Goal: Communication & Community: Answer question/provide support

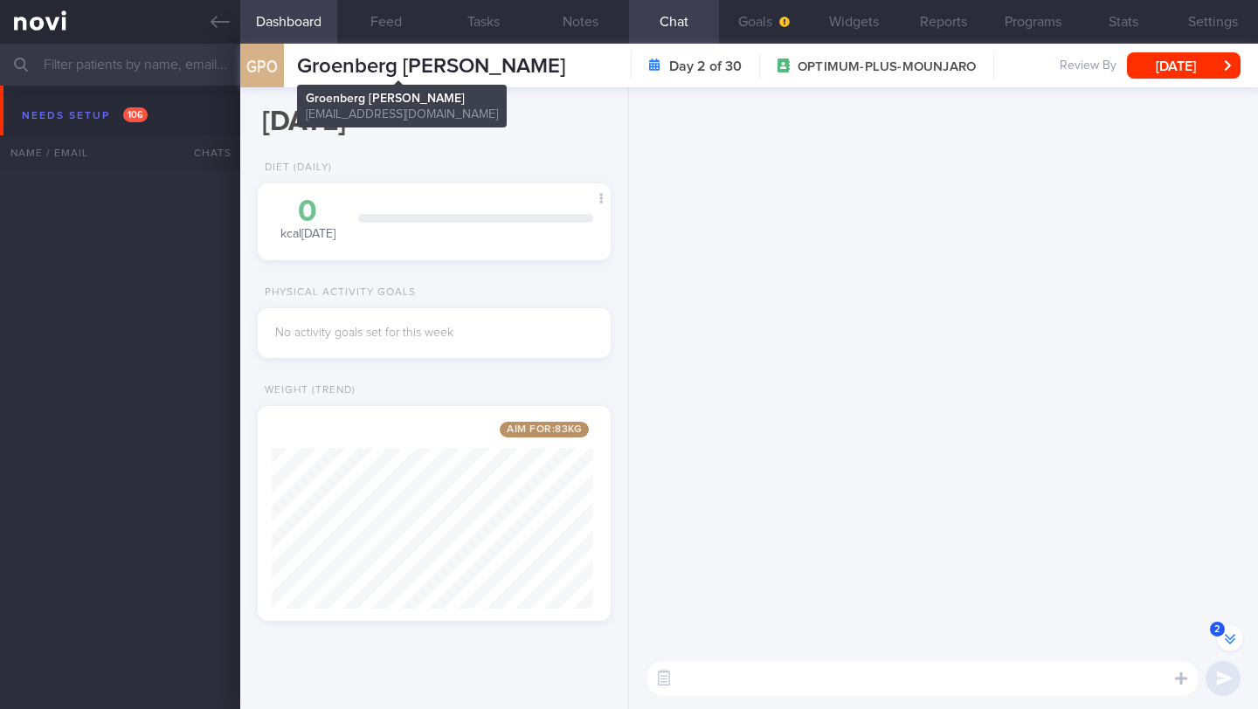
select select "9"
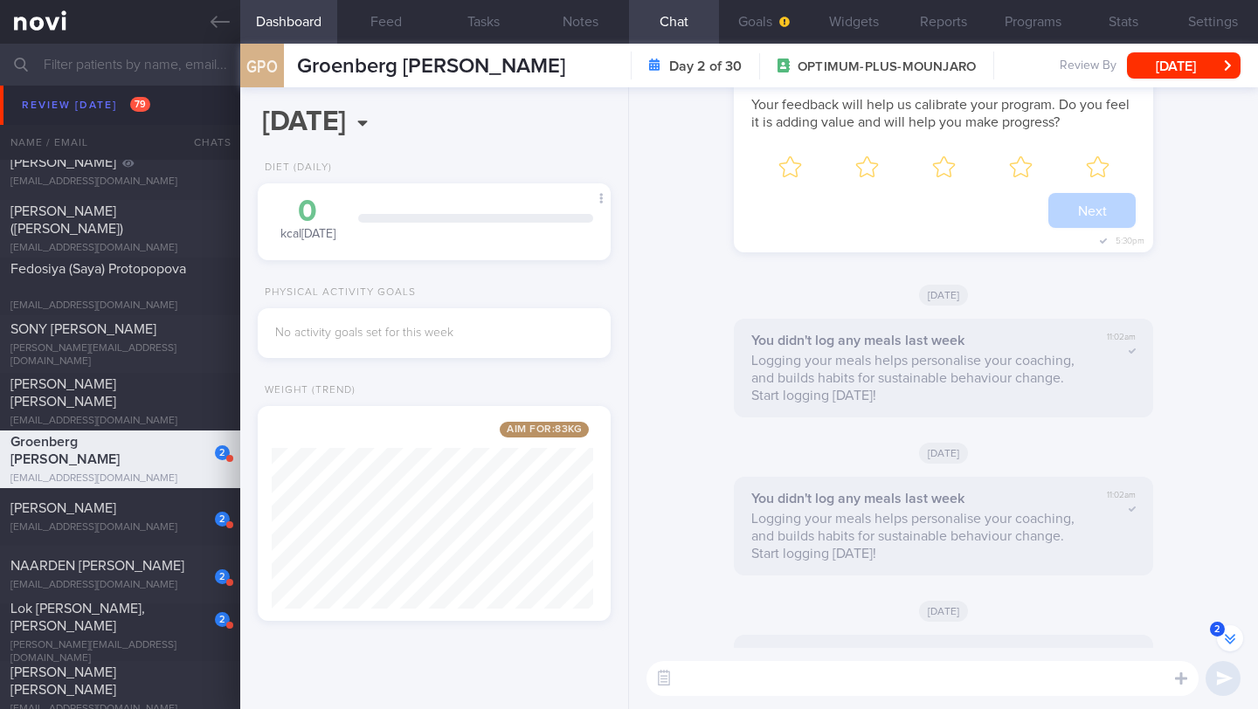
click at [687, 161] on div "You've completed your first week! How do you find the coaching so far? Your fee…" at bounding box center [943, 149] width 608 height 242
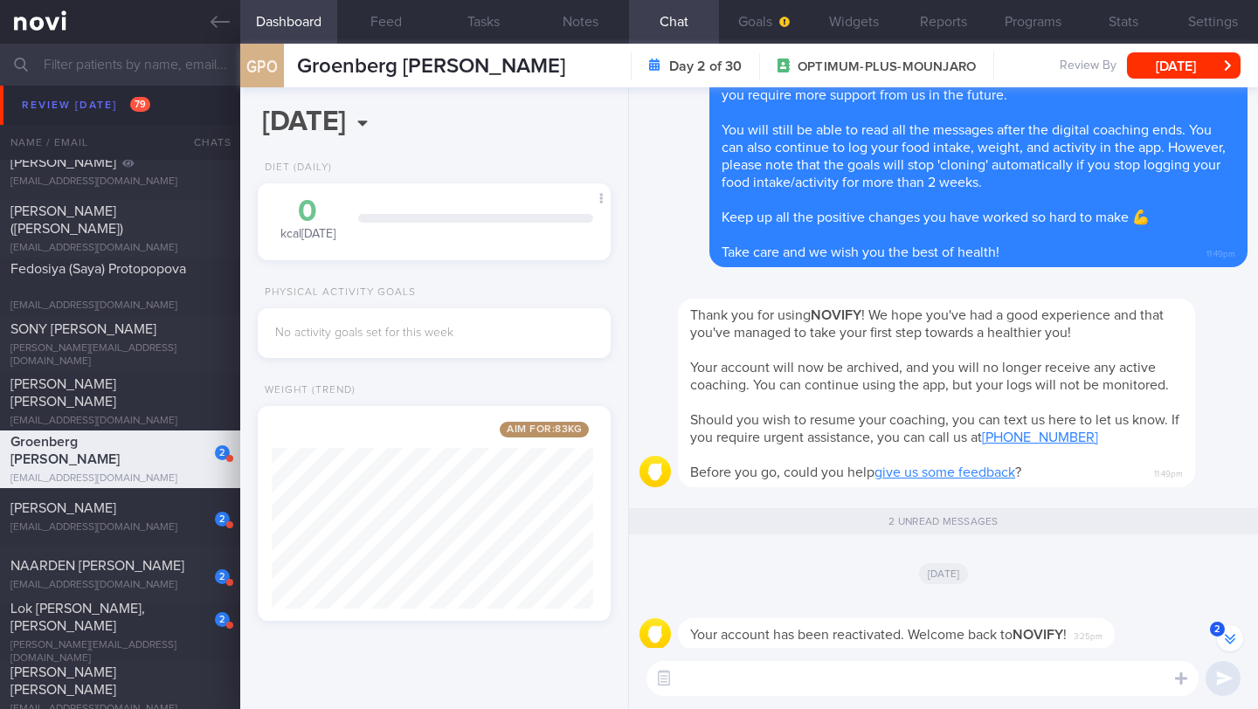
scroll to position [-275, 0]
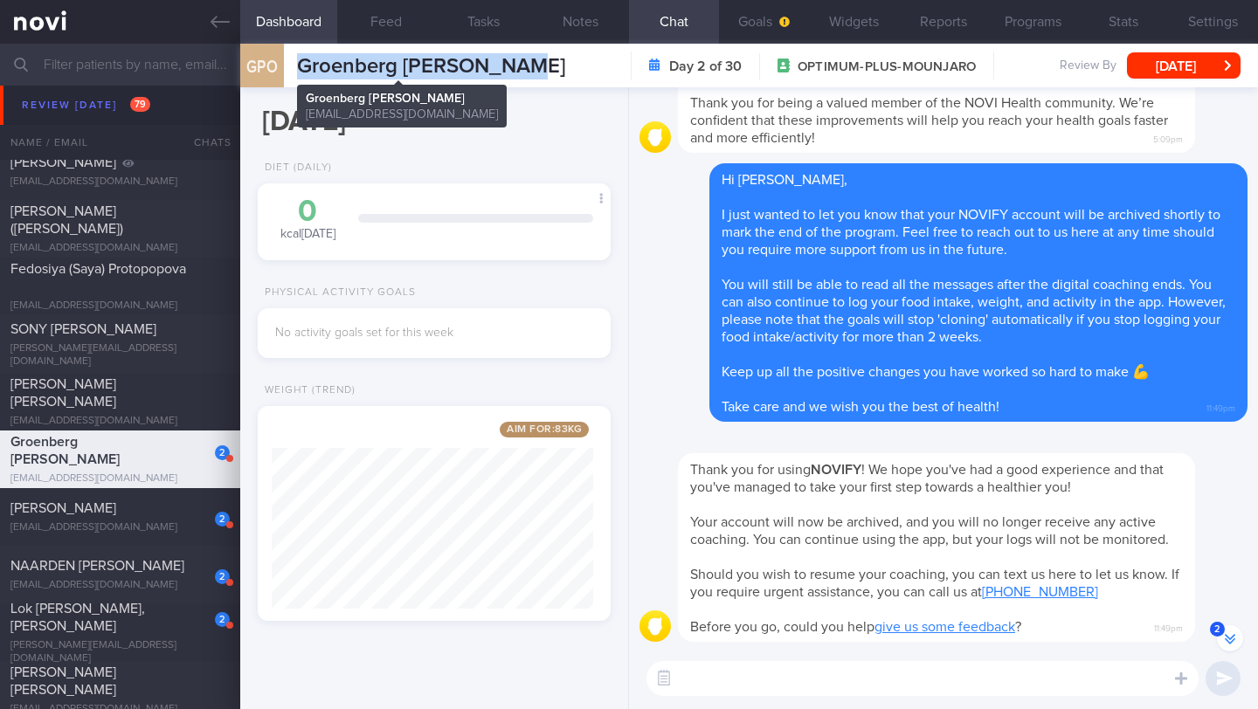
drag, startPoint x: 507, startPoint y: 62, endPoint x: 303, endPoint y: 61, distance: 203.6
click at [303, 61] on div "GPO [PERSON_NAME] Petri Olavi [EMAIL_ADDRESS][DOMAIN_NAME] Day 2 of 30 OPTIMUM-…" at bounding box center [749, 66] width 1018 height 44
copy span "Groenberg [PERSON_NAME]"
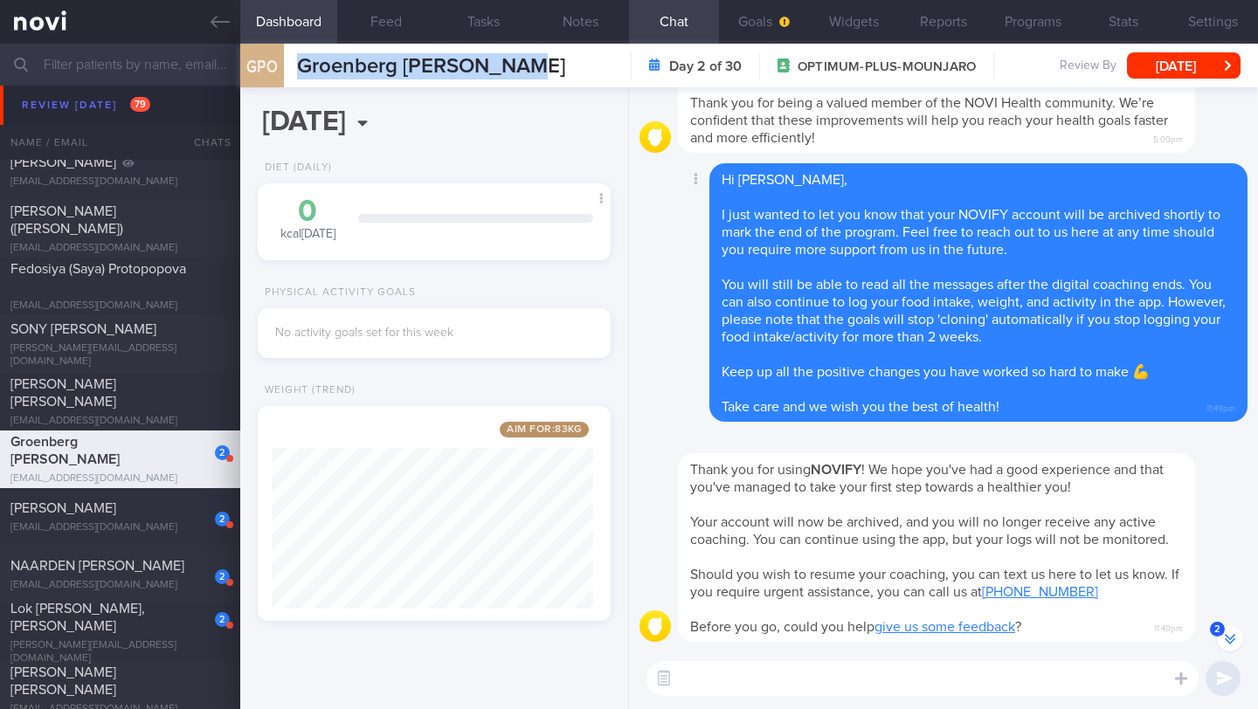
scroll to position [0, 0]
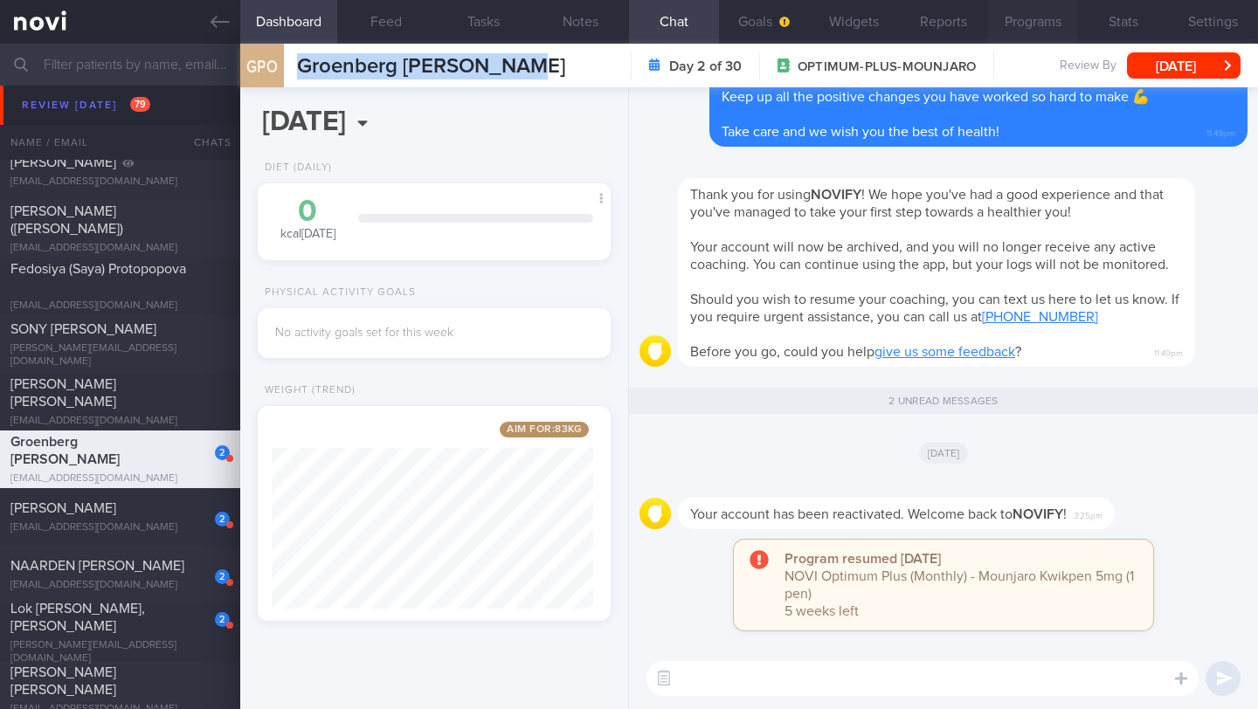
click at [1045, 26] on button "Programs" at bounding box center [1033, 22] width 90 height 44
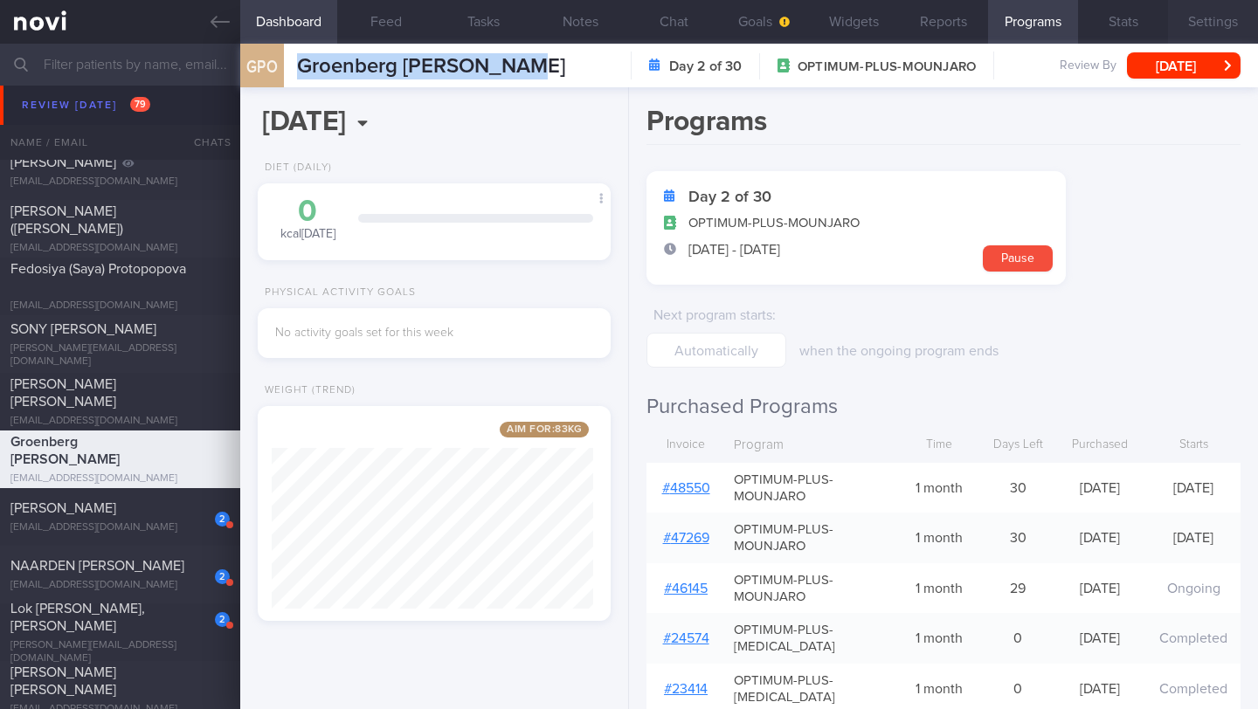
click at [1234, 22] on button "Settings" at bounding box center [1213, 22] width 90 height 44
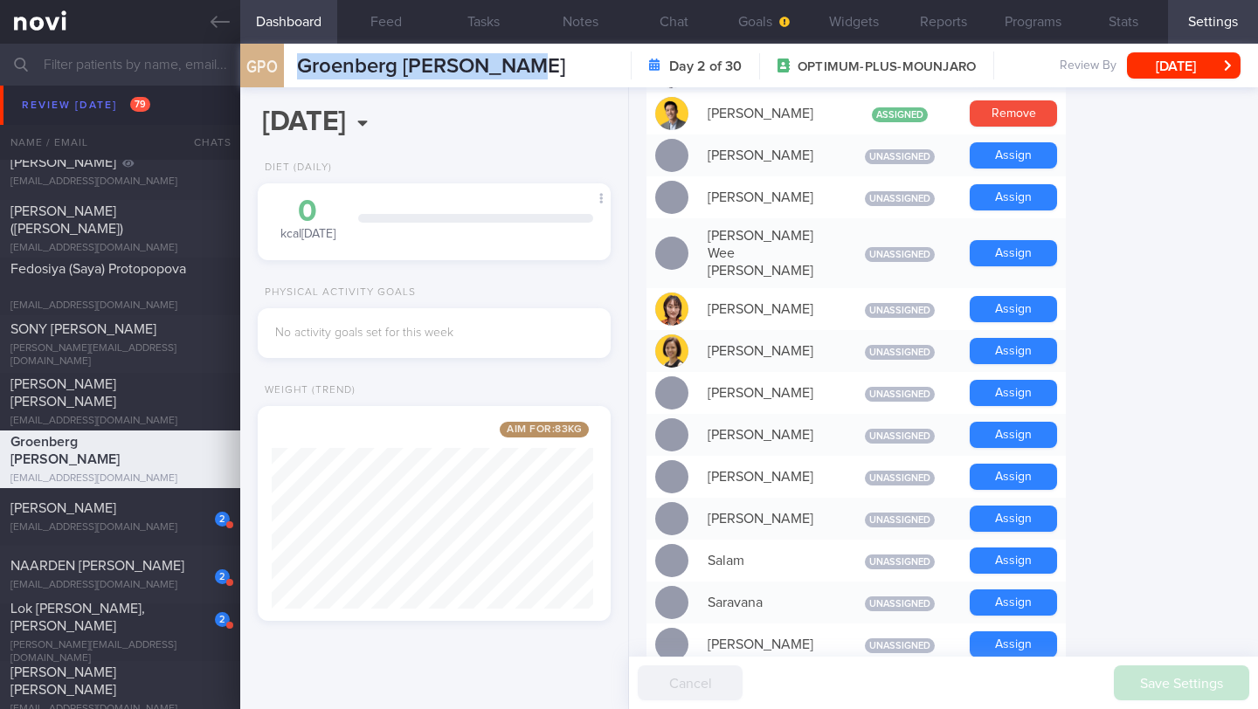
scroll to position [848, 0]
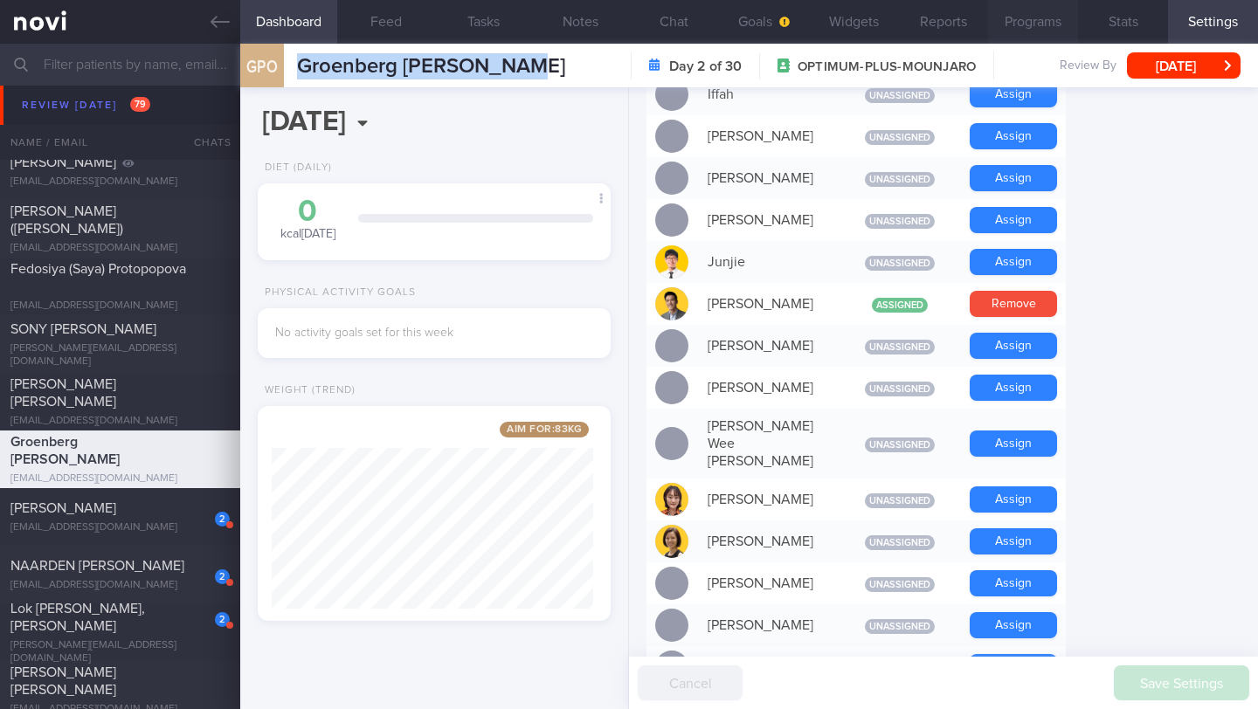
click at [1044, 27] on button "Programs" at bounding box center [1033, 22] width 90 height 44
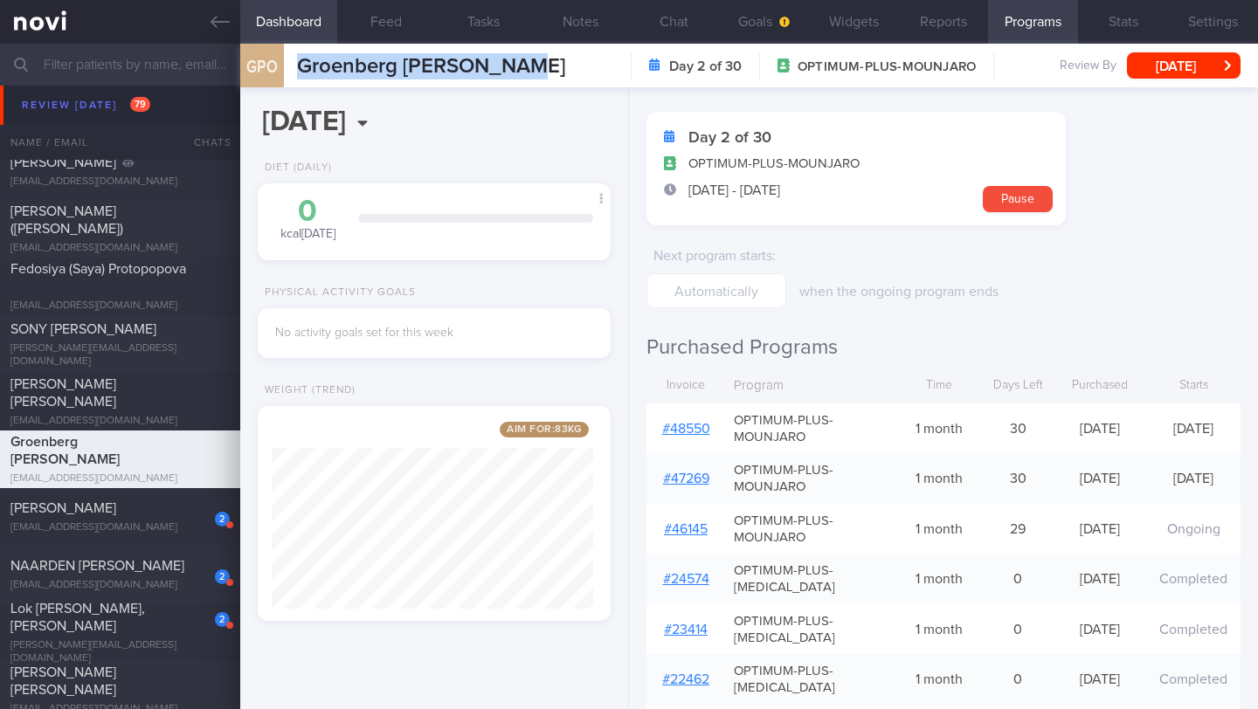
scroll to position [61, 0]
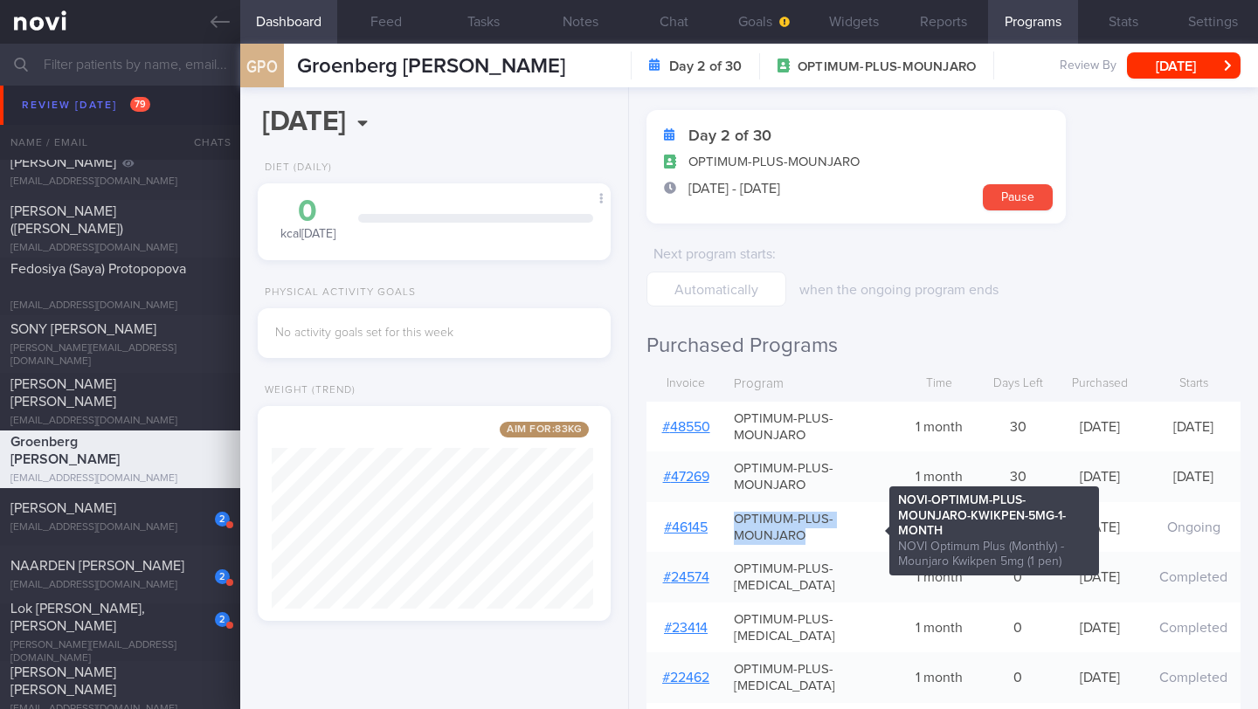
drag, startPoint x: 774, startPoint y: 525, endPoint x: 830, endPoint y: 533, distance: 56.5
click at [830, 533] on div "OPTIMUM-PLUS-MOUNJARO" at bounding box center [810, 527] width 170 height 51
copy span "OPTIMUM-PLUS-MOUNJARO"
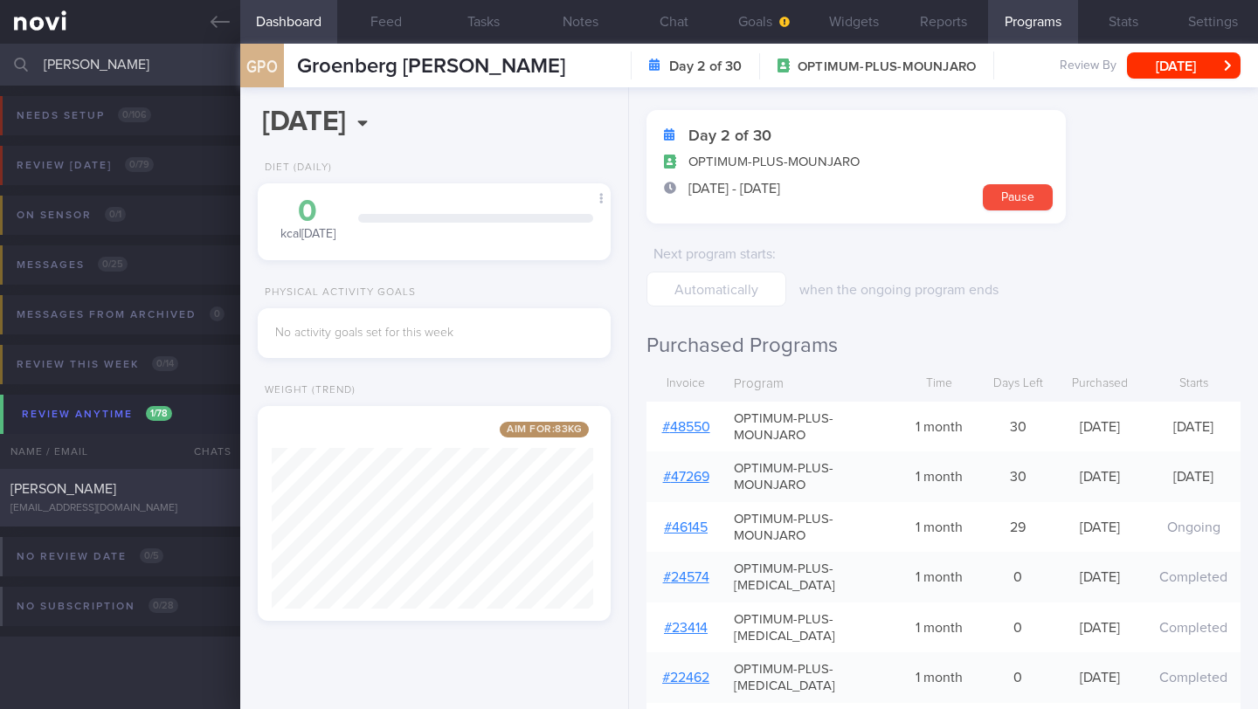
type input "[PERSON_NAME]"
click at [151, 502] on div "[EMAIL_ADDRESS][DOMAIN_NAME]" at bounding box center [119, 508] width 219 height 13
type input "14/10 Reassess nutr req"
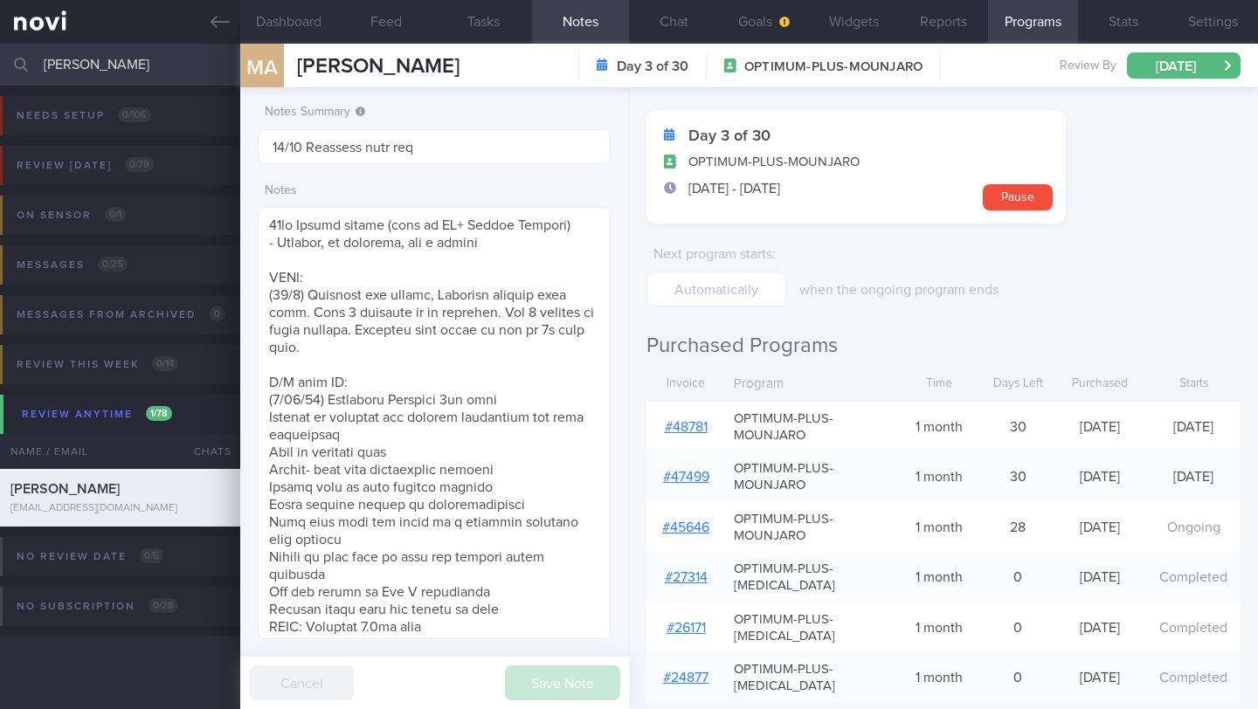
click at [119, 67] on input "[PERSON_NAME]" at bounding box center [629, 65] width 1258 height 42
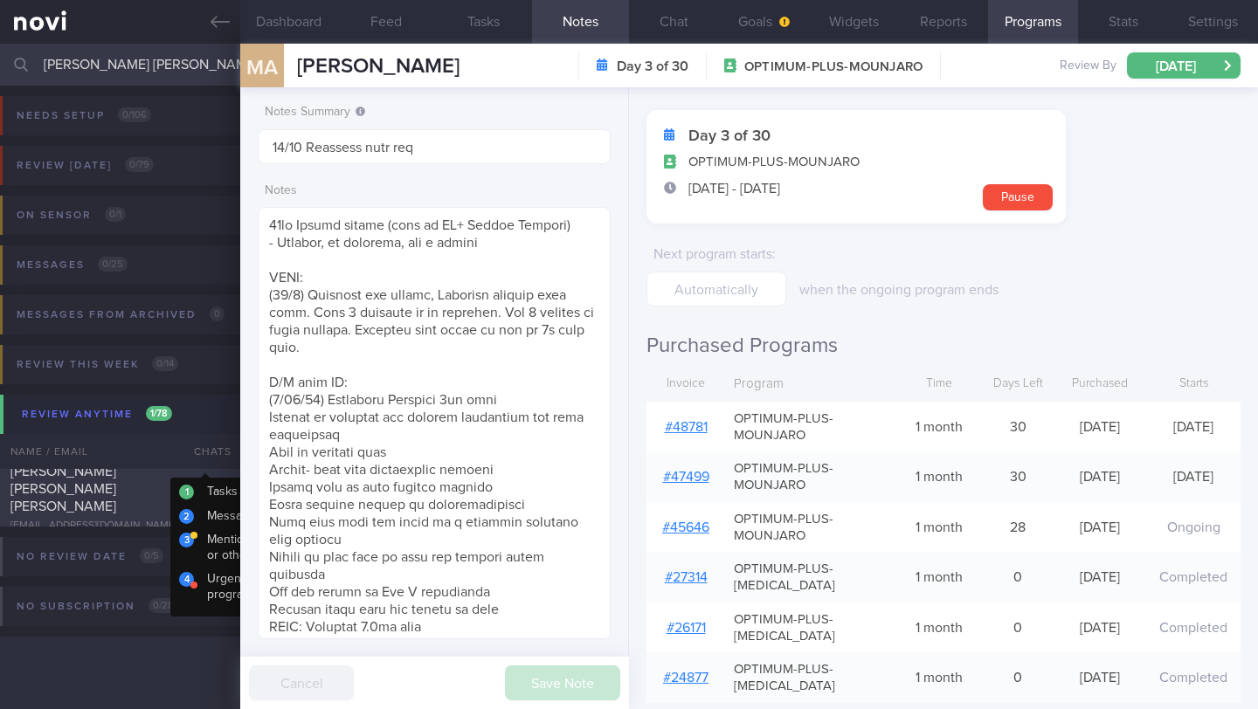
type input "[PERSON_NAME] [PERSON_NAME] [PERSON_NAME]"
click at [191, 494] on div "[PERSON_NAME] [PERSON_NAME] [PERSON_NAME]" at bounding box center [117, 489] width 215 height 52
type textarea "Prefers to be addressed as "Yudhi" SUPPORT NEEDED: Healthier options when eatin…"
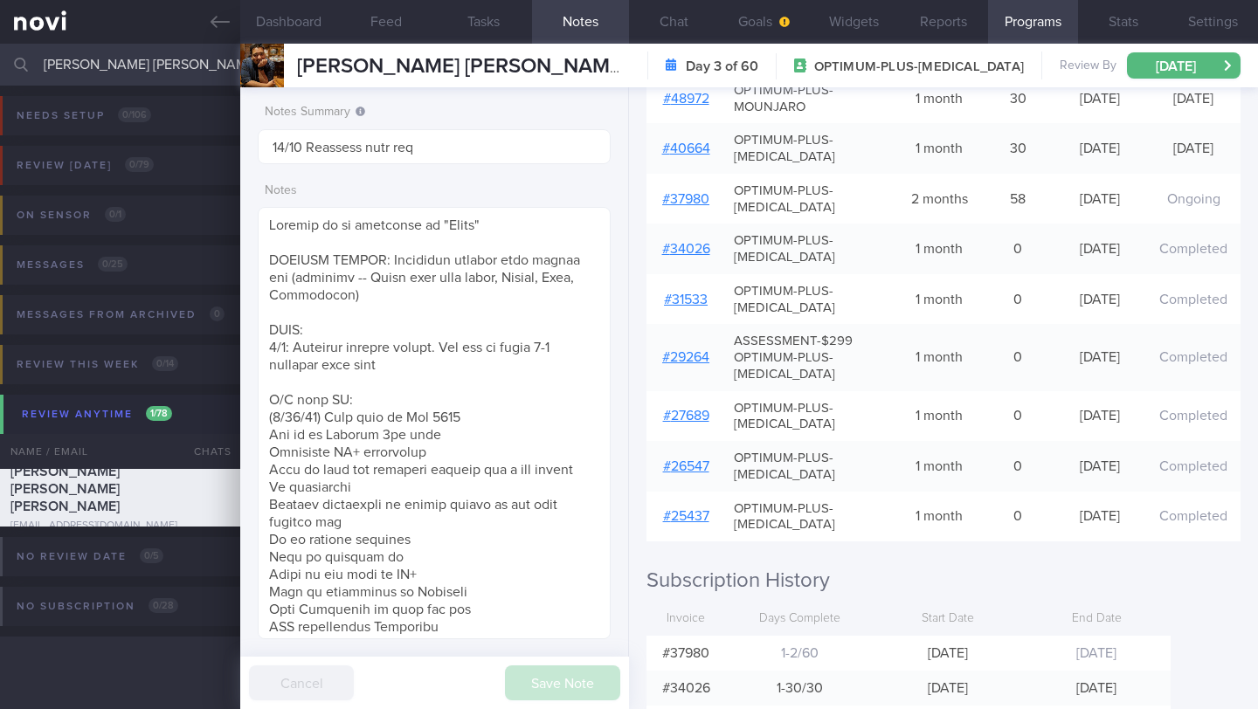
scroll to position [282, 0]
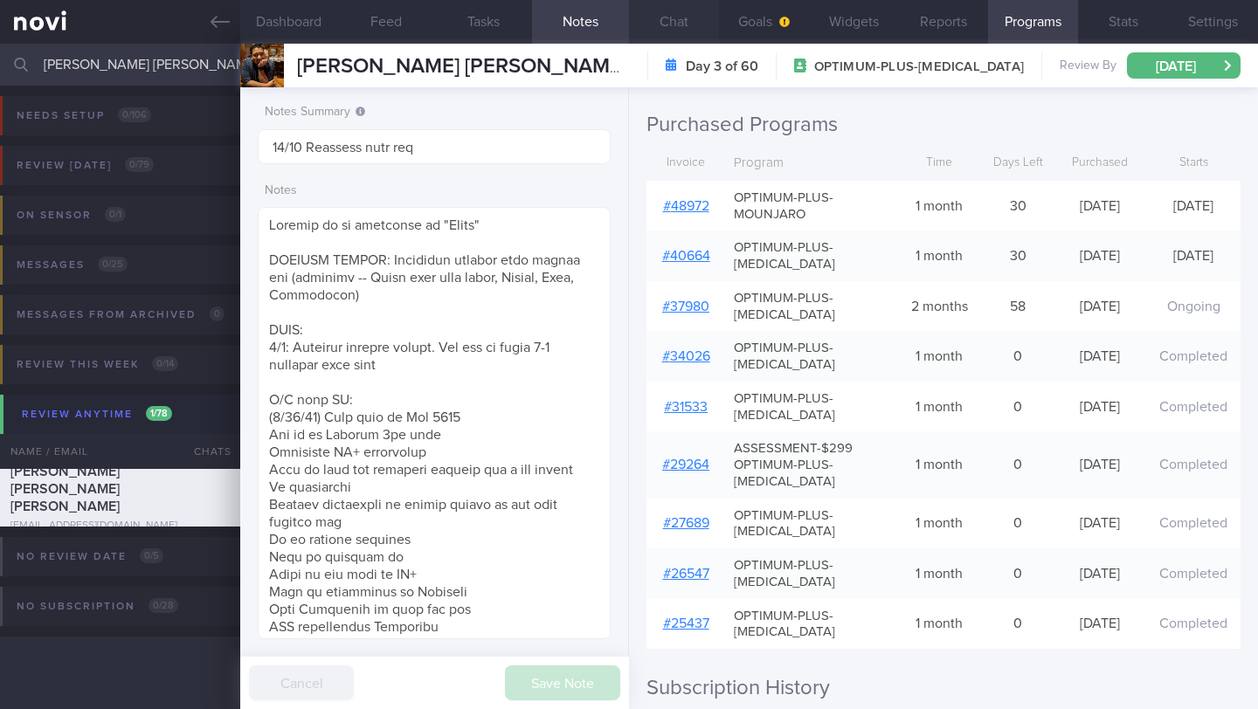
click at [682, 38] on button "Chat" at bounding box center [674, 22] width 90 height 44
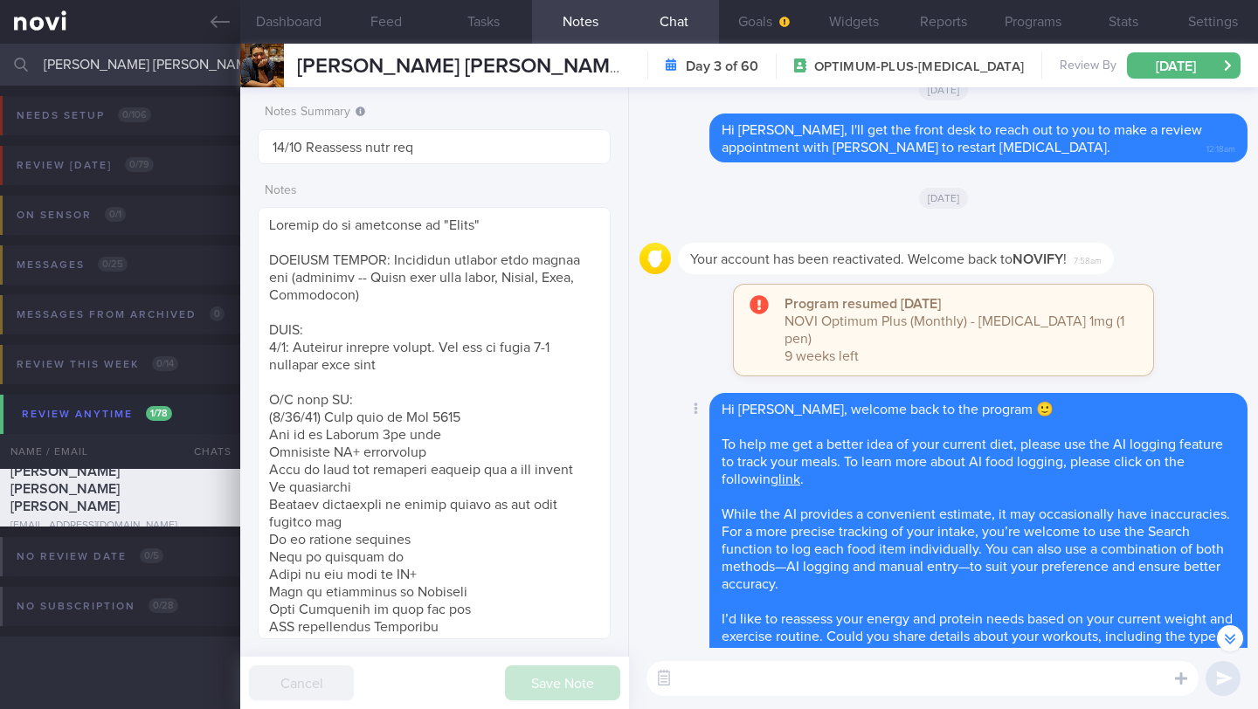
scroll to position [-380, 0]
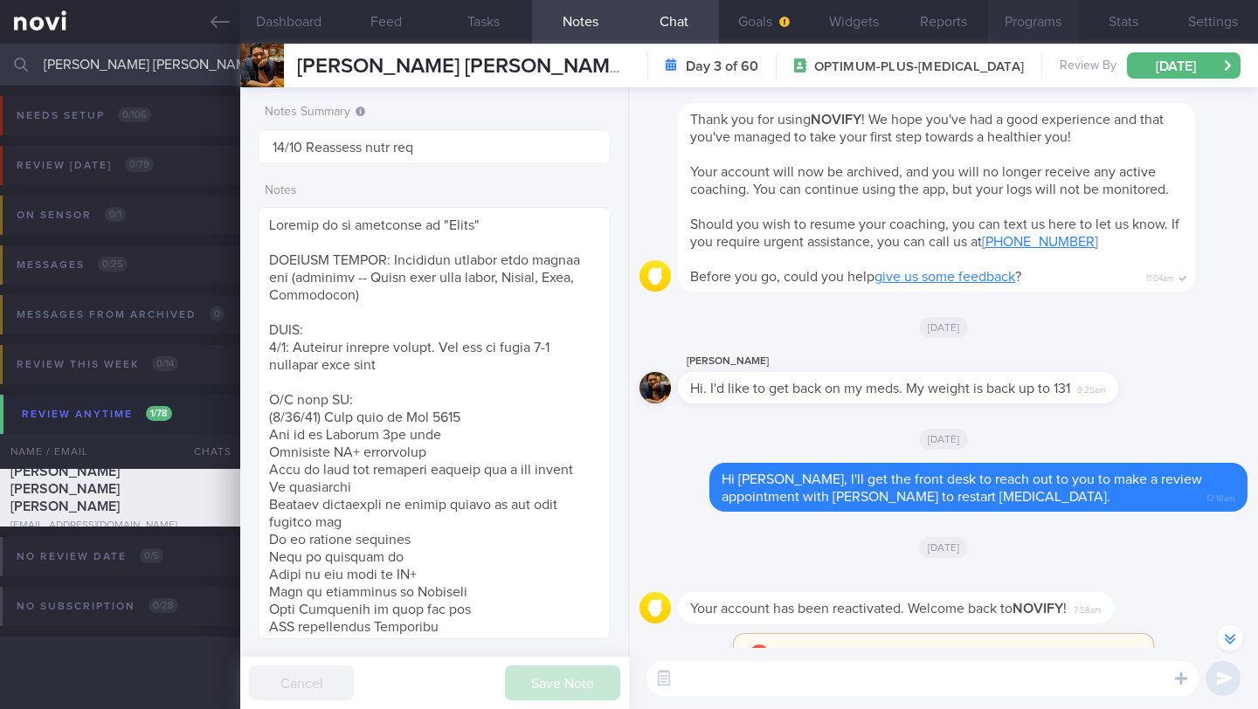
click at [1032, 19] on button "Programs" at bounding box center [1033, 22] width 90 height 44
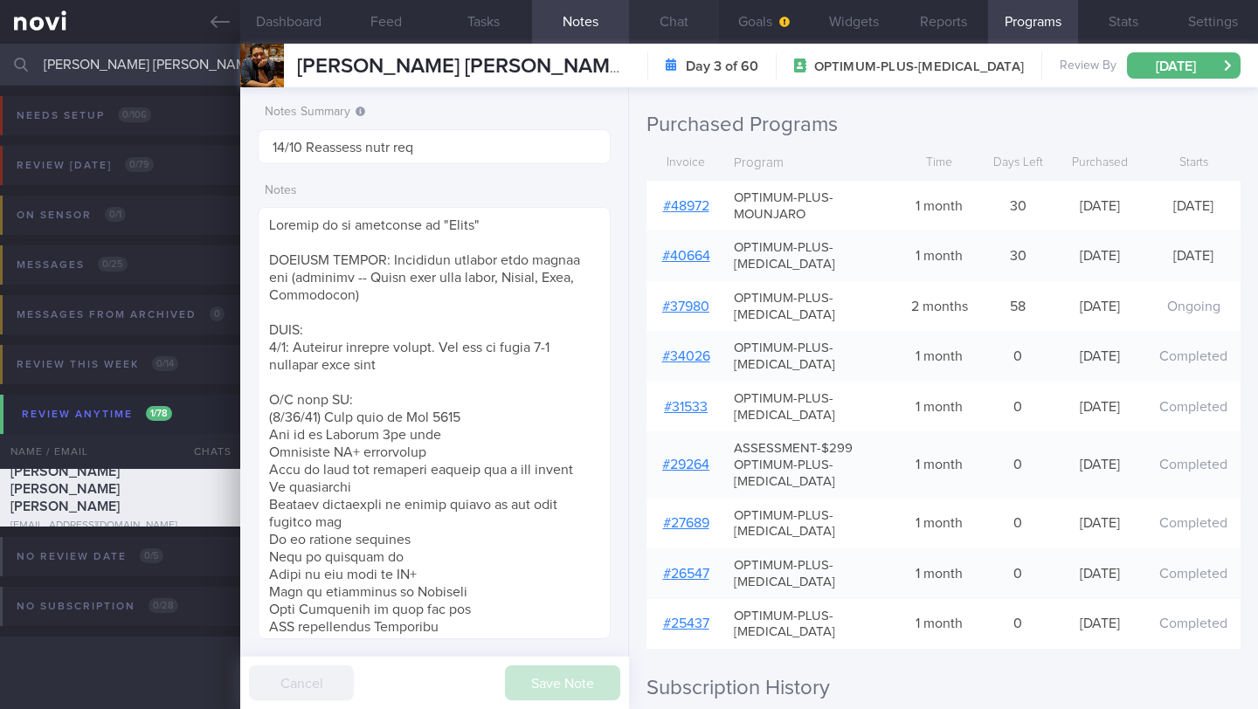
click at [688, 9] on button "Chat" at bounding box center [674, 22] width 90 height 44
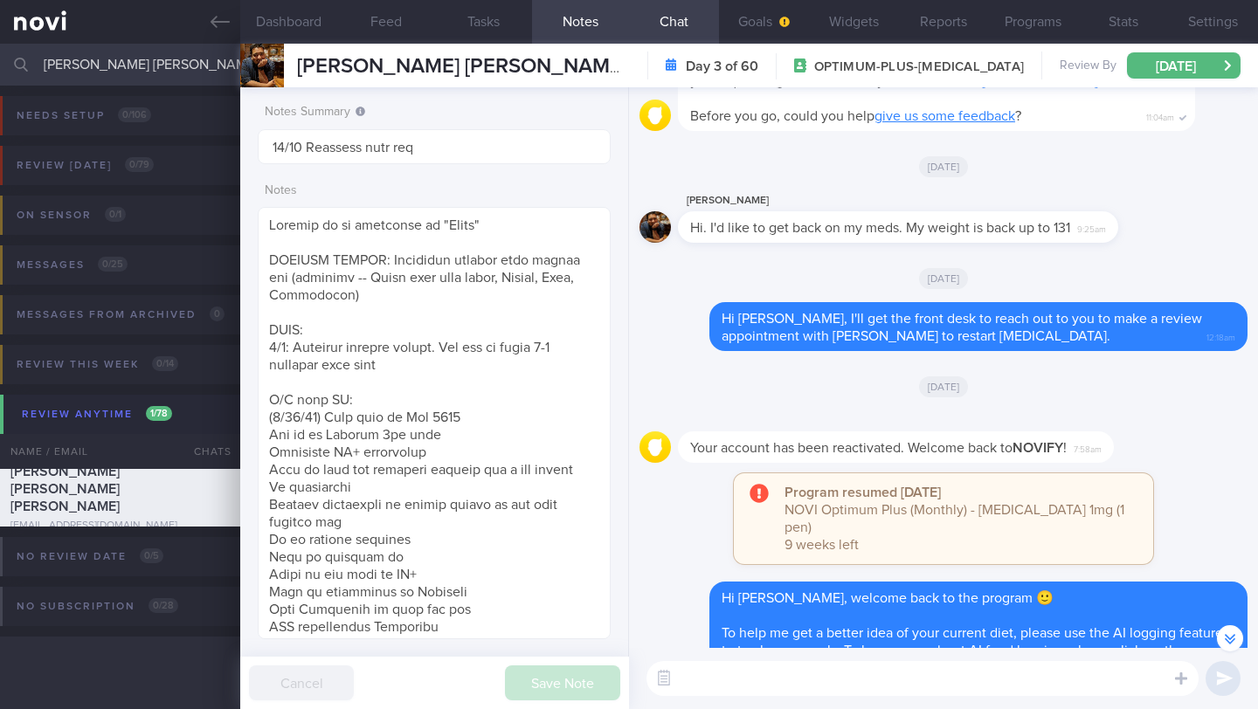
scroll to position [-218, 0]
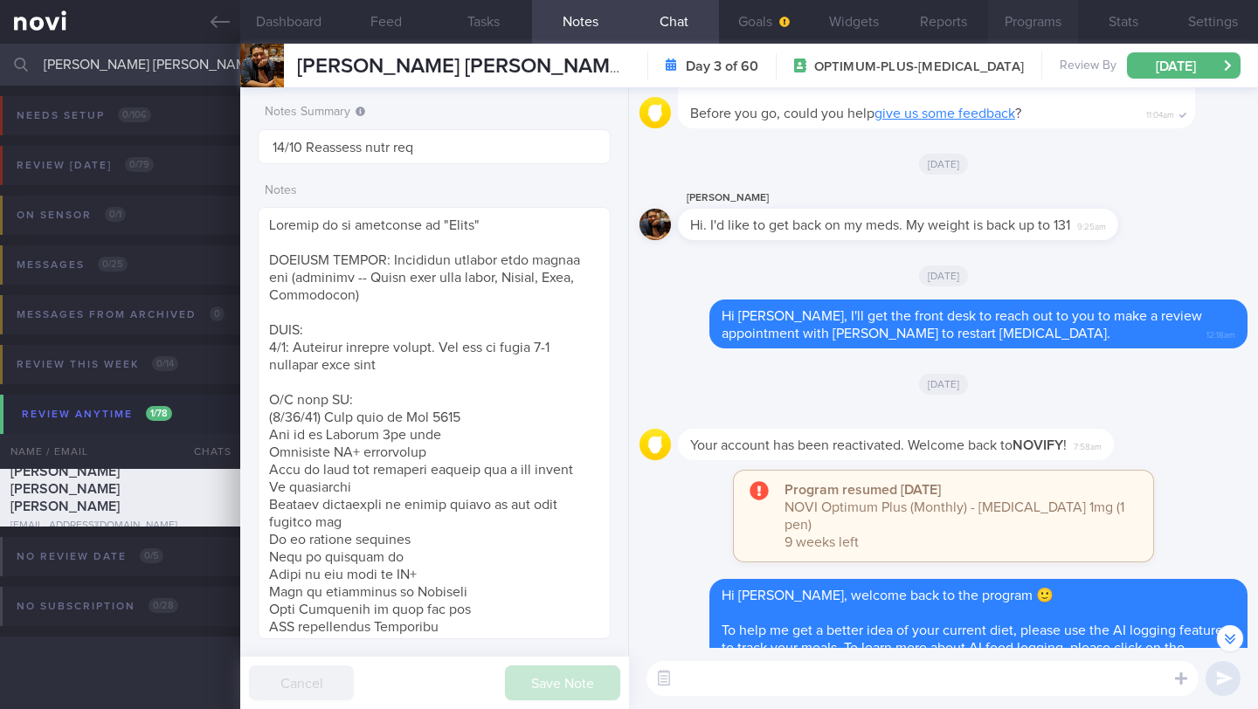
click at [1028, 30] on button "Programs" at bounding box center [1033, 22] width 90 height 44
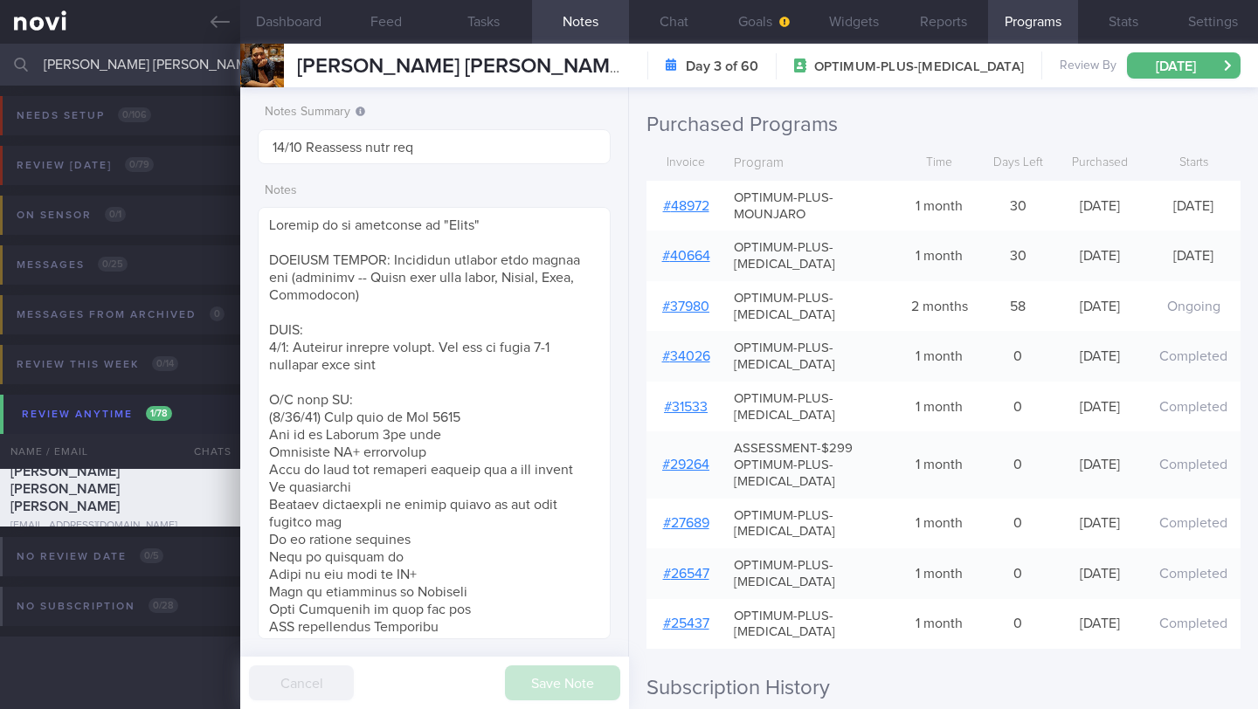
click at [108, 52] on input "[PERSON_NAME] [PERSON_NAME] [PERSON_NAME]" at bounding box center [629, 65] width 1258 height 42
click at [107, 53] on input "[PERSON_NAME] [PERSON_NAME] [PERSON_NAME]" at bounding box center [629, 65] width 1258 height 42
click at [107, 57] on input "[PERSON_NAME] [PERSON_NAME] [PERSON_NAME]" at bounding box center [629, 65] width 1258 height 42
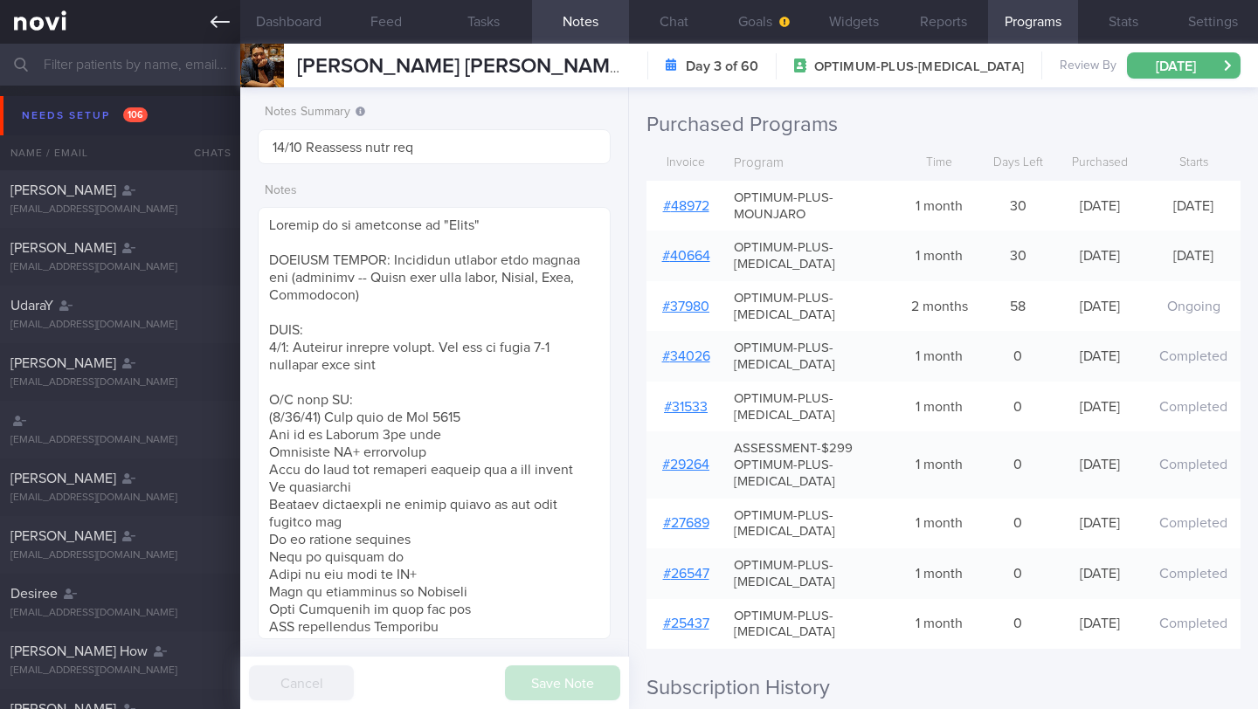
click at [209, 24] on link at bounding box center [120, 22] width 240 height 44
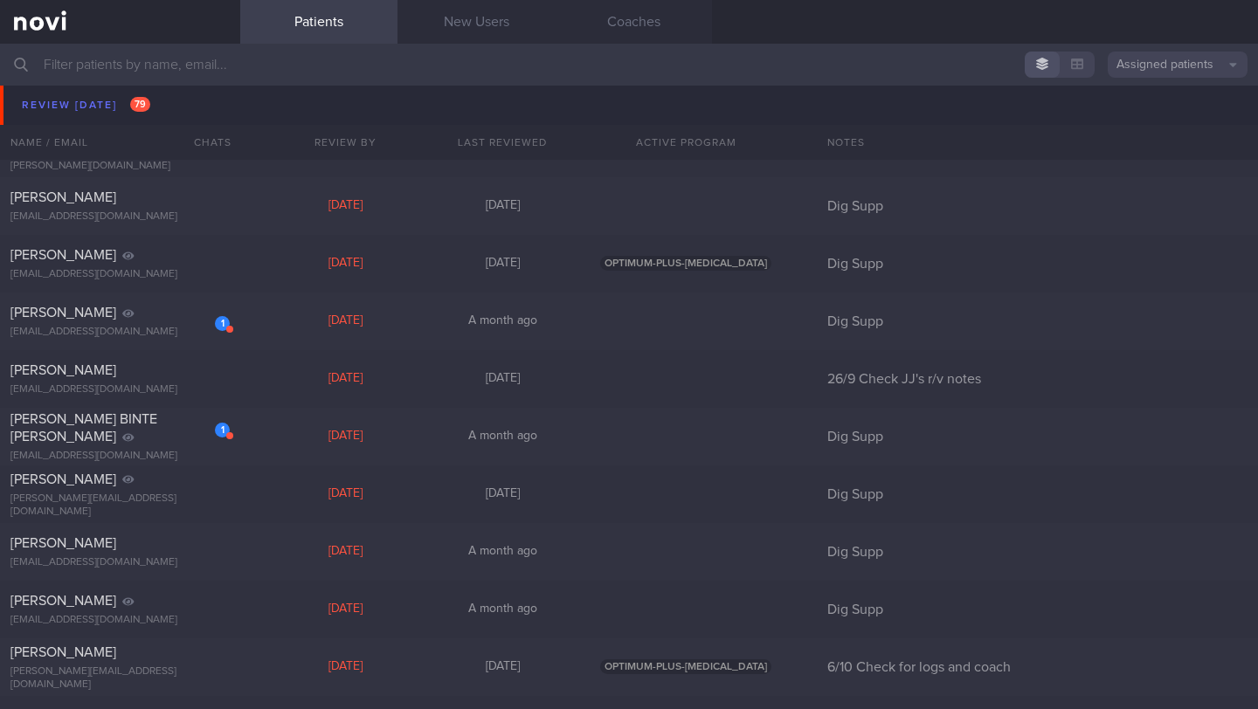
scroll to position [8809, 0]
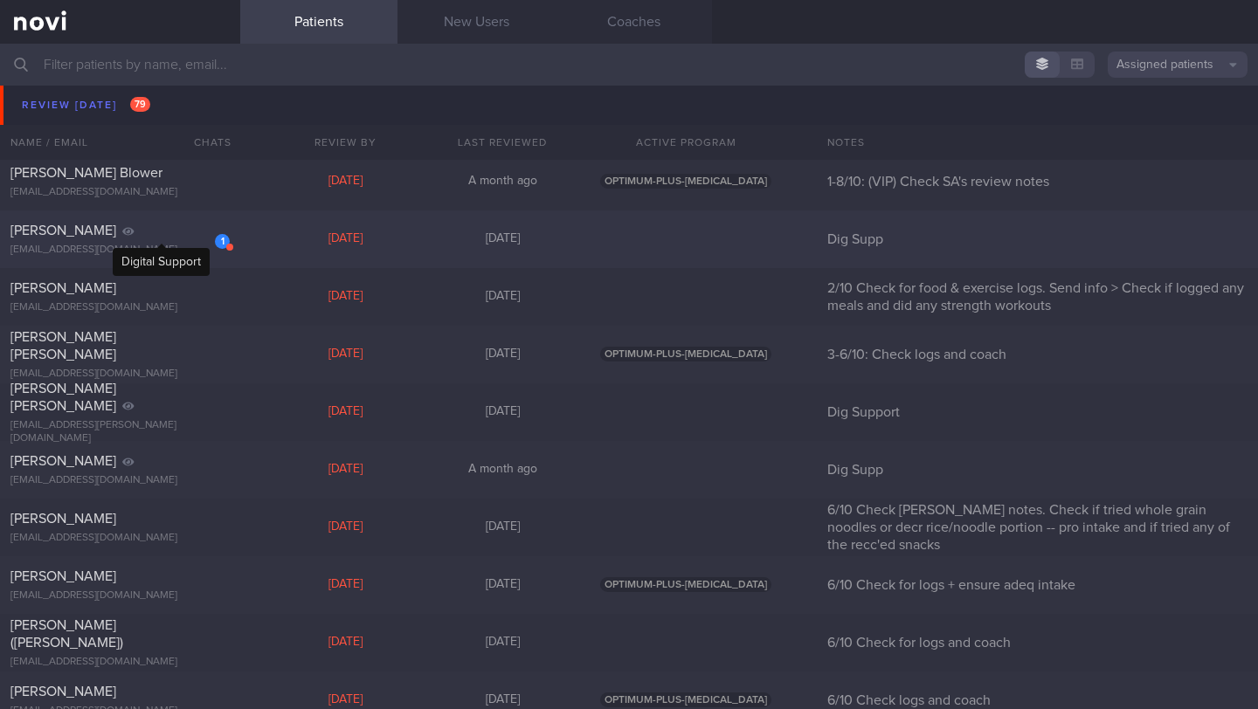
click at [134, 231] on icon at bounding box center [127, 231] width 11 height 8
select select "9"
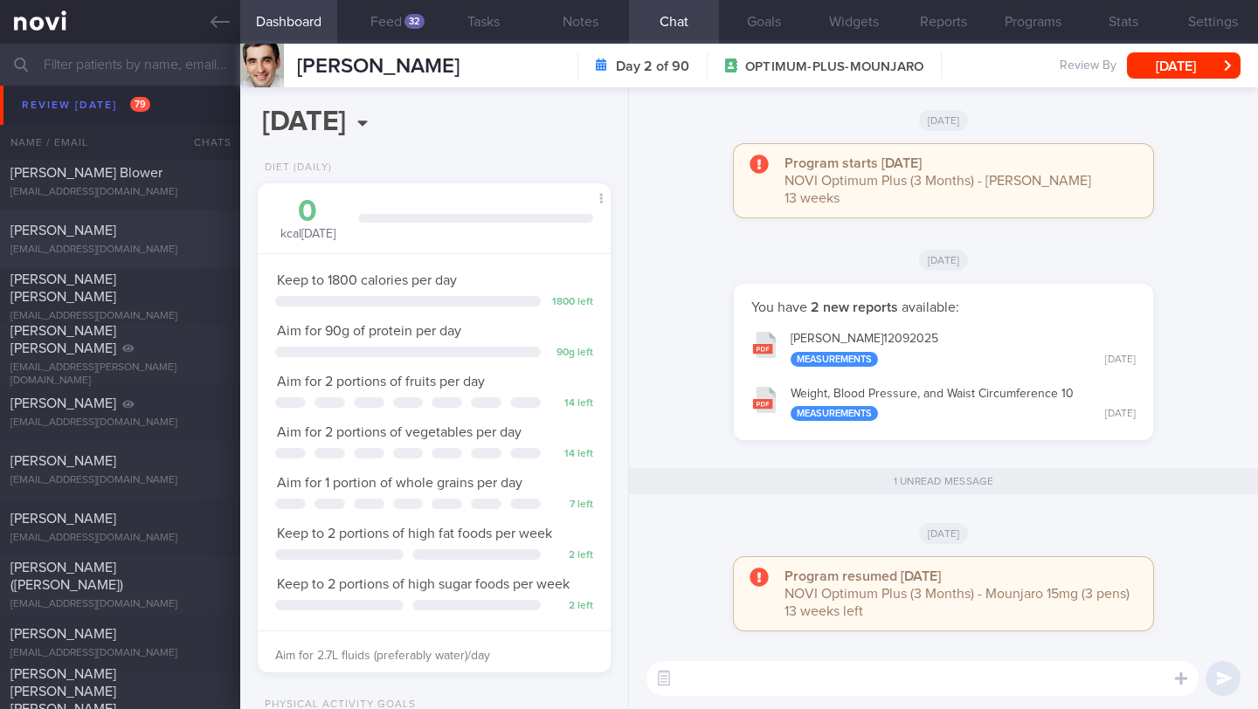
scroll to position [179, 308]
drag, startPoint x: 516, startPoint y: 66, endPoint x: 290, endPoint y: 59, distance: 226.4
click at [290, 59] on div "[PERSON_NAME] [PERSON_NAME] [EMAIL_ADDRESS][DOMAIN_NAME] Day 2 of 90 OPTIMUM-PL…" at bounding box center [749, 66] width 1018 height 44
copy span "[PERSON_NAME]"
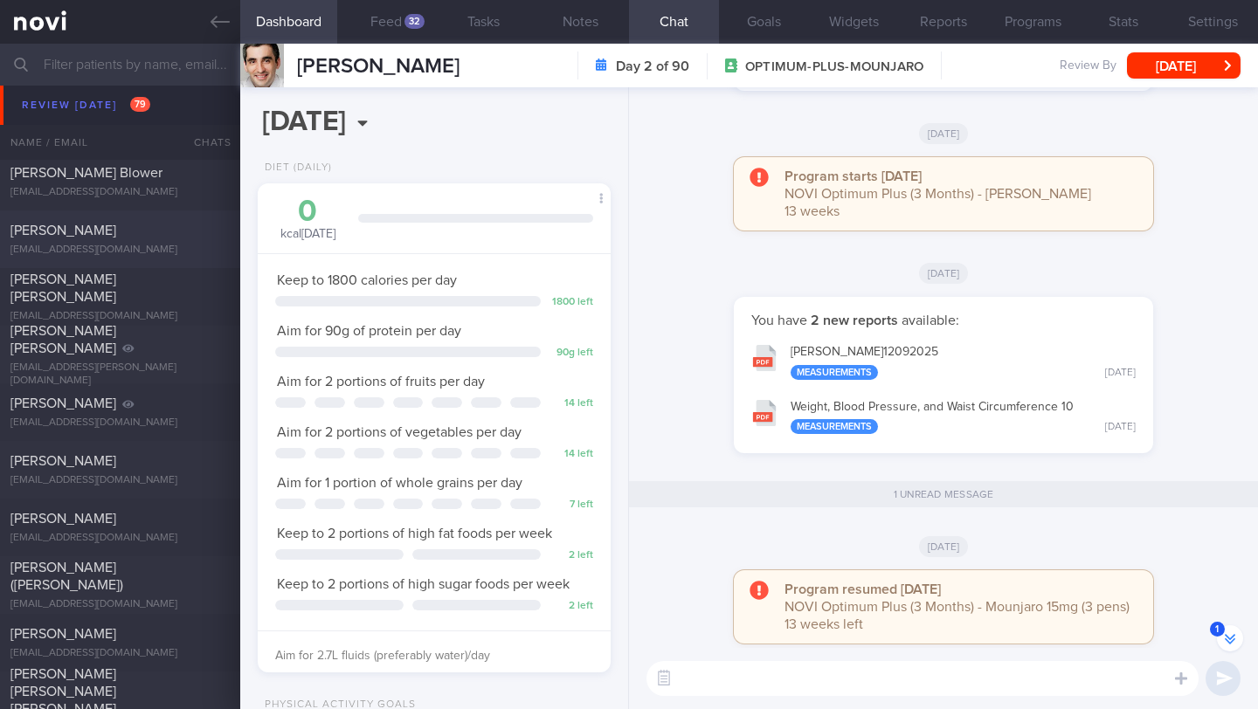
scroll to position [0, 0]
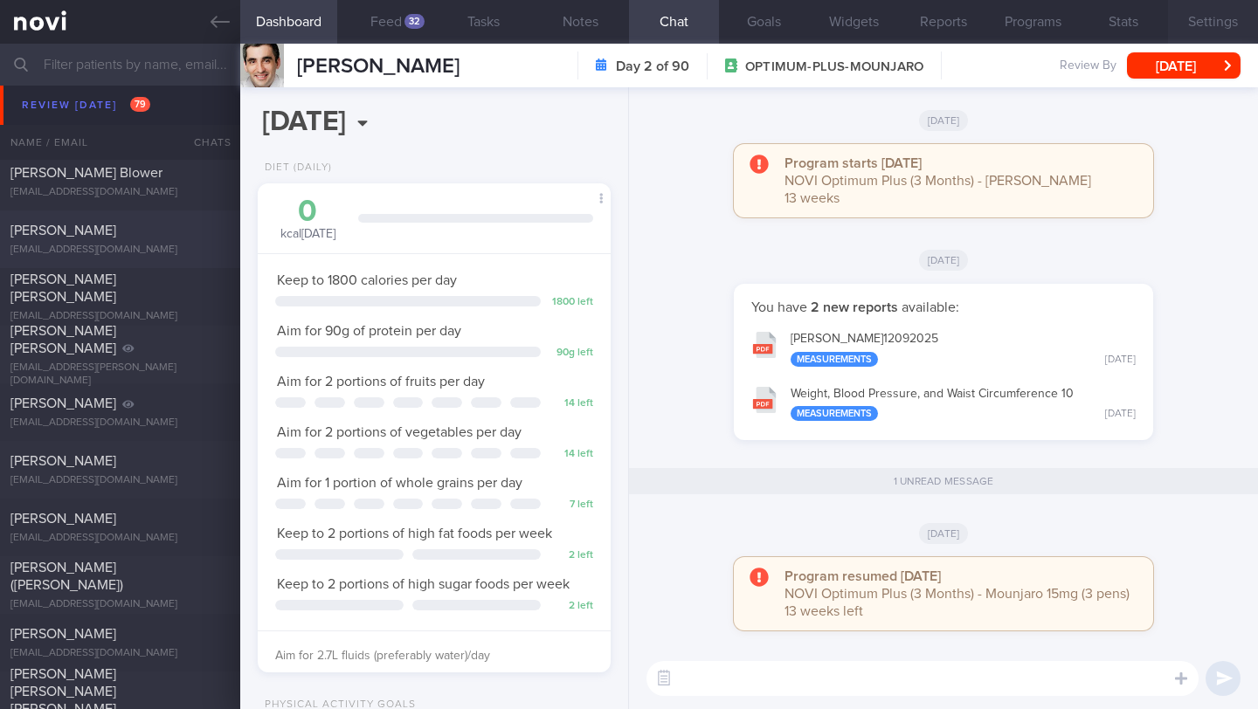
click at [1193, 27] on button "Settings" at bounding box center [1213, 22] width 90 height 44
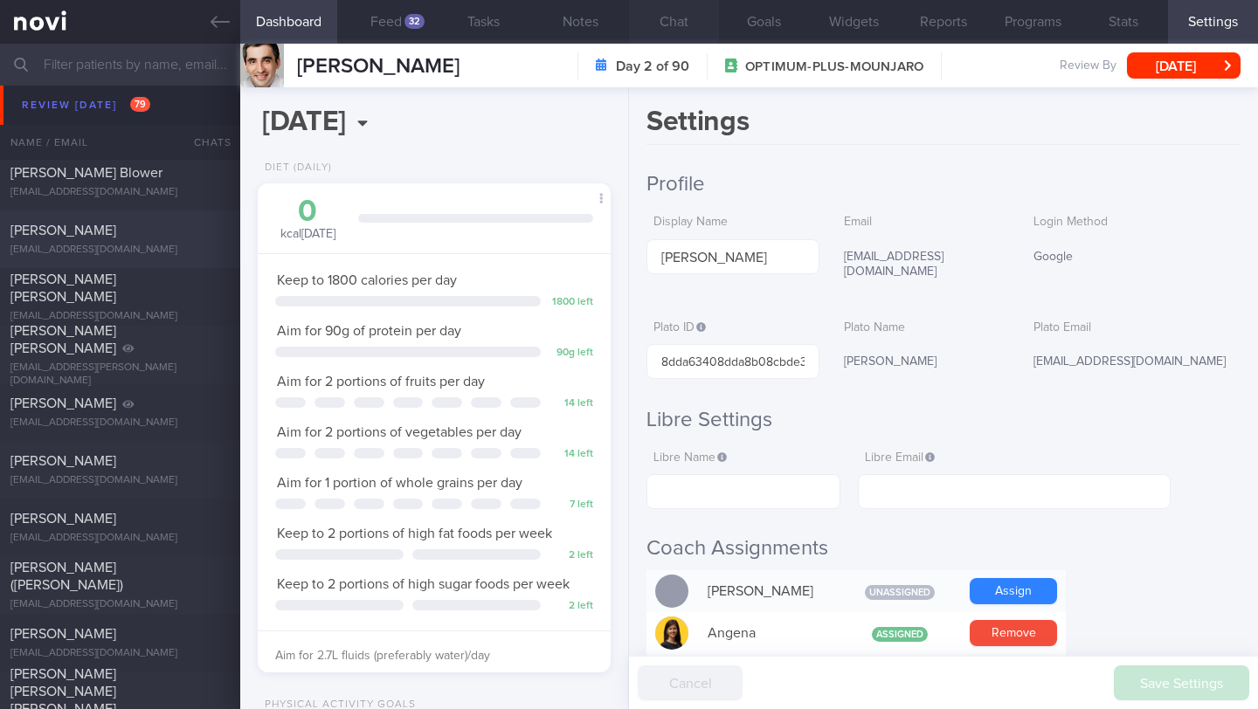
click at [685, 29] on button "Chat" at bounding box center [674, 22] width 90 height 44
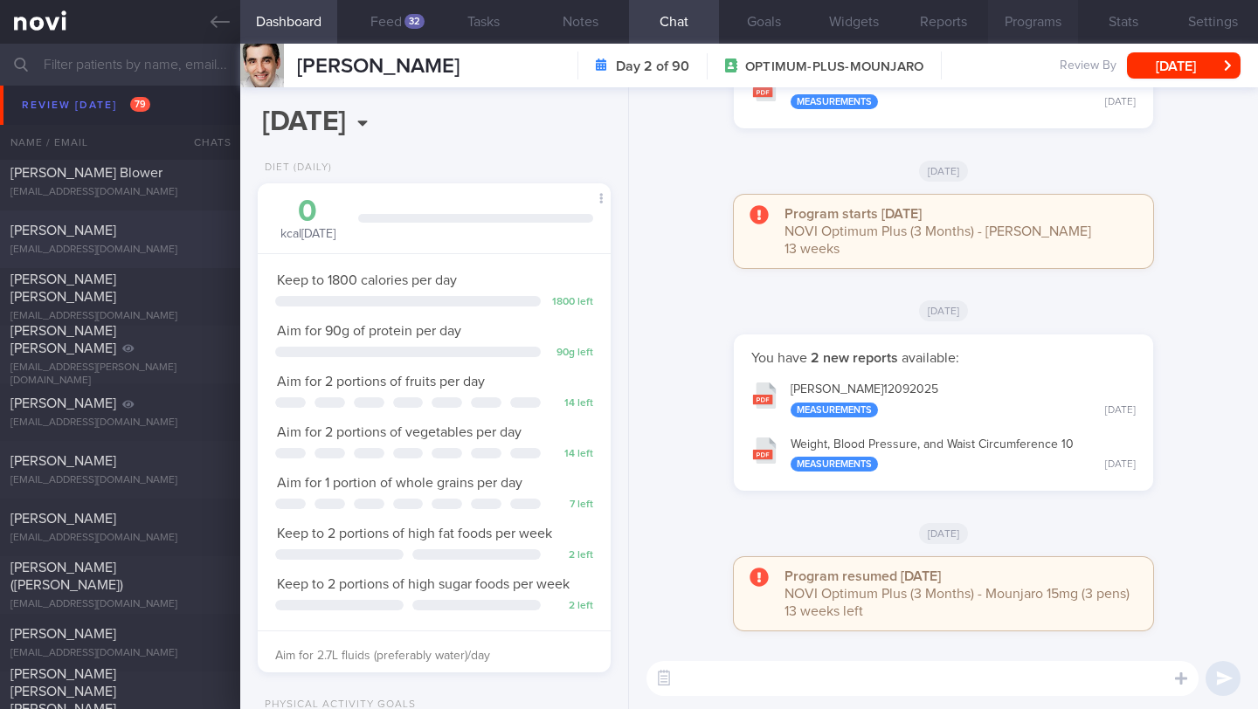
click at [1033, 23] on button "Programs" at bounding box center [1033, 22] width 90 height 44
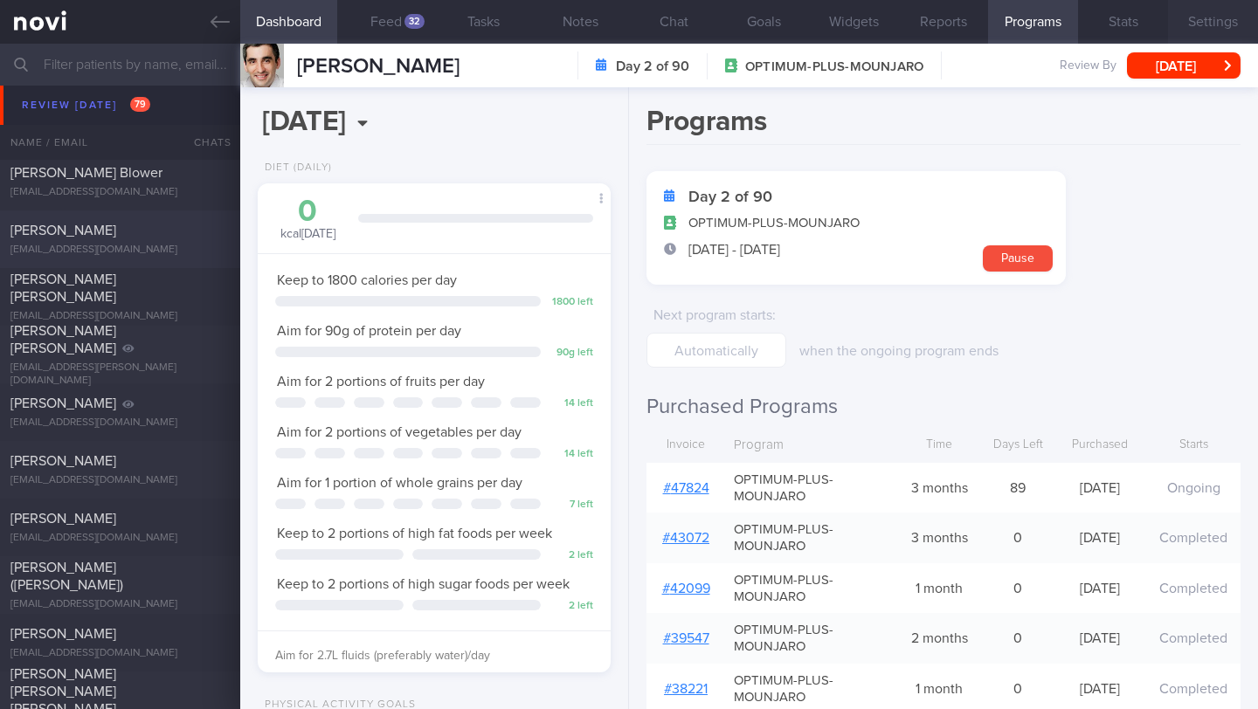
click at [1213, 25] on button "Settings" at bounding box center [1213, 22] width 90 height 44
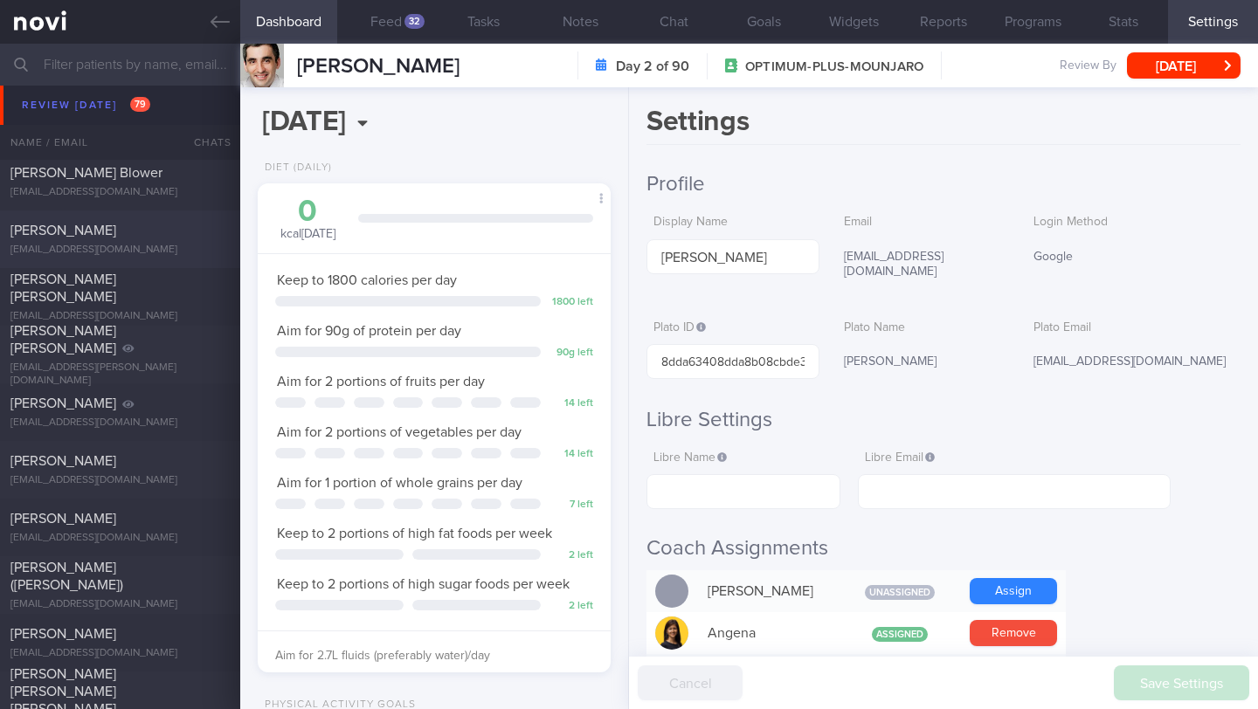
click at [1190, 82] on div "[PERSON_NAME] [PERSON_NAME] [EMAIL_ADDRESS][DOMAIN_NAME] Day 2 of 90 OPTIMUM-PL…" at bounding box center [749, 66] width 1018 height 44
click at [1189, 70] on button "[DATE]" at bounding box center [1184, 65] width 114 height 26
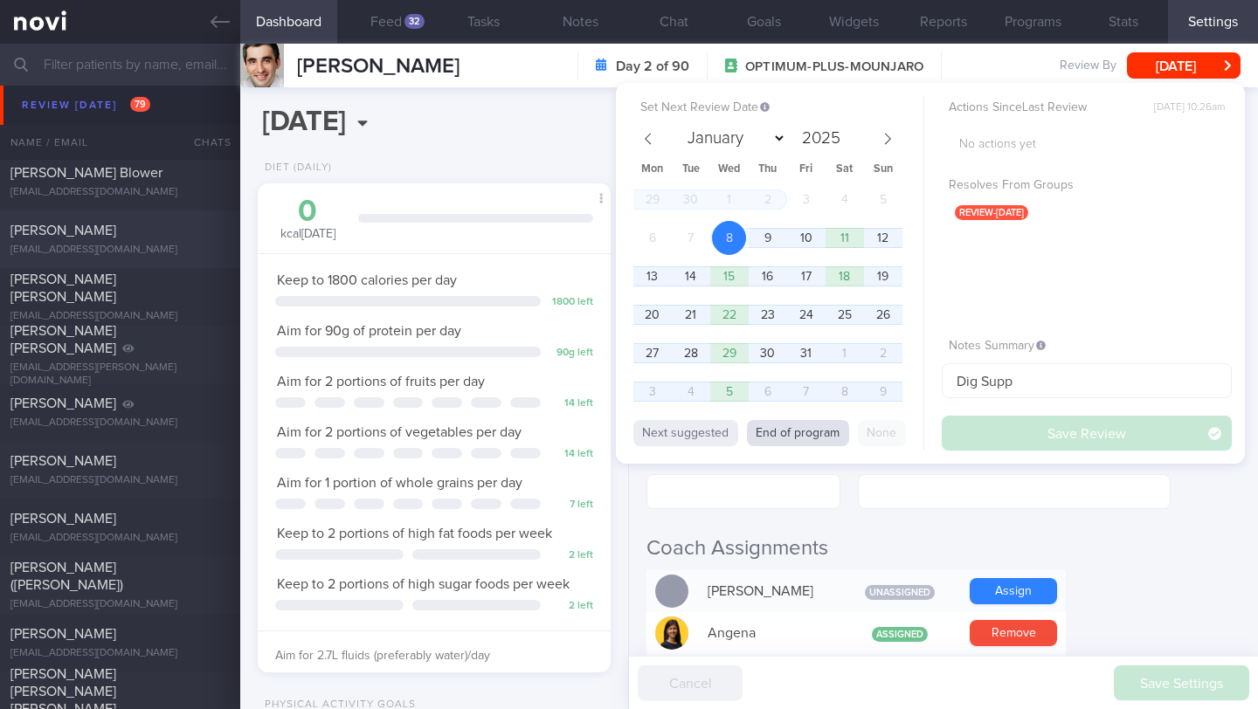
drag, startPoint x: 794, startPoint y: 440, endPoint x: 823, endPoint y: 434, distance: 29.5
click at [794, 440] on button "End of program" at bounding box center [798, 433] width 102 height 26
type input "2026"
select select "0"
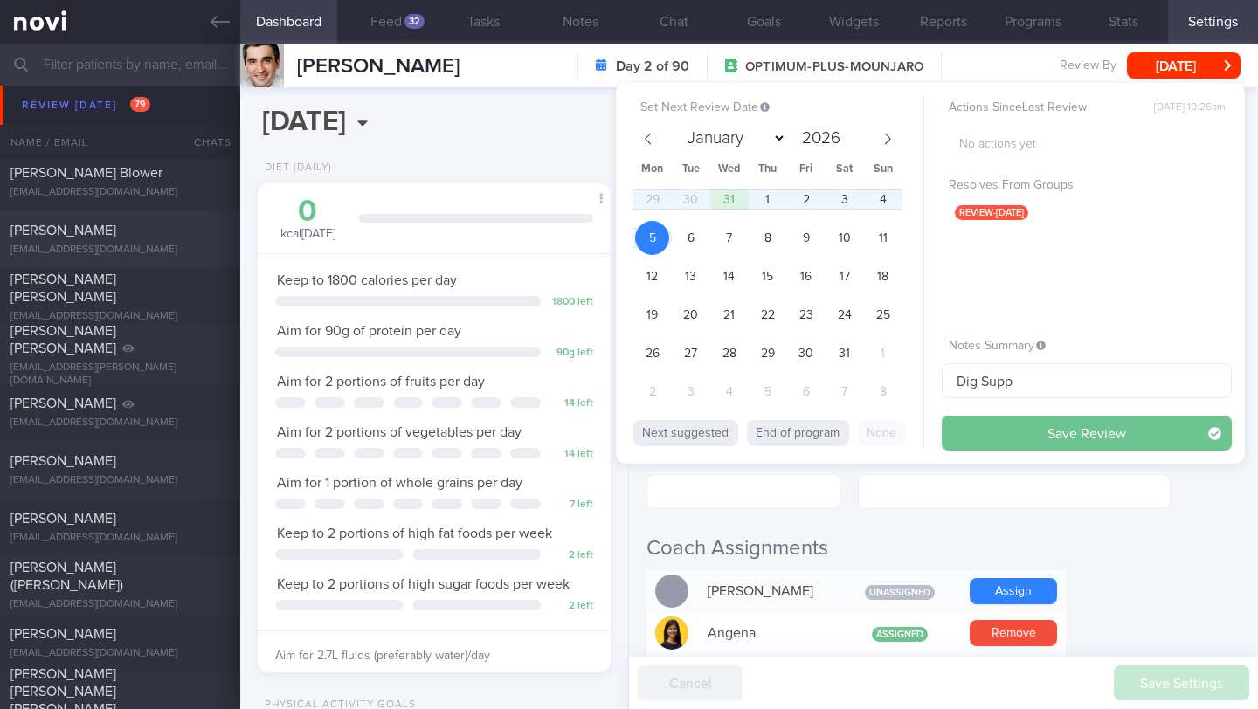
click at [994, 435] on button "Save Review" at bounding box center [1087, 433] width 290 height 35
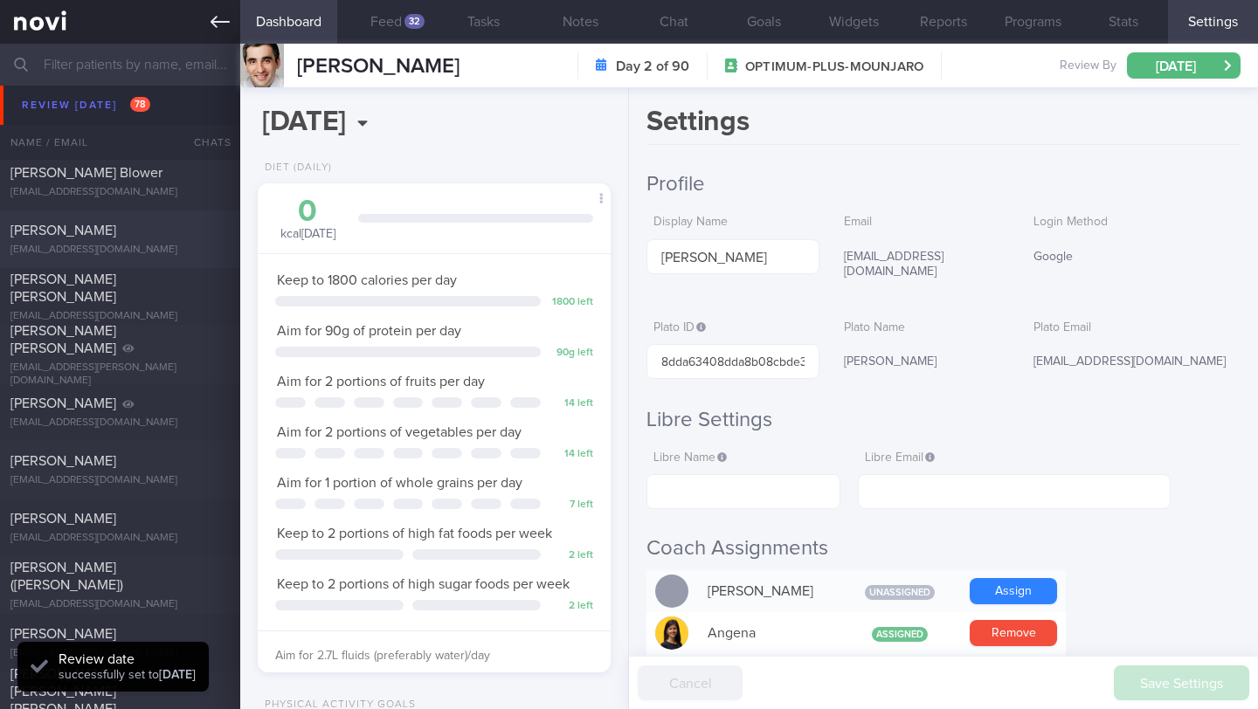
click at [213, 20] on icon at bounding box center [220, 22] width 19 height 12
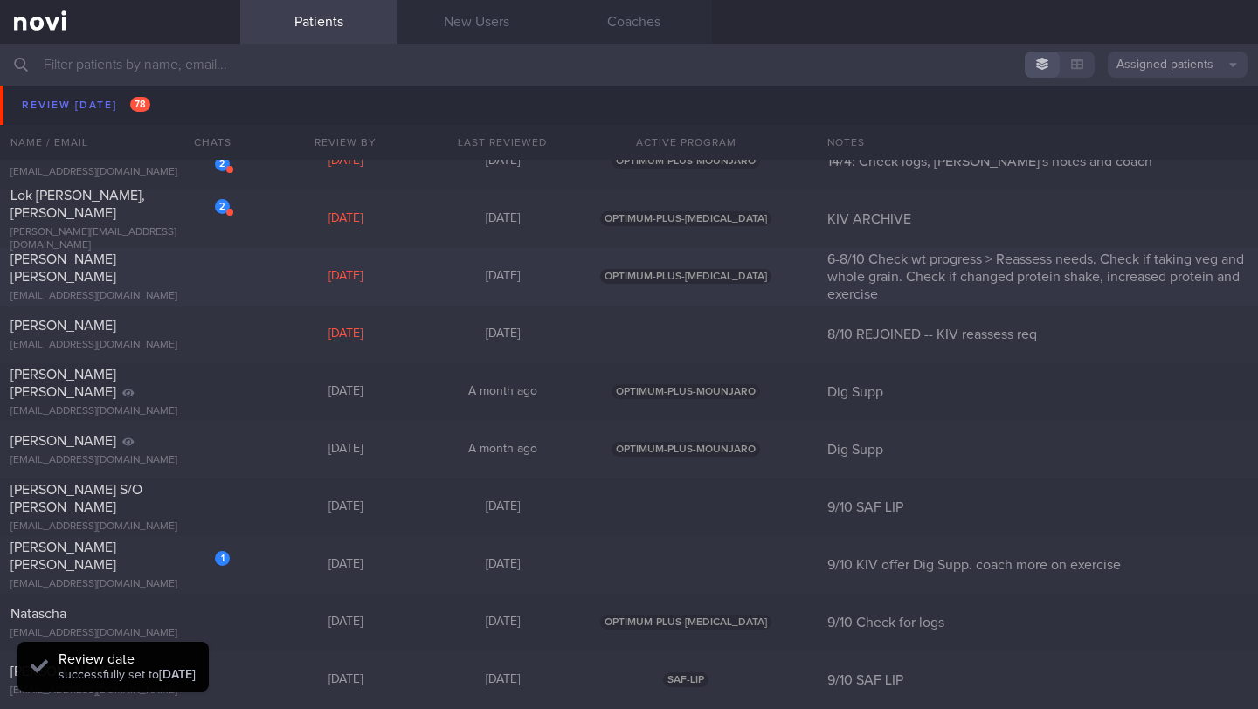
scroll to position [9971, 0]
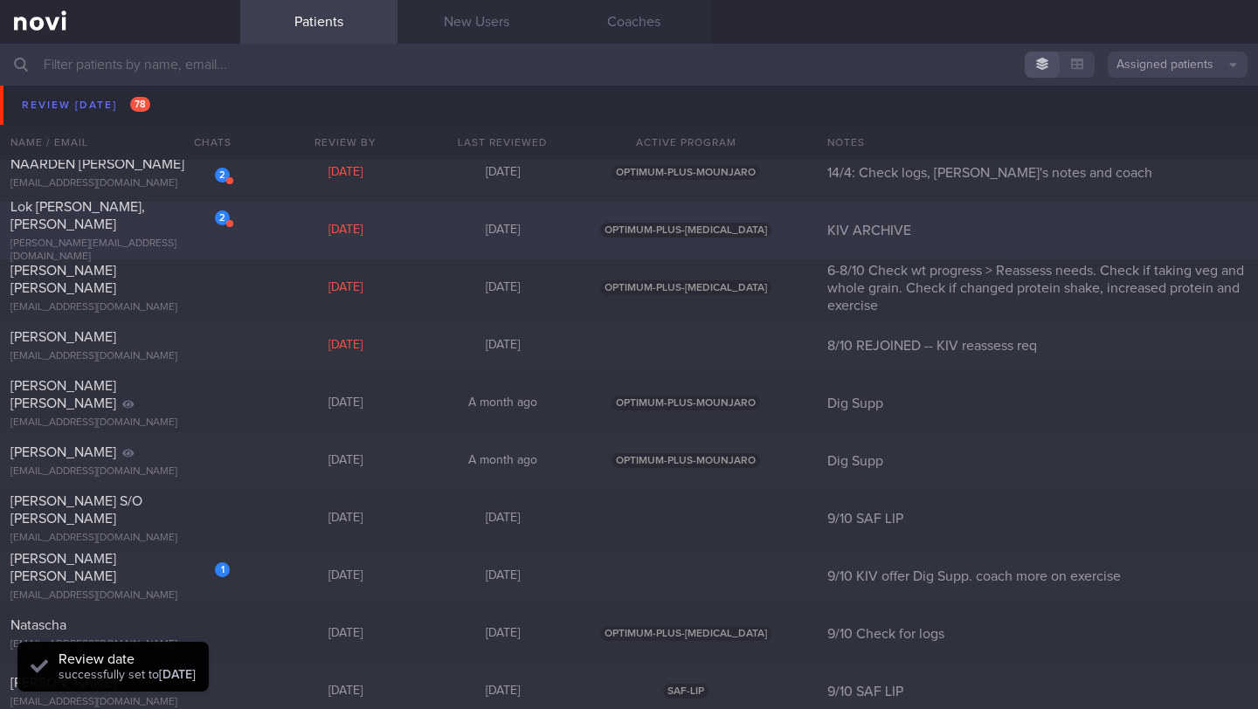
click at [179, 247] on div "[PERSON_NAME][EMAIL_ADDRESS][DOMAIN_NAME]" at bounding box center [119, 251] width 219 height 26
select select "9"
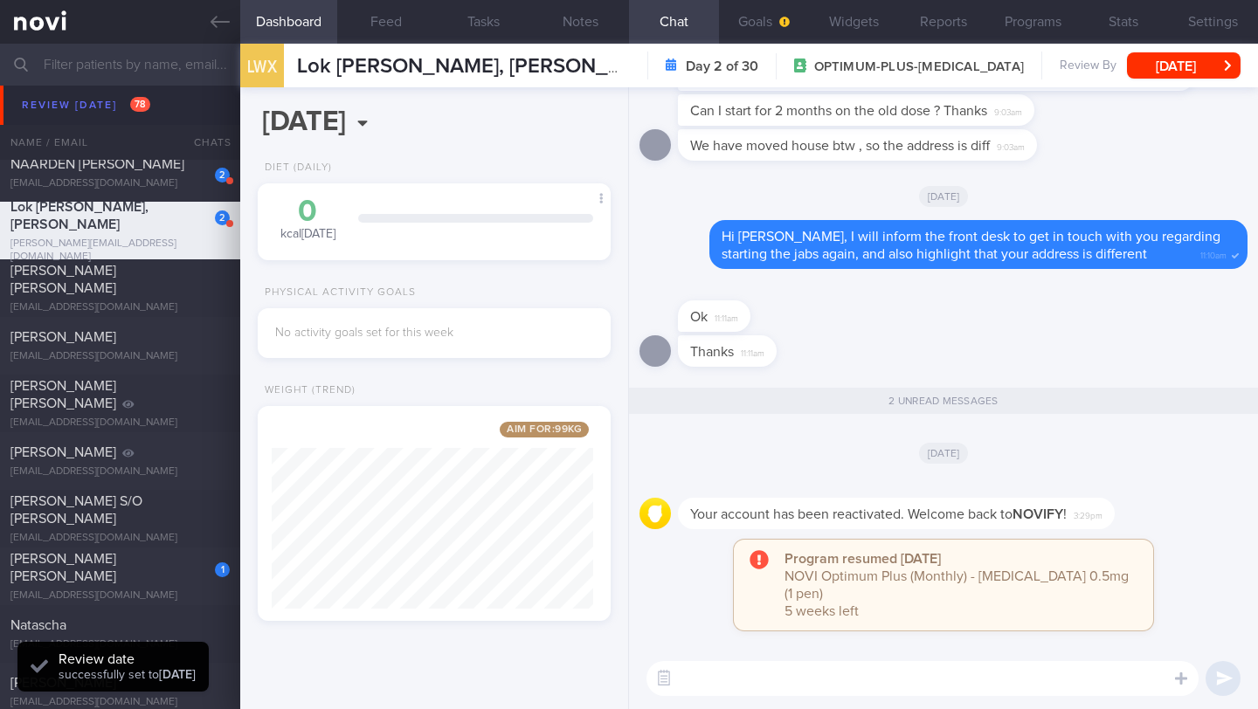
scroll to position [186, 321]
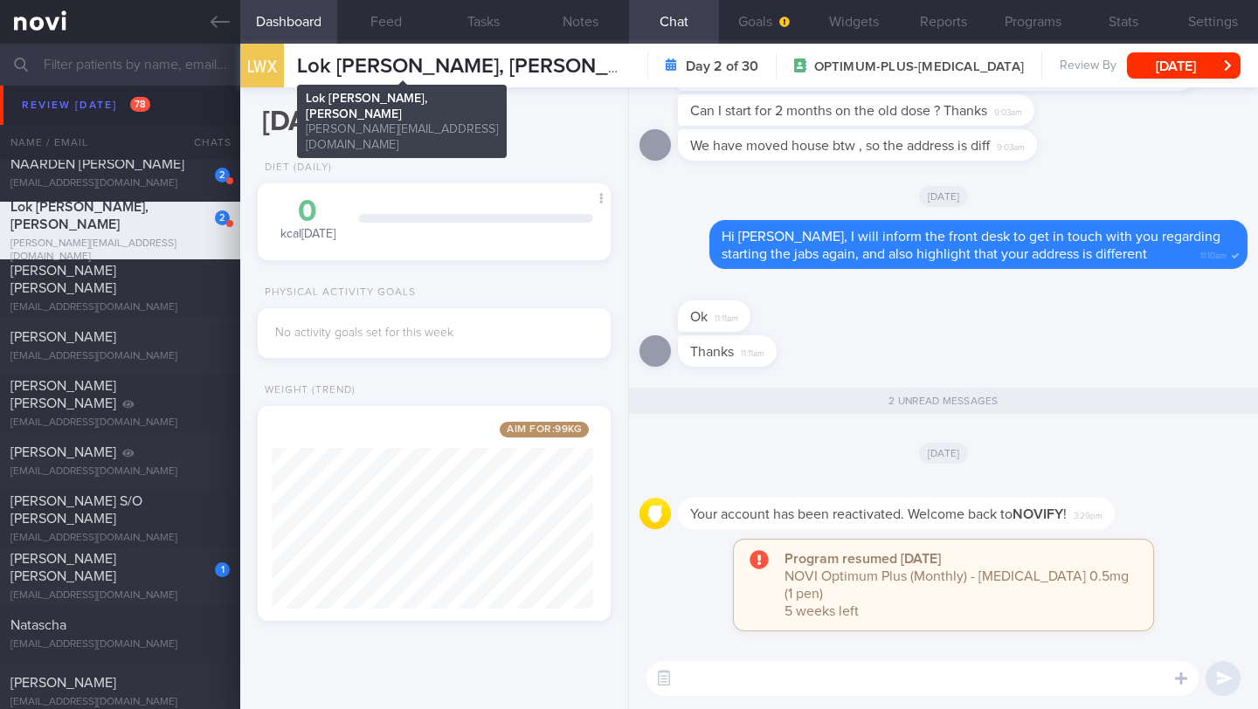
click at [359, 71] on span "Lok [PERSON_NAME], [PERSON_NAME]" at bounding box center [484, 66] width 375 height 21
copy div "[PERSON_NAME], [PERSON_NAME] [PERSON_NAME], [PERSON_NAME] [PERSON_NAME][EMAIL_A…"
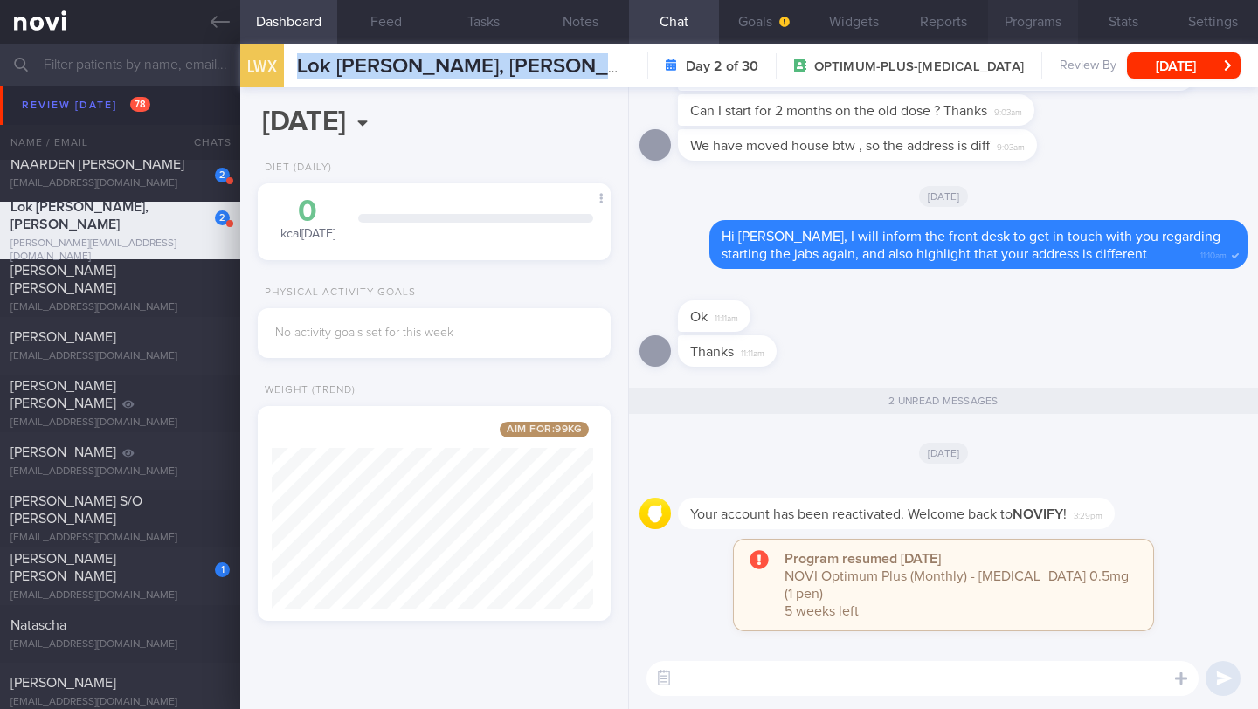
click at [1034, 21] on button "Programs" at bounding box center [1033, 22] width 90 height 44
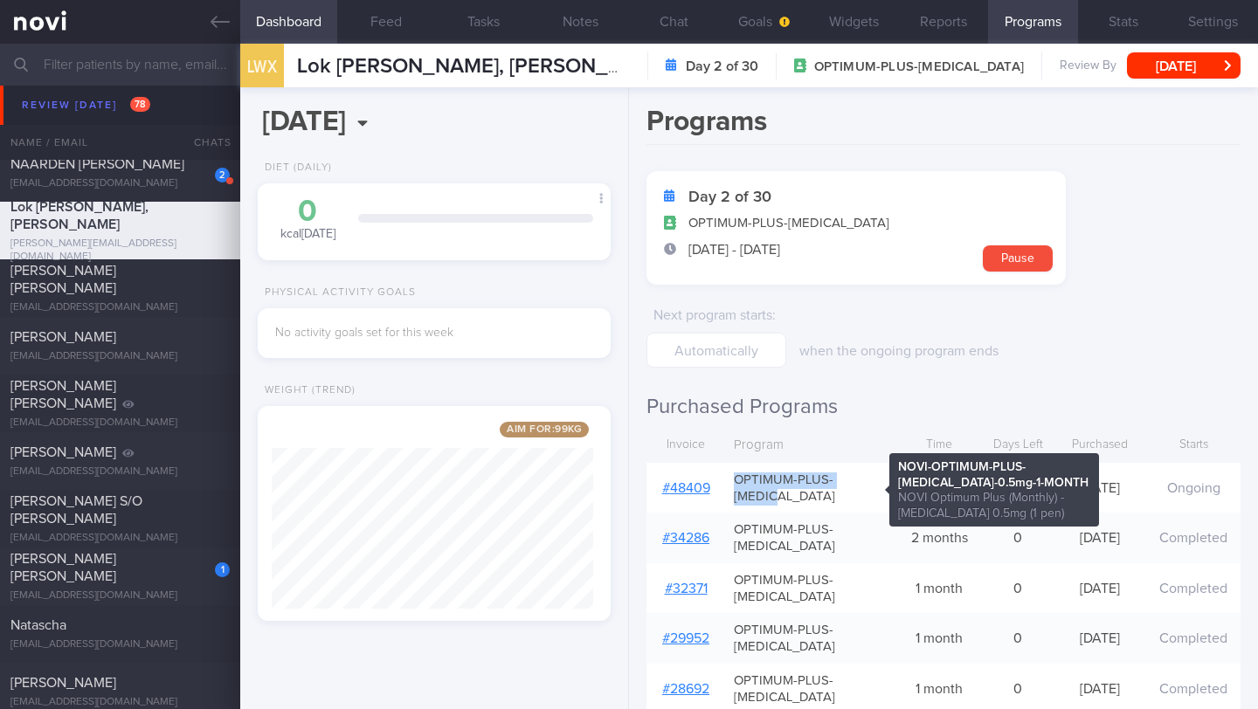
drag, startPoint x: 733, startPoint y: 482, endPoint x: 794, endPoint y: 494, distance: 62.2
click at [794, 494] on div "OPTIMUM-PLUS-[MEDICAL_DATA]" at bounding box center [810, 488] width 170 height 51
copy span "OPTIMUM-PLUS-[MEDICAL_DATA]"
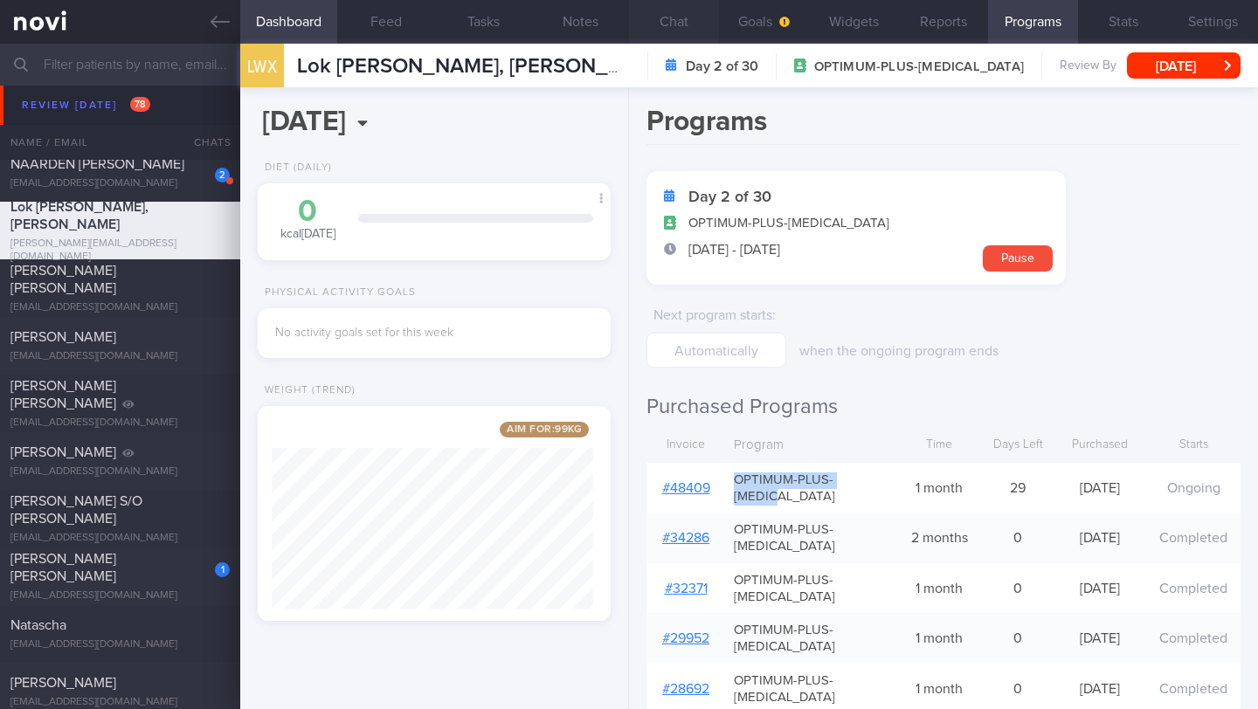
click at [683, 29] on button "Chat" at bounding box center [674, 22] width 90 height 44
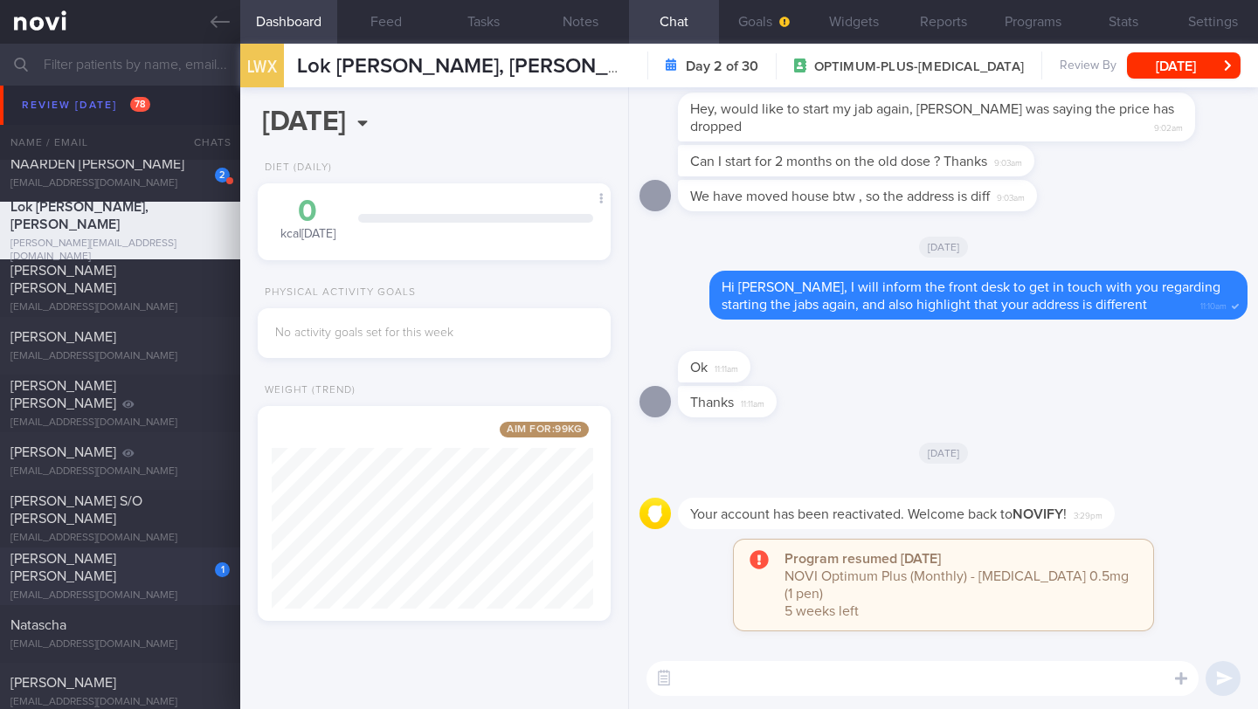
click at [93, 578] on div "1 [PERSON_NAME] [PERSON_NAME] [EMAIL_ADDRESS][DOMAIN_NAME]" at bounding box center [120, 576] width 240 height 52
type input "9/10 KIV offer Dig Supp. coach more on exercise"
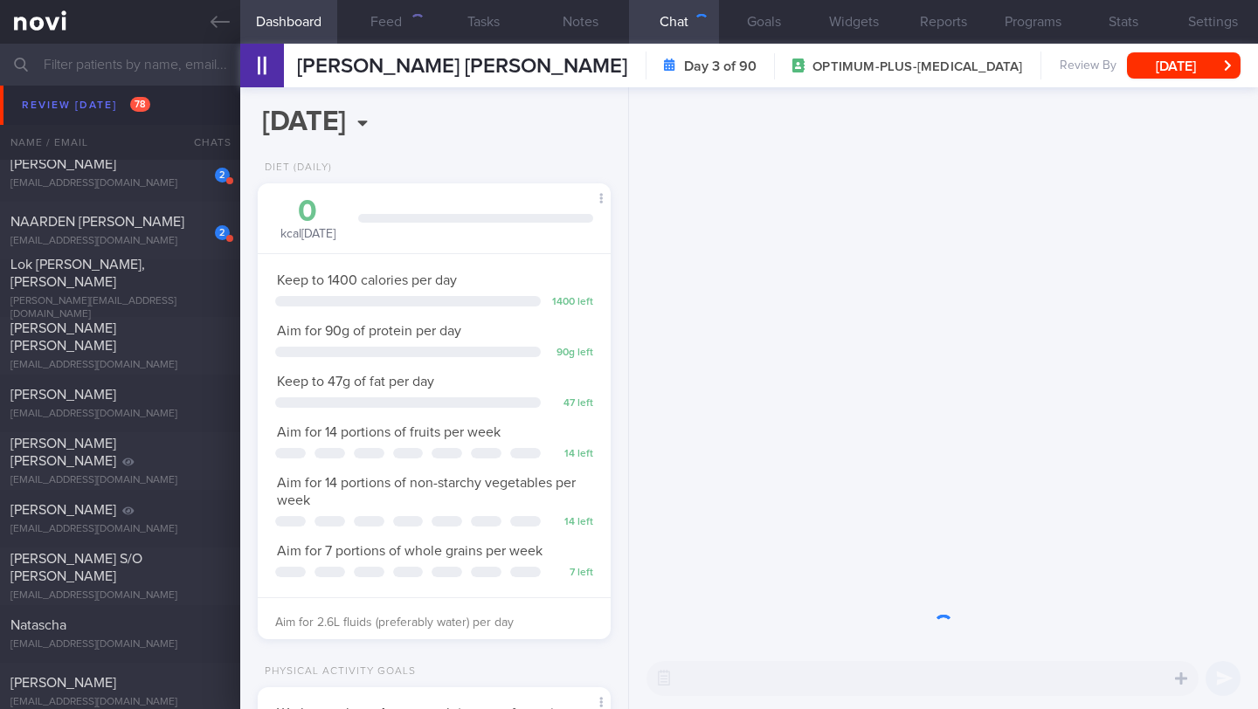
scroll to position [179, 308]
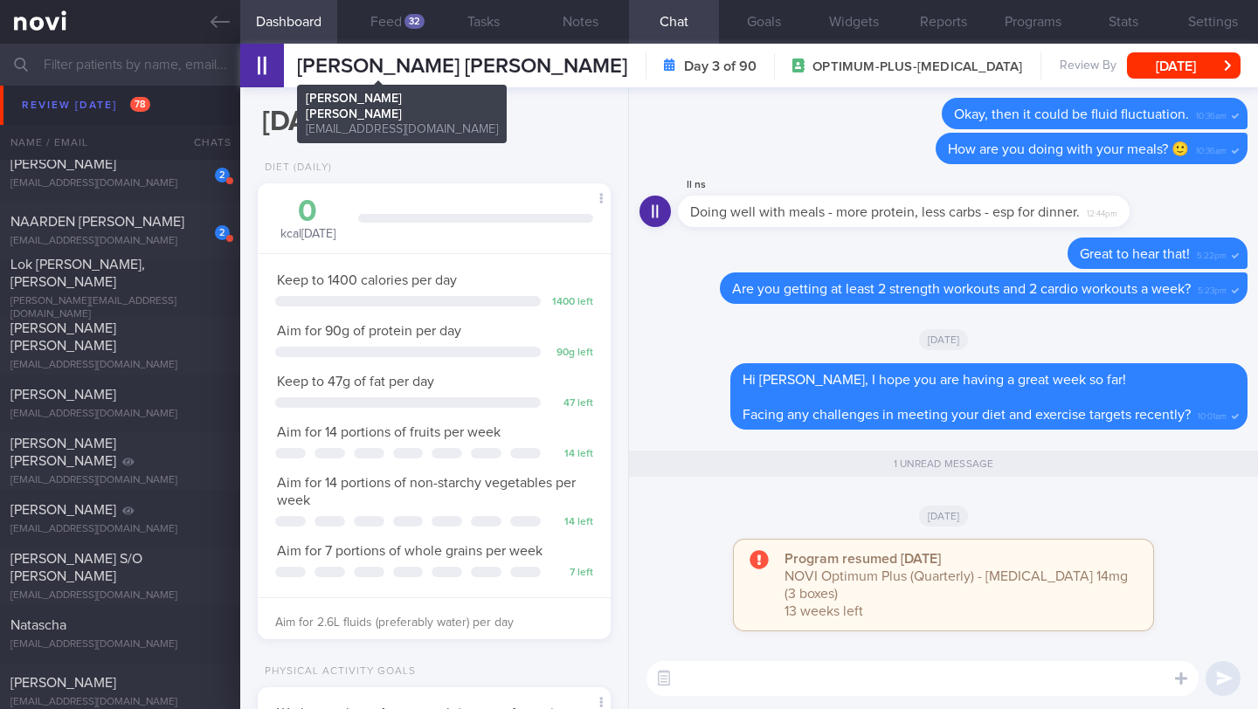
click at [399, 76] on span "[PERSON_NAME] [PERSON_NAME]" at bounding box center [462, 66] width 330 height 21
copy div "[PERSON_NAME] [PERSON_NAME] [PERSON_NAME] [PERSON_NAME] [PERSON_NAME][EMAIL_ADD…"
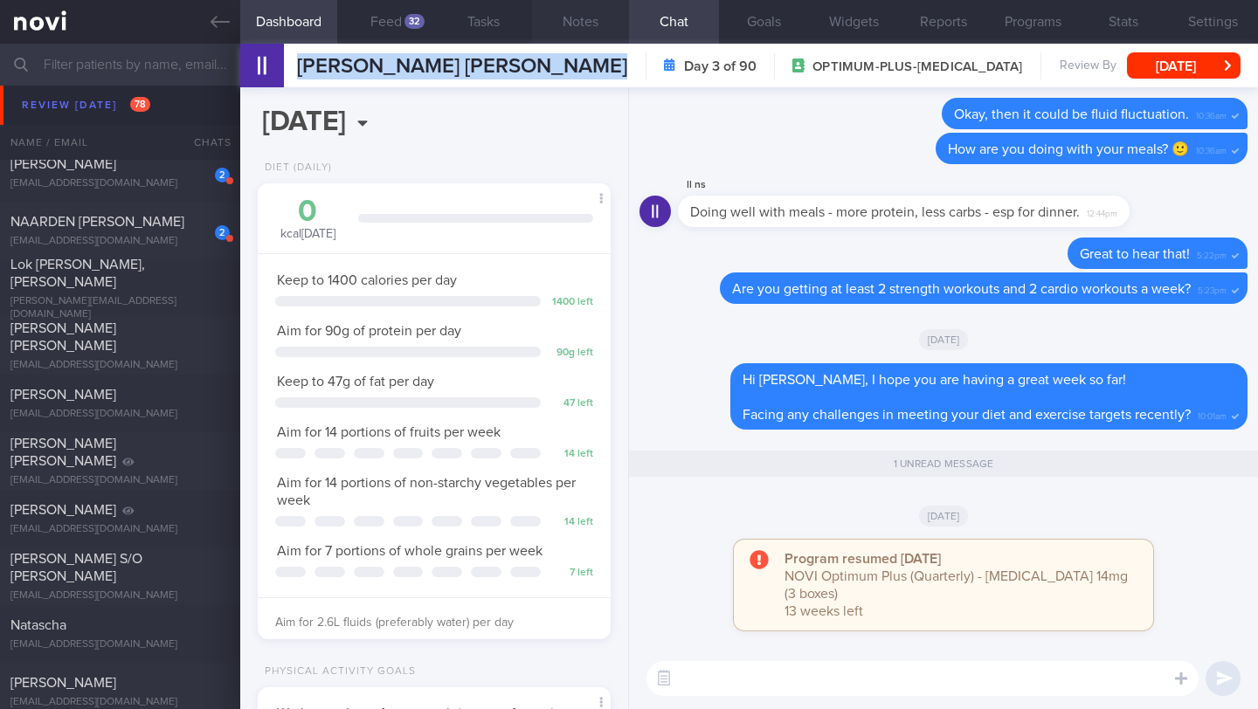
click at [574, 24] on button "Notes" at bounding box center [580, 22] width 97 height 44
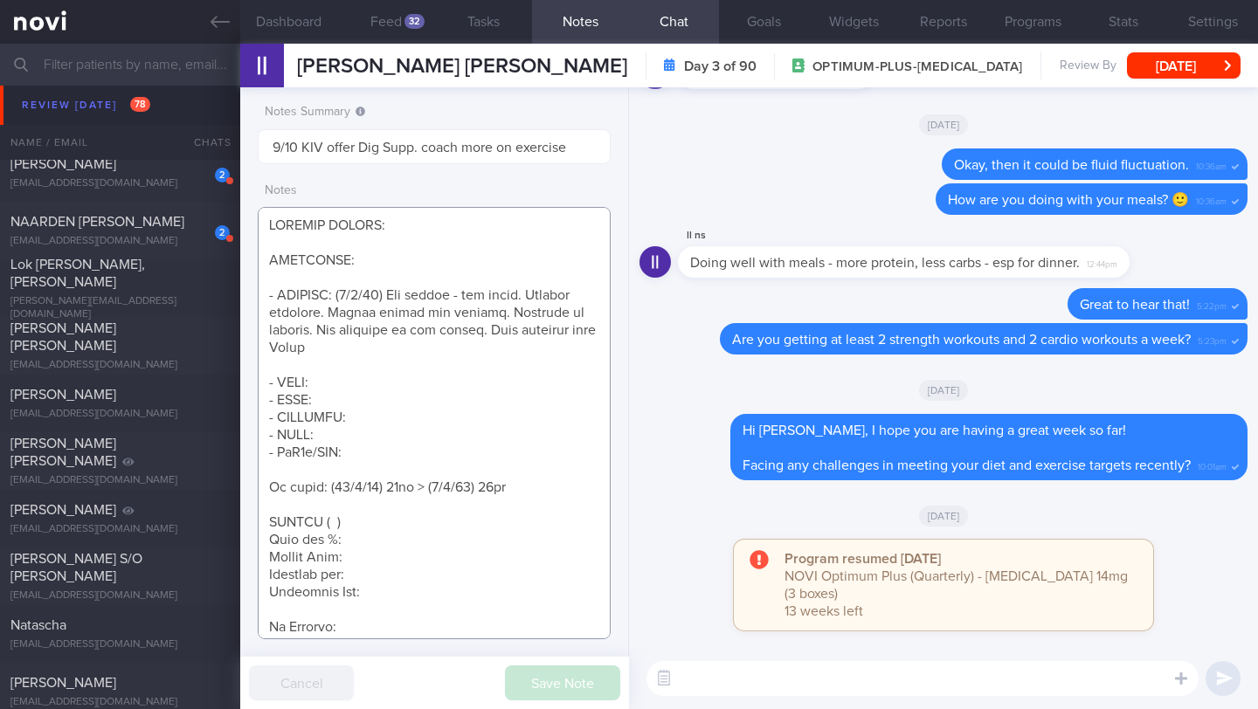
click at [395, 287] on textarea at bounding box center [434, 423] width 353 height 432
click at [397, 280] on textarea at bounding box center [434, 423] width 353 height 432
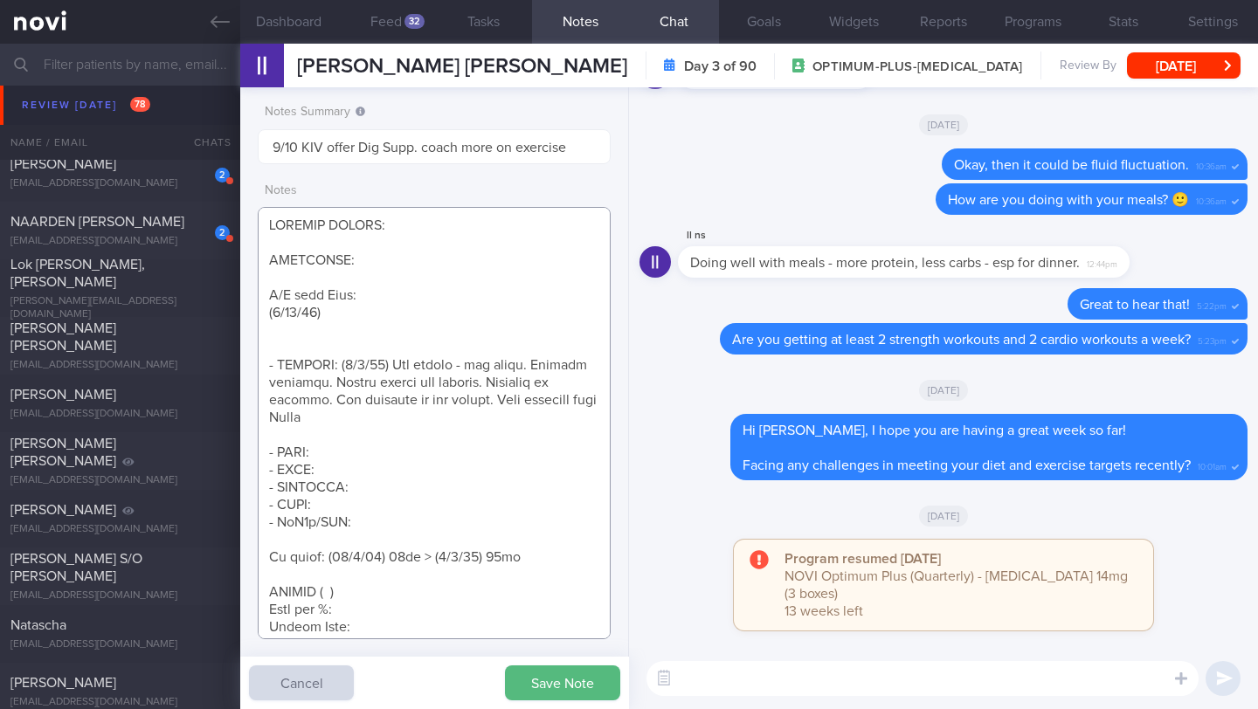
paste textarea "Side effects No more nausea Appetite Portion sizes are still decreasing Hunger …"
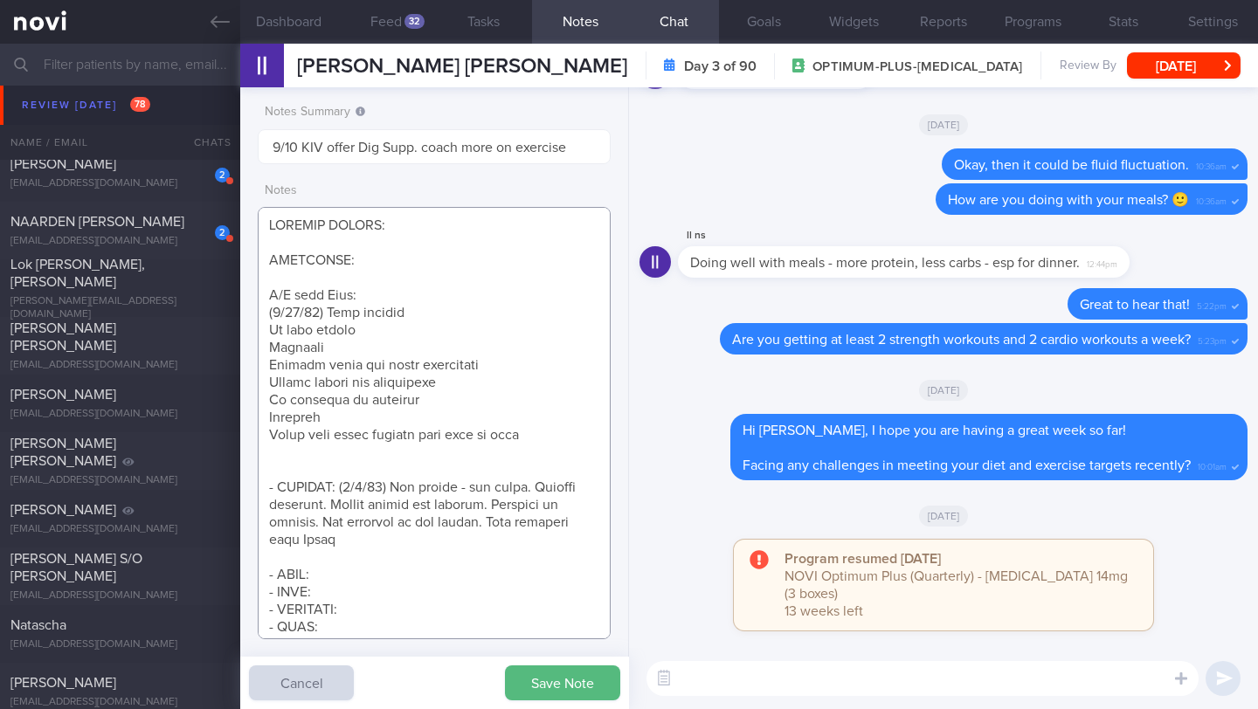
drag, startPoint x: 373, startPoint y: 316, endPoint x: 324, endPoint y: 316, distance: 48.9
click at [324, 316] on textarea at bounding box center [434, 423] width 353 height 432
click at [266, 331] on textarea at bounding box center [434, 423] width 353 height 432
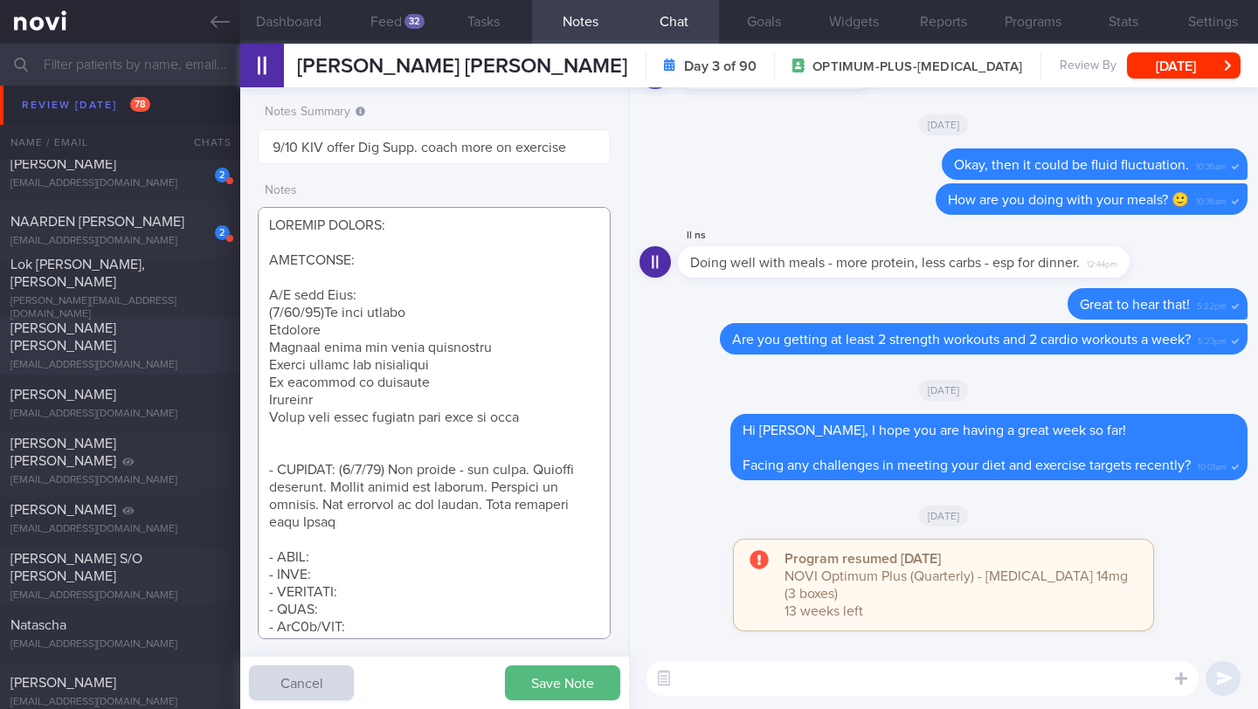
drag, startPoint x: 333, startPoint y: 334, endPoint x: 228, endPoint y: 340, distance: 105.0
click at [228, 340] on div "Patients New Users Coaches Assigned patients Assigned patients All active patie…" at bounding box center [629, 377] width 1258 height 666
click at [287, 328] on textarea at bounding box center [434, 423] width 353 height 432
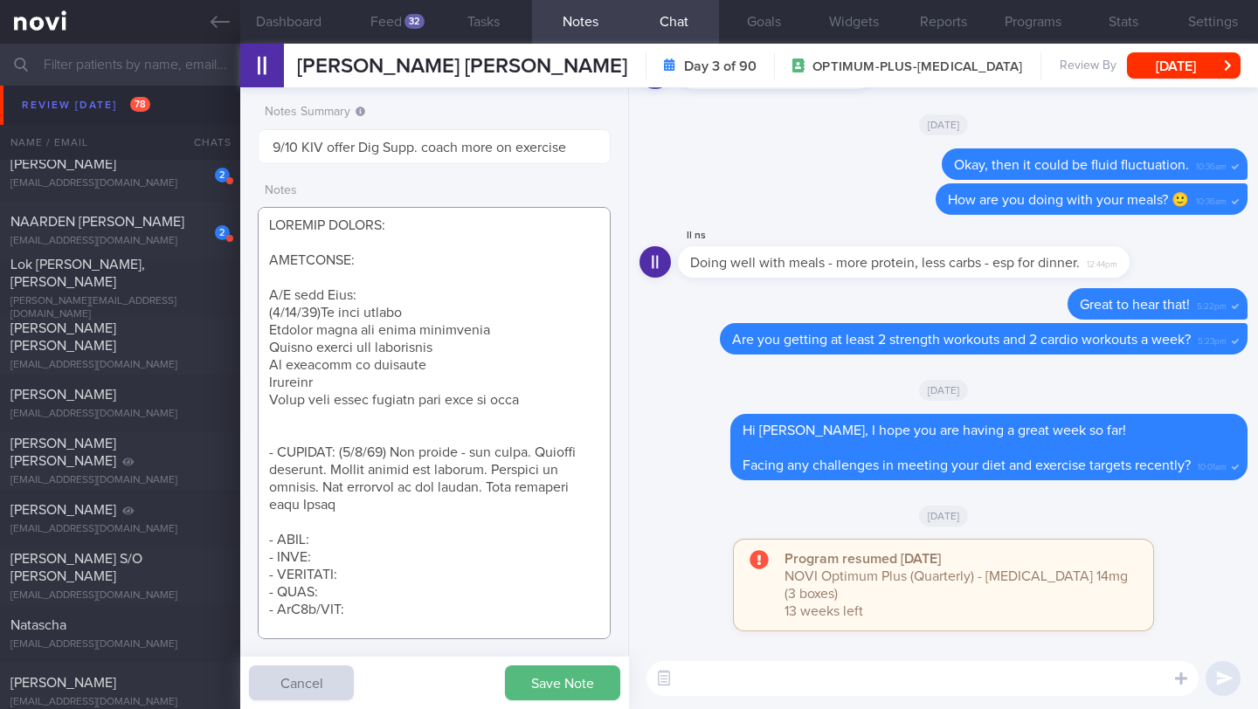
drag, startPoint x: 346, startPoint y: 388, endPoint x: 255, endPoint y: 383, distance: 91.0
click at [255, 383] on div "Notes Summary 9/10 KIV offer Dig Supp. coach more on exercise Notes Save Note C…" at bounding box center [434, 398] width 389 height 622
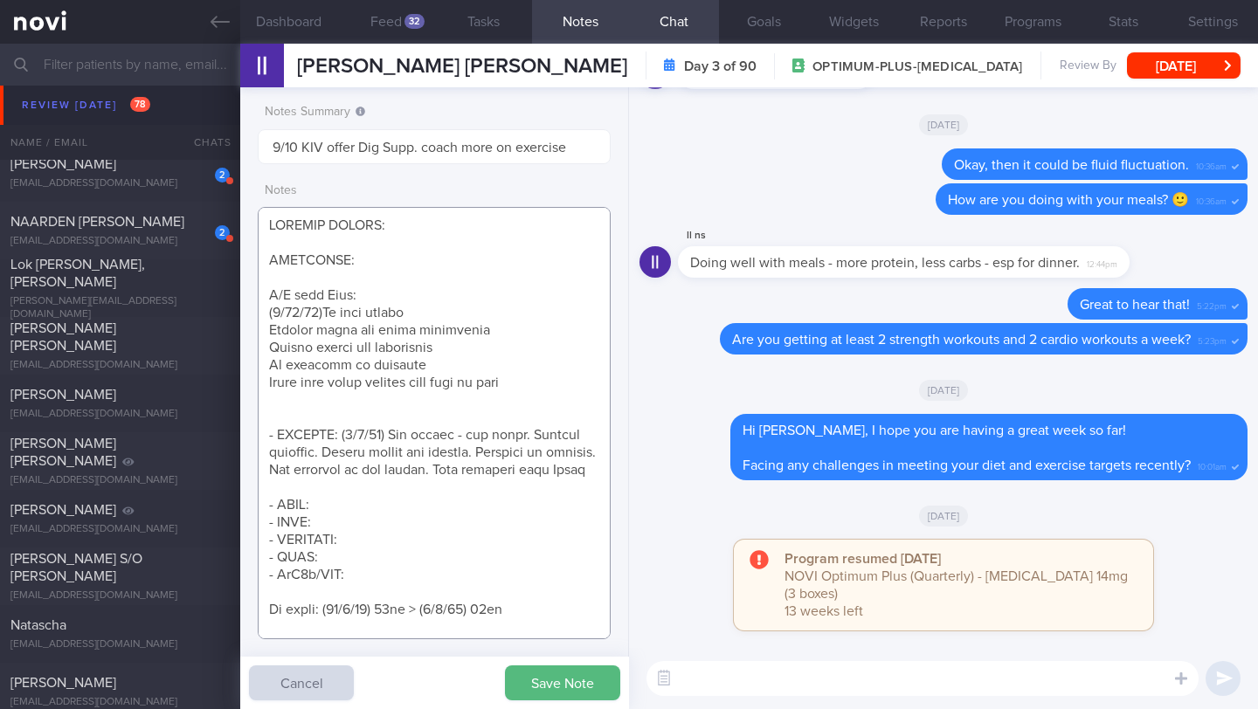
click at [355, 399] on textarea at bounding box center [434, 423] width 353 height 432
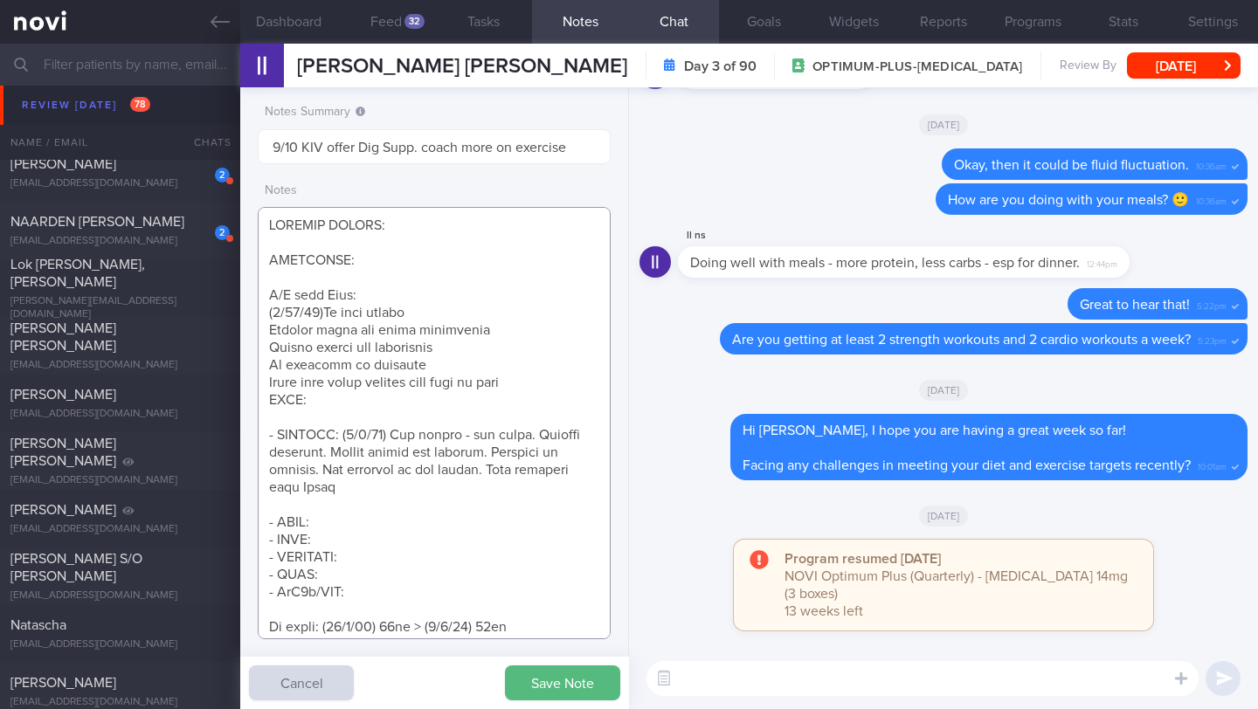
click at [334, 401] on textarea at bounding box center [434, 423] width 353 height 432
paste textarea "Ryblesus 14mg"
type textarea "SUPPORT NEEDED: CHALLENGE: R/V with [PERSON_NAME]: ([DATE])No more nausea Porti…"
click at [1052, 24] on button "Programs" at bounding box center [1033, 22] width 90 height 44
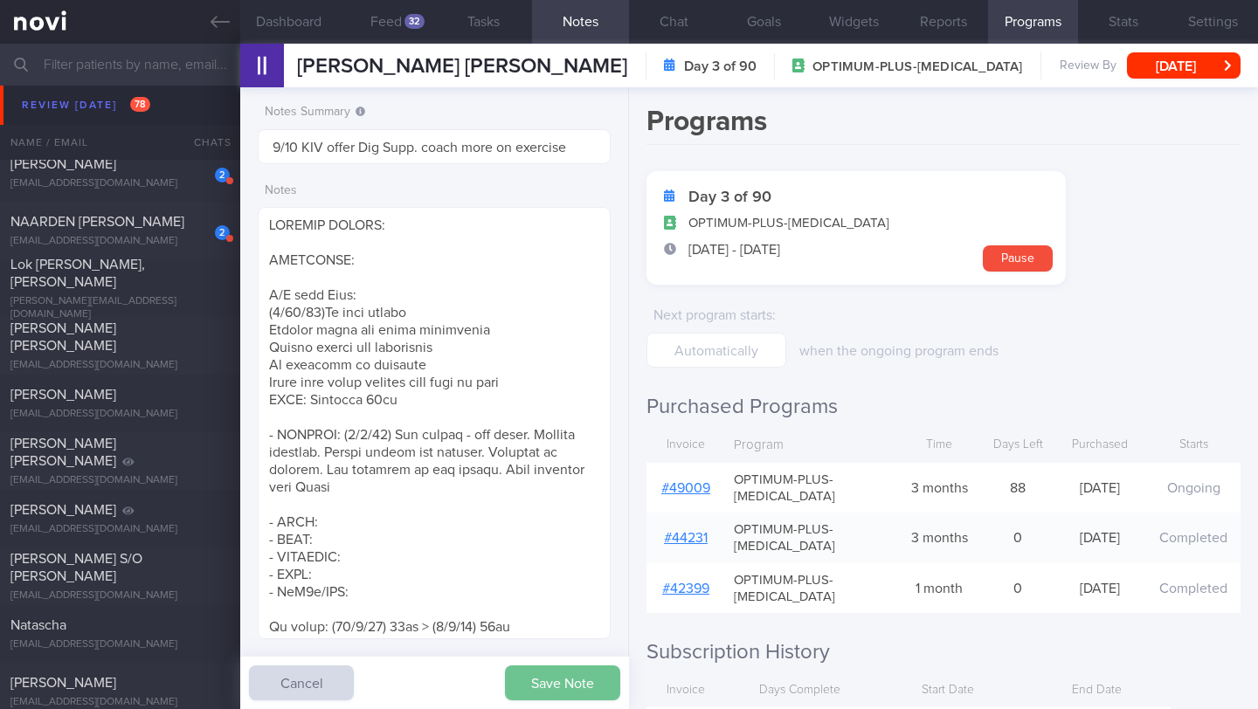
click at [576, 689] on button "Save Note" at bounding box center [562, 683] width 115 height 35
click at [678, 28] on button "Chat" at bounding box center [674, 22] width 90 height 44
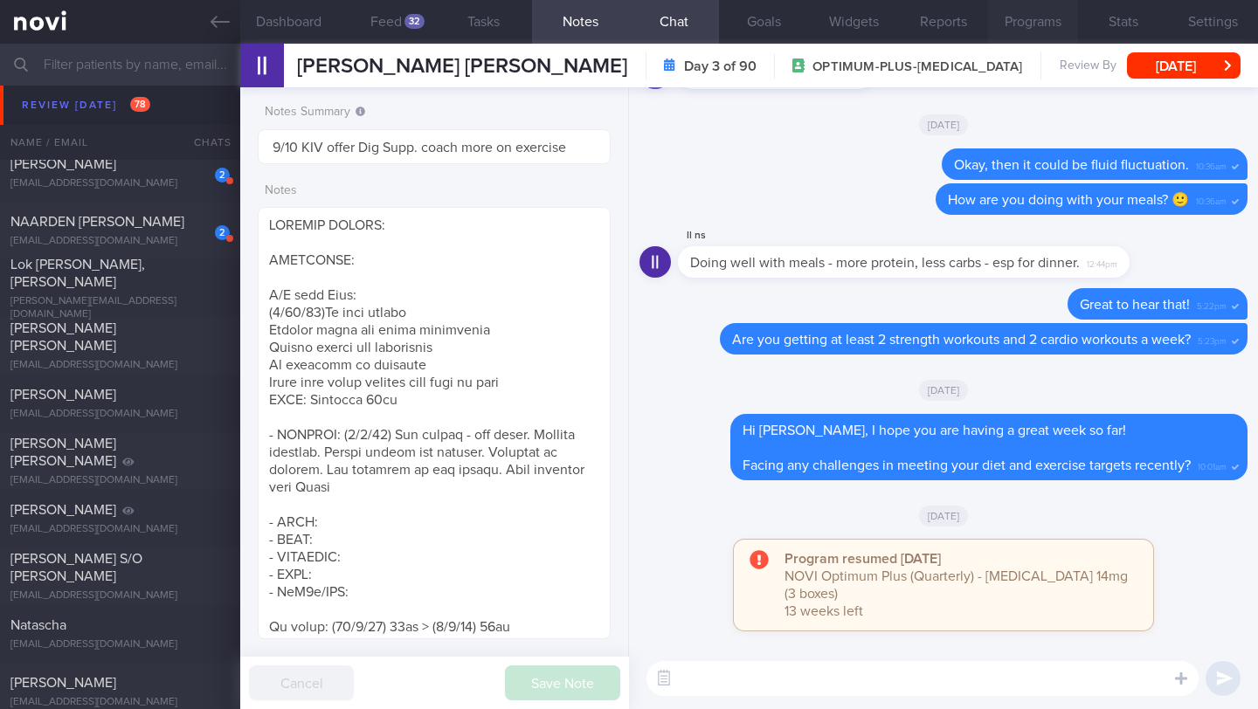
click at [1000, 19] on button "Programs" at bounding box center [1033, 22] width 90 height 44
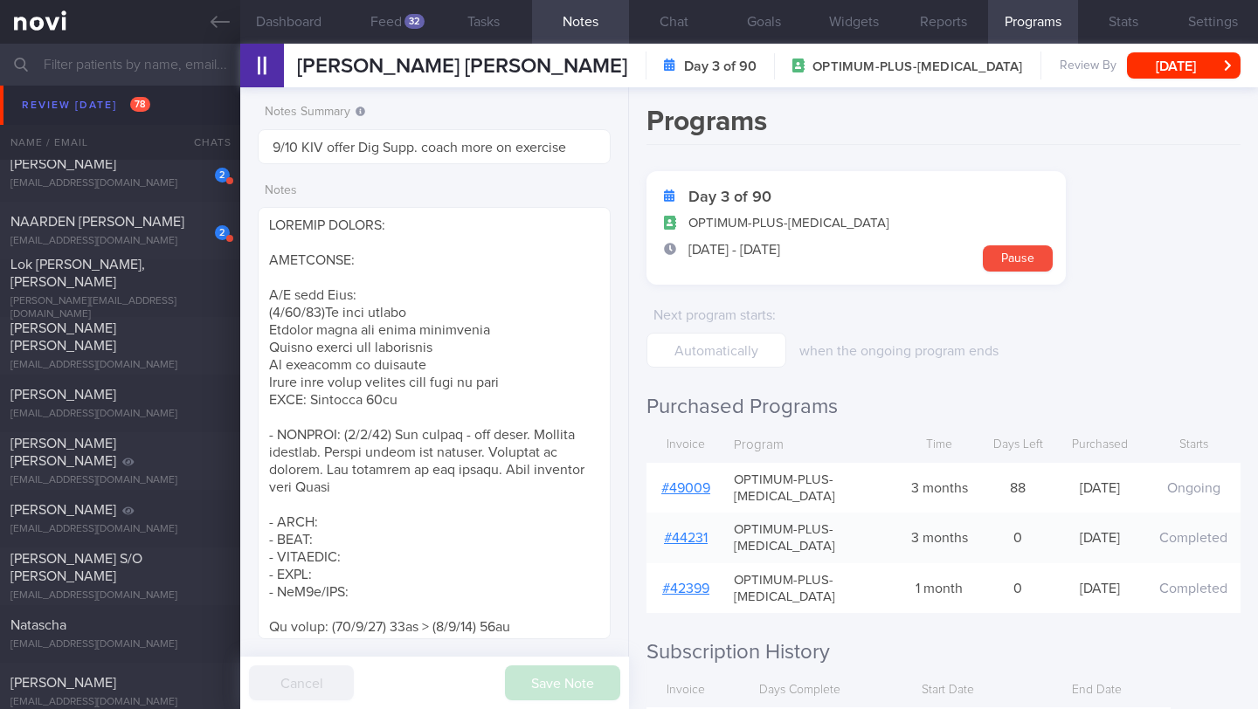
scroll to position [149, 0]
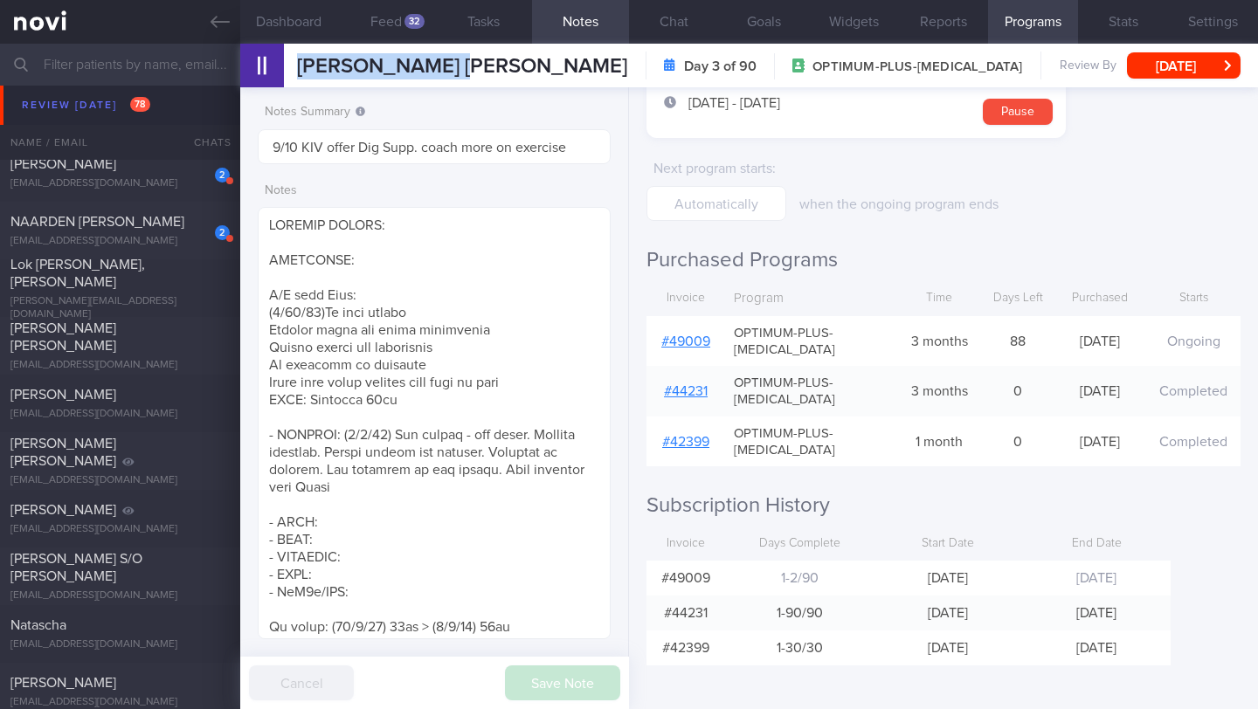
drag, startPoint x: 473, startPoint y: 60, endPoint x: 293, endPoint y: 67, distance: 180.1
click at [293, 67] on div "[PERSON_NAME] [PERSON_NAME] [PERSON_NAME] [PERSON_NAME] [PERSON_NAME][EMAIL_ADD…" at bounding box center [749, 66] width 1018 height 44
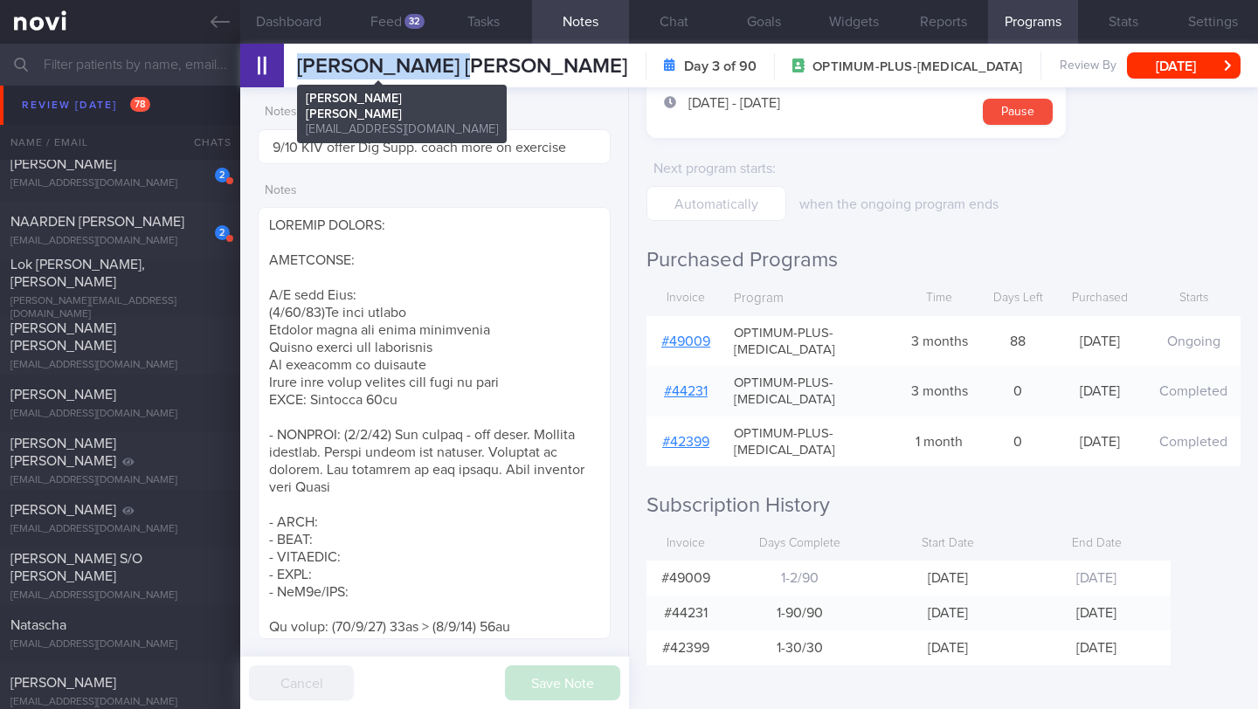
copy span "[PERSON_NAME] [PERSON_NAME]"
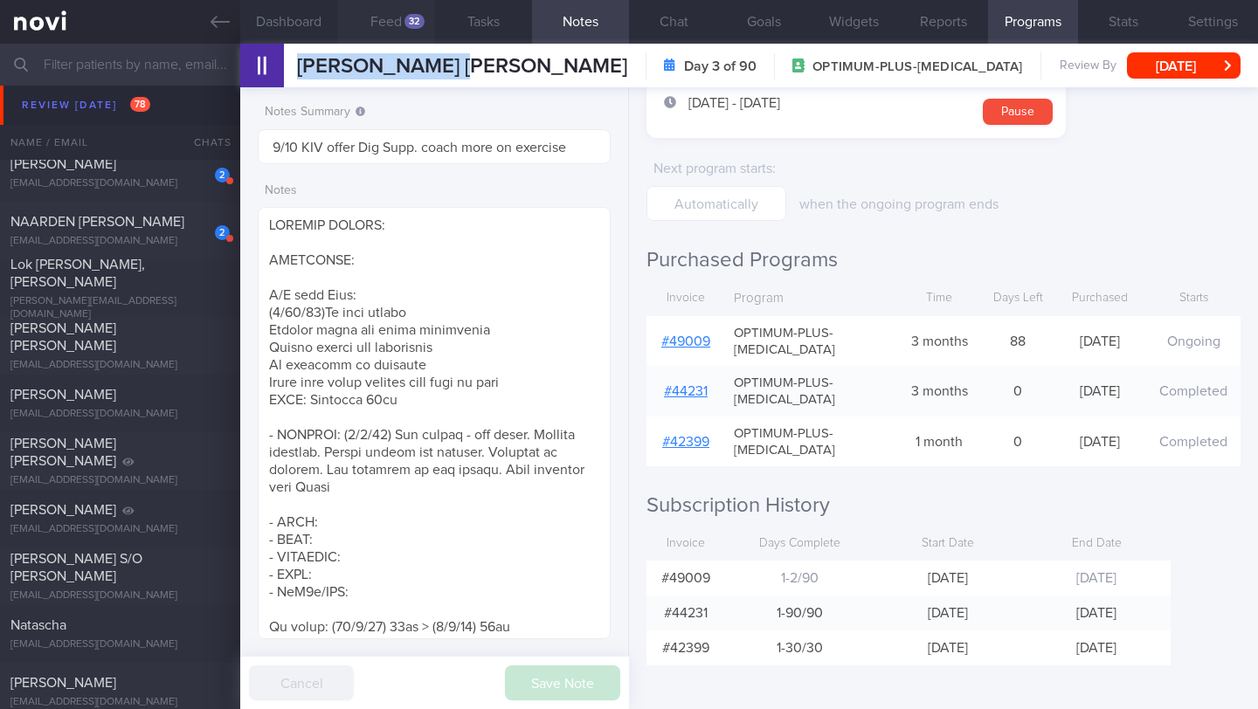
click at [399, 27] on button "Feed 32" at bounding box center [385, 22] width 97 height 44
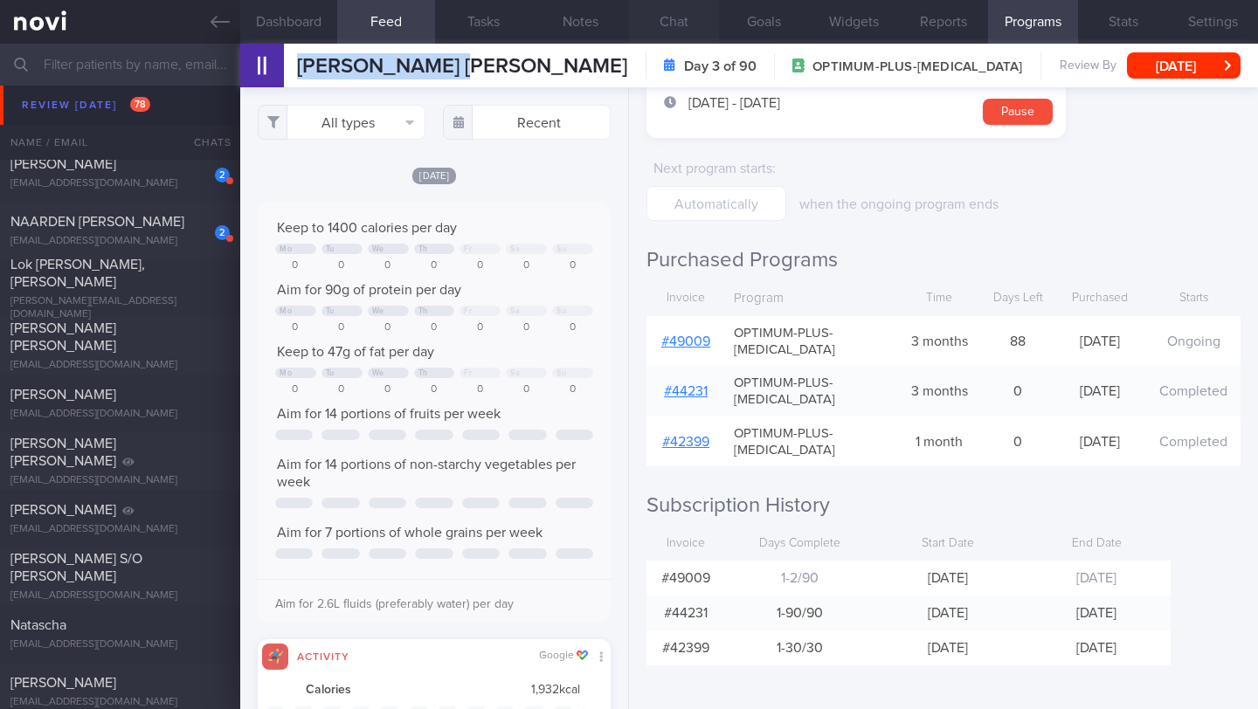
click at [691, 28] on button "Chat" at bounding box center [674, 22] width 90 height 44
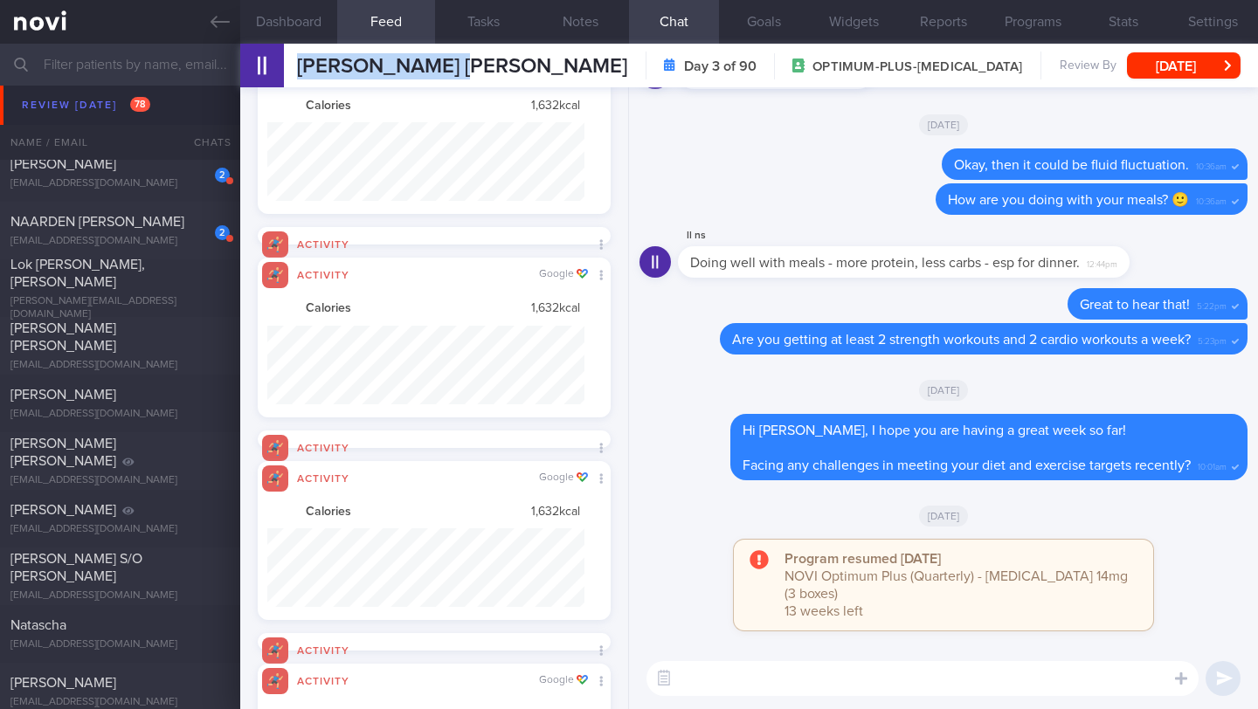
scroll to position [79, 317]
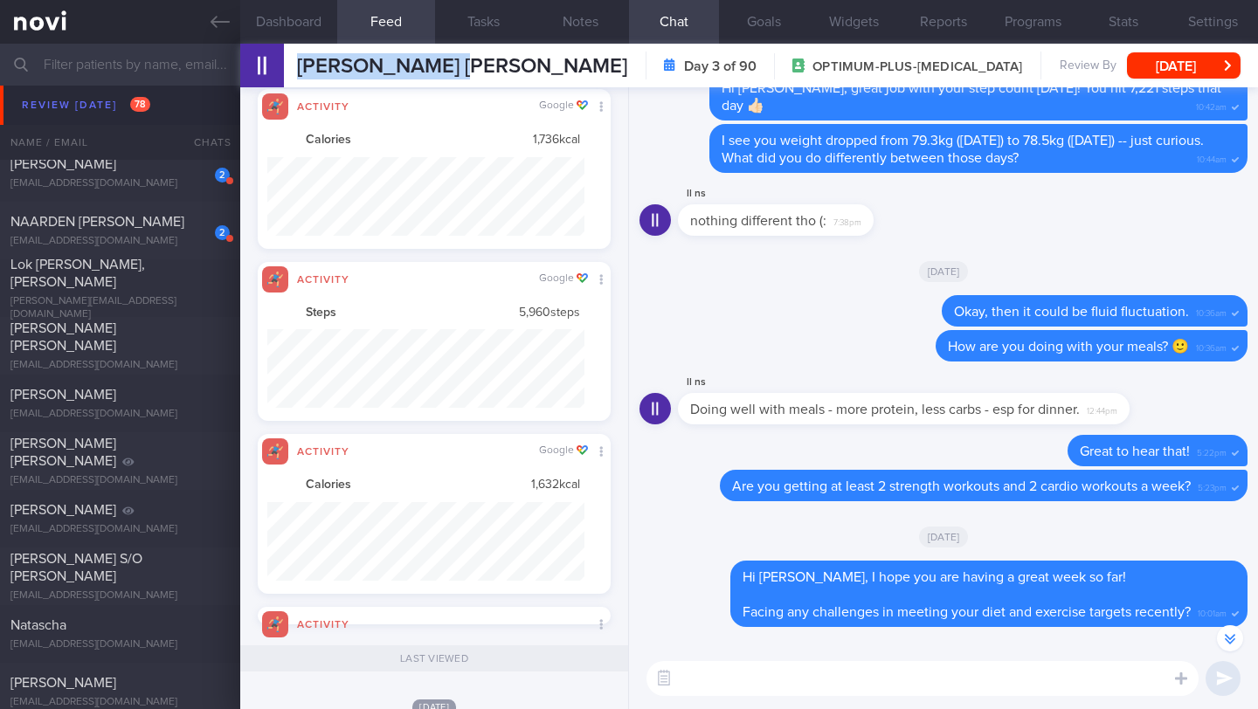
click at [851, 689] on textarea at bounding box center [922, 678] width 552 height 35
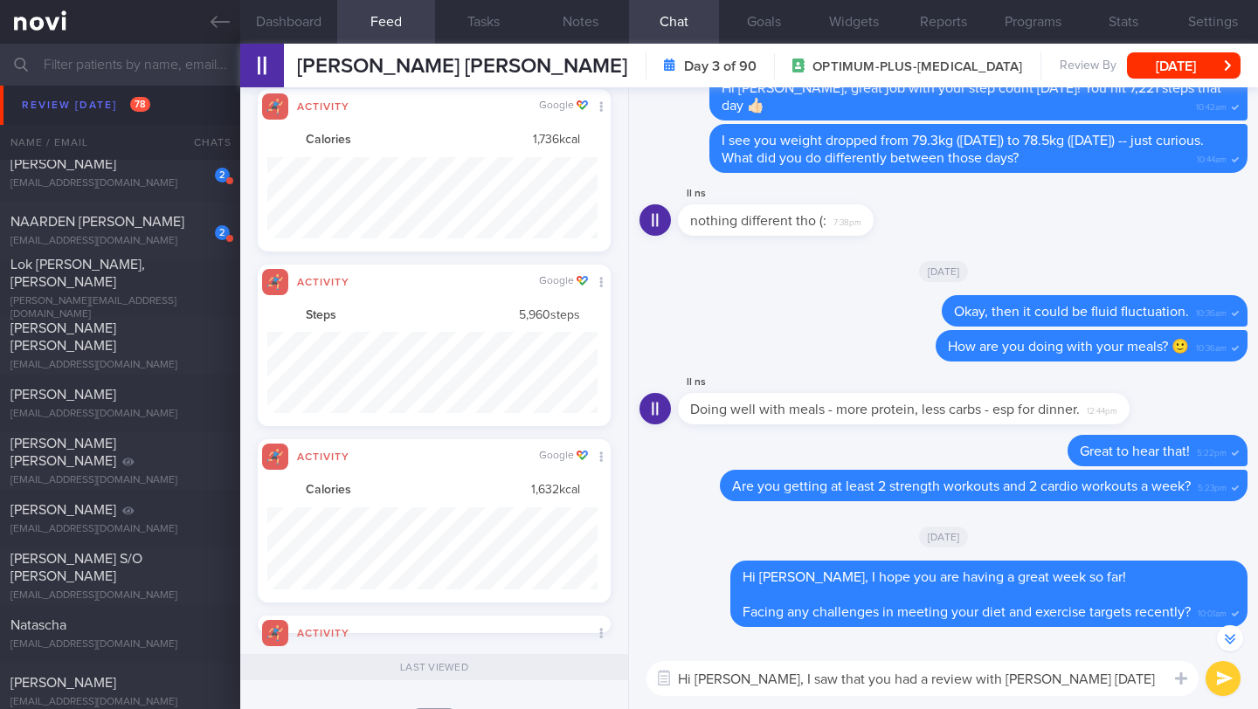
scroll to position [149, 0]
click at [1055, 679] on textarea "Hi [PERSON_NAME], I saw that you had a review with [PERSON_NAME] [DATE]" at bounding box center [922, 678] width 552 height 35
drag, startPoint x: 985, startPoint y: 677, endPoint x: 1043, endPoint y: 679, distance: 58.6
click at [1043, 679] on textarea "Hi [PERSON_NAME], I saw that you had a review with [PERSON_NAME] [DATE]" at bounding box center [922, 678] width 552 height 35
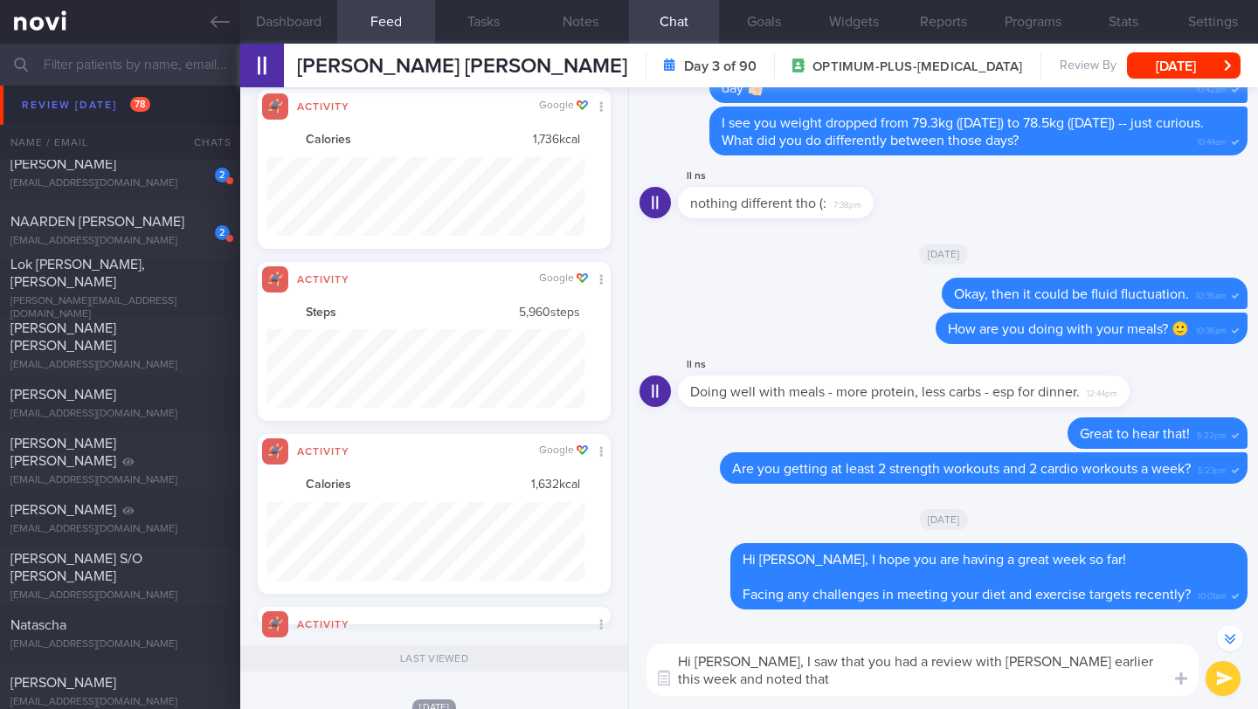
scroll to position [-163, 0]
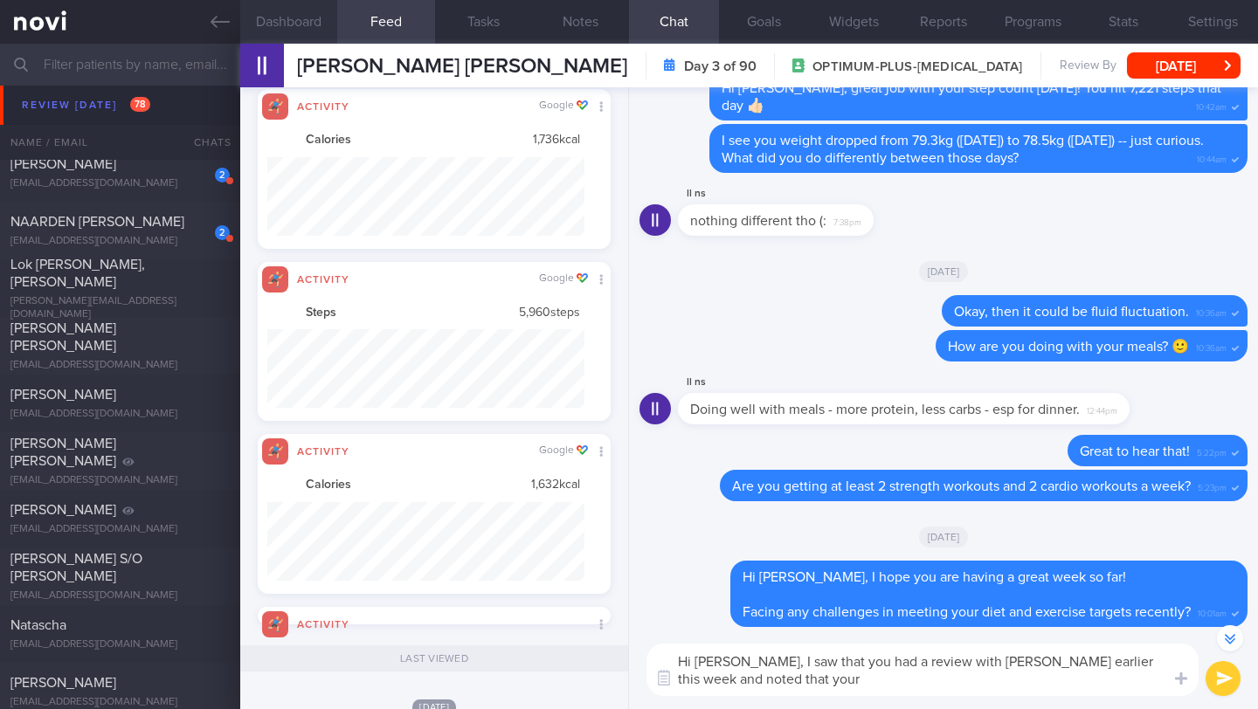
click at [294, 10] on button "Dashboard" at bounding box center [288, 22] width 97 height 44
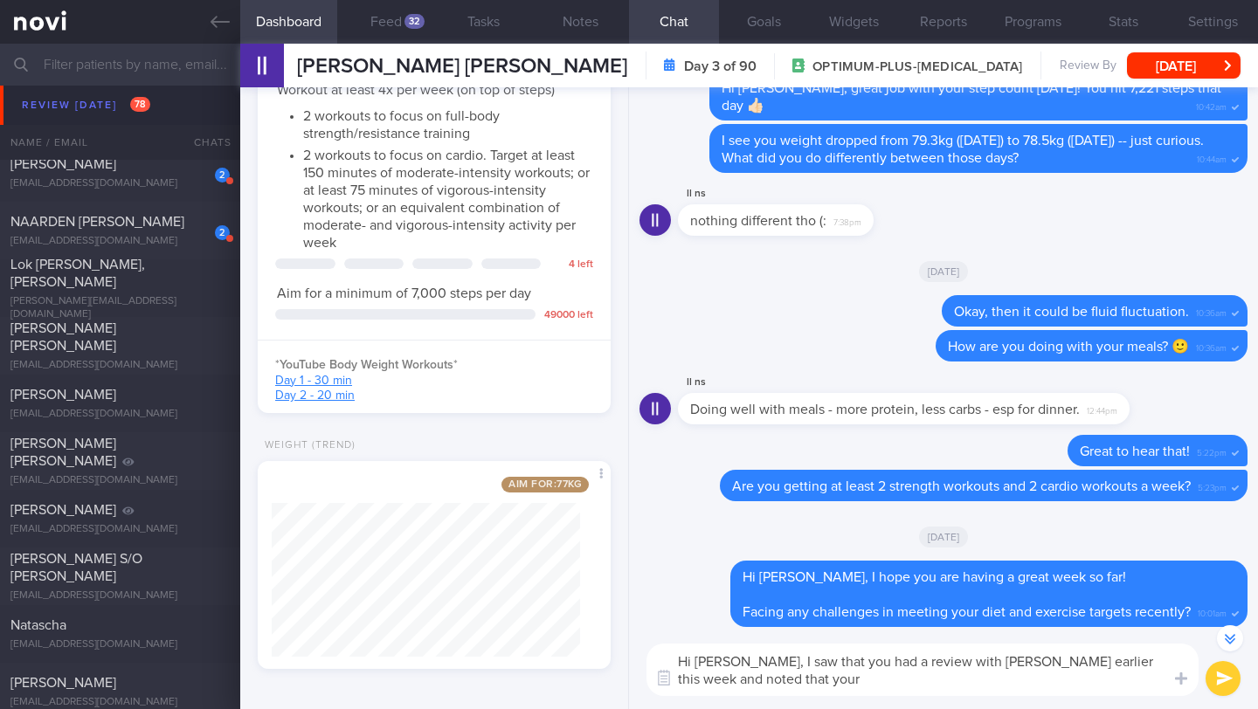
scroll to position [626, 0]
click at [781, 680] on textarea "Hi [PERSON_NAME], I saw that you had a review with [PERSON_NAME] earlier this w…" at bounding box center [922, 670] width 552 height 52
type textarea "Hi [PERSON_NAME], I saw that you had a review with [PERSON_NAME] earlier this w…"
click at [589, 17] on button "Notes" at bounding box center [580, 22] width 97 height 44
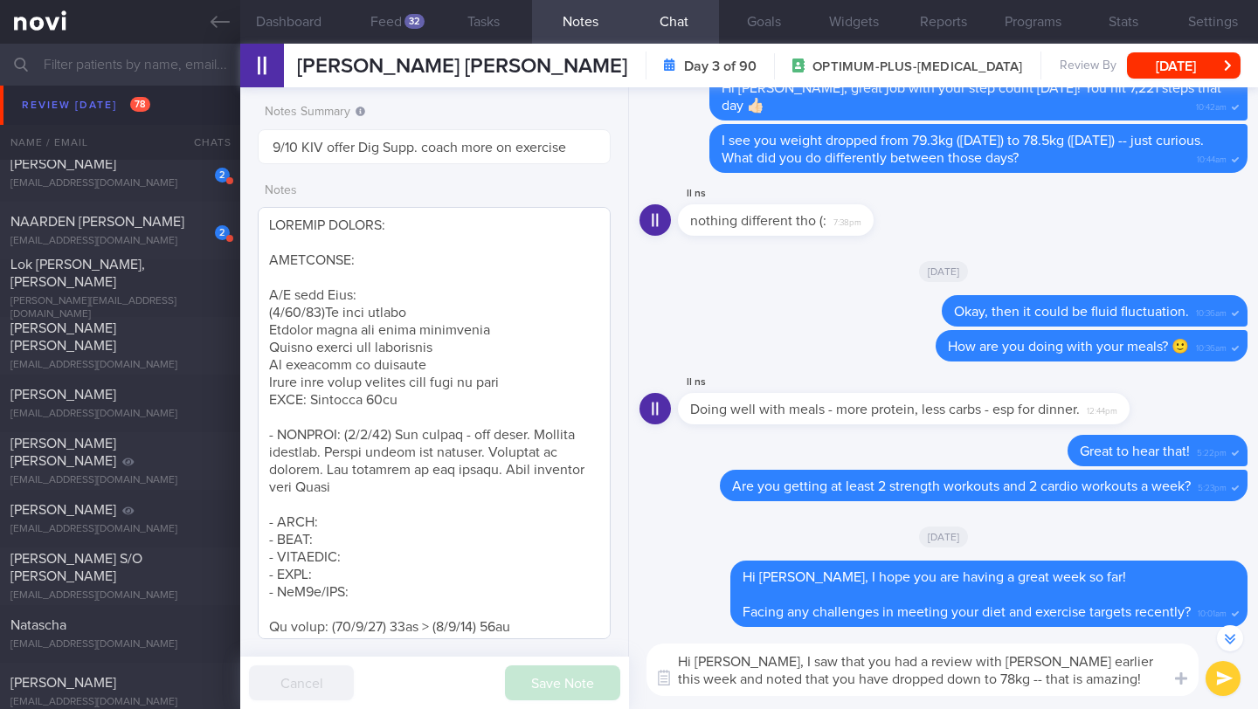
click at [532, 0] on button "Notes" at bounding box center [580, 22] width 97 height 44
click at [1095, 682] on textarea "Hi [PERSON_NAME], I saw that you had a review with [PERSON_NAME] earlier this w…" at bounding box center [922, 670] width 552 height 52
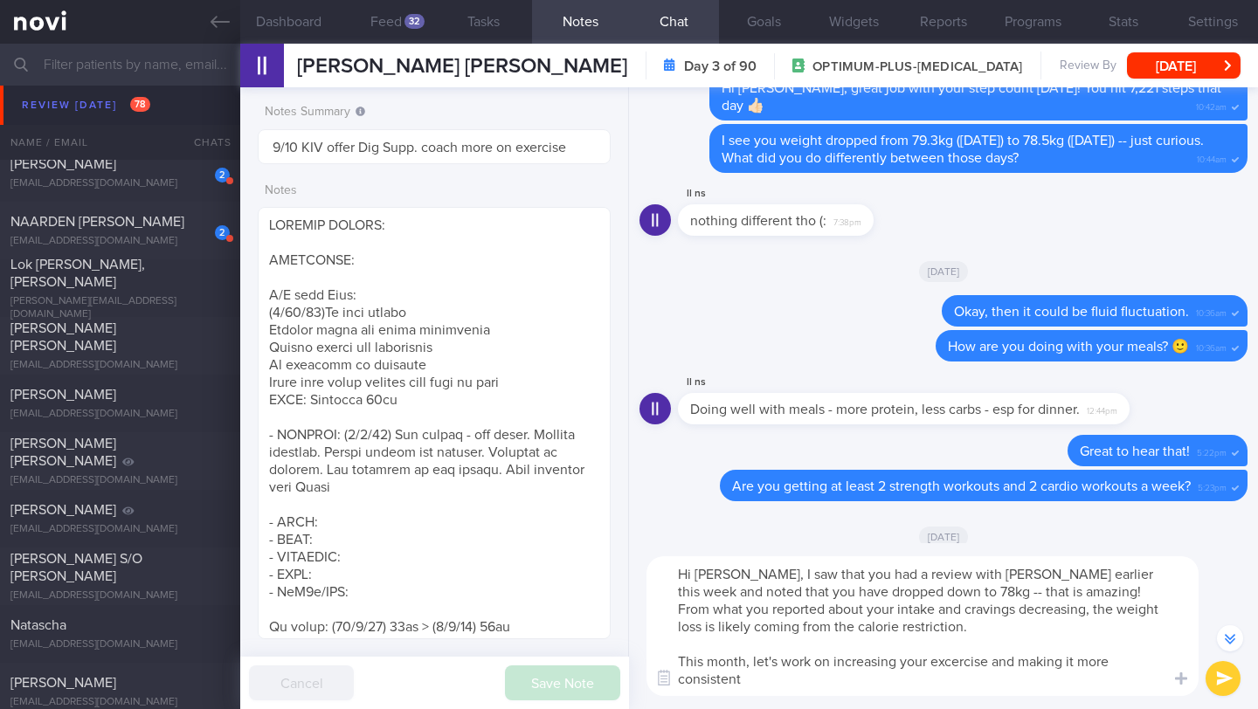
scroll to position [149, 0]
click at [1022, 593] on textarea "Hi [PERSON_NAME], I saw that you had a review with [PERSON_NAME] earlier this w…" at bounding box center [922, 627] width 552 height 140
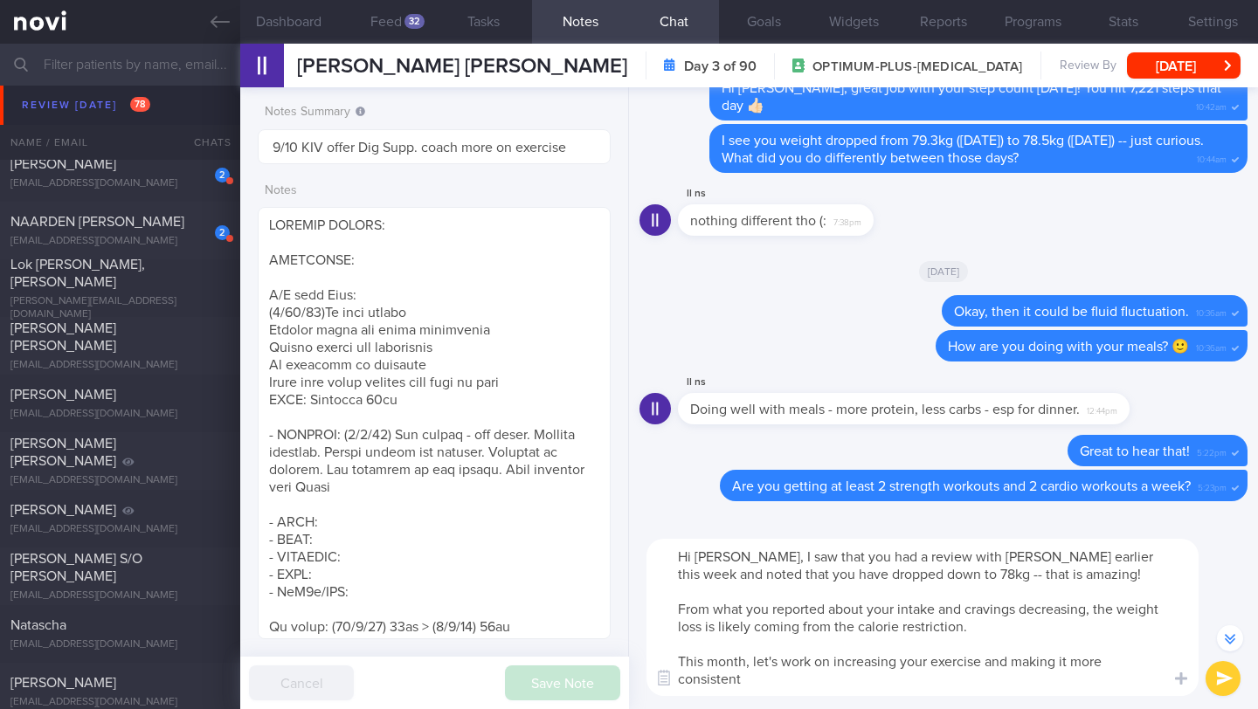
click at [828, 662] on textarea "Hi [PERSON_NAME], I saw that you had a review with [PERSON_NAME] earlier this w…" at bounding box center [922, 617] width 552 height 157
drag, startPoint x: 786, startPoint y: 687, endPoint x: 653, endPoint y: 544, distance: 195.3
click at [653, 544] on textarea "Hi [PERSON_NAME], I saw that you had a review with [PERSON_NAME] earlier this w…" at bounding box center [922, 617] width 552 height 157
click at [952, 625] on textarea "Hi [PERSON_NAME], I saw that you had a review with [PERSON_NAME] earlier this w…" at bounding box center [922, 617] width 552 height 157
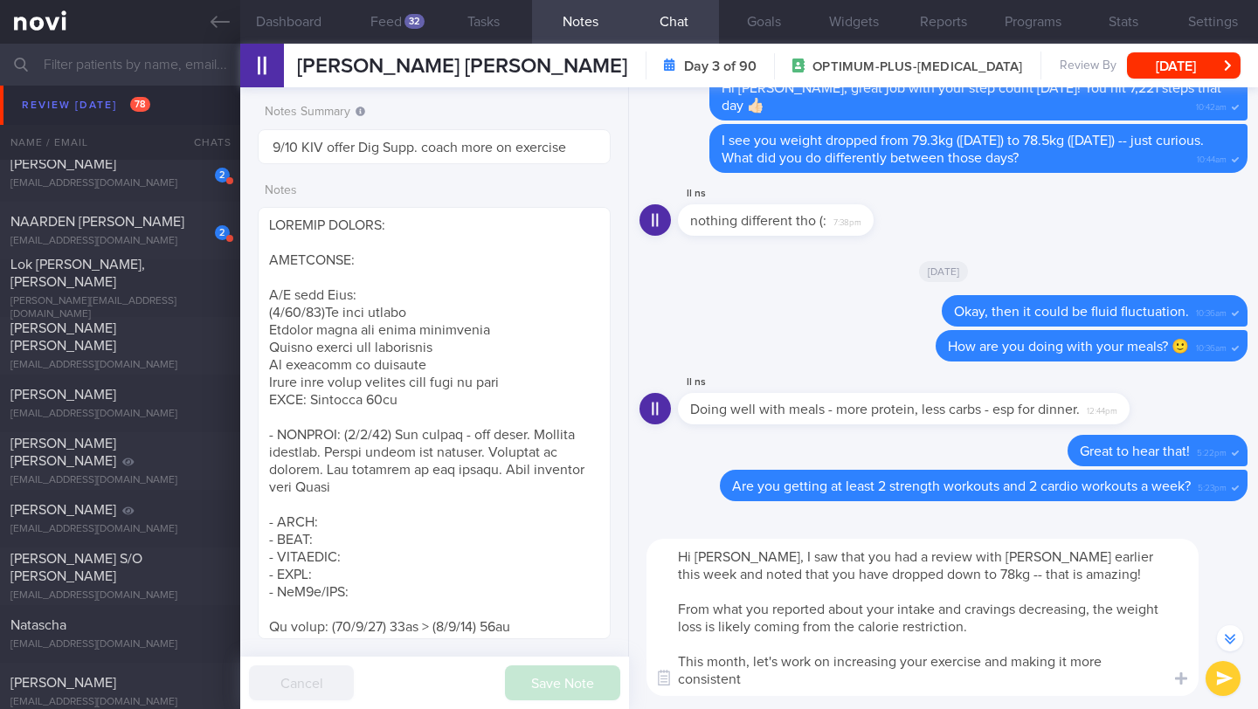
drag, startPoint x: 785, startPoint y: 689, endPoint x: 647, endPoint y: 609, distance: 159.7
click at [647, 609] on textarea "Hi [PERSON_NAME], I saw that you had a review with [PERSON_NAME] earlier this w…" at bounding box center [922, 617] width 552 height 157
paste textarea "It looks like this weight loss is largely due to the calorie restriction from y…"
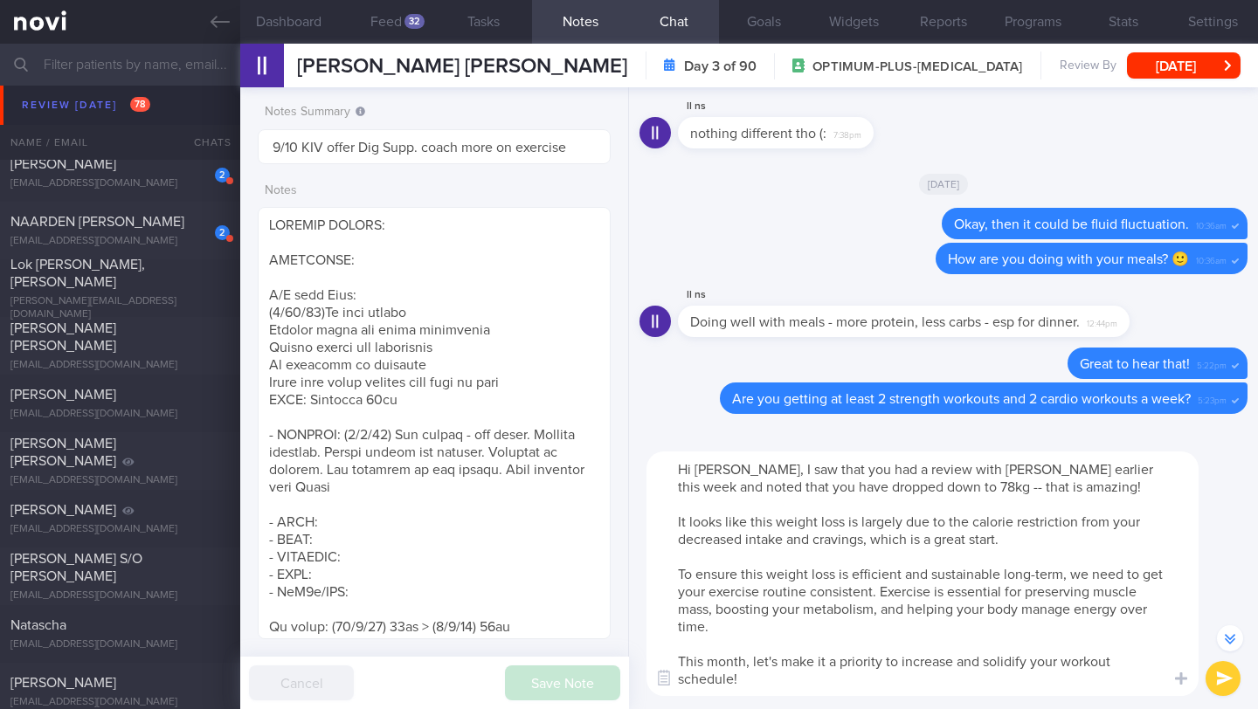
scroll to position [-356, 0]
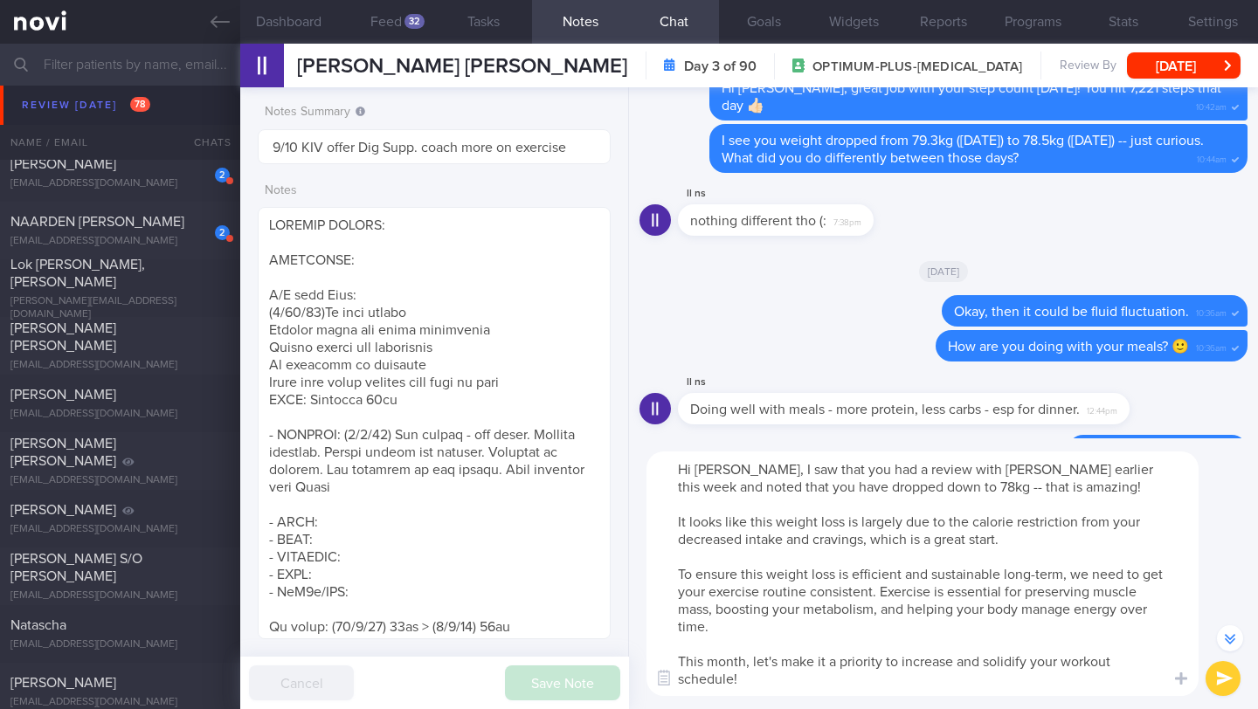
type textarea "Hi [PERSON_NAME], I saw that you had a review with [PERSON_NAME] earlier this w…"
click at [1220, 686] on button "submit" at bounding box center [1223, 678] width 35 height 35
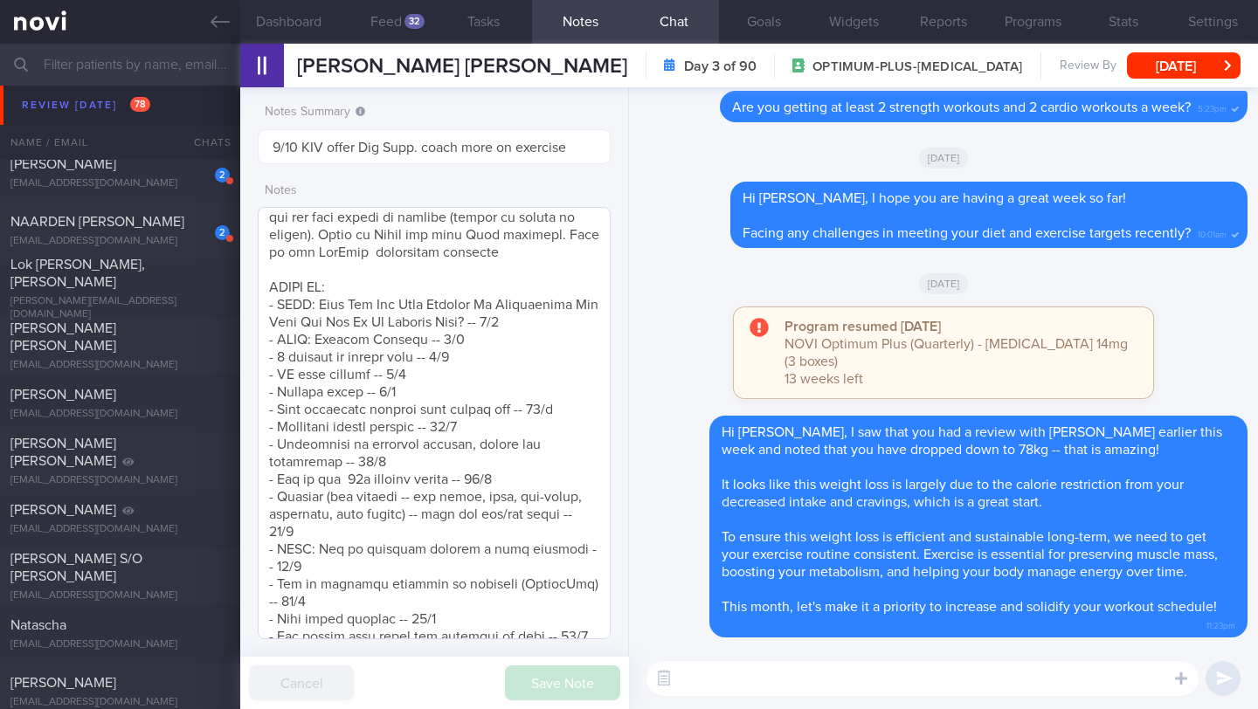
scroll to position [957, 0]
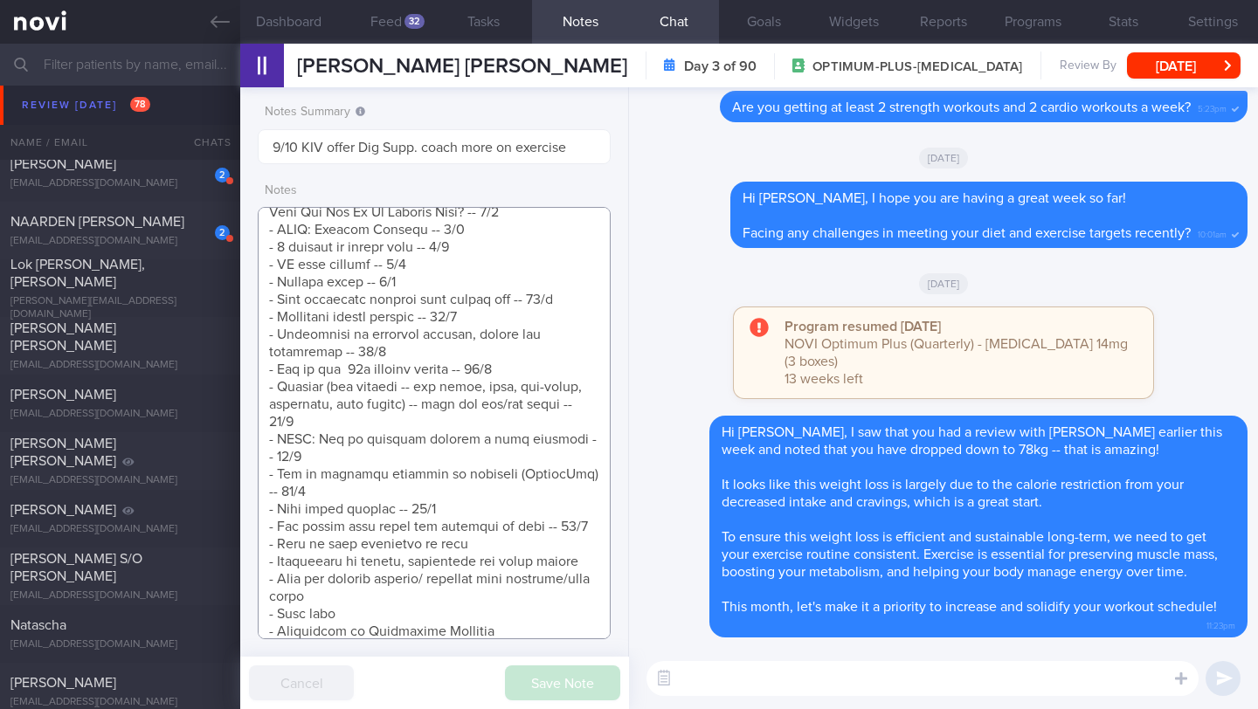
click at [591, 526] on textarea at bounding box center [434, 423] width 353 height 432
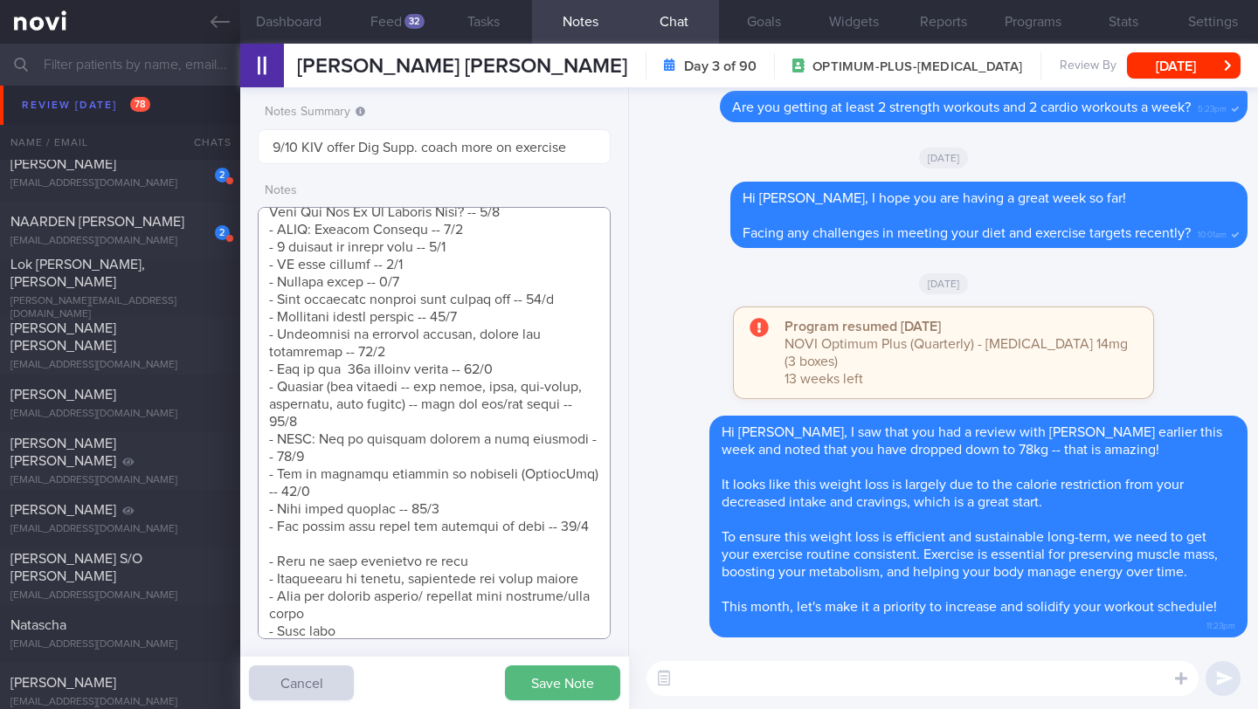
scroll to position [1107, 0]
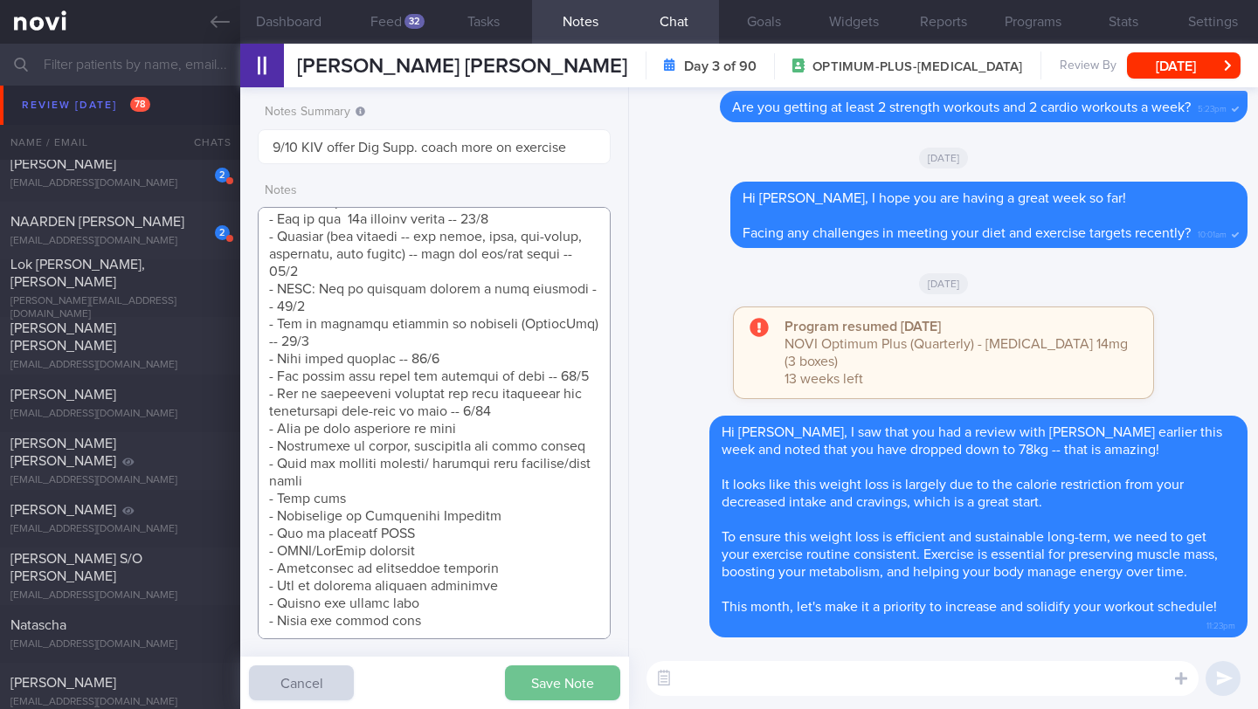
type textarea "SUPPORT NEEDED: CHALLENGE: R/V with [PERSON_NAME]: ([DATE])No more nausea Porti…"
click at [540, 685] on button "Save Note" at bounding box center [562, 683] width 115 height 35
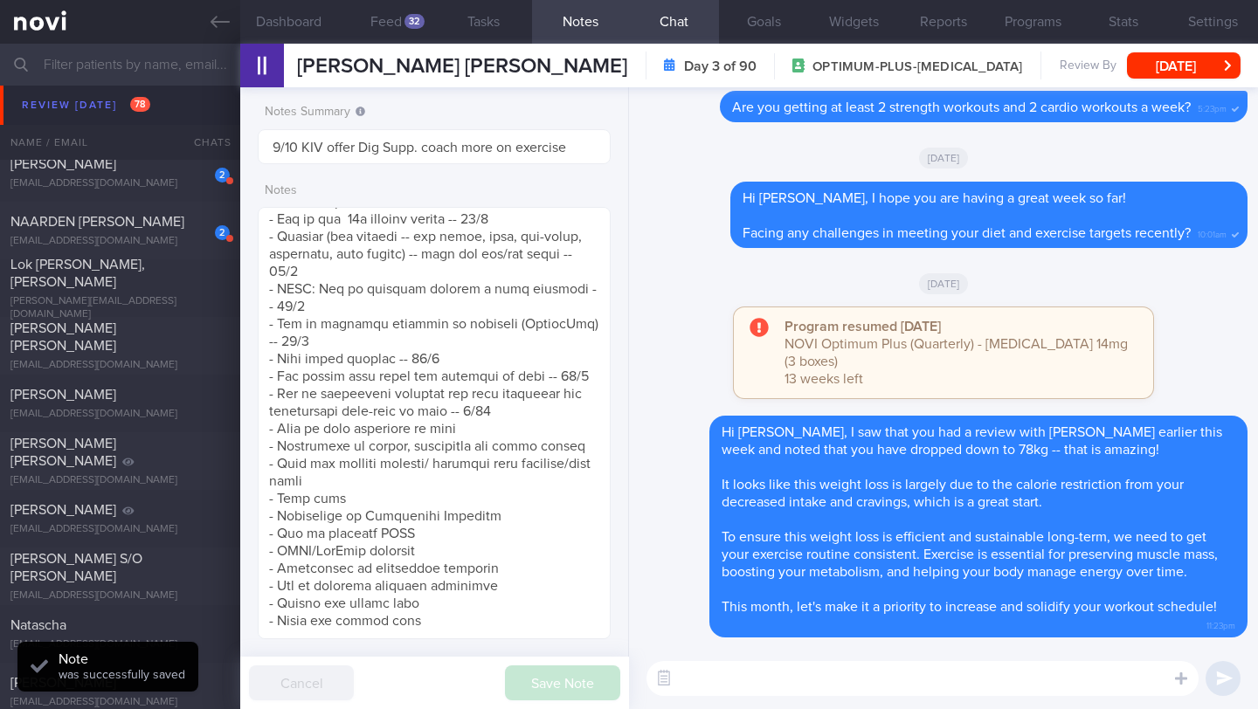
click at [1167, 80] on div "[PERSON_NAME] [PERSON_NAME] [PERSON_NAME] [PERSON_NAME] [PERSON_NAME][EMAIL_ADD…" at bounding box center [749, 66] width 1018 height 44
click at [1163, 62] on button "[DATE]" at bounding box center [1184, 65] width 114 height 26
click at [391, 22] on button "Feed 32" at bounding box center [385, 22] width 97 height 44
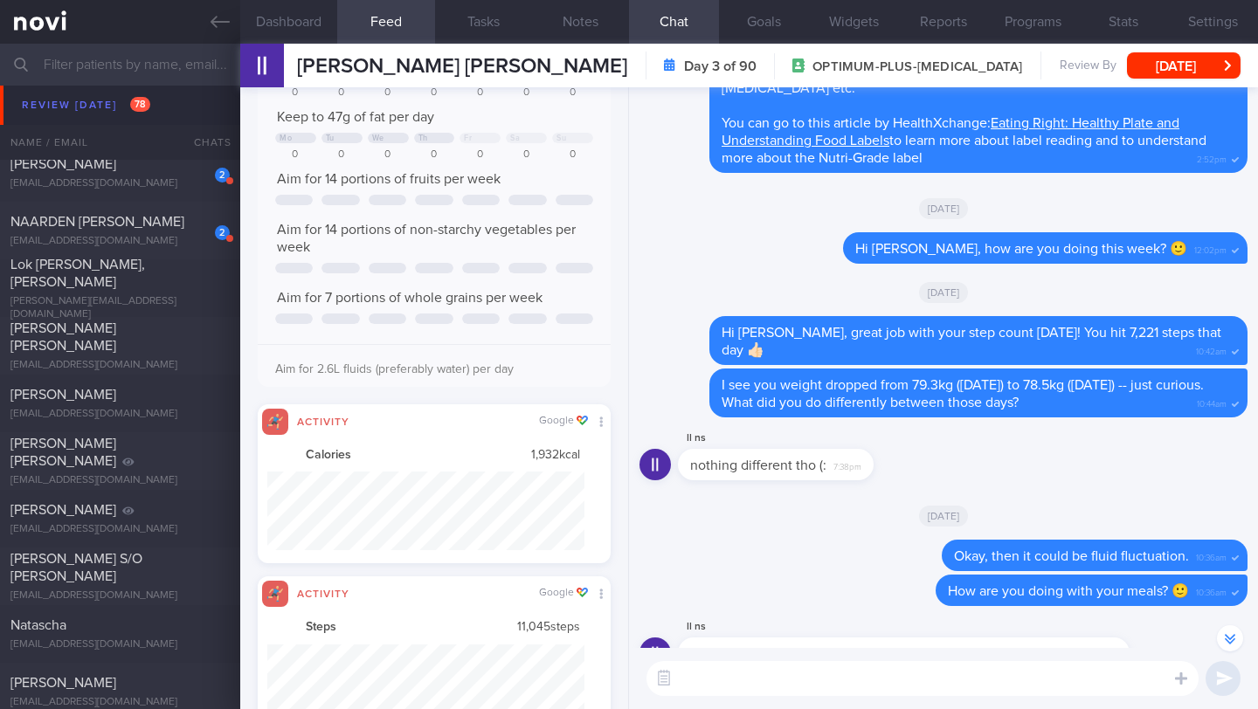
scroll to position [79, 317]
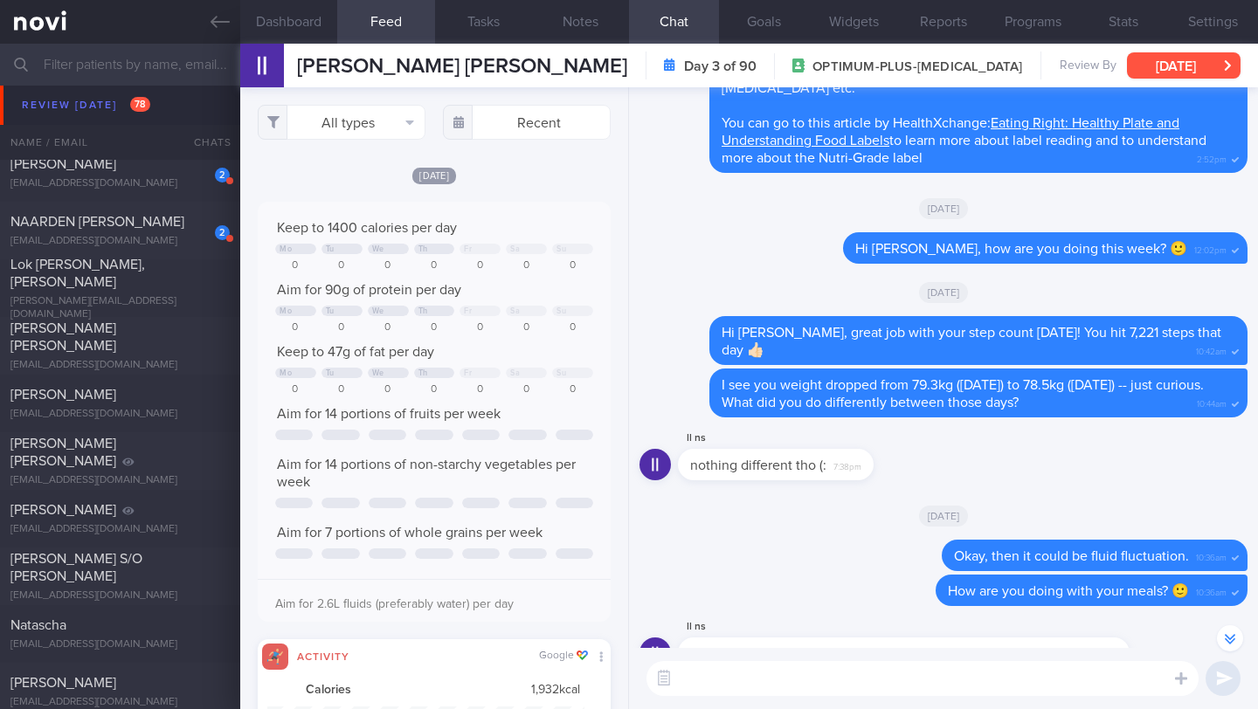
click at [1182, 75] on button "[DATE]" at bounding box center [1184, 65] width 114 height 26
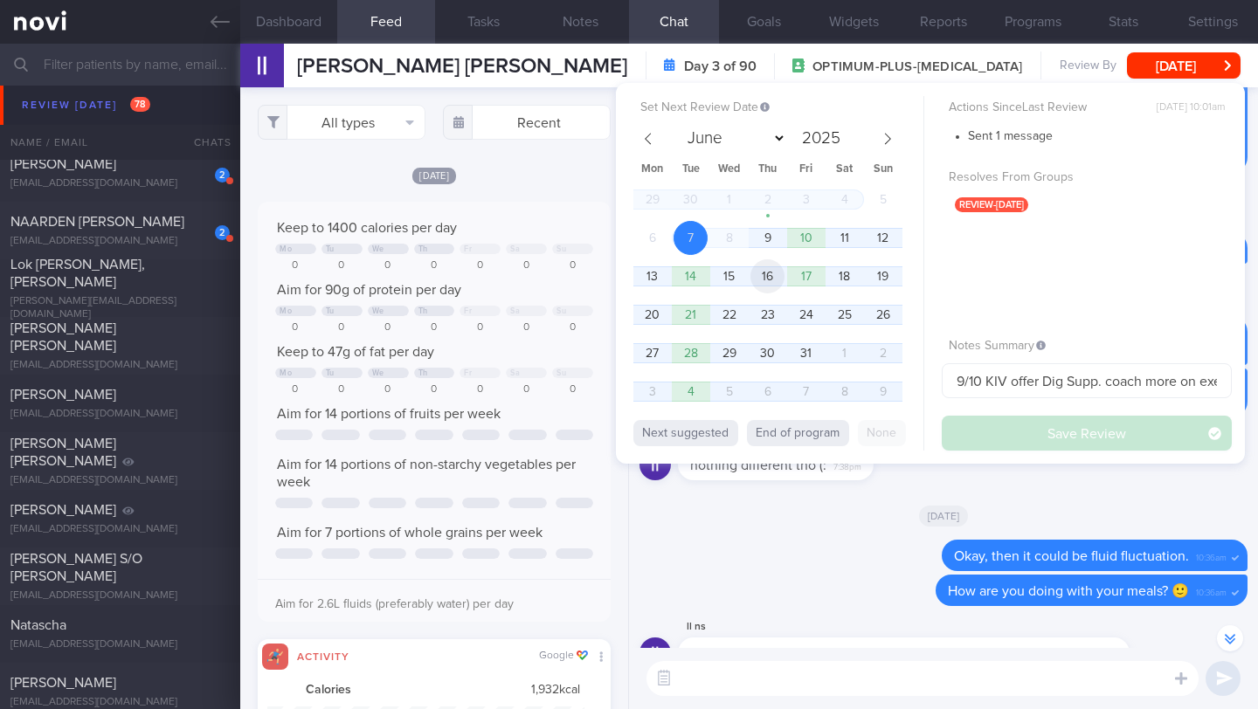
click at [771, 291] on span "16" at bounding box center [767, 276] width 34 height 34
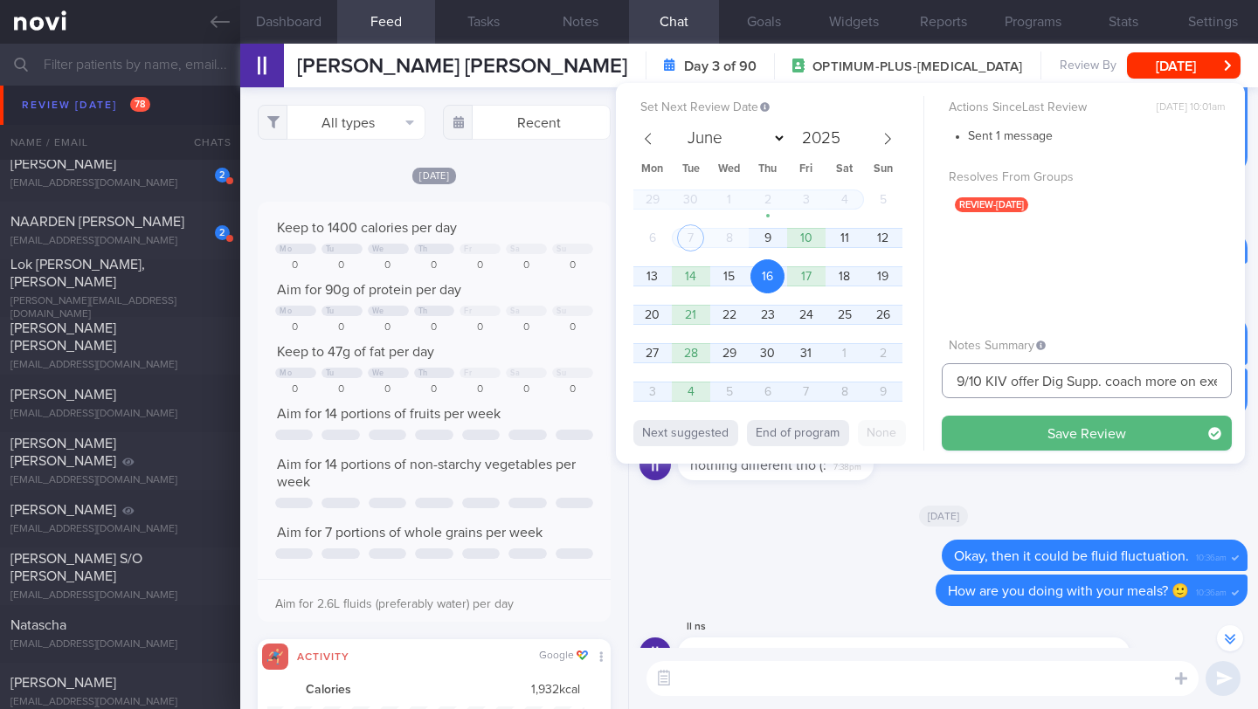
drag, startPoint x: 964, startPoint y: 385, endPoint x: 933, endPoint y: 379, distance: 31.2
click at [933, 379] on div "Set Next Review Date [DATE] June July August September October November [DATE] …" at bounding box center [930, 273] width 629 height 381
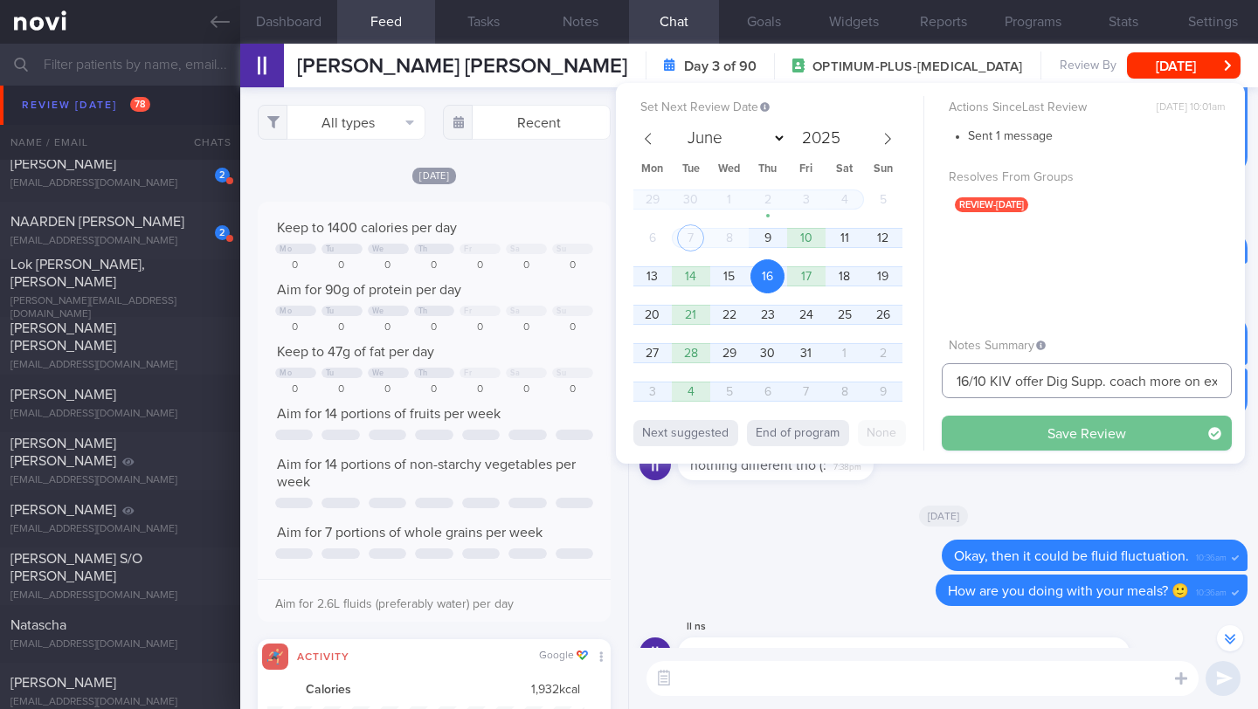
type input "16/10 KIV offer Dig Supp. coach more on exercise"
click at [1037, 439] on button "Save Review" at bounding box center [1087, 433] width 290 height 35
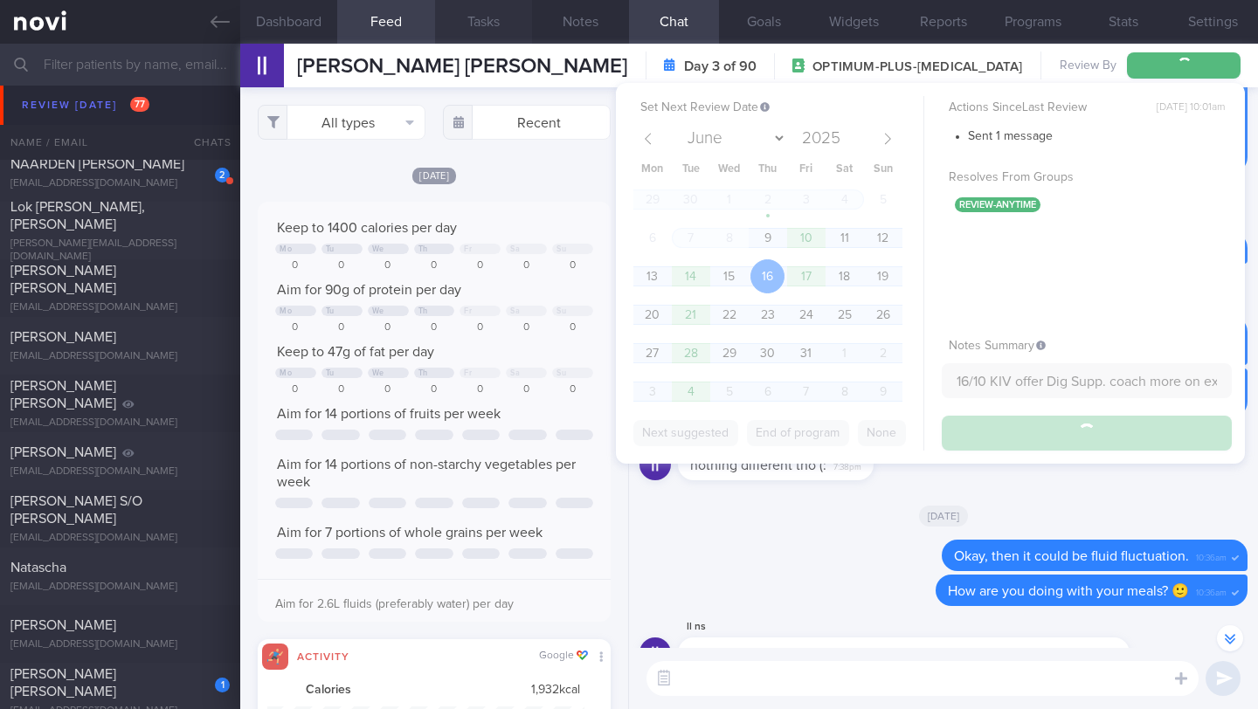
type input "16/10 KIV offer Dig Supp. coach more on exercise"
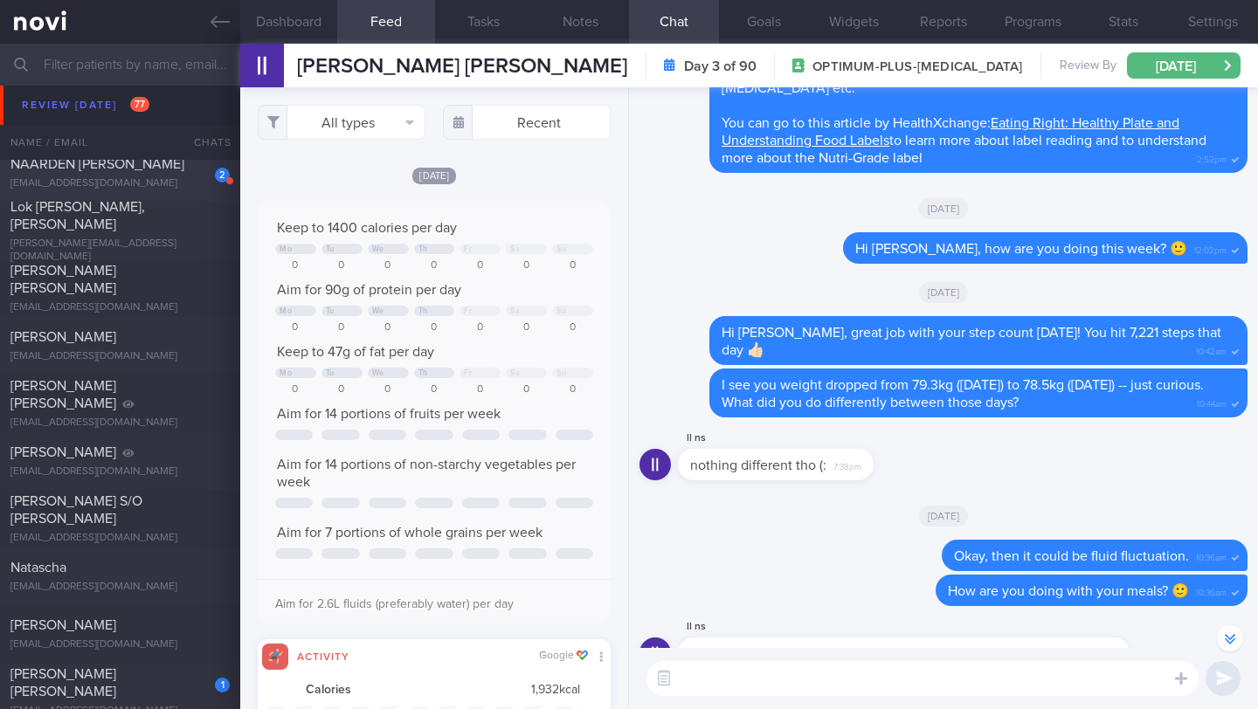
click at [104, 183] on div "[EMAIL_ADDRESS][DOMAIN_NAME]" at bounding box center [119, 183] width 219 height 13
type input "14/4: Check logs, [PERSON_NAME]'s notes and coach"
type textarea "*INSISTS that he needs to do OMAD and some fasting days to get past 95kg -- agr…"
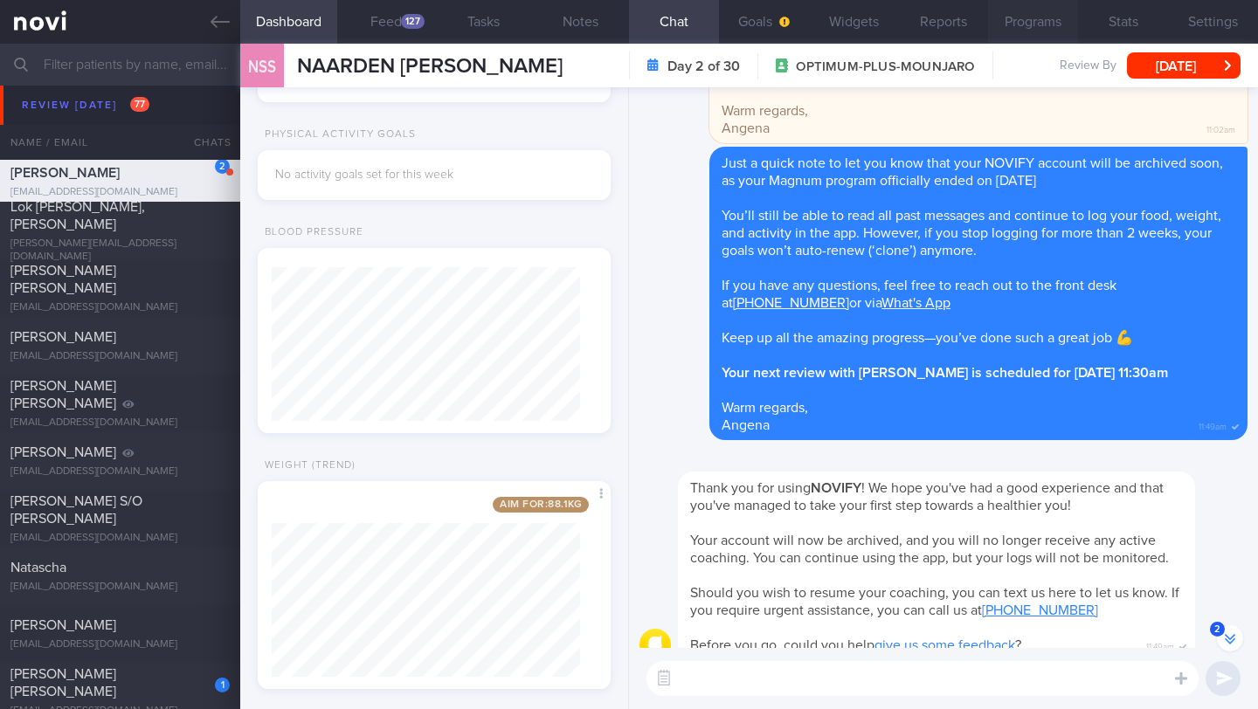
click at [1044, 26] on button "Programs" at bounding box center [1033, 22] width 90 height 44
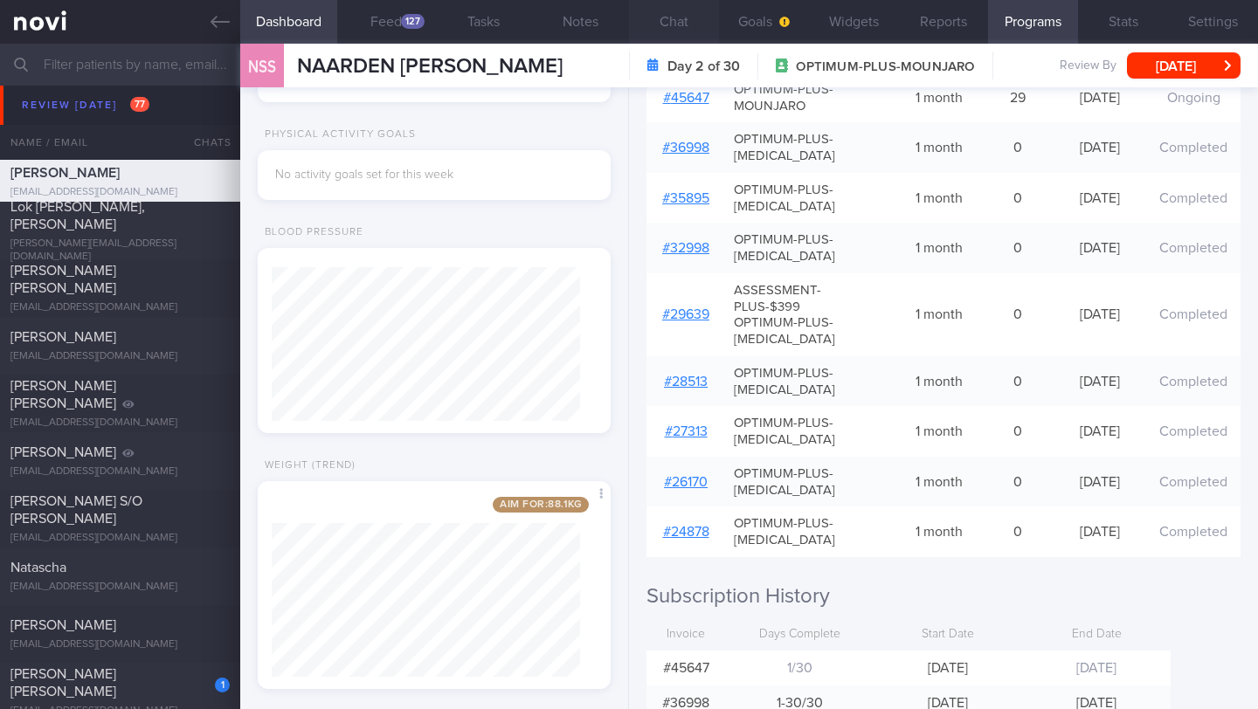
click at [681, 26] on button "Chat" at bounding box center [674, 22] width 90 height 44
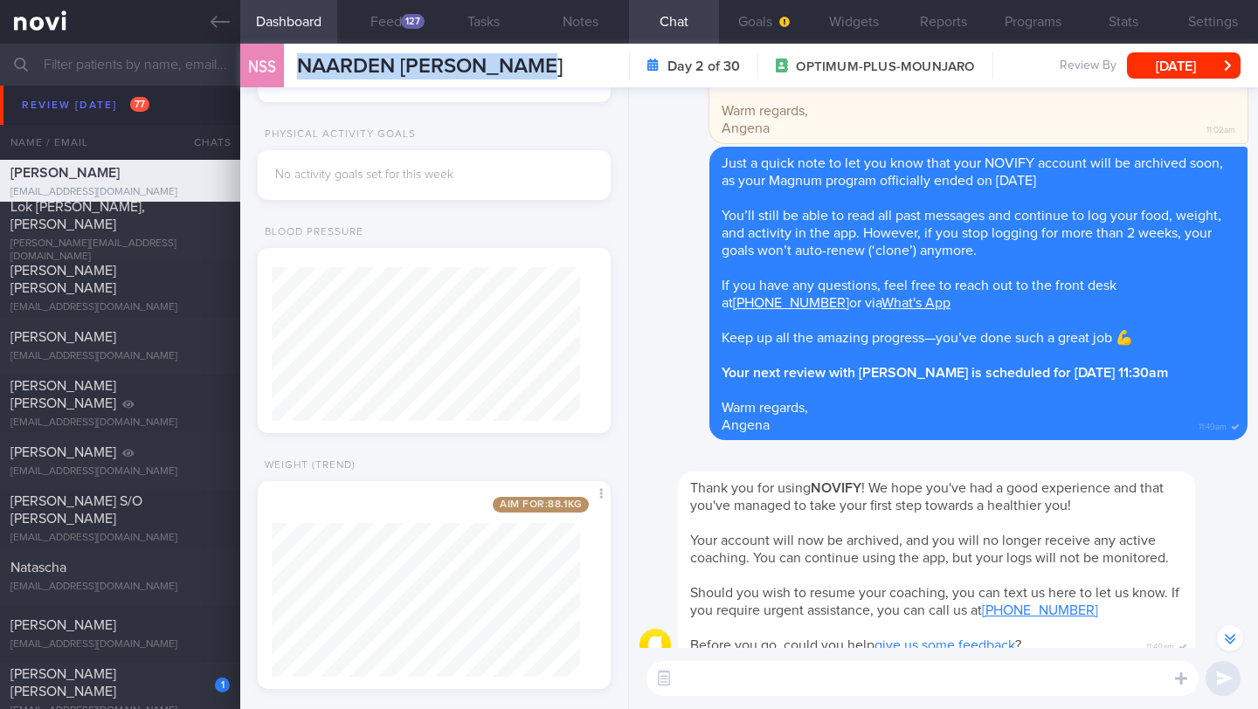
drag, startPoint x: 549, startPoint y: 66, endPoint x: 287, endPoint y: 66, distance: 262.1
click at [287, 66] on div "NSS NAARDEN [PERSON_NAME] NAARDEN [PERSON_NAME] [PERSON_NAME][EMAIL_ADDRESS][DO…" at bounding box center [401, 66] width 322 height 44
copy div "NAARDEN [PERSON_NAME]"
click at [1031, 24] on button "Programs" at bounding box center [1033, 22] width 90 height 44
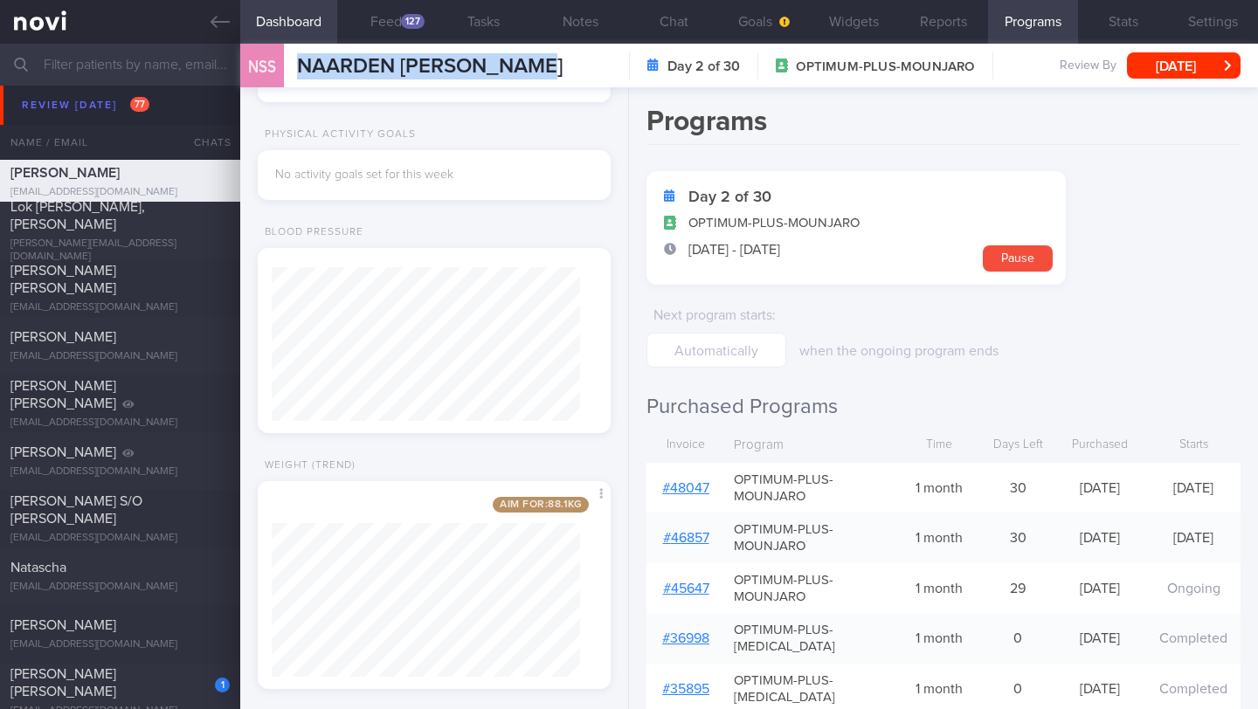
scroll to position [168, 0]
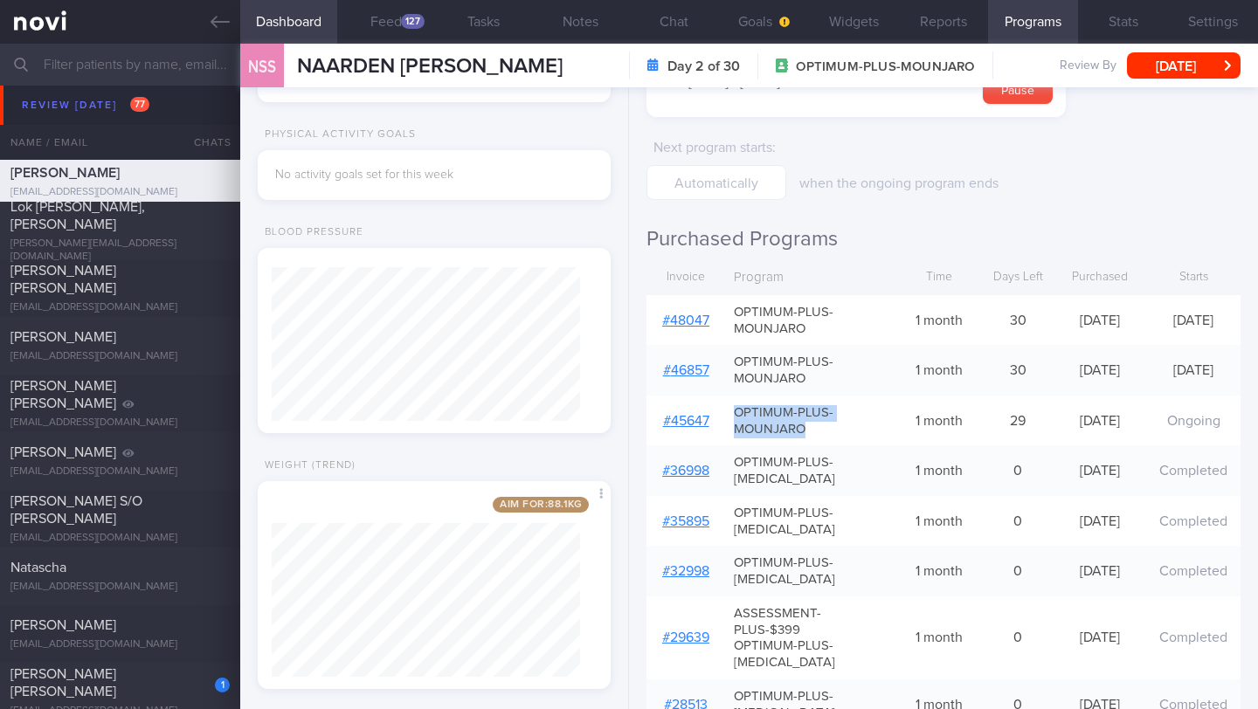
drag, startPoint x: 816, startPoint y: 431, endPoint x: 723, endPoint y: 419, distance: 93.3
click at [723, 419] on div "# 45647 OPTIMUM-PLUS-MOUNJARO 1 month 29 [DATE] Ongoing" at bounding box center [943, 421] width 594 height 51
click at [772, 29] on button "Goals" at bounding box center [764, 22] width 90 height 44
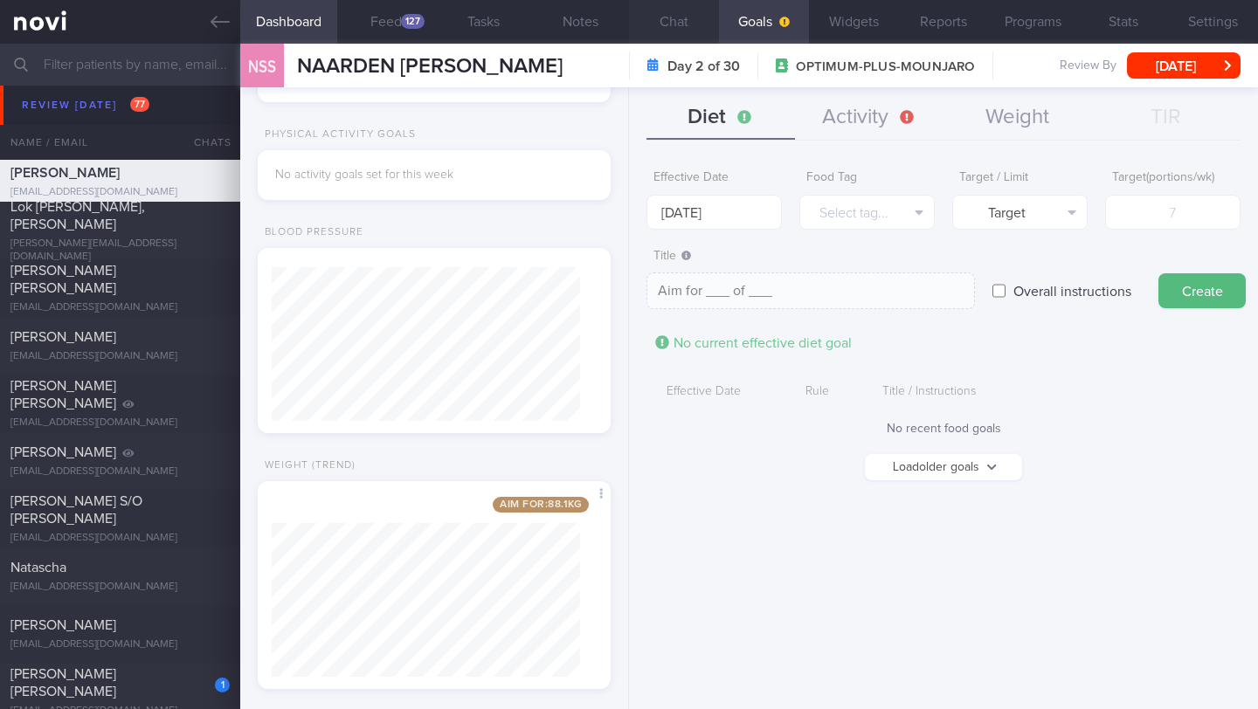
click at [681, 19] on button "Chat" at bounding box center [674, 22] width 90 height 44
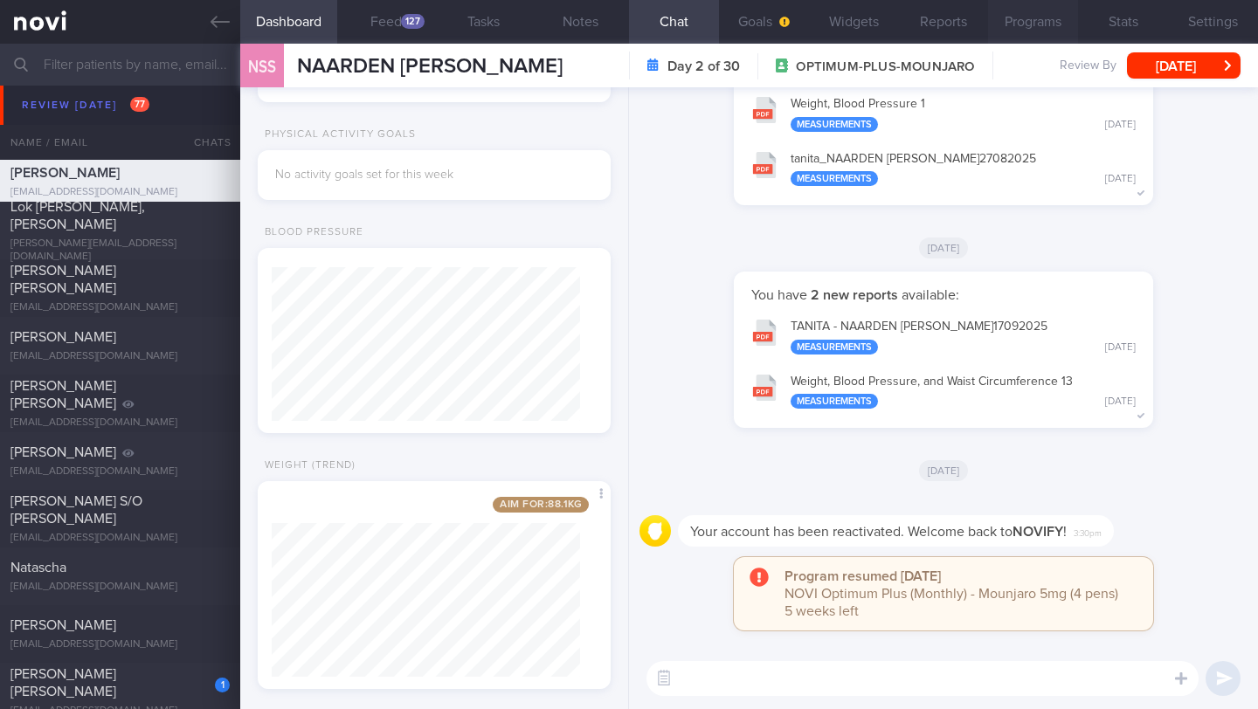
click at [1004, 26] on button "Programs" at bounding box center [1033, 22] width 90 height 44
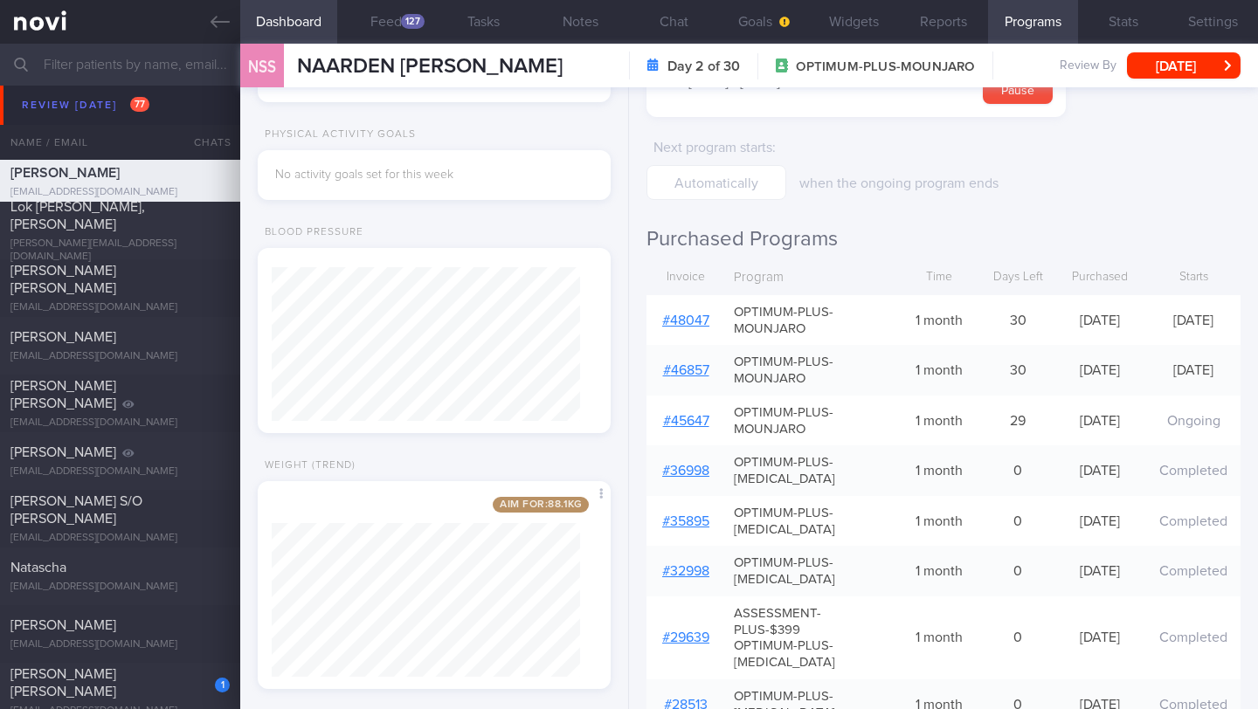
click at [348, 54] on div "NAARDEN [PERSON_NAME] NAARDEN [PERSON_NAME] [PERSON_NAME][EMAIL_ADDRESS][DOMAIN…" at bounding box center [430, 66] width 266 height 26
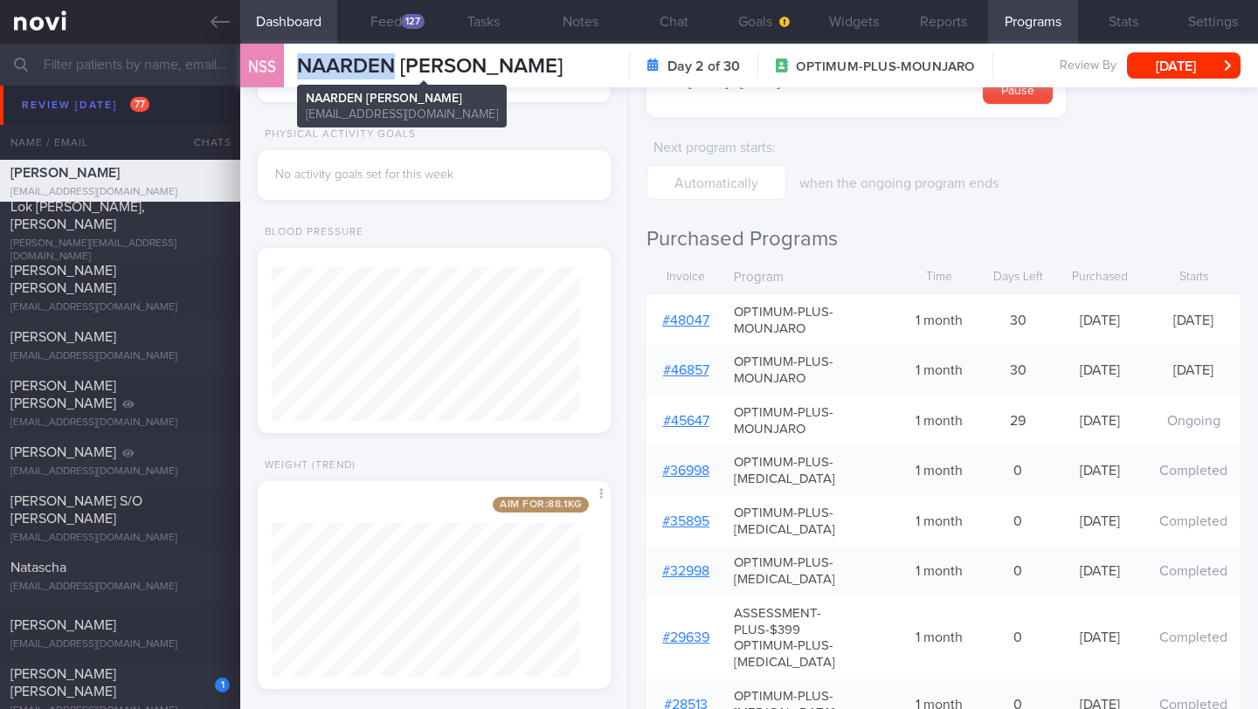
click at [349, 57] on span "NAARDEN [PERSON_NAME]" at bounding box center [430, 66] width 266 height 21
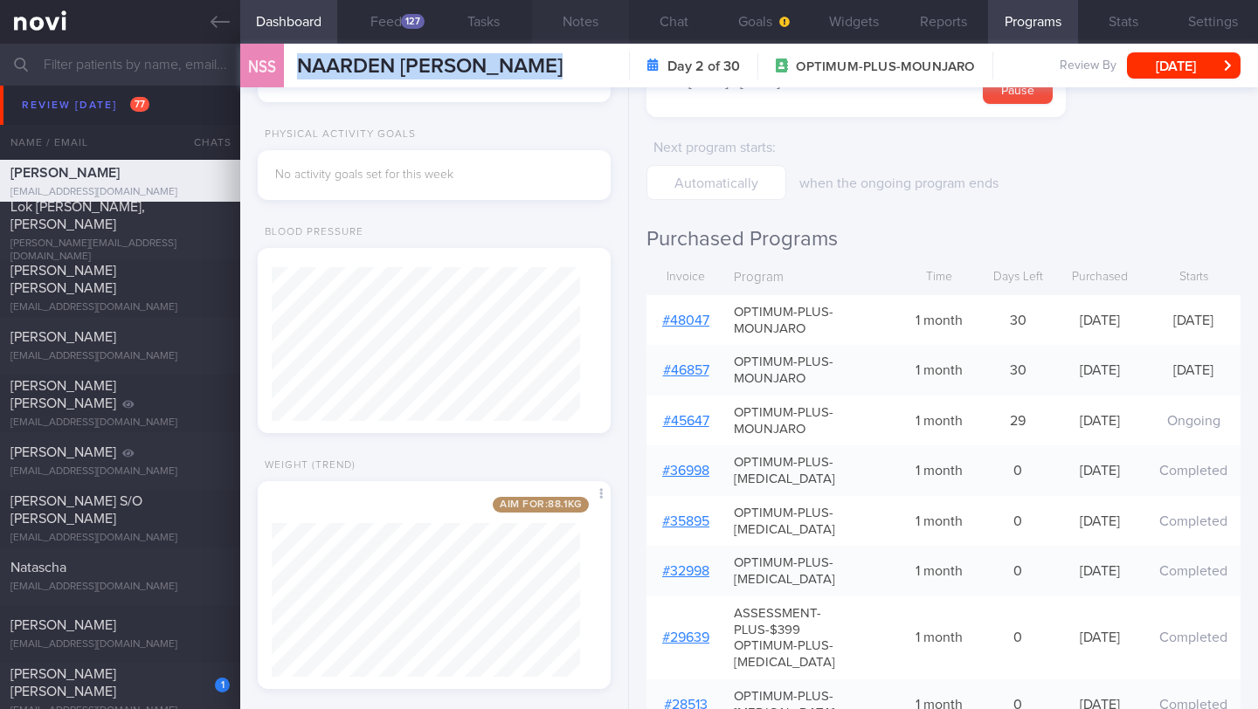
click at [577, 27] on button "Notes" at bounding box center [580, 22] width 97 height 44
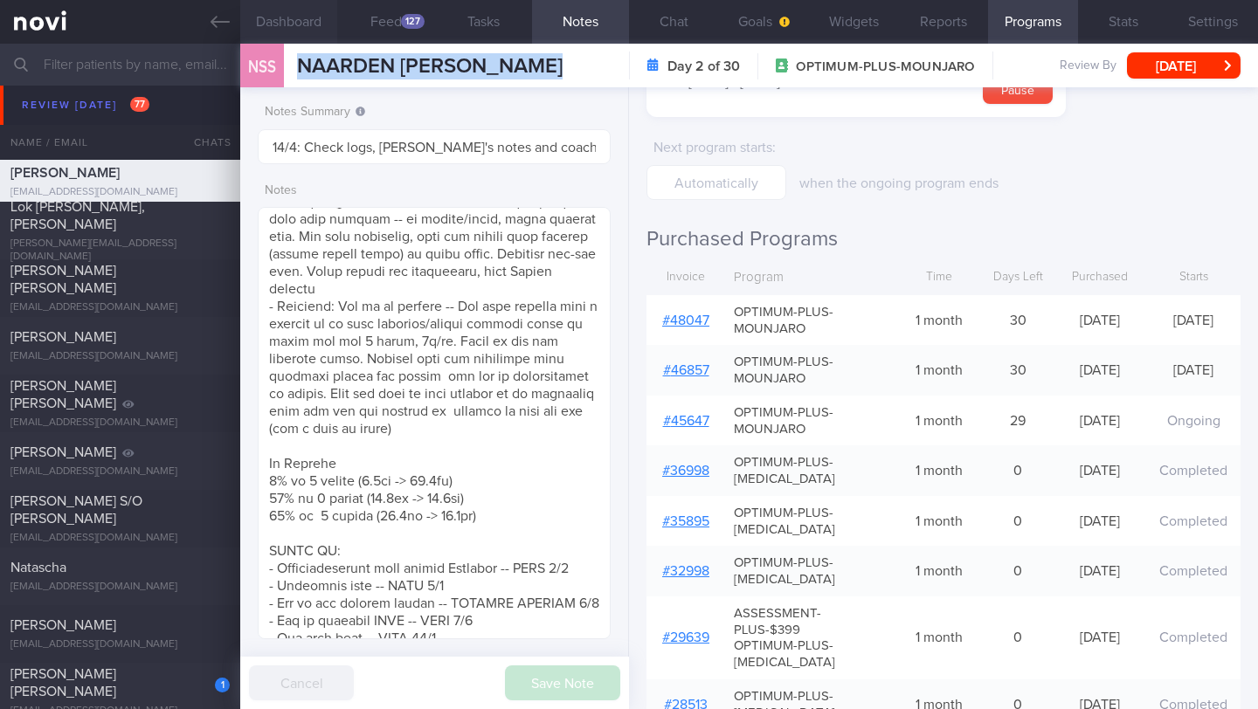
click at [280, 12] on button "Dashboard" at bounding box center [288, 22] width 97 height 44
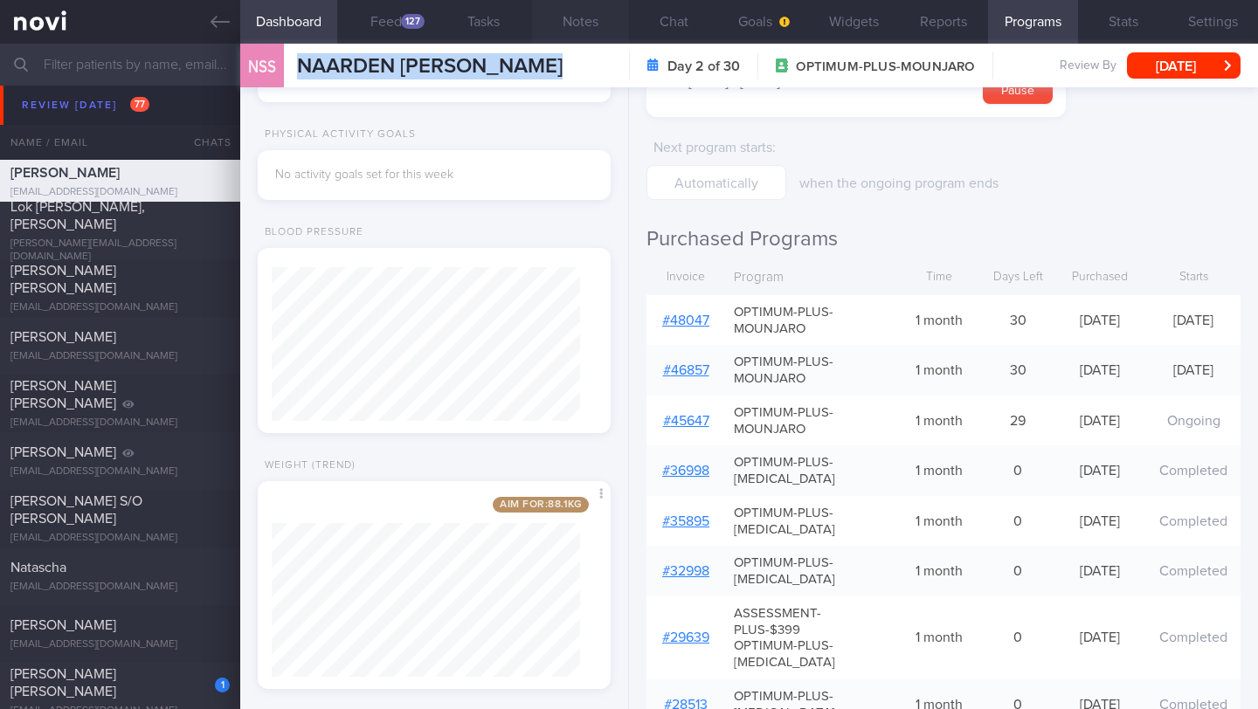
click at [583, 22] on button "Notes" at bounding box center [580, 22] width 97 height 44
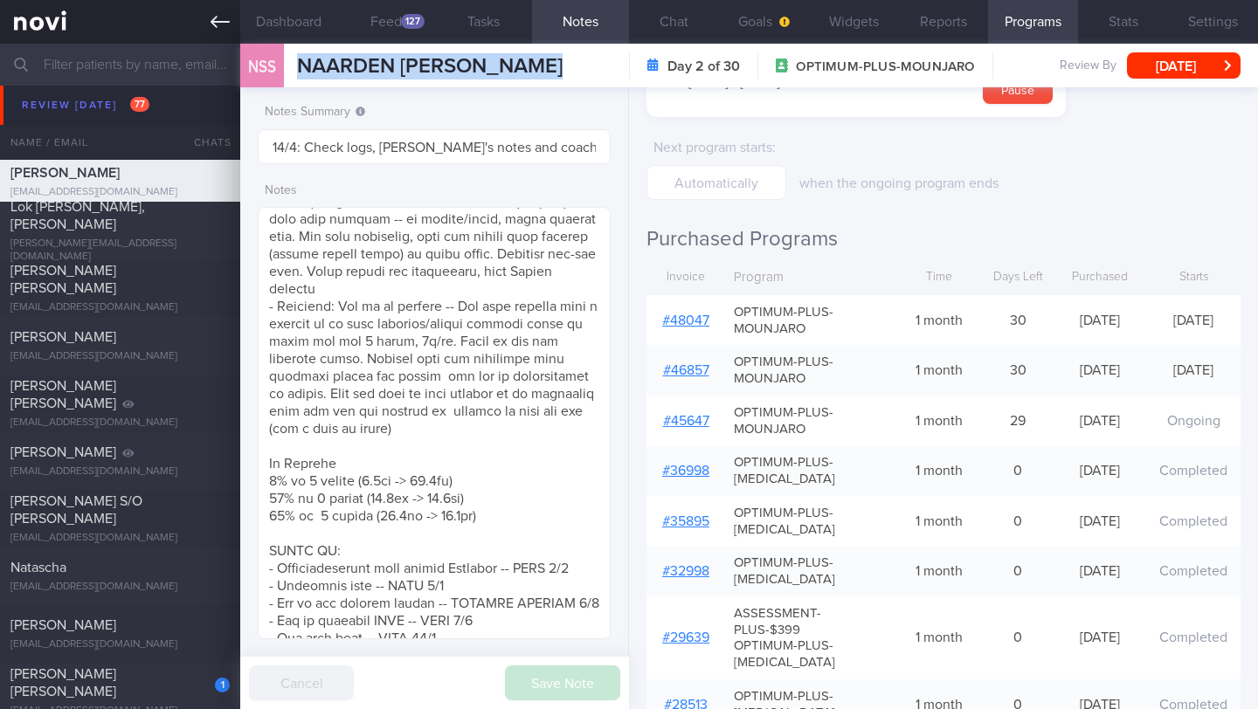
click at [219, 28] on icon at bounding box center [220, 21] width 19 height 19
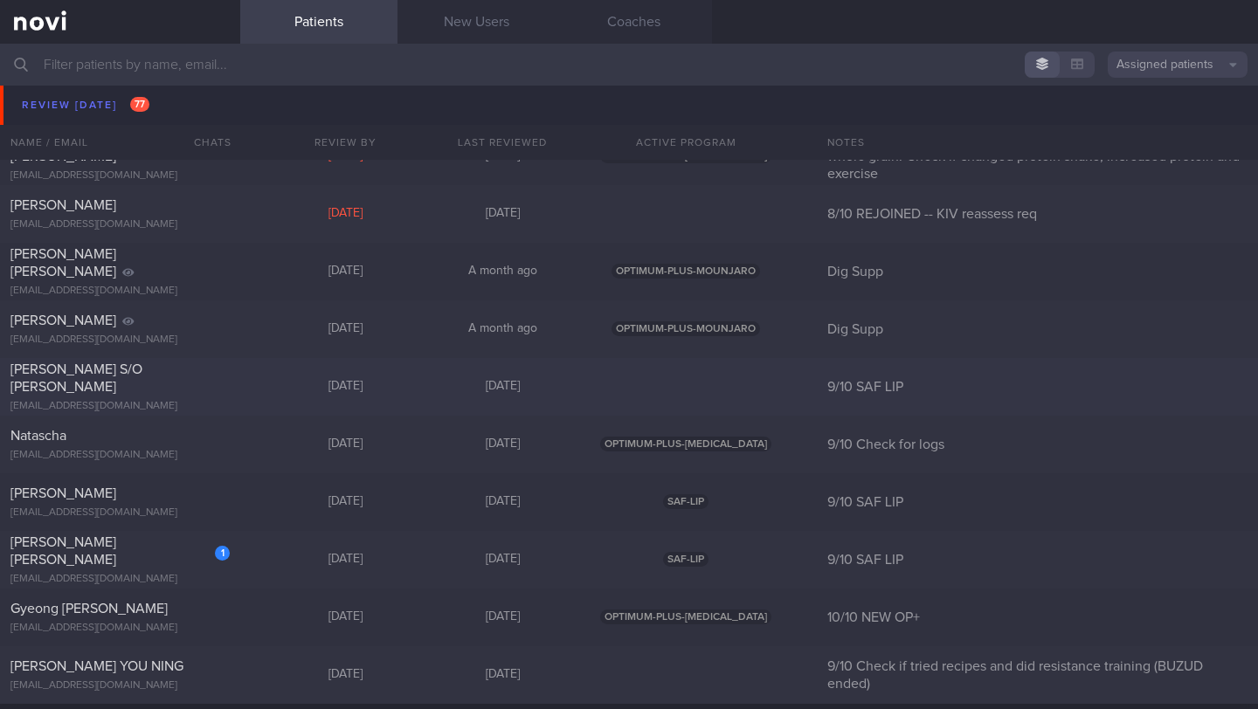
scroll to position [10147, 0]
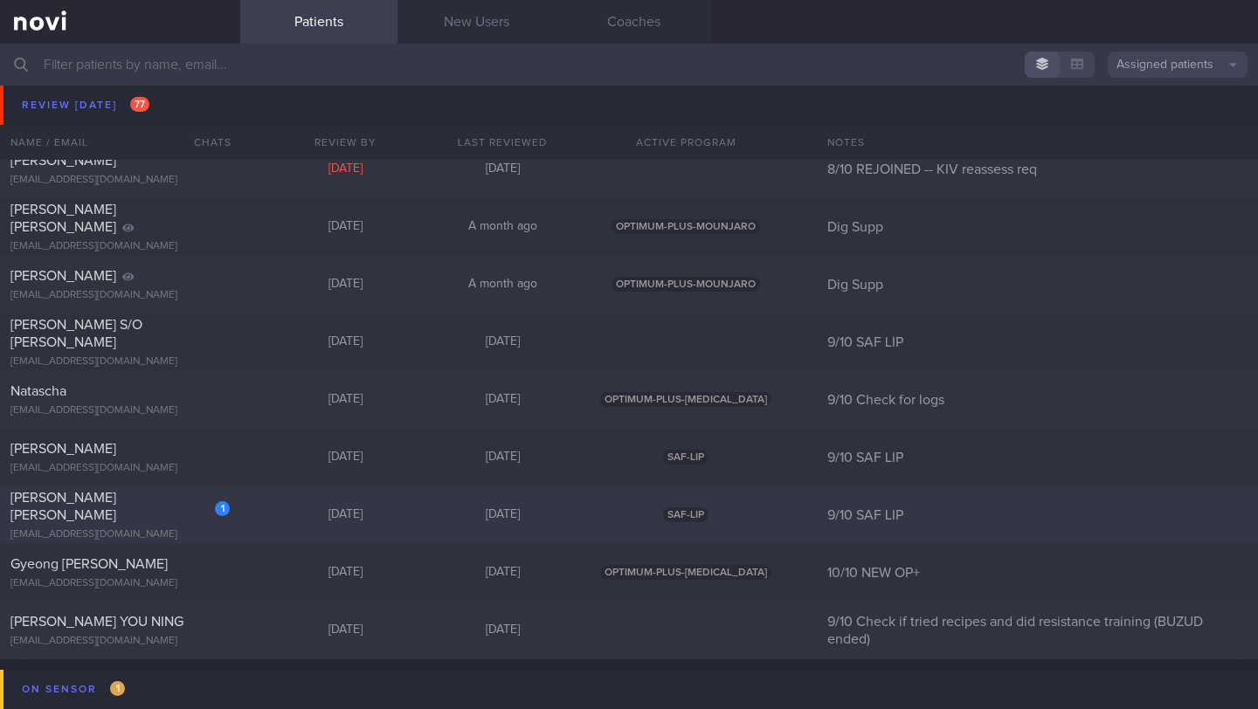
click at [168, 515] on div "[PERSON_NAME] [PERSON_NAME]" at bounding box center [117, 506] width 215 height 35
select select "9"
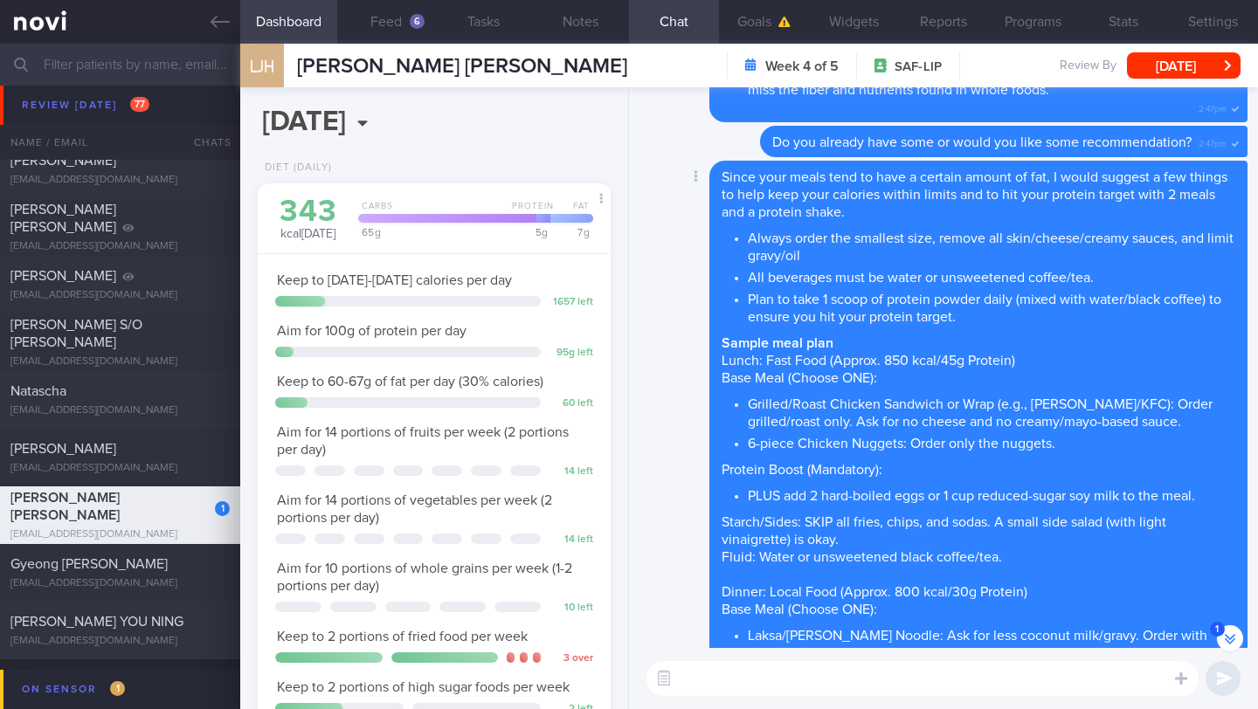
scroll to position [-540, 0]
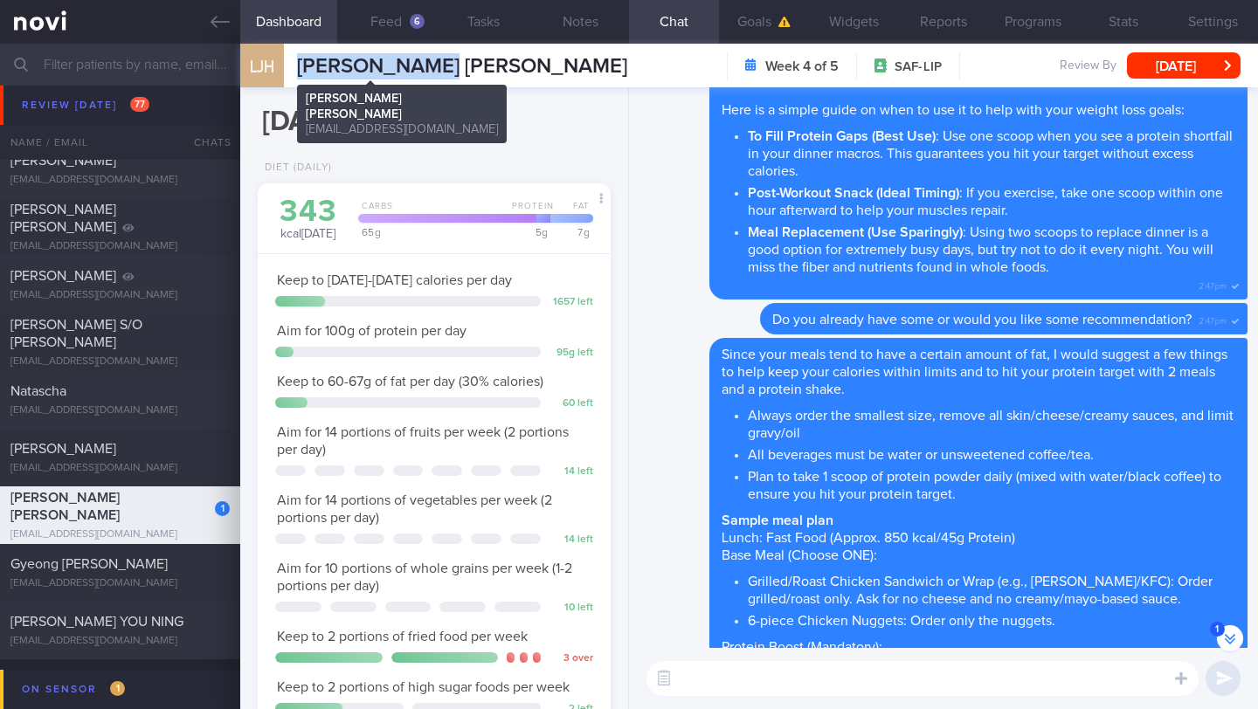
drag, startPoint x: 448, startPoint y: 73, endPoint x: 301, endPoint y: 75, distance: 146.8
click at [301, 75] on div "LJH [PERSON_NAME] [PERSON_NAME] [PERSON_NAME] [EMAIL_ADDRESS][DOMAIN_NAME] Week…" at bounding box center [749, 66] width 1018 height 44
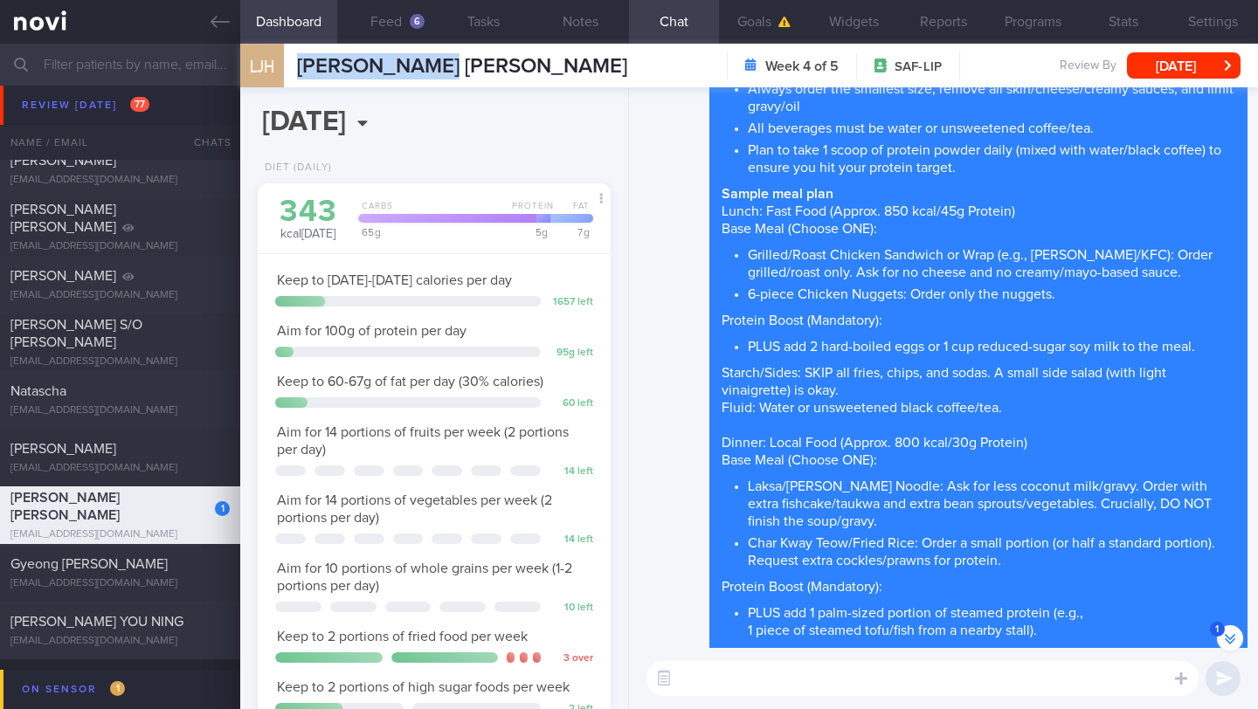
scroll to position [0, 0]
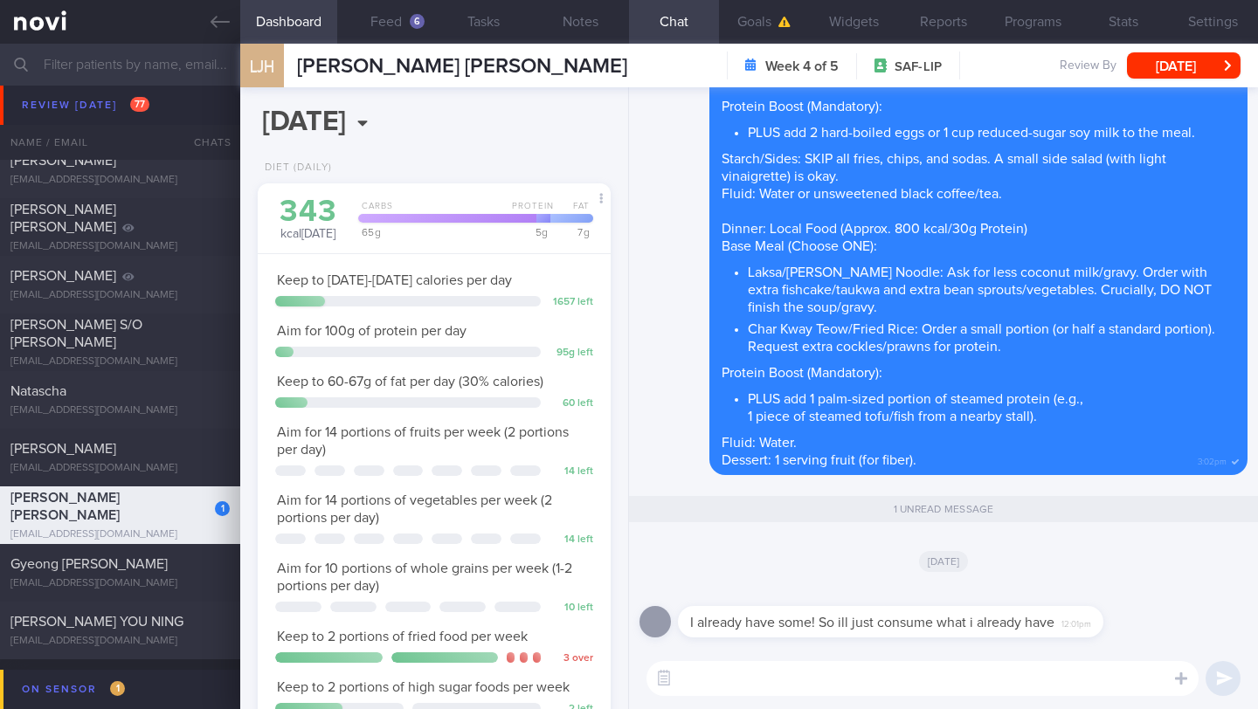
click at [776, 688] on textarea at bounding box center [922, 678] width 552 height 35
click at [777, 681] on textarea at bounding box center [922, 678] width 552 height 35
type textarea "i"
type textarea "H"
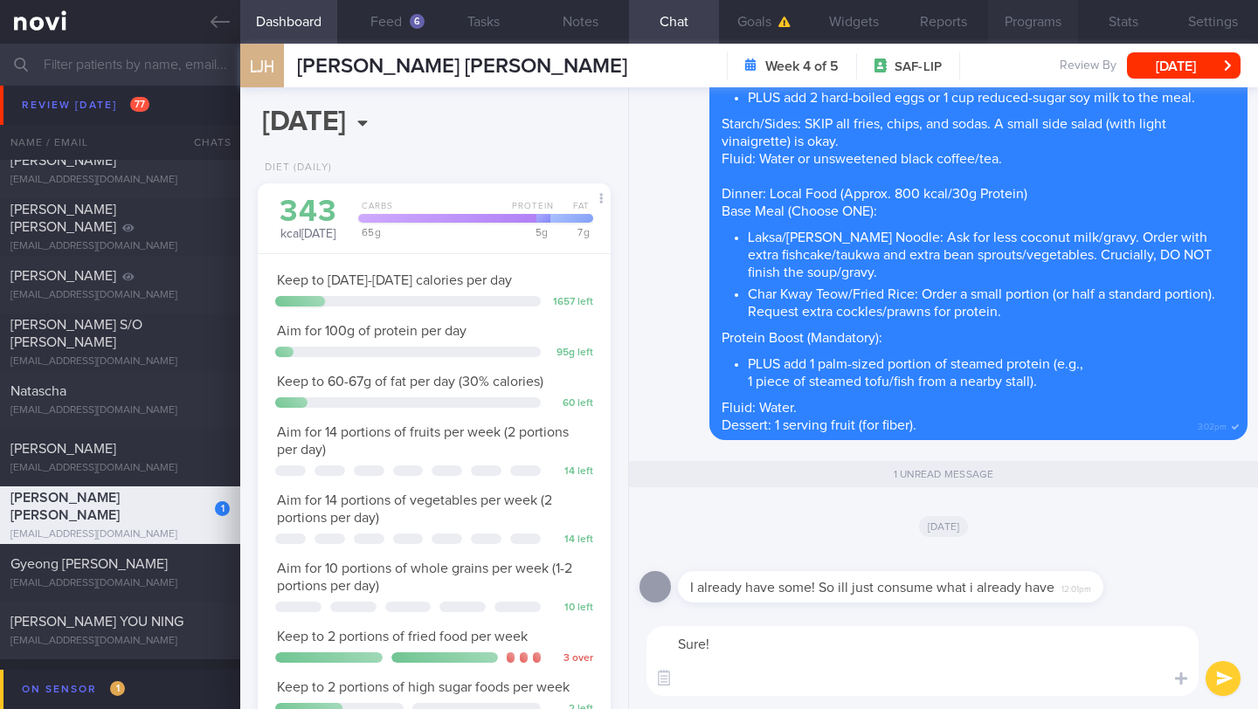
click at [1027, 21] on button "Programs" at bounding box center [1033, 22] width 90 height 44
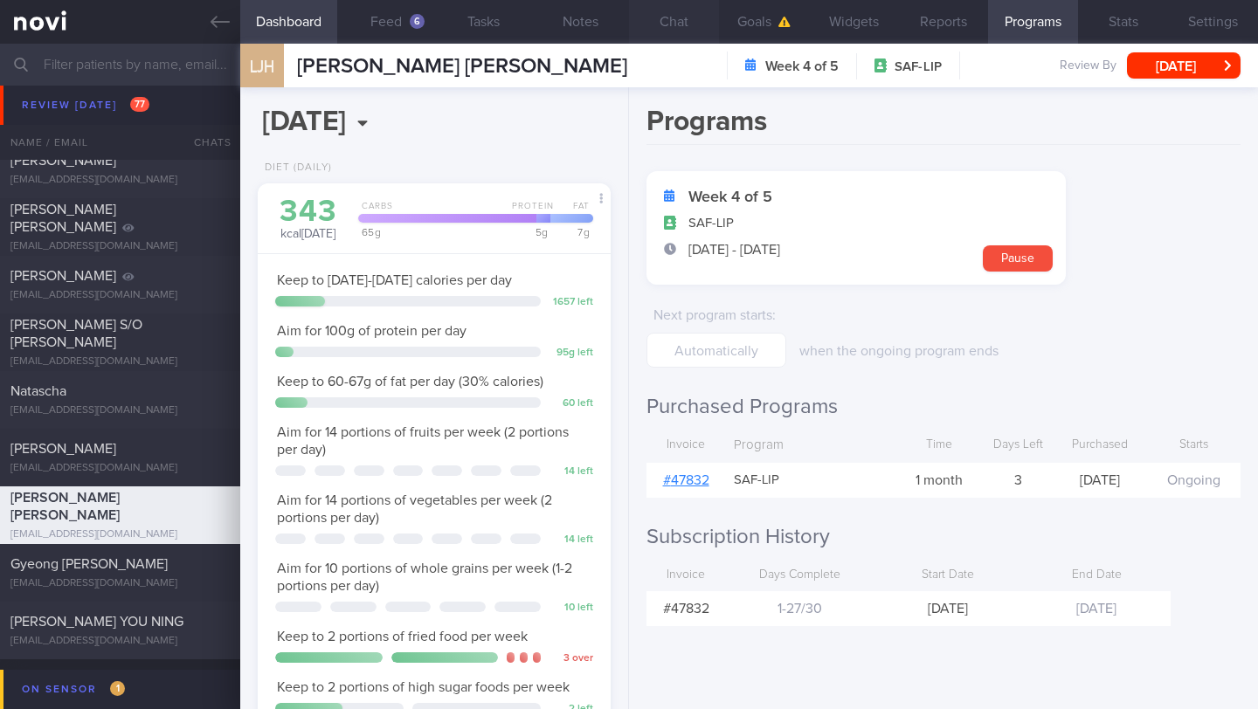
click at [681, 38] on button "Chat" at bounding box center [674, 22] width 90 height 44
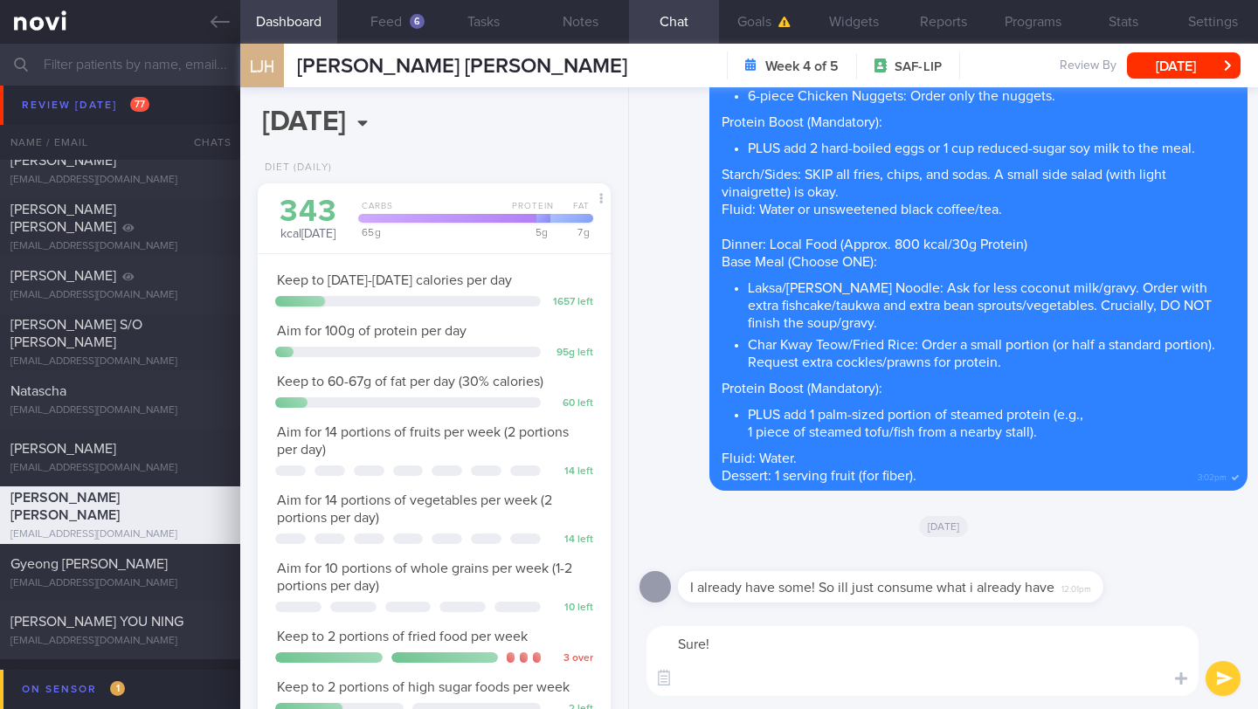
click at [766, 671] on textarea "Sure!" at bounding box center [922, 661] width 552 height 70
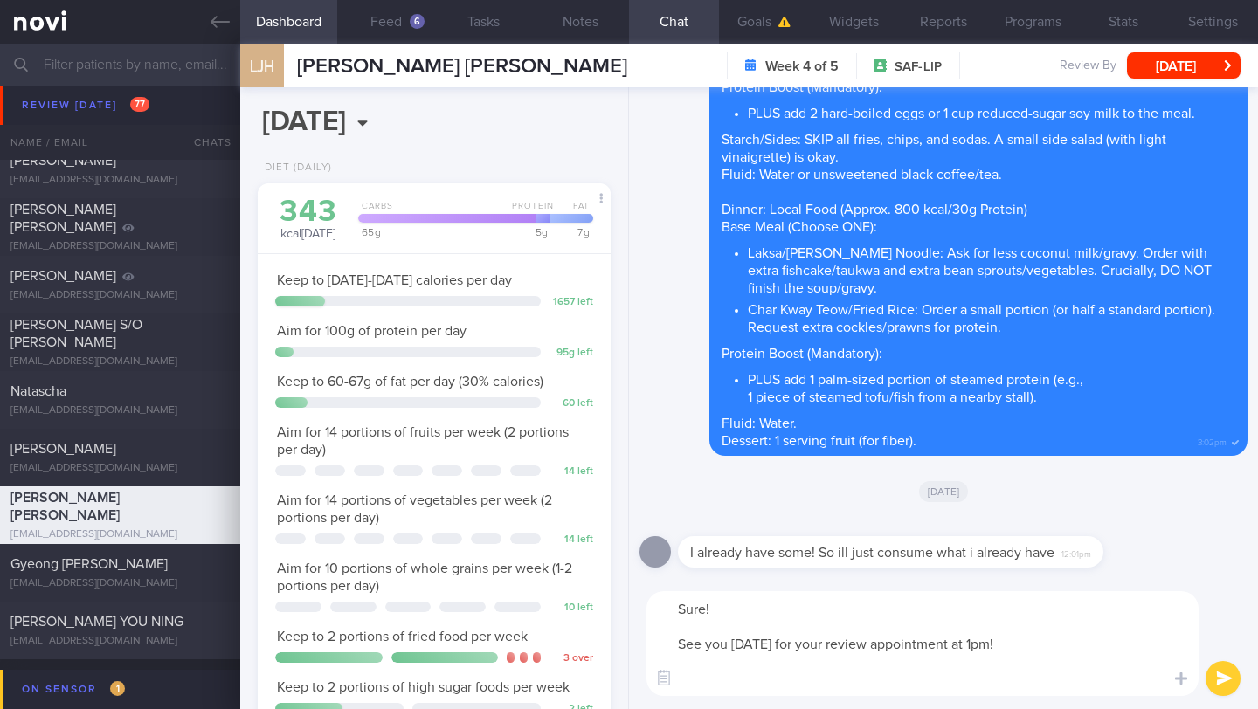
click at [898, 644] on textarea "Sure! See you [DATE] for your review appointment at 1pm!" at bounding box center [922, 643] width 552 height 105
click at [864, 692] on textarea "Sure! See you [DATE] for your review appointment at 1pm!" at bounding box center [922, 643] width 552 height 105
paste textarea "your review on _______, 2024, at ___AM/PM. The review appointment will be much …"
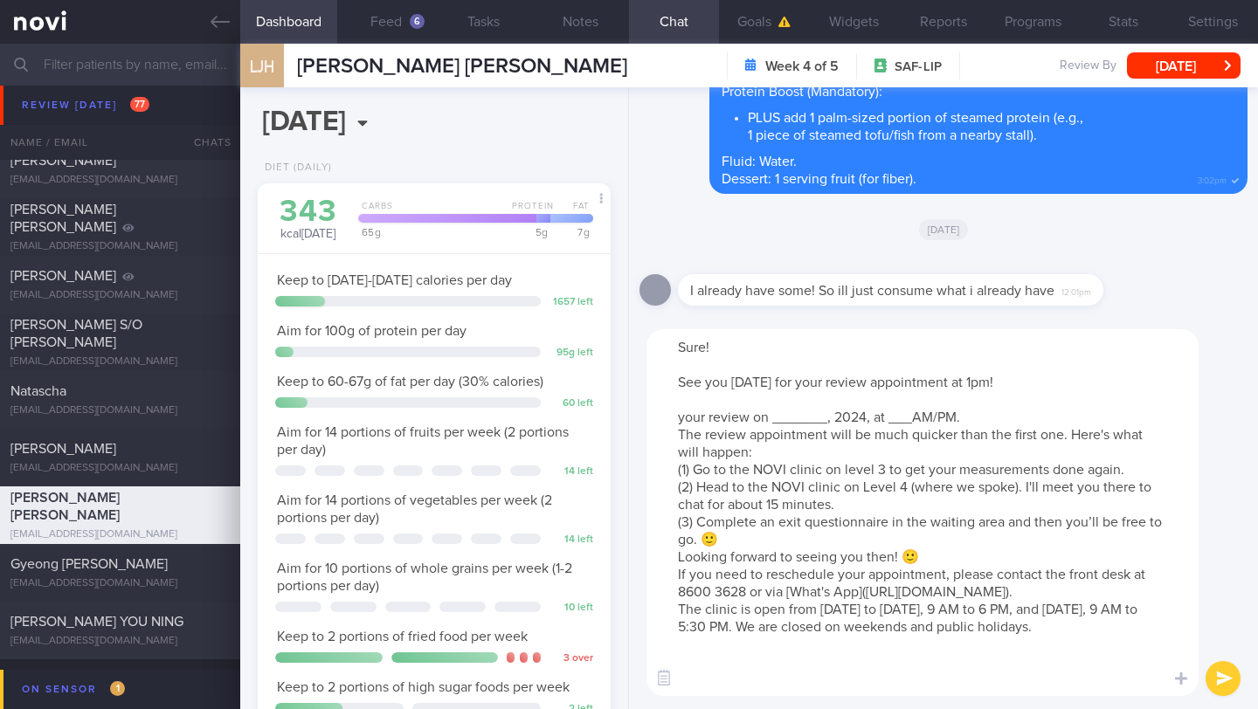
drag, startPoint x: 684, startPoint y: 386, endPoint x: 1082, endPoint y: 677, distance: 492.6
click at [1082, 677] on textarea "Sure! See you [DATE] for your review appointment at 1pm! your review on _______…" at bounding box center [922, 512] width 552 height 367
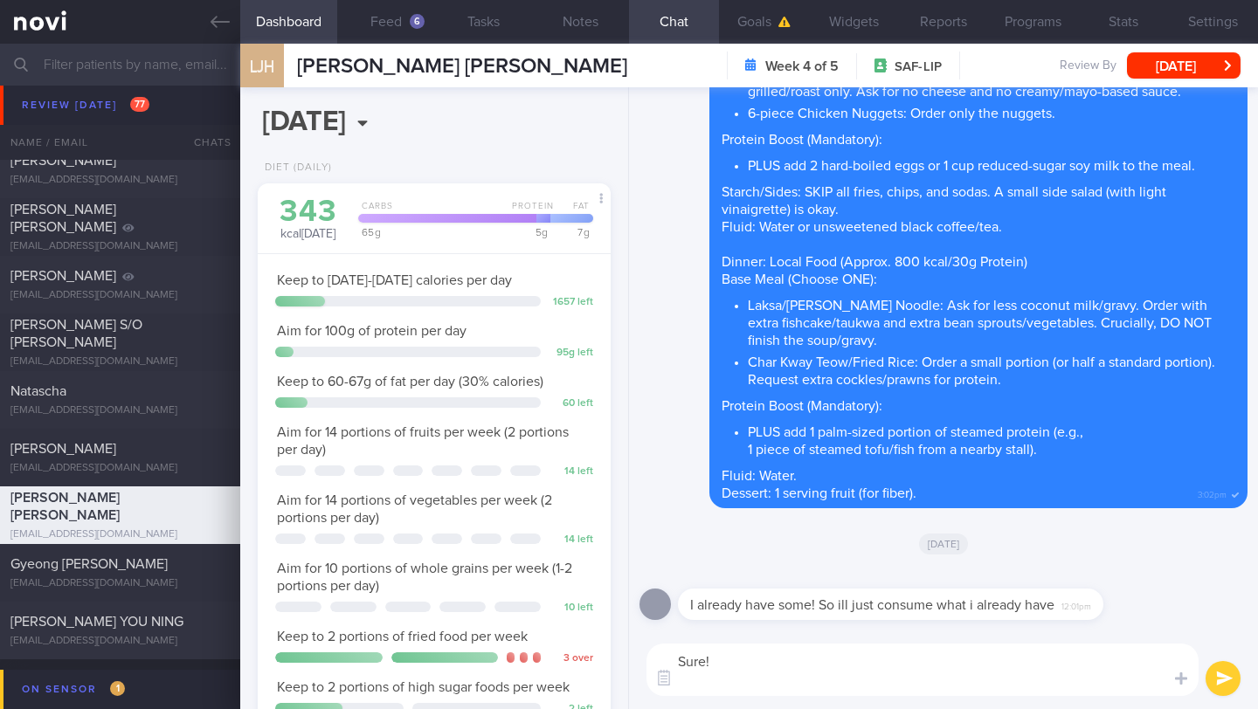
type textarea "Sure!"
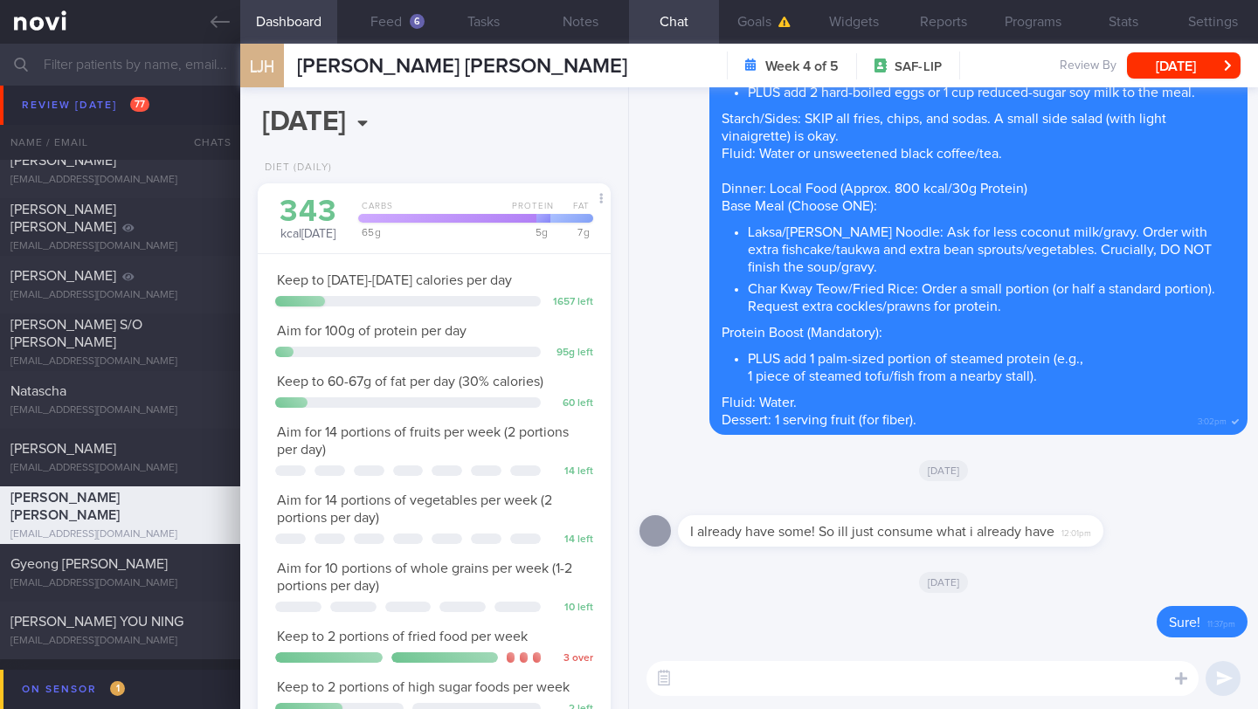
paste textarea "See you [DATE] for your review appointment at 1pm! your review on _______, 2024…"
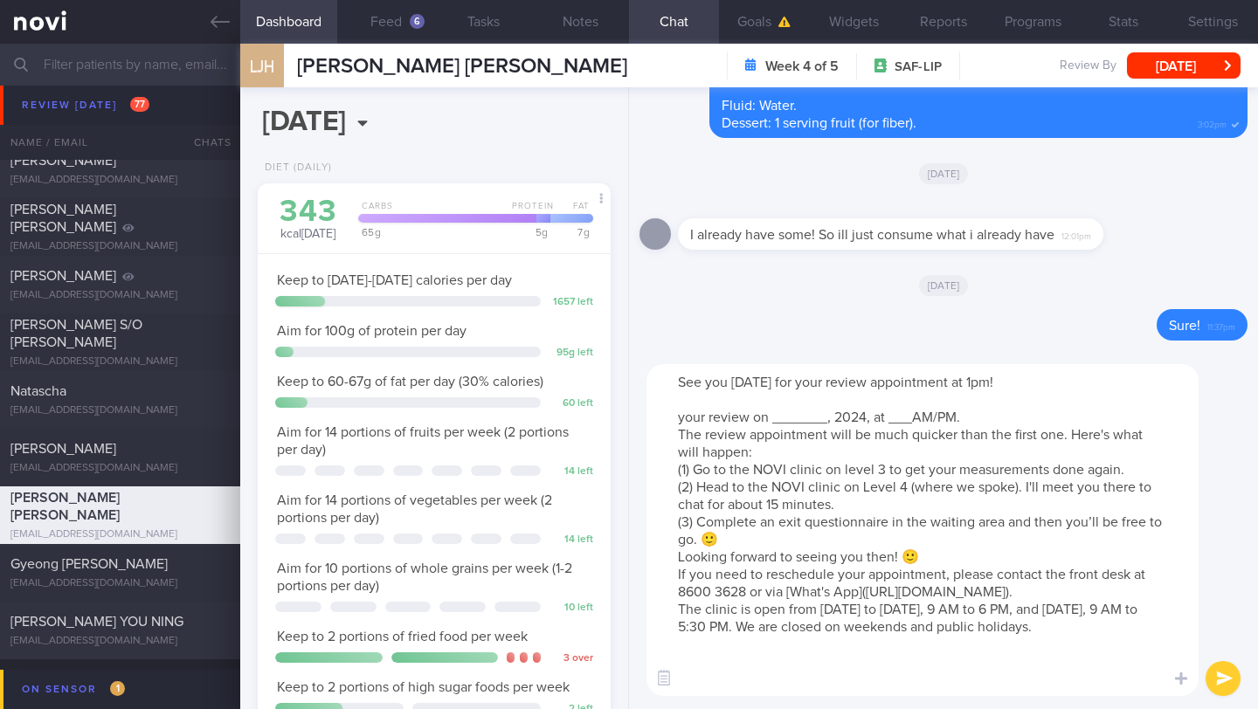
drag, startPoint x: 887, startPoint y: 415, endPoint x: 702, endPoint y: 404, distance: 185.6
click at [702, 404] on textarea "See you [DATE] for your review appointment at 1pm! your review on _______, 2024…" at bounding box center [922, 530] width 552 height 332
drag, startPoint x: 968, startPoint y: 411, endPoint x: 718, endPoint y: 405, distance: 249.9
click at [719, 405] on textarea "See you [DATE] for your review appointment at 1pm! your review on _______, 2024…" at bounding box center [922, 530] width 552 height 332
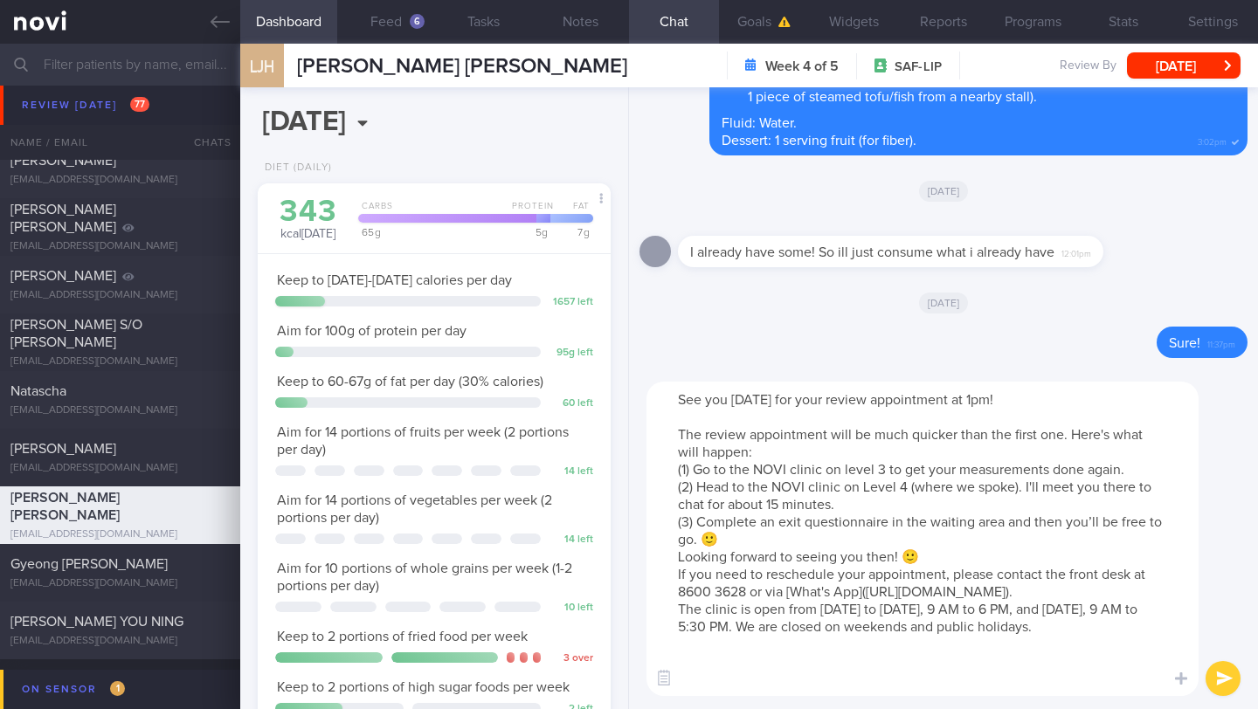
drag, startPoint x: 922, startPoint y: 555, endPoint x: 903, endPoint y: 560, distance: 19.1
click at [903, 560] on textarea "See you [DATE] for your review appointment at 1pm! The review appointment will …" at bounding box center [922, 539] width 552 height 315
click at [1076, 395] on textarea "See you [DATE] for your review appointment at 1pm! The review appointment will …" at bounding box center [922, 539] width 552 height 315
paste textarea "🙂"
drag, startPoint x: 883, startPoint y: 556, endPoint x: 674, endPoint y: 558, distance: 209.7
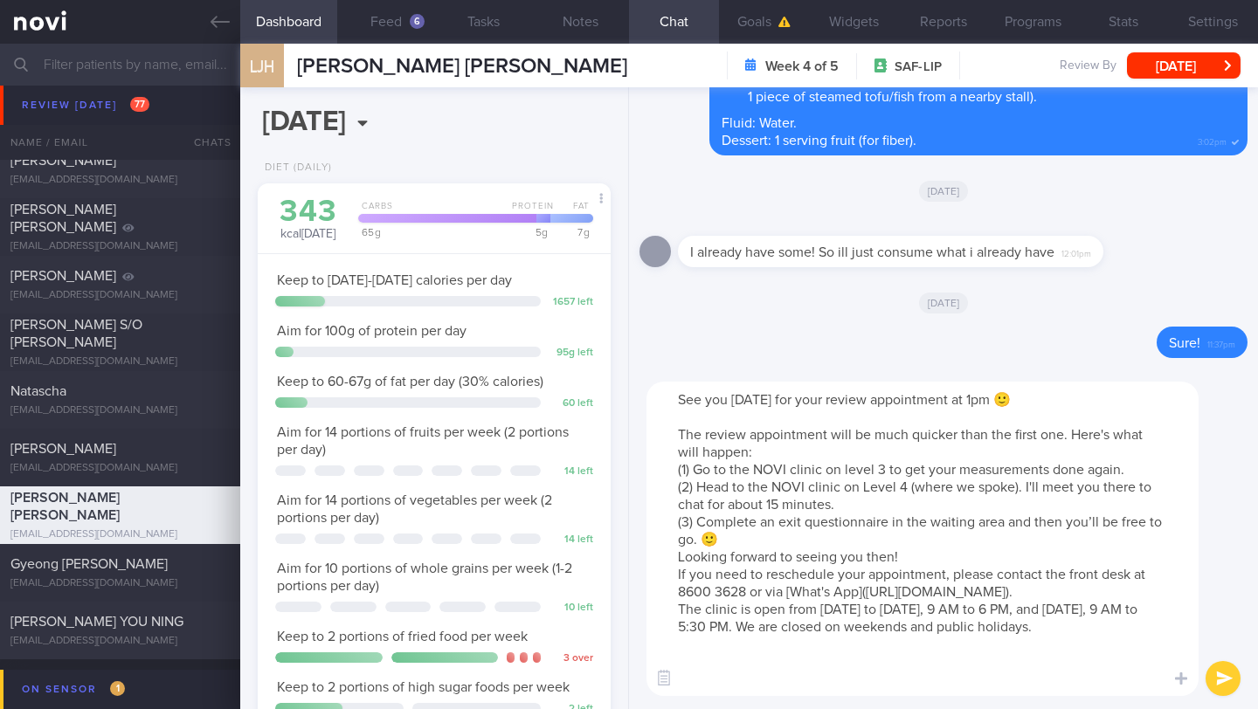
click at [674, 558] on textarea "See you [DATE] for your review appointment at 1pm 🙂 The review appointment will…" at bounding box center [922, 539] width 552 height 315
click at [723, 539] on textarea "See you [DATE] for your review appointment at 1pm 🙂 The review appointment will…" at bounding box center [922, 539] width 552 height 315
click at [913, 623] on textarea "See you [DATE] for your review appointment at 1pm 🙂 The review appointment will…" at bounding box center [922, 539] width 552 height 315
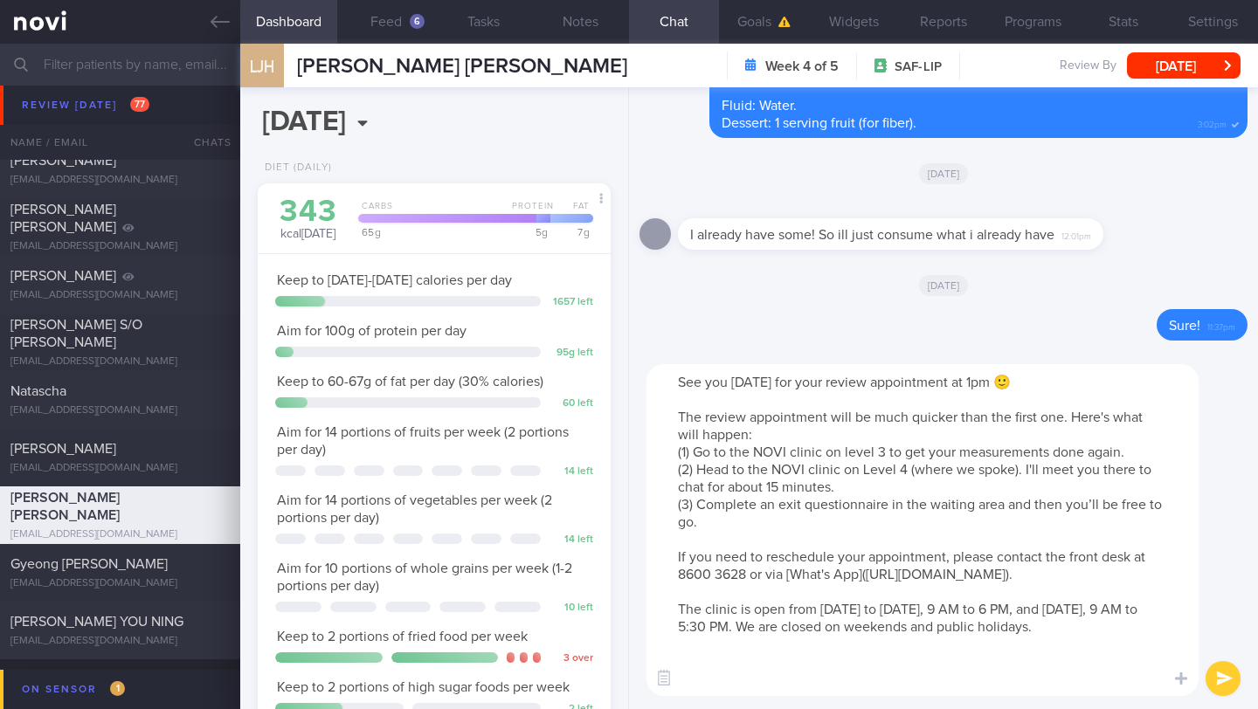
type textarea "See you [DATE] for your review appointment at 1pm 🙂 The review appointment will…"
click at [1206, 696] on div "See you [DATE] for your review appointment at 1pm 🙂 The review appointment will…" at bounding box center [943, 530] width 629 height 358
click at [1216, 687] on button "submit" at bounding box center [1223, 678] width 35 height 35
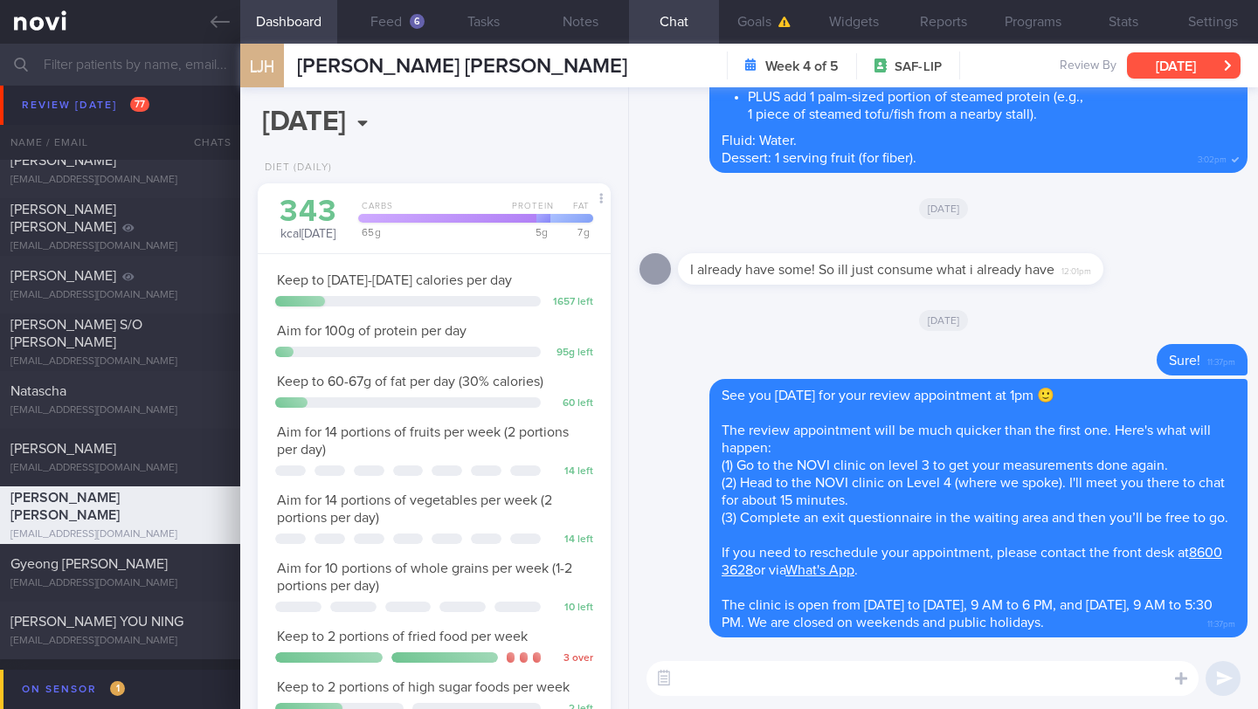
click at [1162, 65] on button "[DATE]" at bounding box center [1184, 65] width 114 height 26
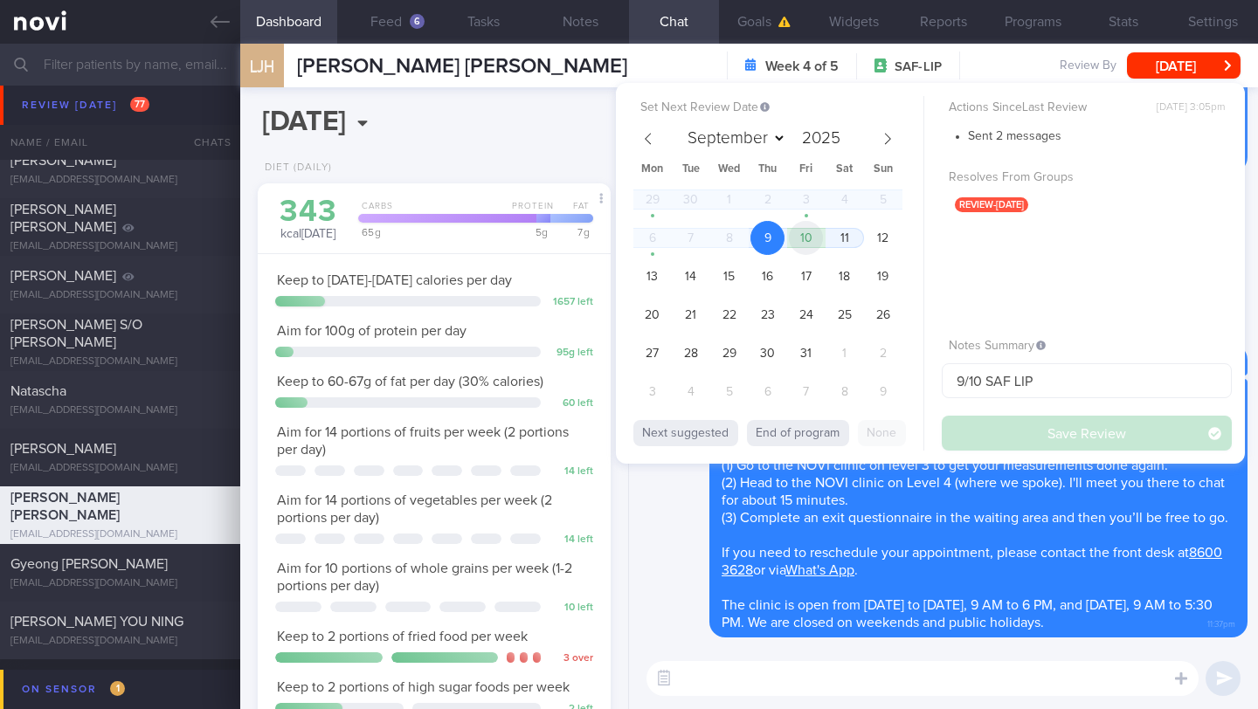
click at [801, 242] on span "10" at bounding box center [806, 238] width 34 height 34
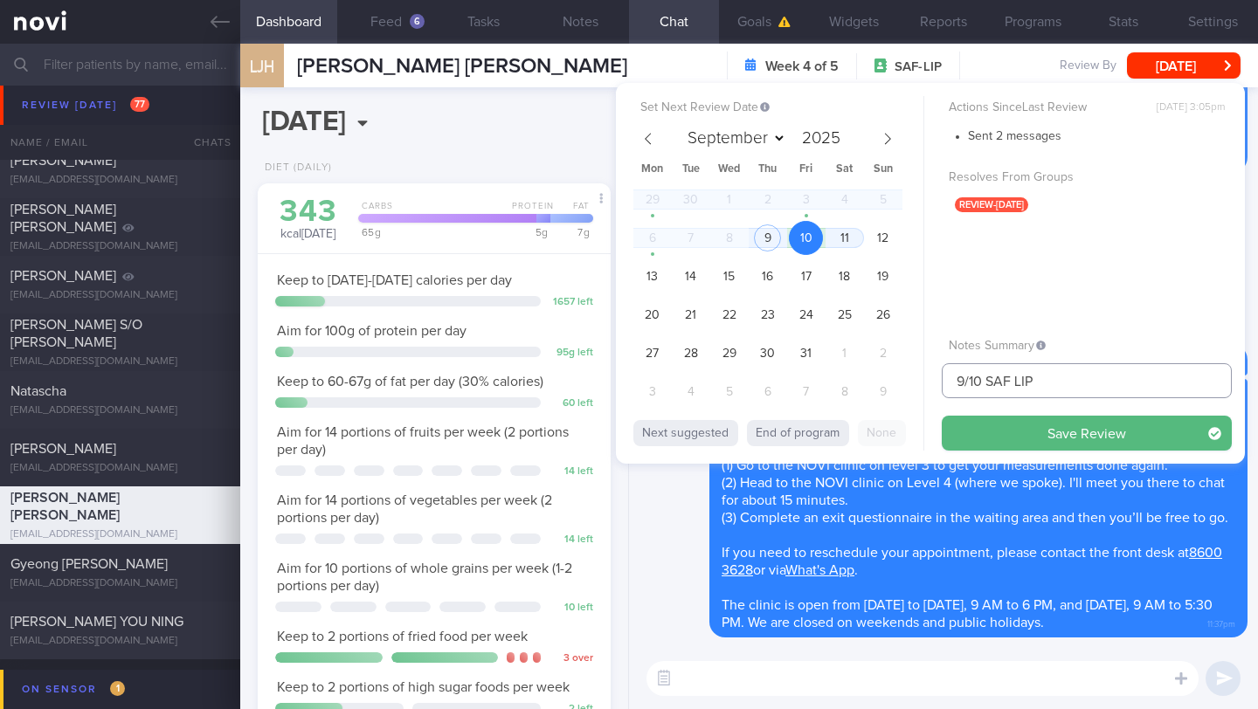
drag, startPoint x: 964, startPoint y: 378, endPoint x: 925, endPoint y: 379, distance: 38.4
click at [925, 379] on div "Set Next Review Date [DATE] September October November [DATE] Mon Tue Wed Thu F…" at bounding box center [930, 273] width 629 height 381
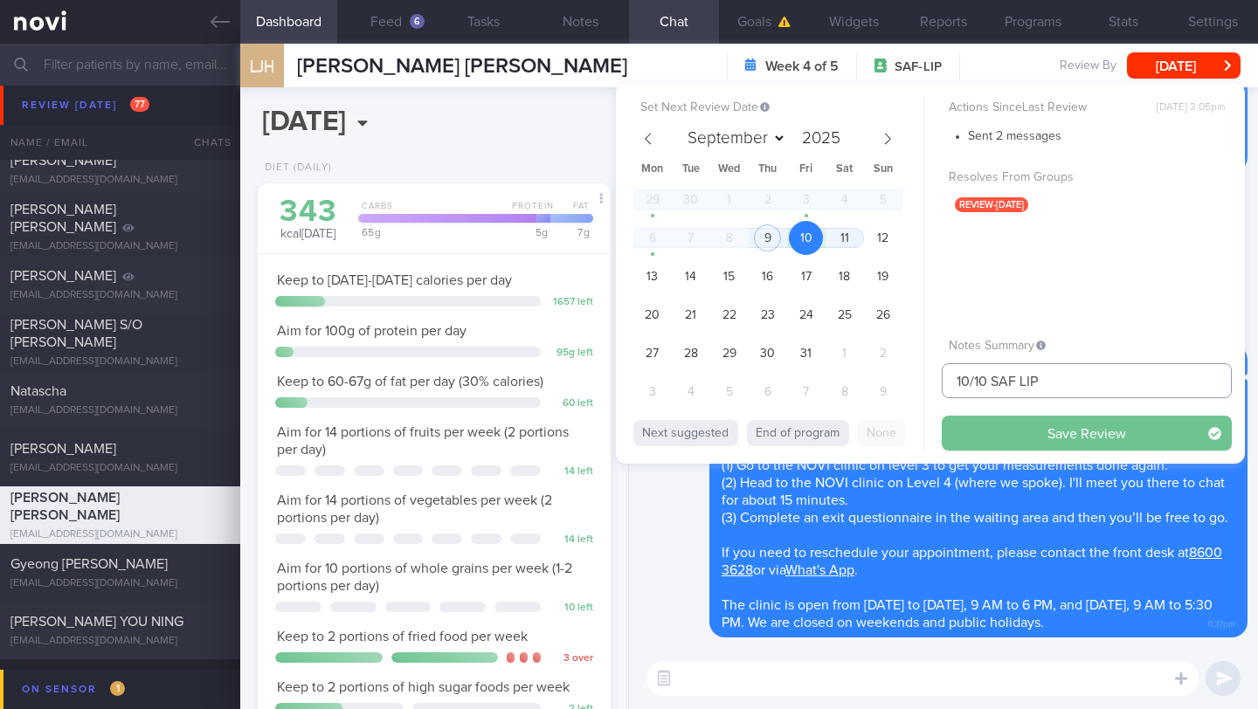
type input "10/10 SAF LIP"
click at [955, 426] on button "Save Review" at bounding box center [1087, 433] width 290 height 35
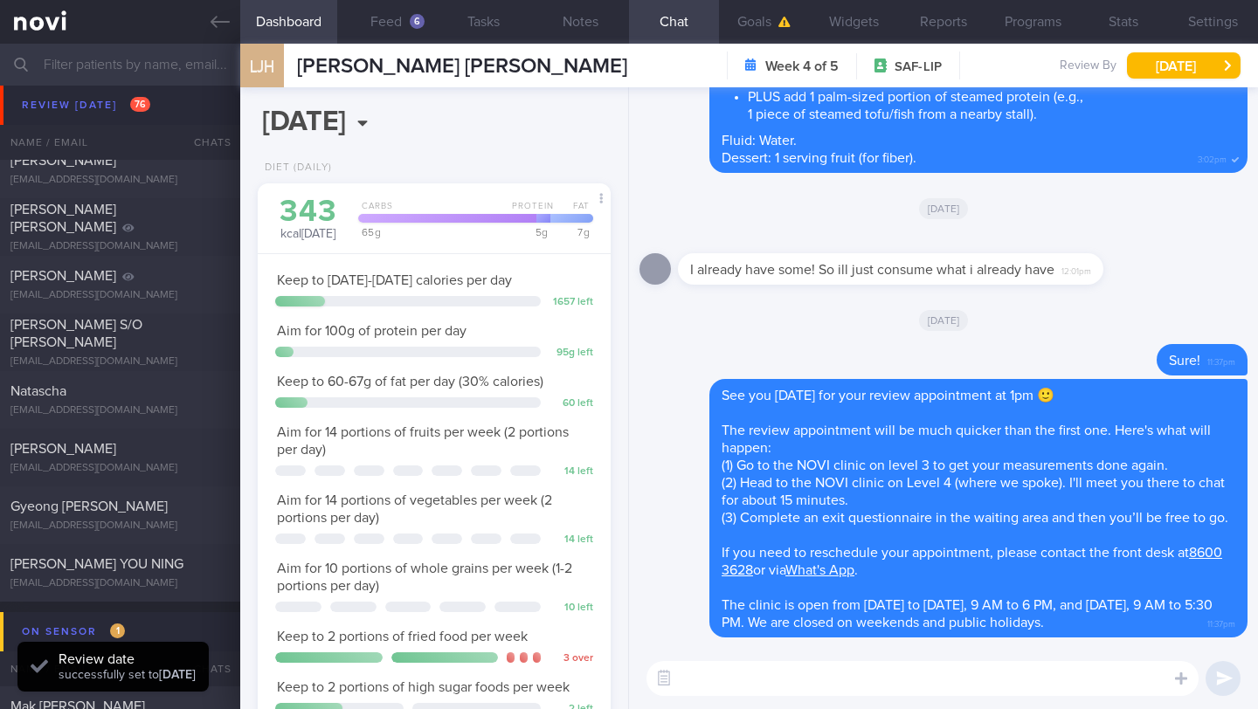
scroll to position [157, 315]
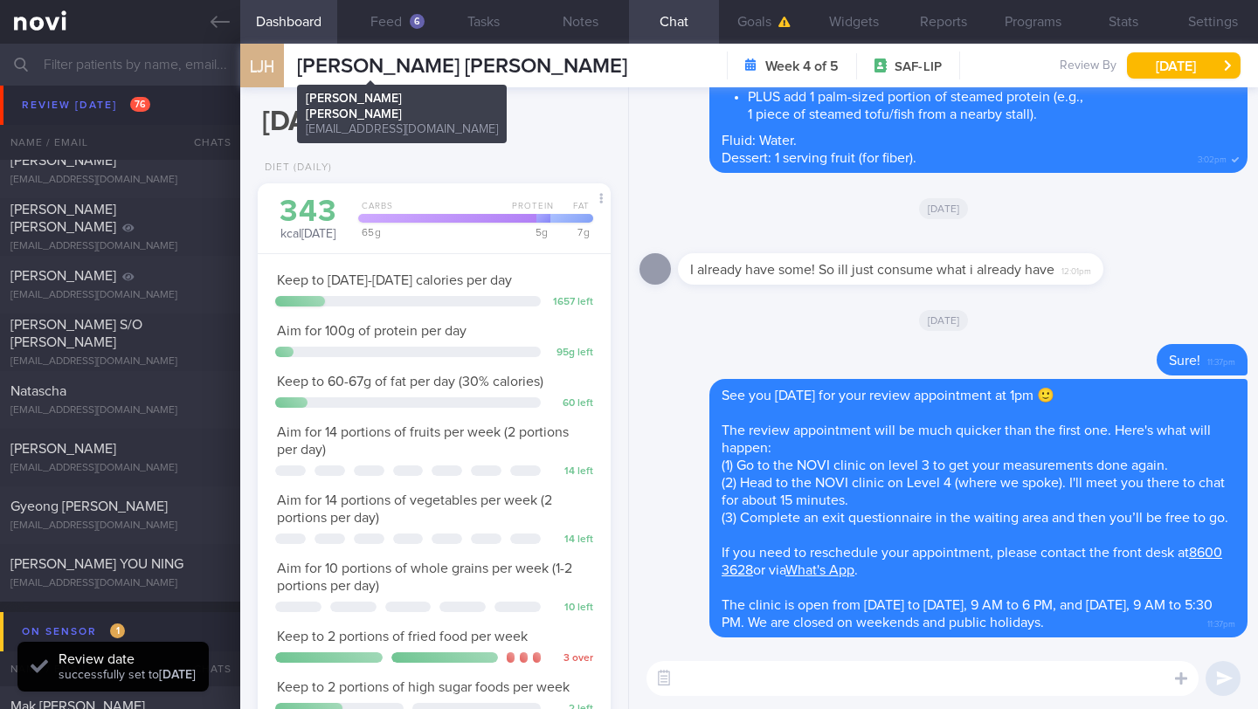
click at [381, 64] on span "[PERSON_NAME] [PERSON_NAME]" at bounding box center [462, 66] width 330 height 21
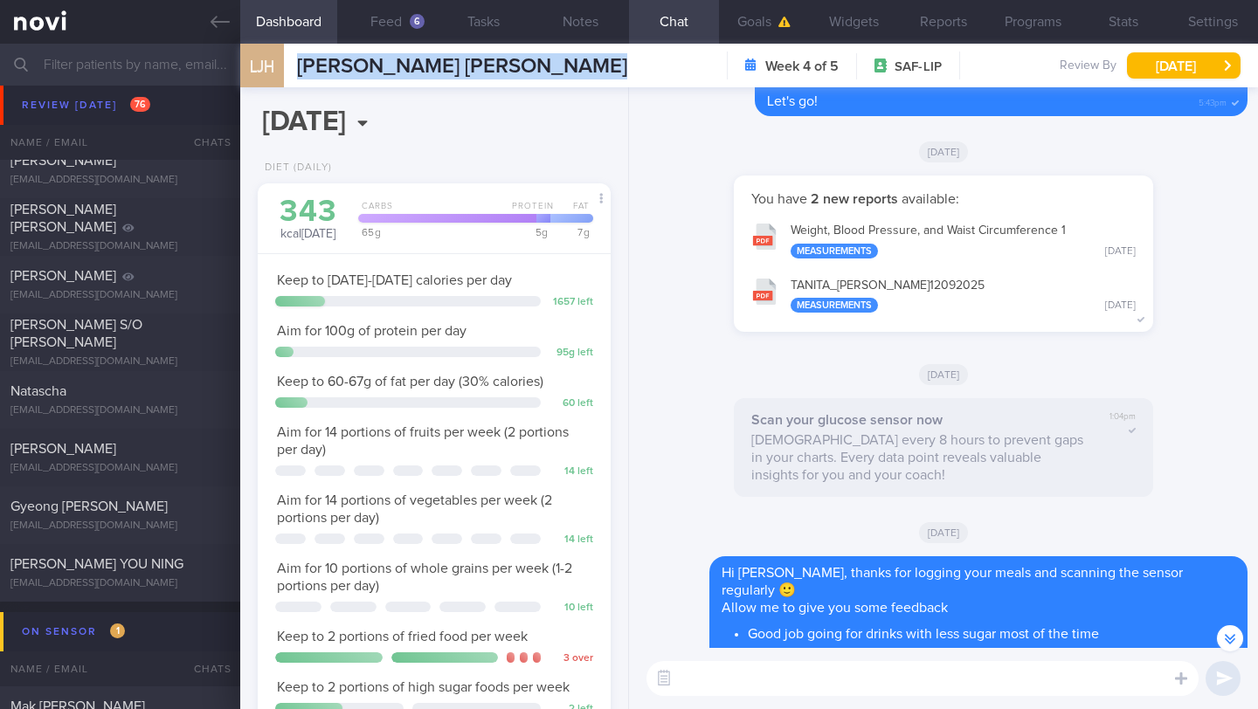
scroll to position [-9987, 0]
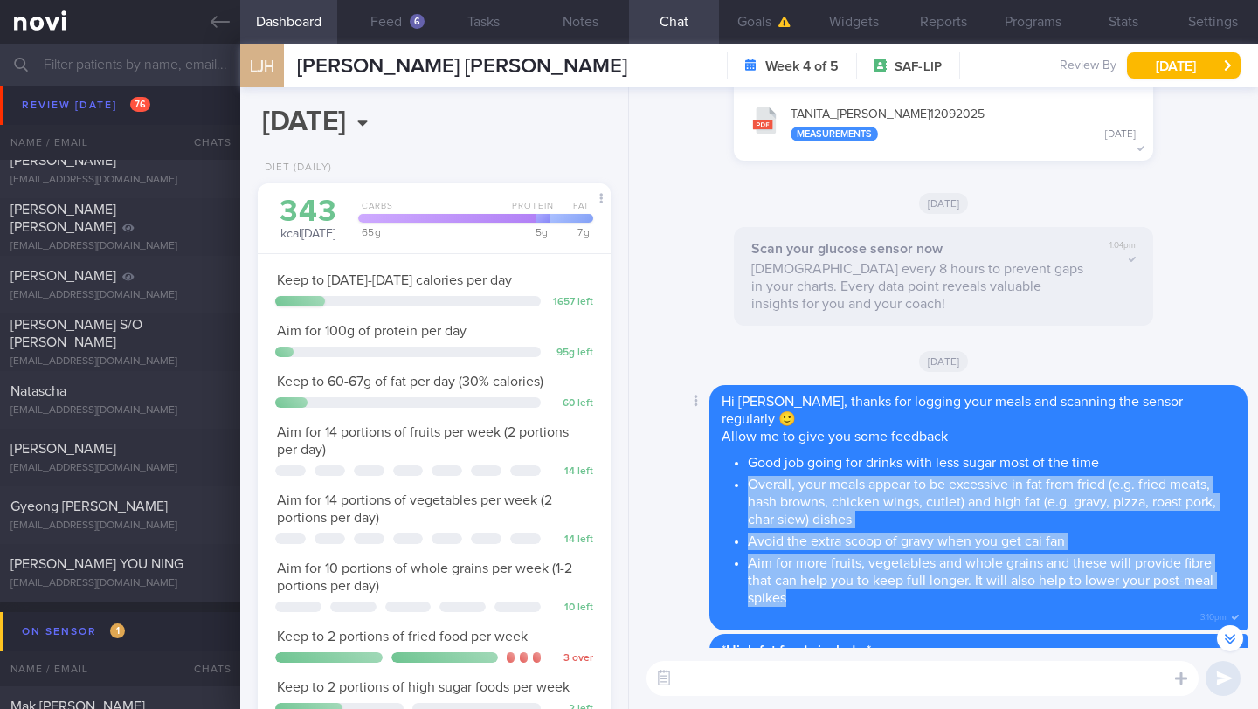
drag, startPoint x: 750, startPoint y: 487, endPoint x: 887, endPoint y: 604, distance: 179.8
click at [887, 604] on ul "Good job going for drinks with less sugar most of the time Overall, your meals …" at bounding box center [979, 528] width 514 height 157
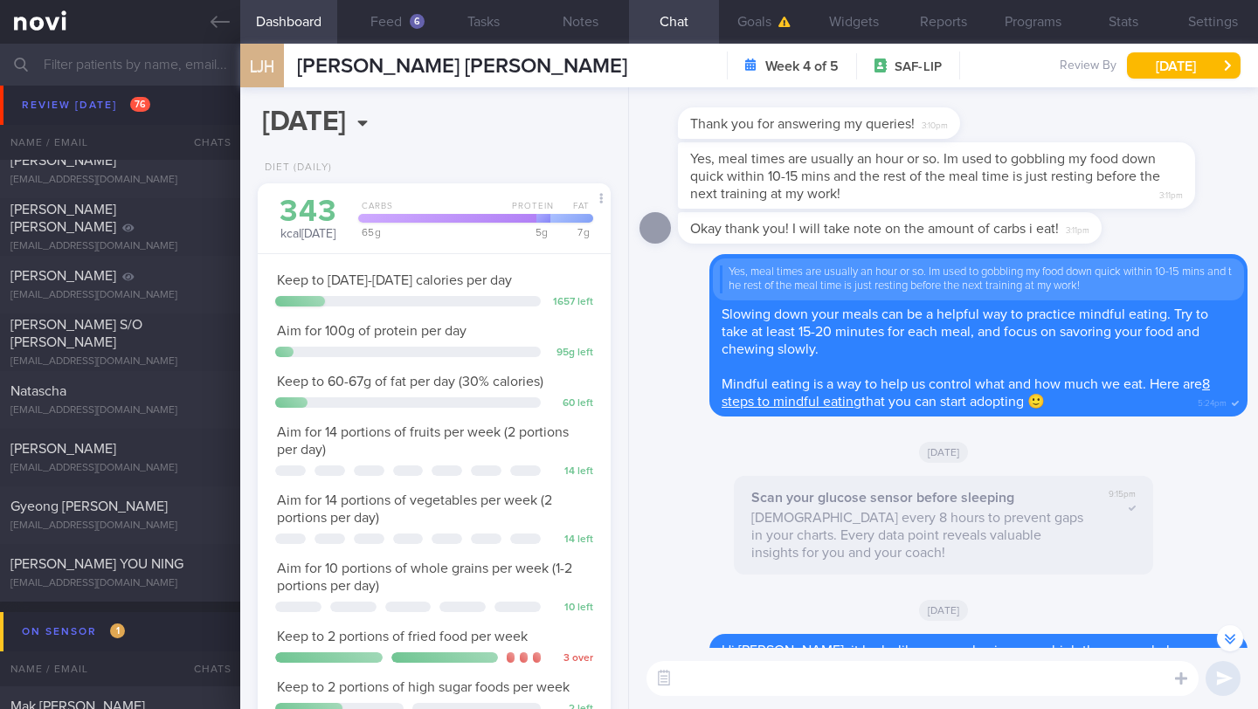
scroll to position [-5521, 0]
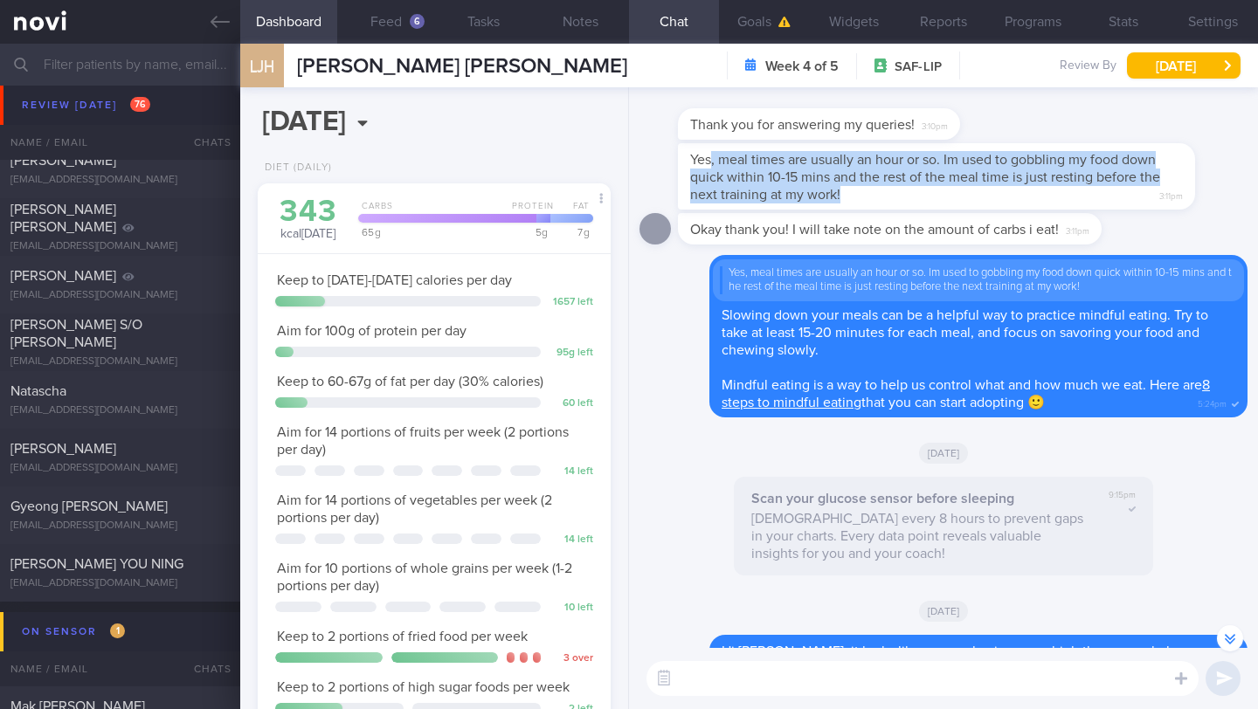
drag, startPoint x: 711, startPoint y: 160, endPoint x: 846, endPoint y: 187, distance: 137.2
click at [846, 187] on div "Yes, meal times are usually an hour or so. Im used to gobbling my food down qui…" at bounding box center [936, 176] width 517 height 66
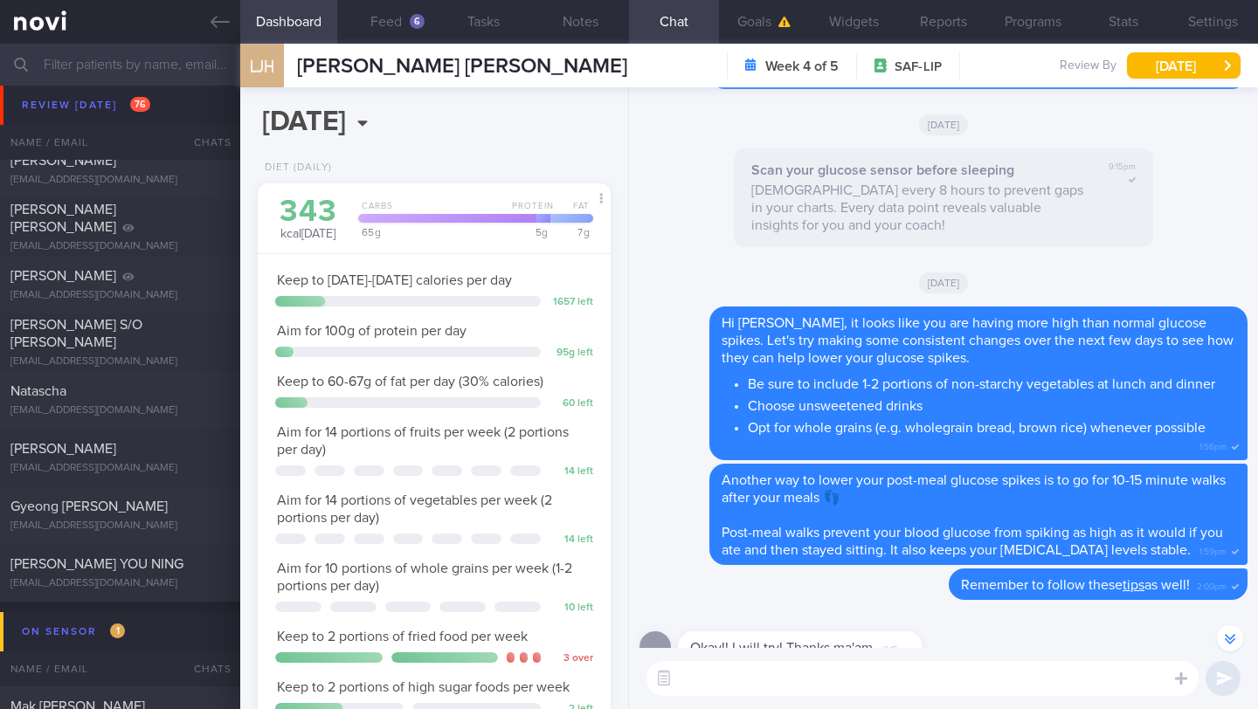
scroll to position [-5146, 0]
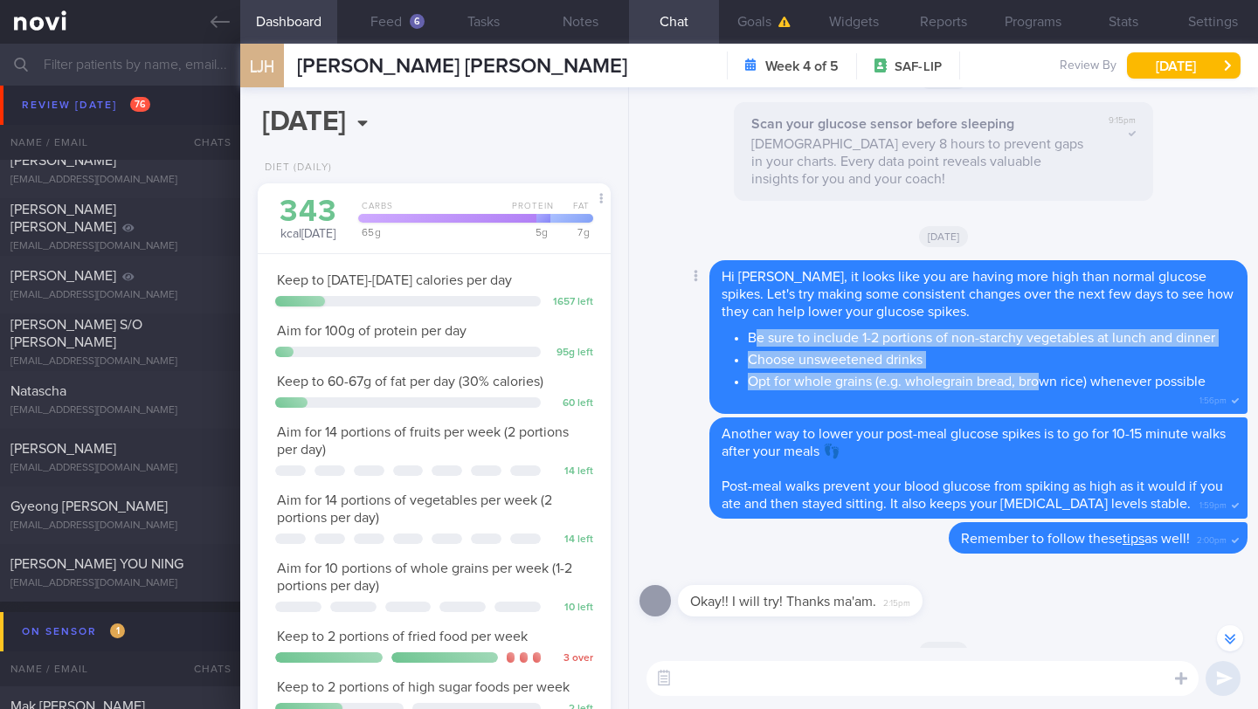
drag, startPoint x: 752, startPoint y: 338, endPoint x: 1040, endPoint y: 372, distance: 289.4
click at [1040, 372] on ul "Be sure to include 1-2 portions of non-starchy vegetables at lunch and dinner C…" at bounding box center [979, 358] width 514 height 66
drag, startPoint x: 984, startPoint y: 373, endPoint x: 906, endPoint y: 368, distance: 77.9
click at [984, 372] on li "Opt for whole grains (e.g. wholegrain bread, brown rice) whenever possible" at bounding box center [991, 380] width 487 height 22
drag, startPoint x: 755, startPoint y: 340, endPoint x: 1210, endPoint y: 384, distance: 457.3
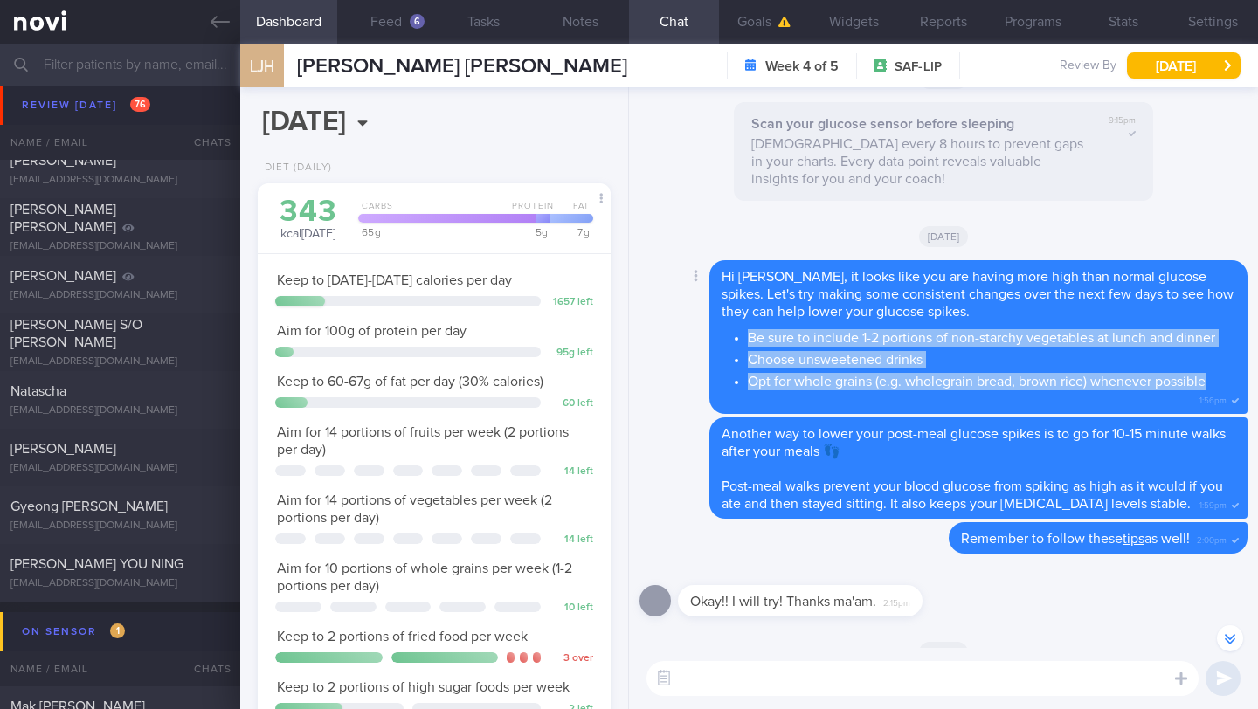
click at [1211, 384] on ul "Be sure to include 1-2 portions of non-starchy vegetables at lunch and dinner C…" at bounding box center [979, 358] width 514 height 66
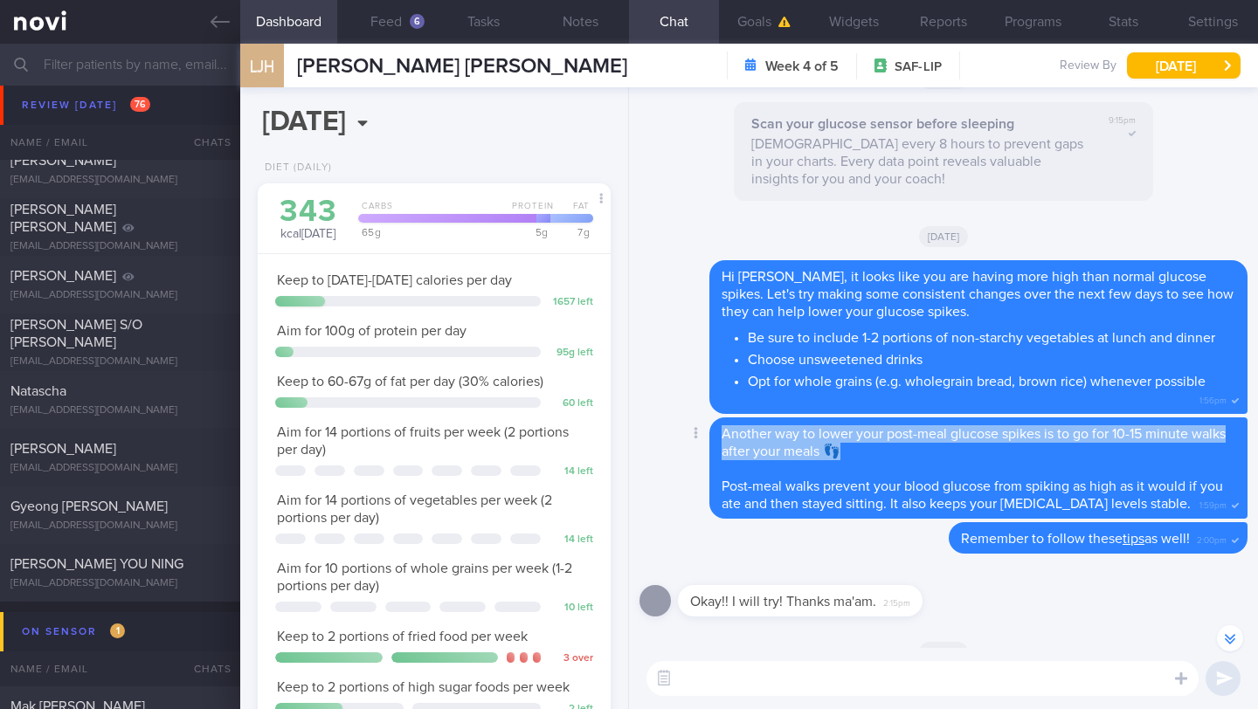
drag, startPoint x: 725, startPoint y: 435, endPoint x: 869, endPoint y: 445, distance: 144.5
click at [869, 445] on span "Another way to lower your post-meal glucose spikes is to go for 10-15 minute wa…" at bounding box center [974, 442] width 504 height 31
click at [913, 448] on div "Another way to lower your post-meal glucose spikes is to go for 10-15 minute wa…" at bounding box center [978, 468] width 538 height 101
drag, startPoint x: 1078, startPoint y: 438, endPoint x: 1082, endPoint y: 446, distance: 9.8
click at [1082, 446] on div "Another way to lower your post-meal glucose spikes is to go for 10-15 minute wa…" at bounding box center [978, 468] width 538 height 101
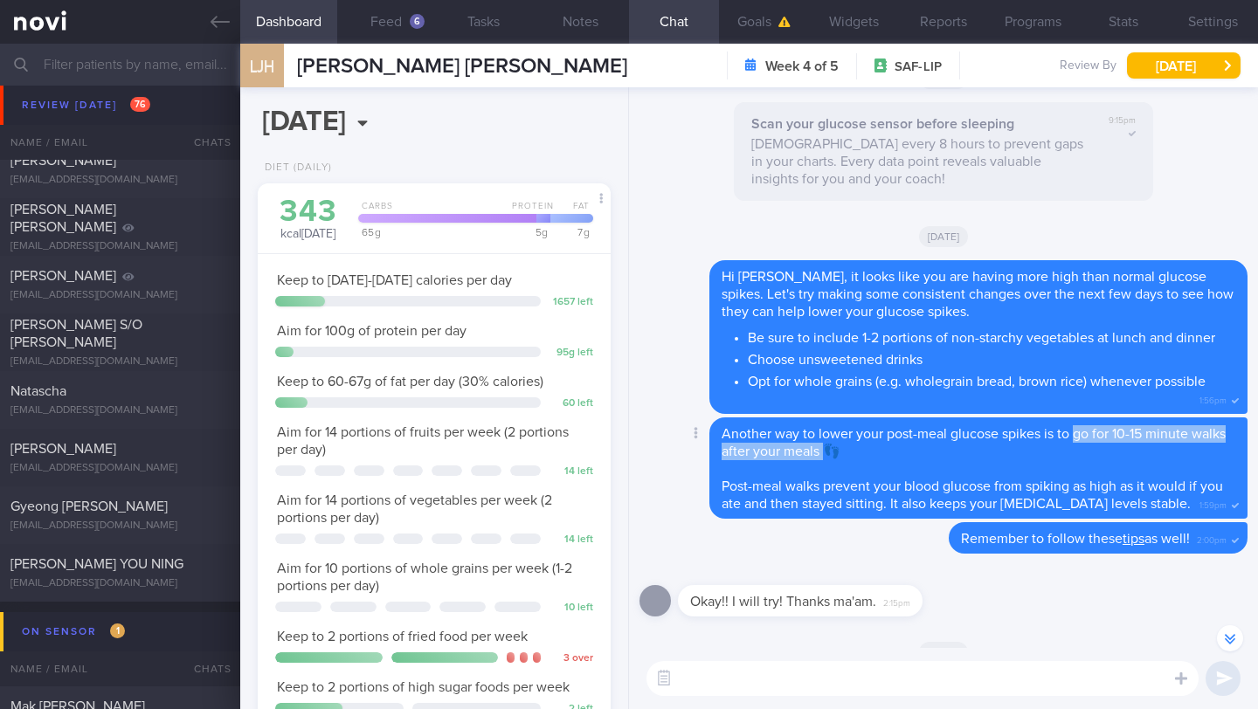
drag, startPoint x: 1080, startPoint y: 439, endPoint x: 861, endPoint y: 455, distance: 219.9
click at [861, 455] on span "Another way to lower your post-meal glucose spikes is to go for 10-15 minute wa…" at bounding box center [974, 442] width 504 height 31
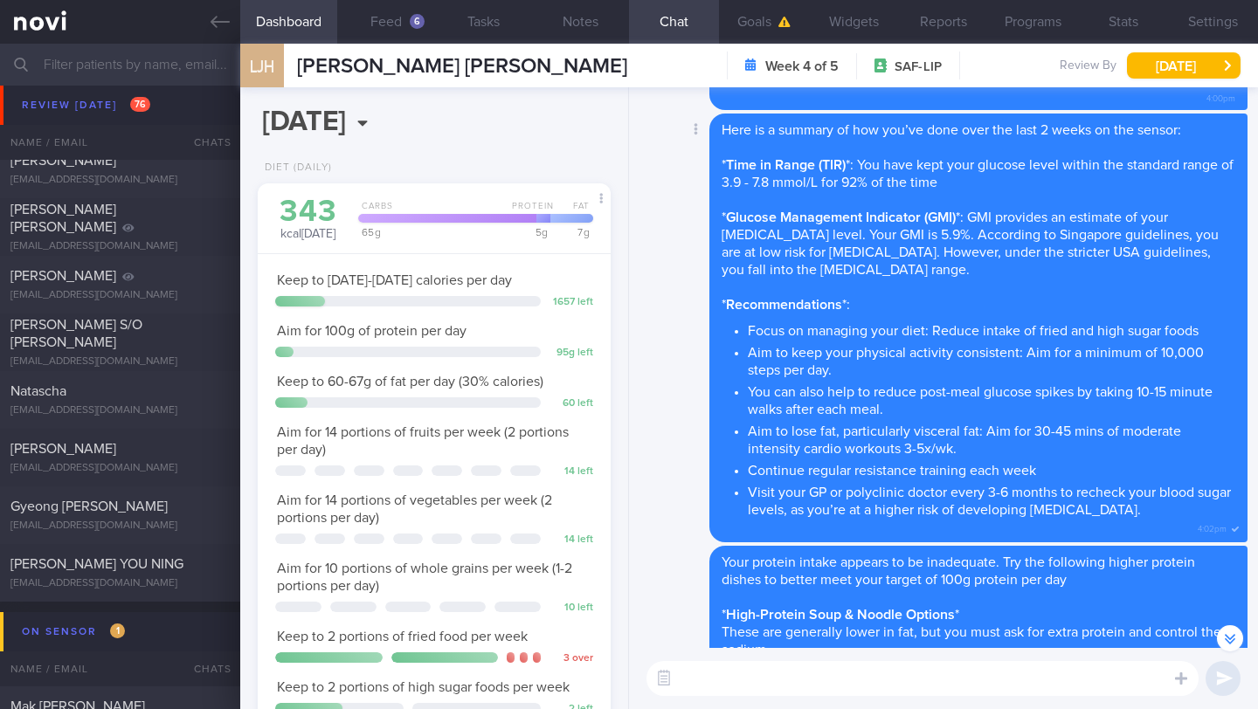
scroll to position [-2446, 0]
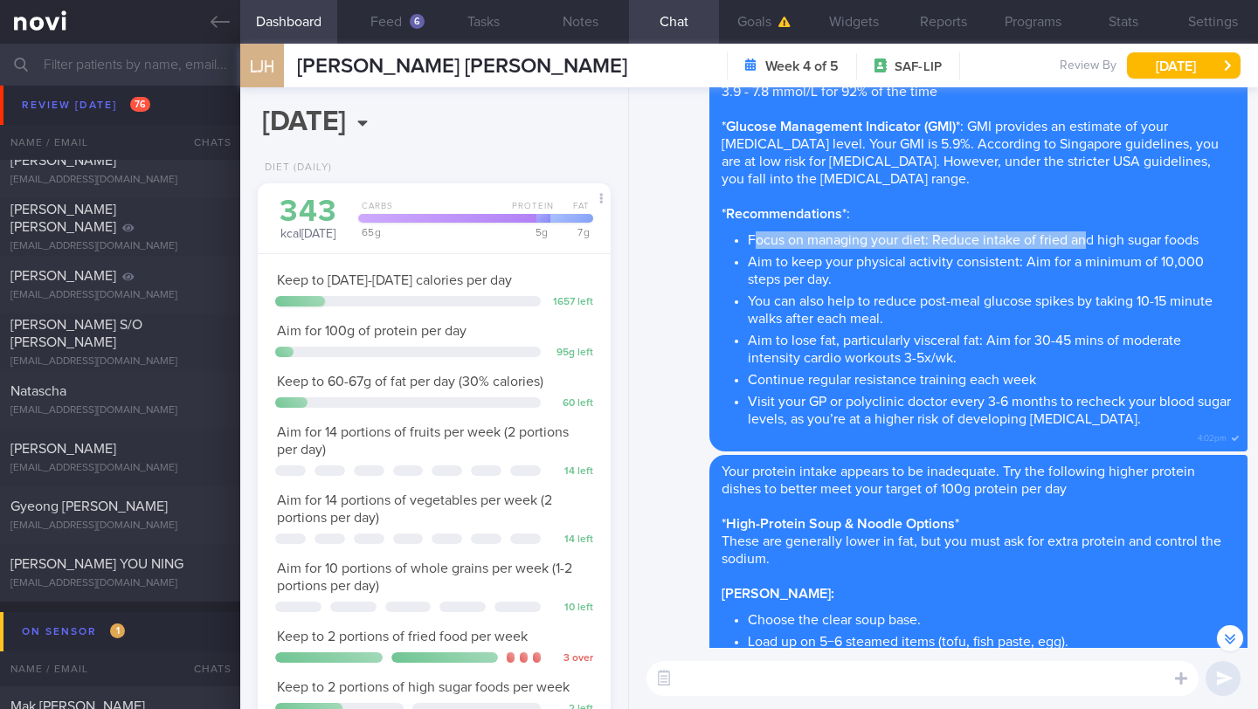
drag, startPoint x: 753, startPoint y: 260, endPoint x: 1089, endPoint y: 266, distance: 335.5
click at [1089, 249] on li "Focus on managing your diet: Reduce intake of fried and high sugar foods" at bounding box center [991, 238] width 487 height 22
click at [1078, 249] on li "Focus on managing your diet: Reduce intake of fried and high sugar foods" at bounding box center [991, 238] width 487 height 22
click at [1079, 249] on li "Focus on managing your diet: Reduce intake of fried and high sugar foods" at bounding box center [991, 238] width 487 height 22
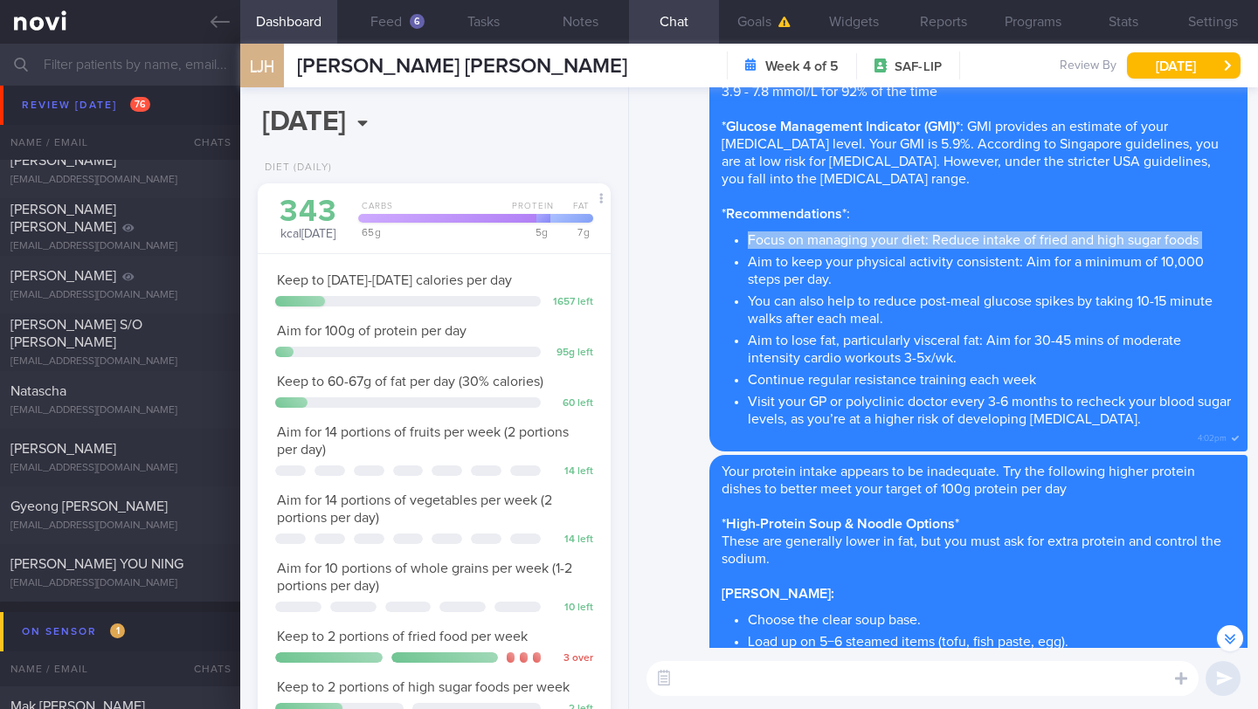
click at [1079, 249] on li "Focus on managing your diet: Reduce intake of fried and high sugar foods" at bounding box center [991, 238] width 487 height 22
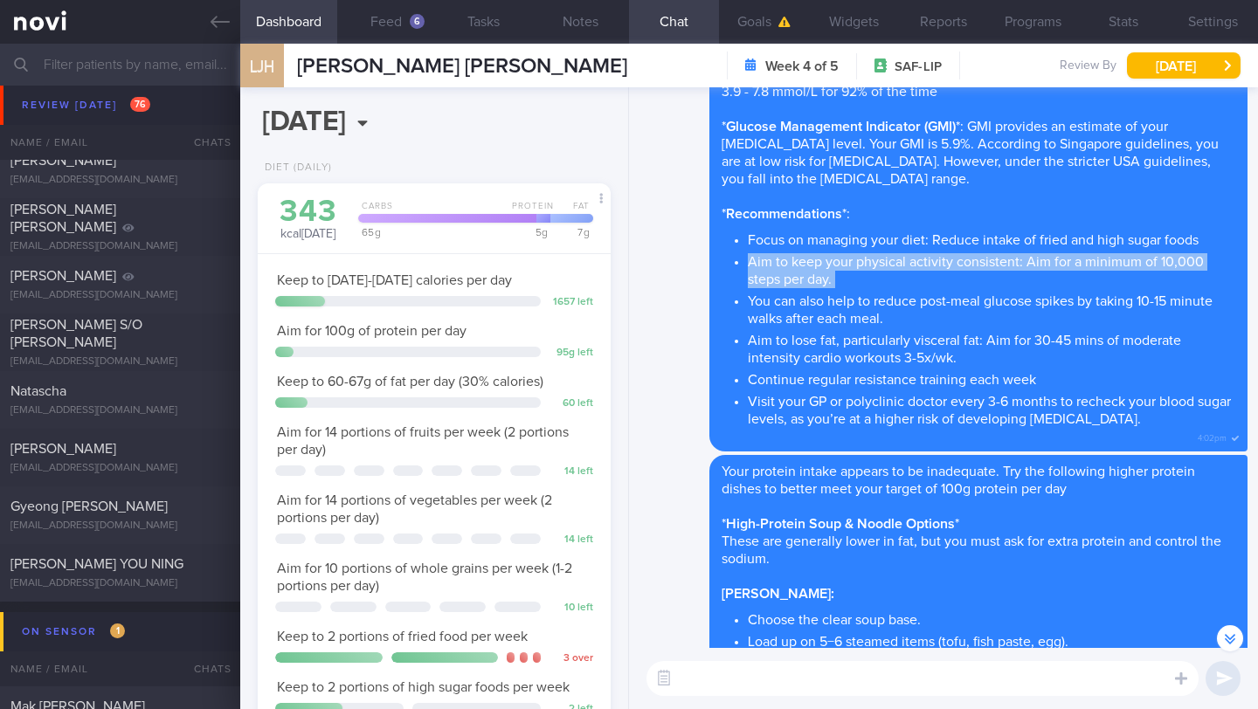
drag, startPoint x: 750, startPoint y: 287, endPoint x: 832, endPoint y: 301, distance: 83.3
click at [832, 288] on li "Aim to keep your physical activity consistent: Aim for a minimum of 10,000 step…" at bounding box center [991, 268] width 487 height 39
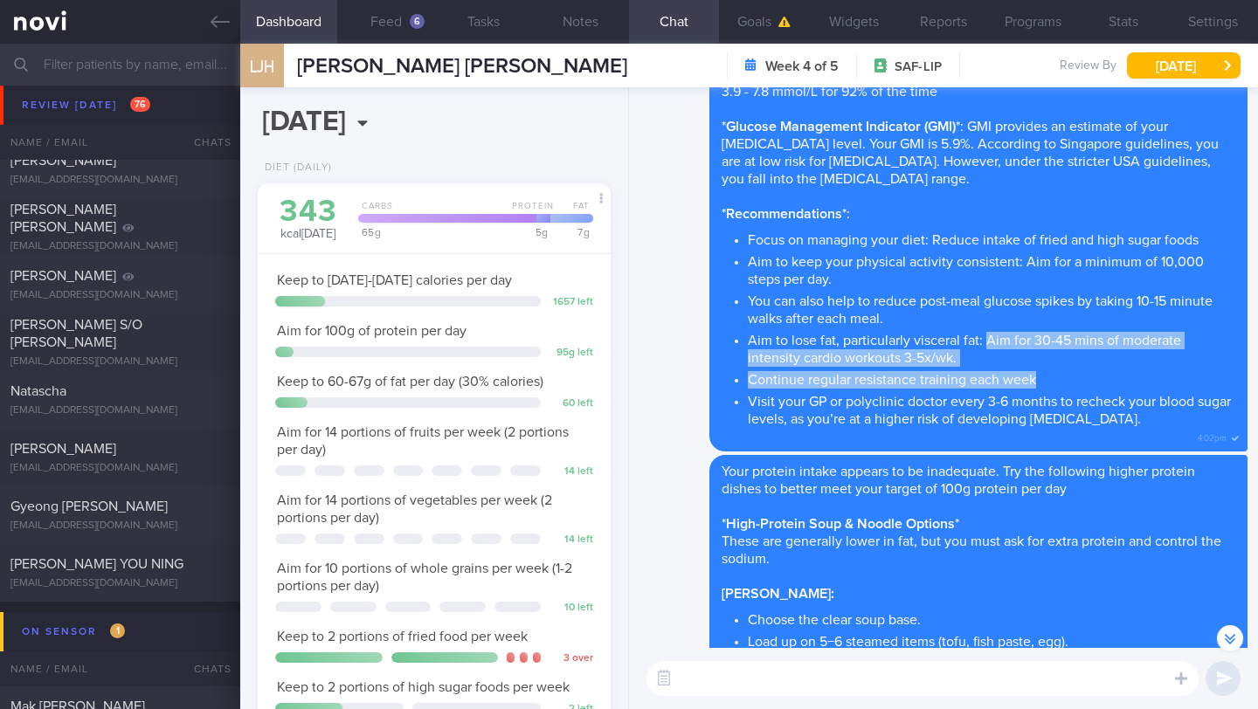
drag, startPoint x: 988, startPoint y: 356, endPoint x: 1059, endPoint y: 399, distance: 82.7
click at [1059, 399] on ul "Focus on managing your diet: Reduce intake of fried and high sugar foods Aim to…" at bounding box center [979, 327] width 514 height 201
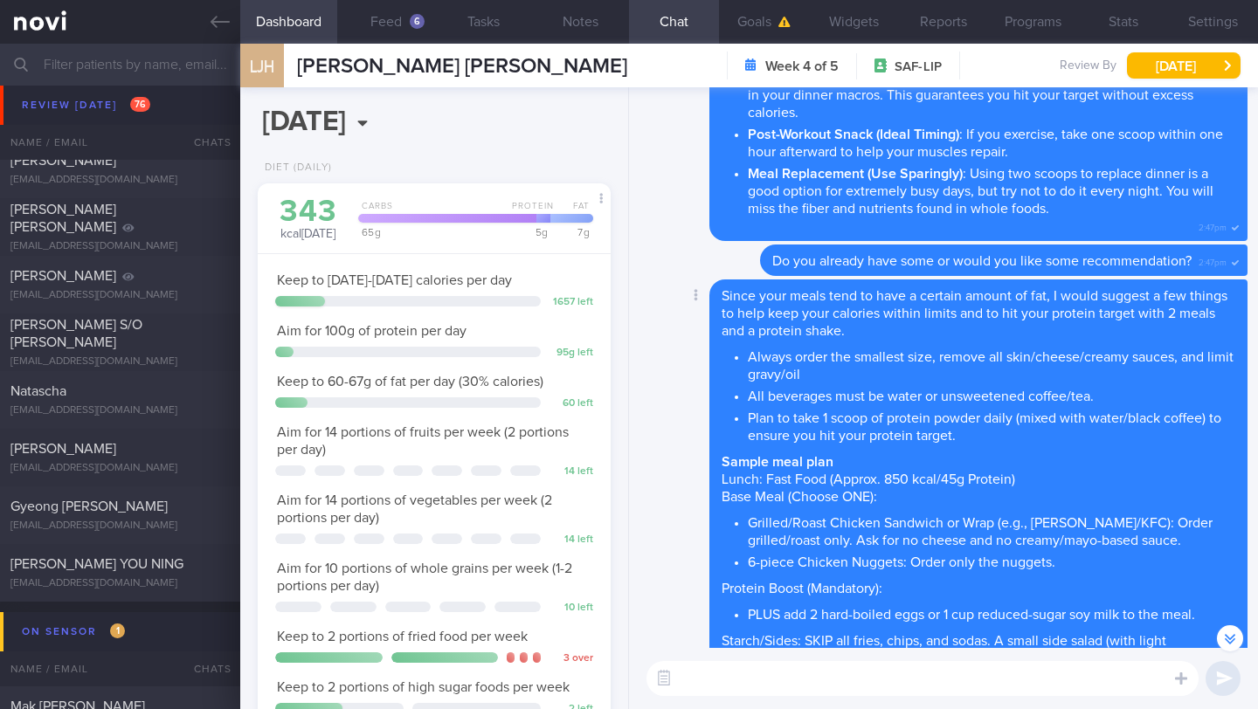
scroll to position [-715, 0]
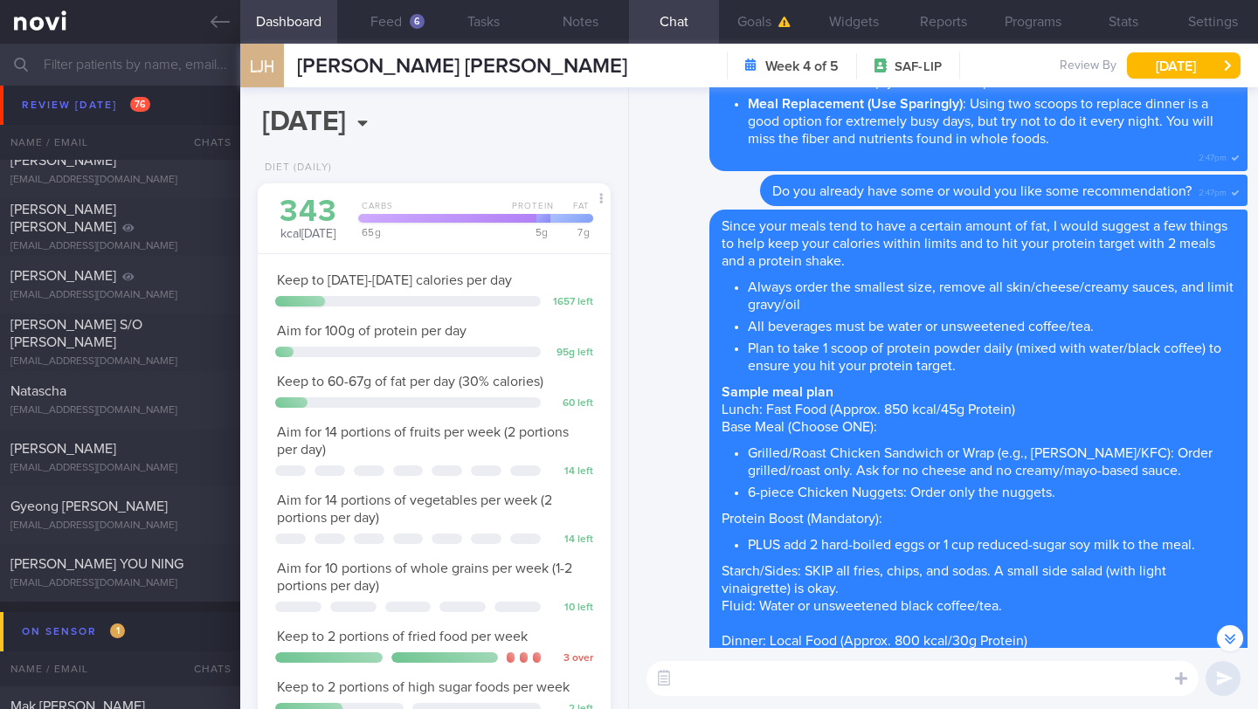
click at [153, 56] on input "text" at bounding box center [629, 65] width 1258 height 42
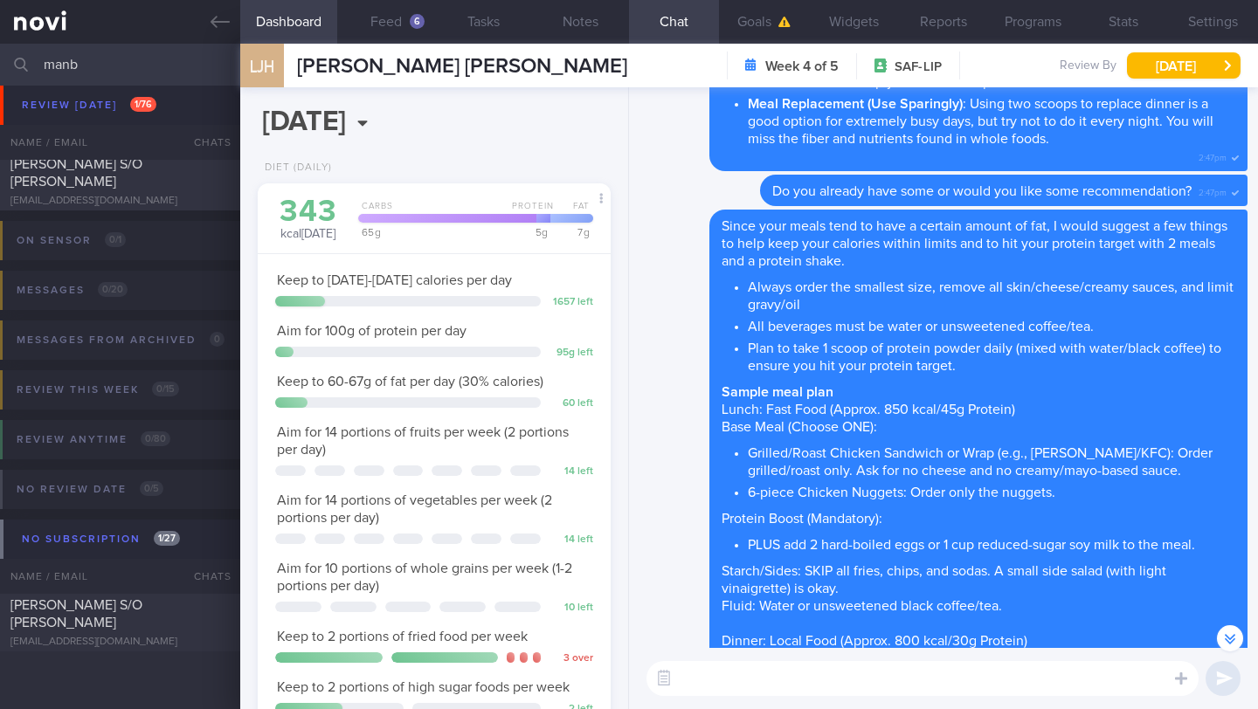
scroll to position [67, 0]
type input "manb"
click at [135, 172] on div "[PERSON_NAME] S/O [PERSON_NAME]" at bounding box center [117, 173] width 215 height 35
type input "9/10 SAF LIP"
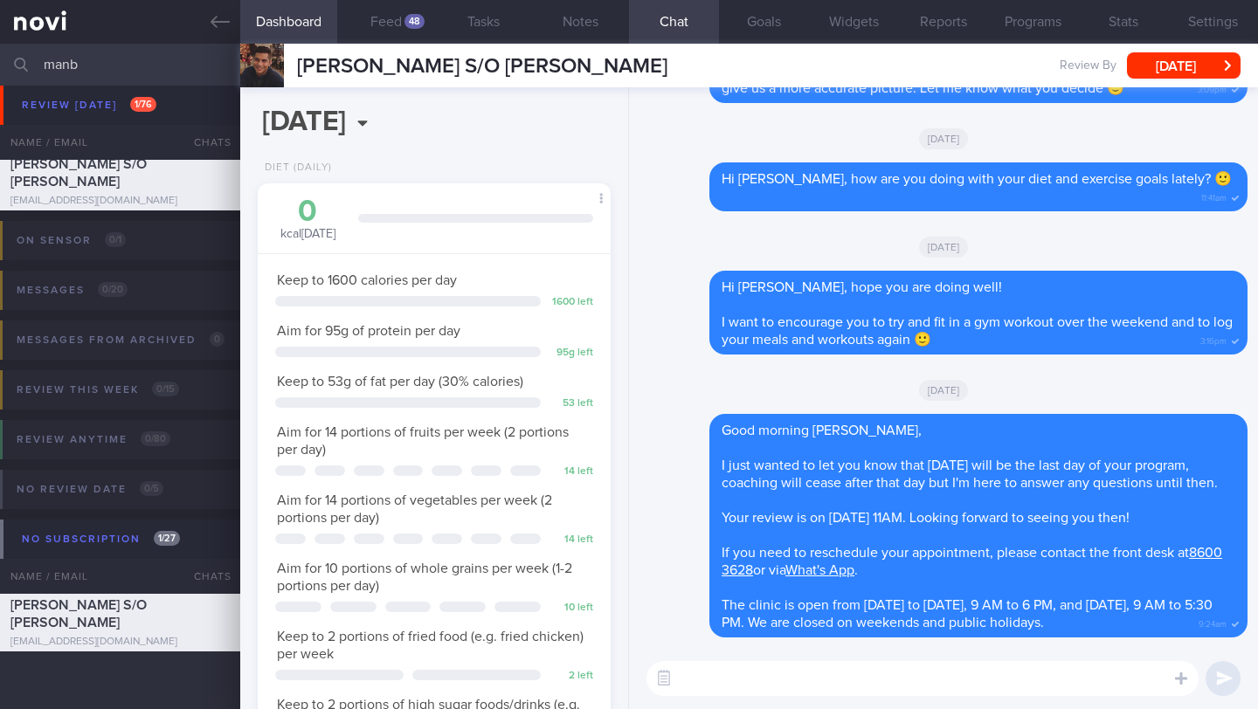
scroll to position [157, 315]
click at [315, 84] on div "[PERSON_NAME] S/O [PERSON_NAME] [PERSON_NAME] S/O [PERSON_NAME] [EMAIL_ADDRESS]…" at bounding box center [453, 66] width 427 height 44
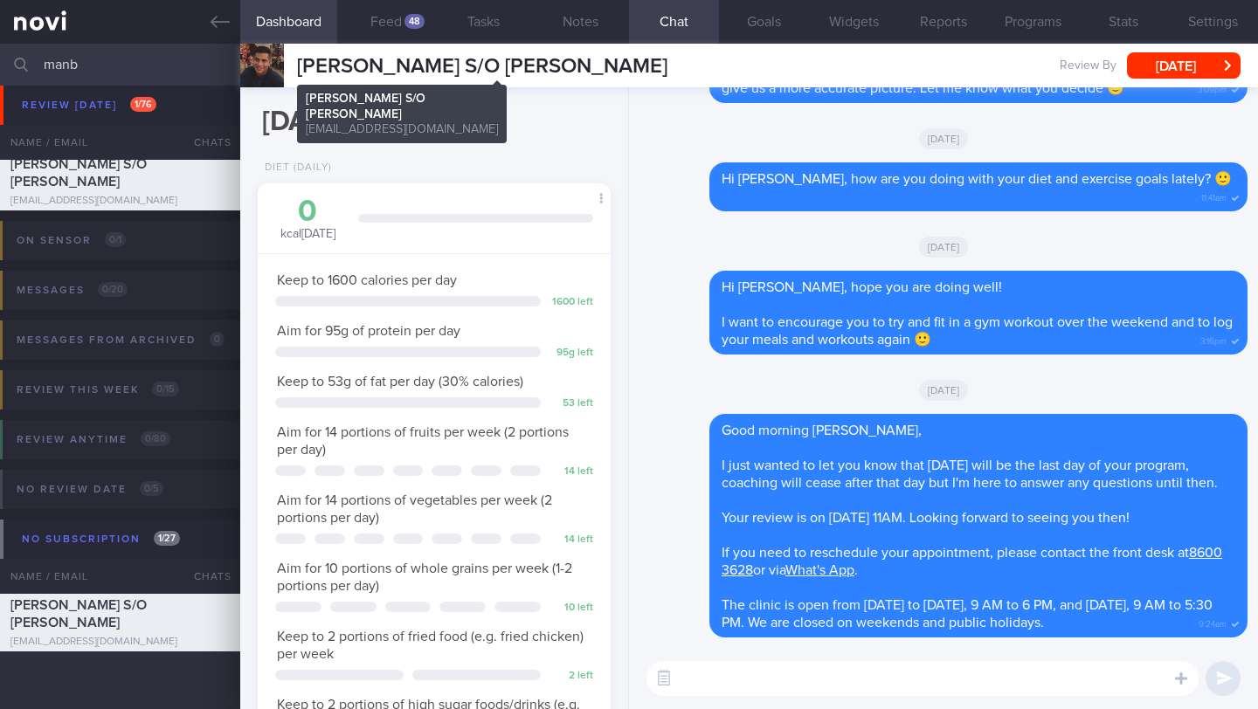
click at [319, 57] on span "[PERSON_NAME] S/O [PERSON_NAME]" at bounding box center [482, 66] width 370 height 21
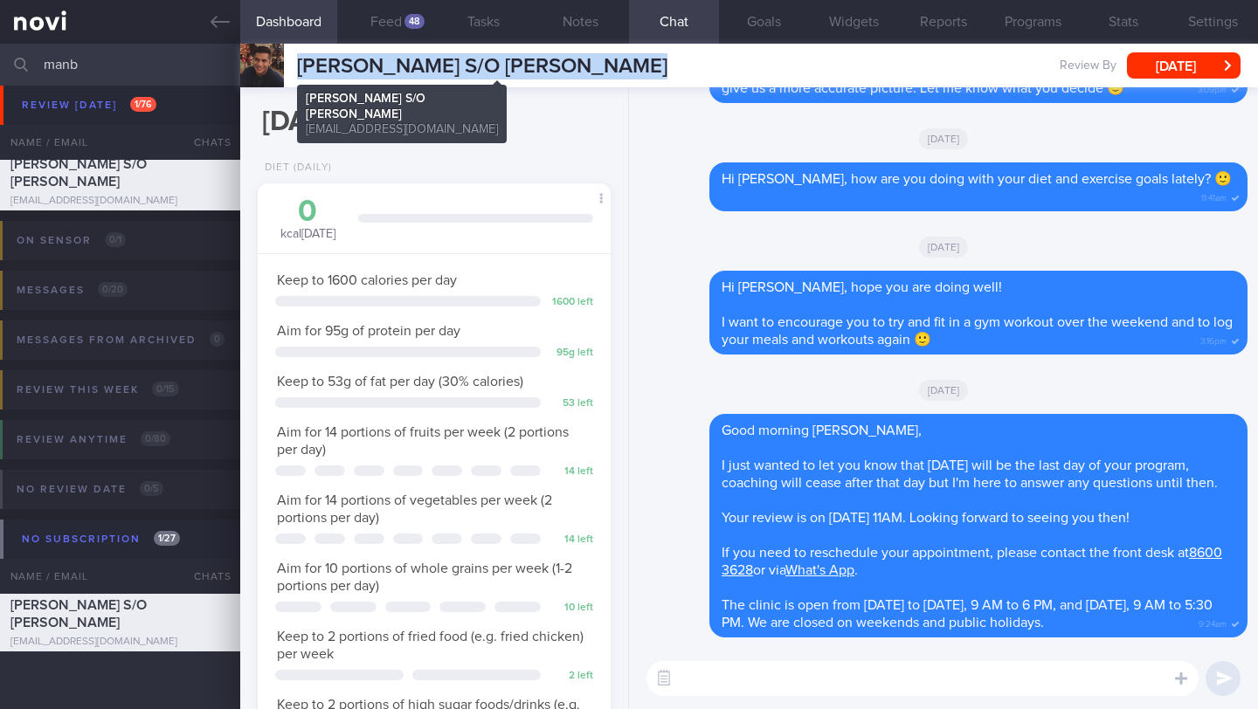
click at [319, 57] on span "[PERSON_NAME] S/O [PERSON_NAME]" at bounding box center [482, 66] width 370 height 21
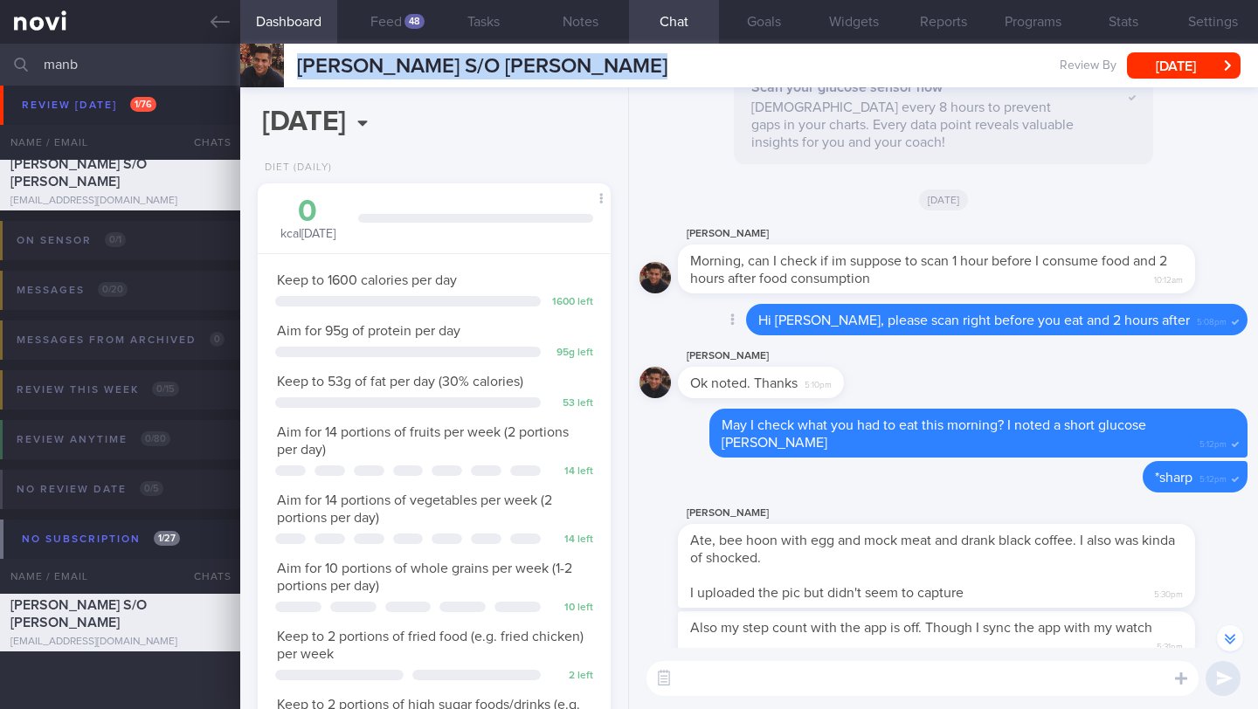
scroll to position [-4801, 0]
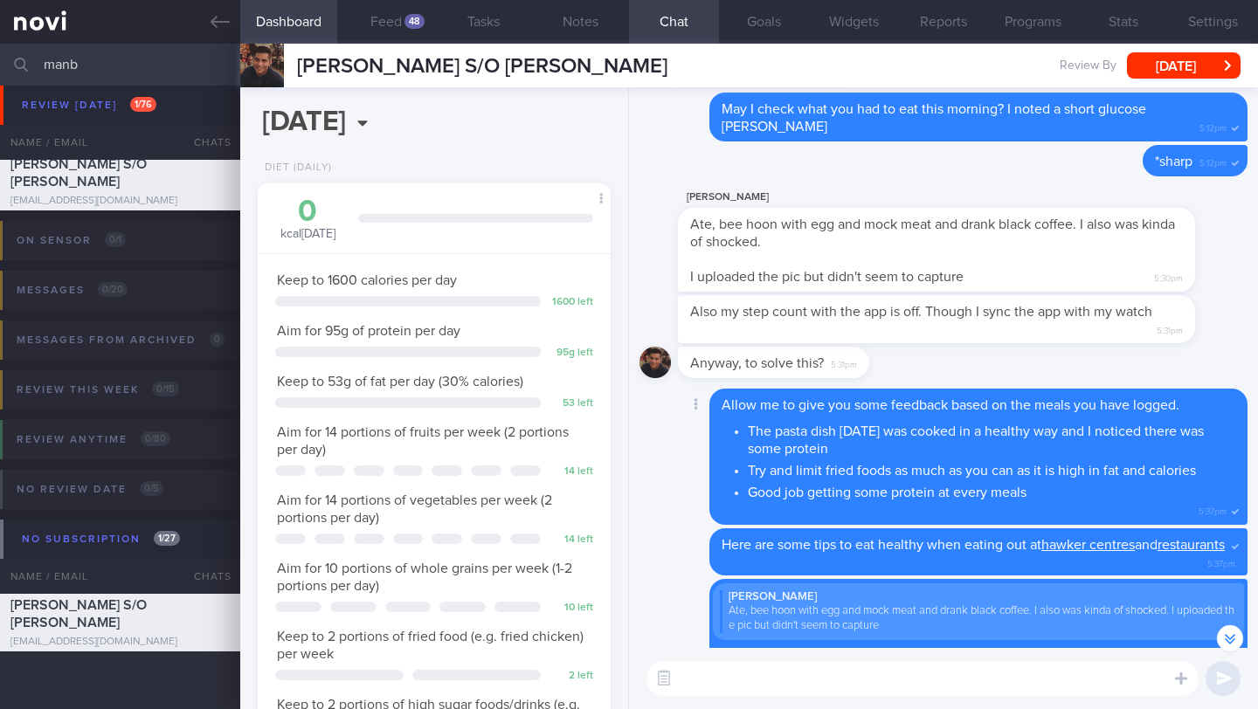
click at [899, 458] on li "Try and limit fried foods as much as you can as it is high in fat and calories" at bounding box center [991, 469] width 487 height 22
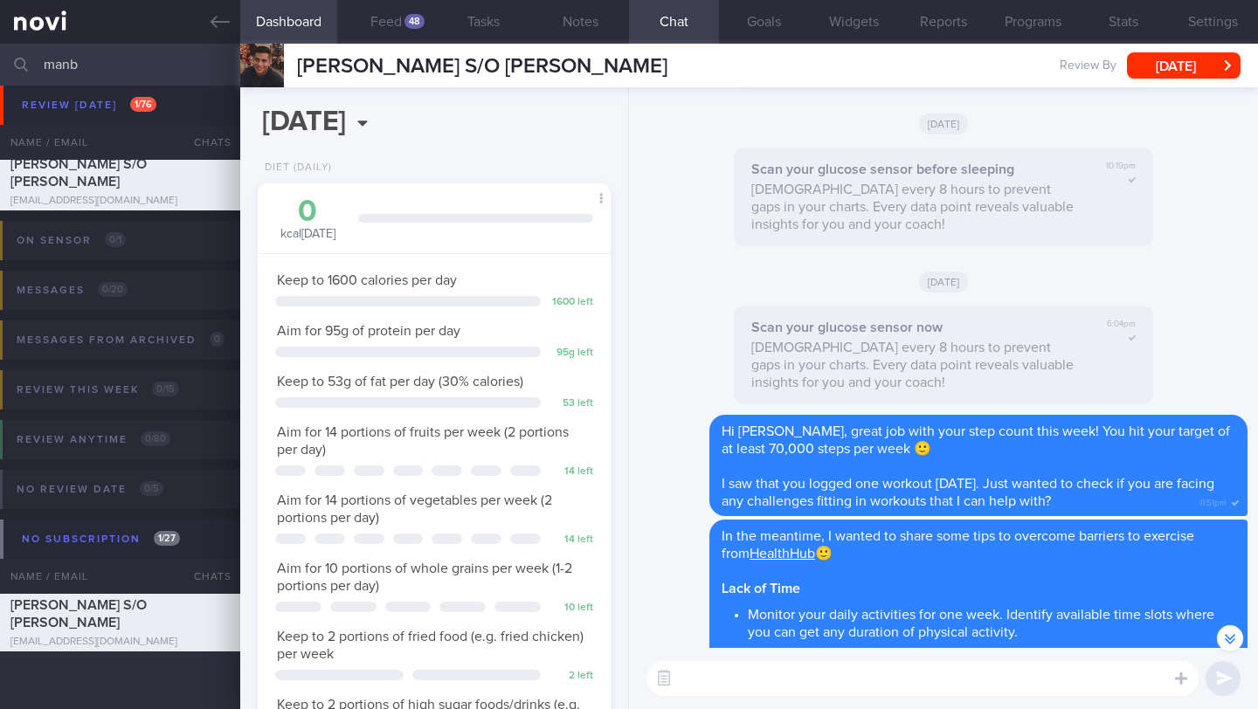
scroll to position [-3508, 0]
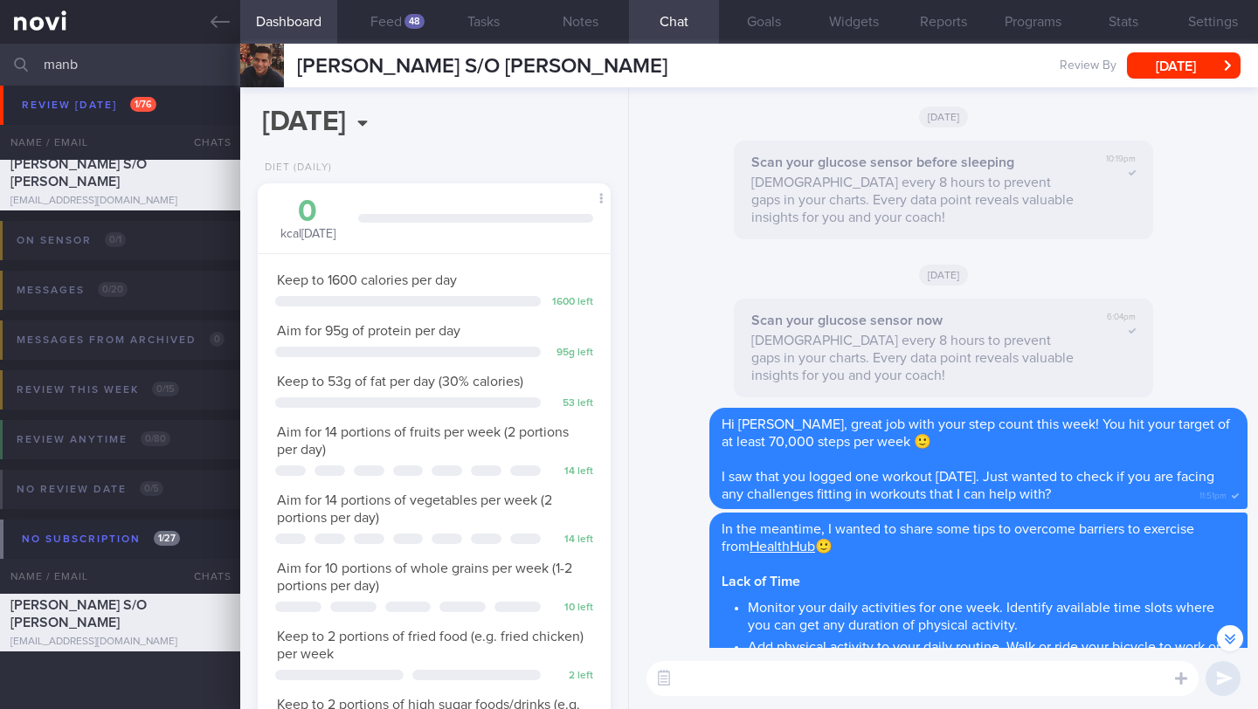
select select "9"
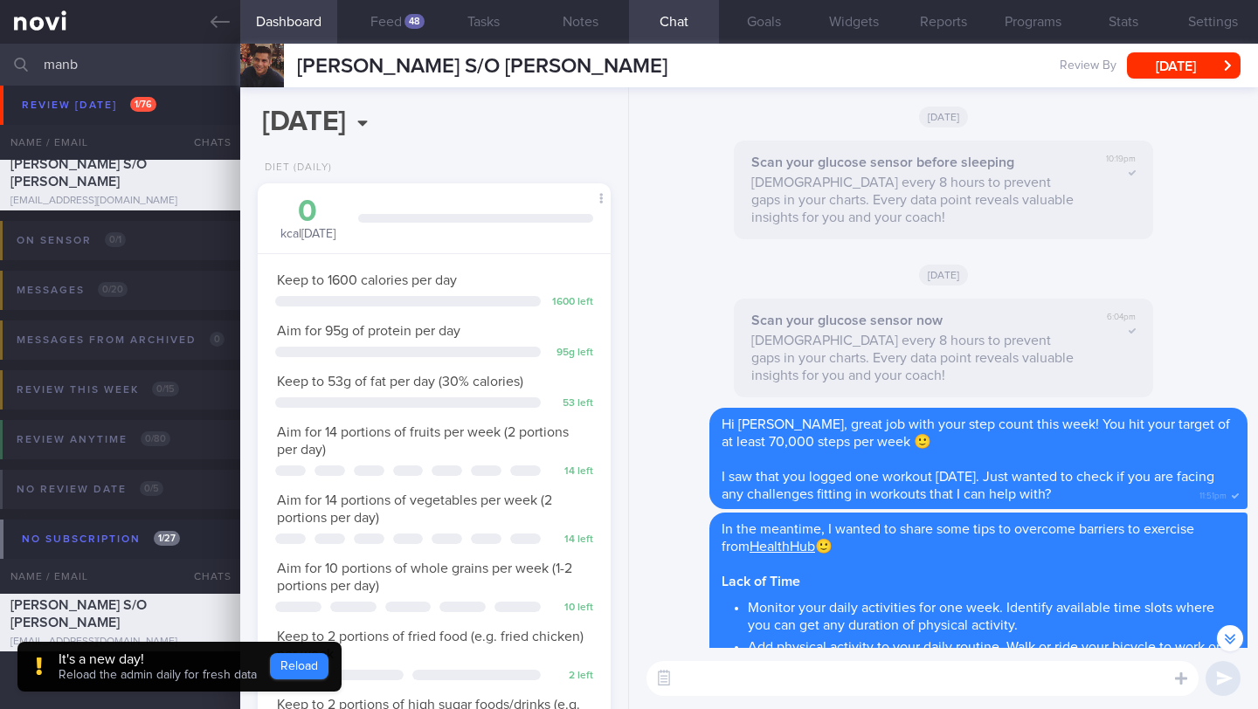
click at [311, 668] on button "Reload" at bounding box center [299, 666] width 59 height 26
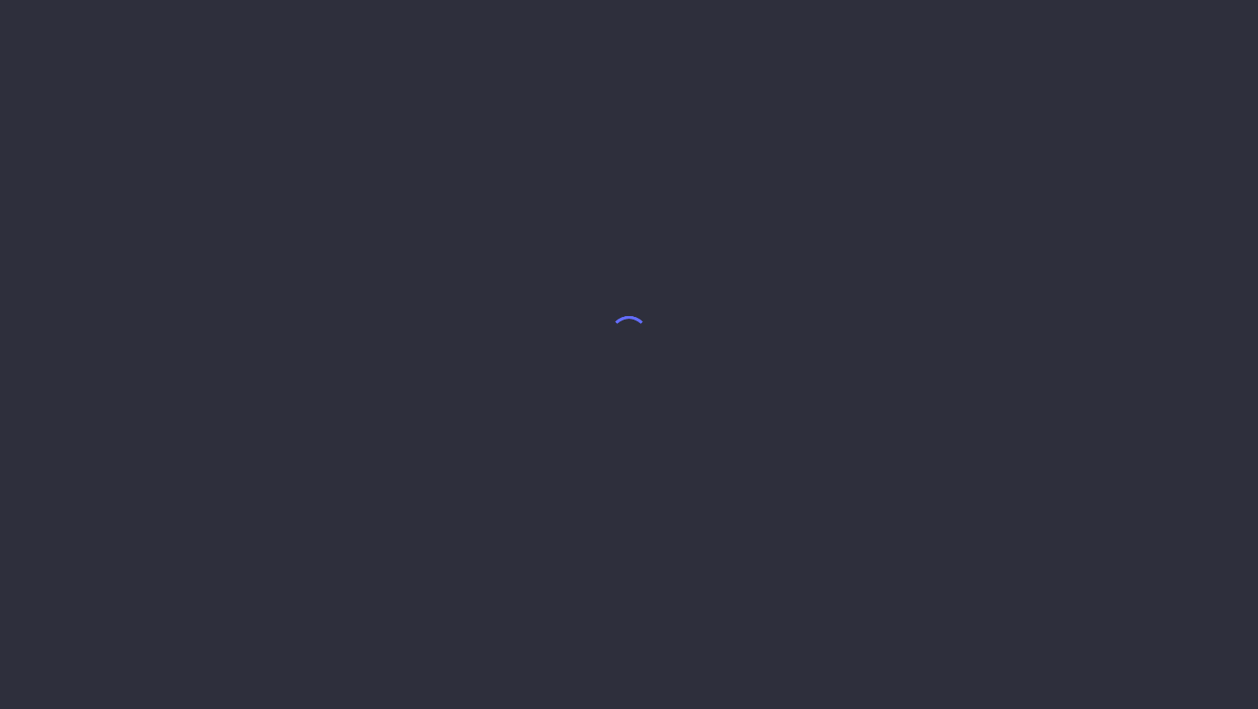
select select "9"
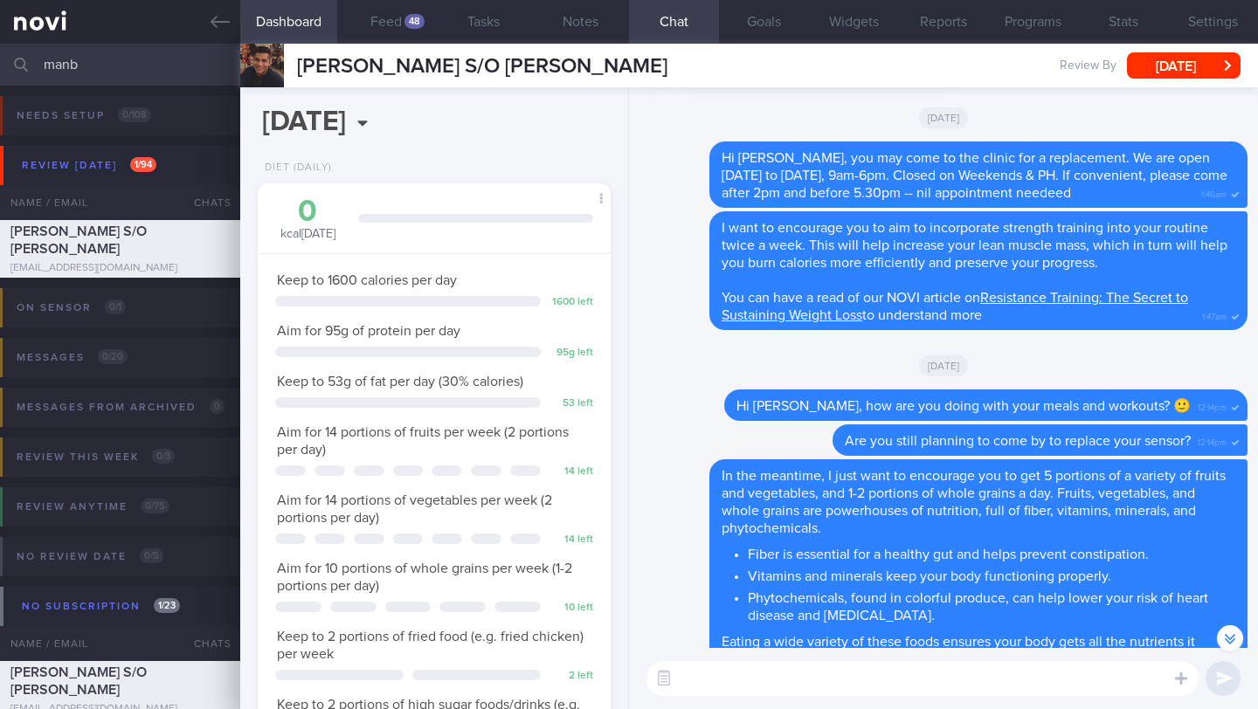
scroll to position [-2111, 0]
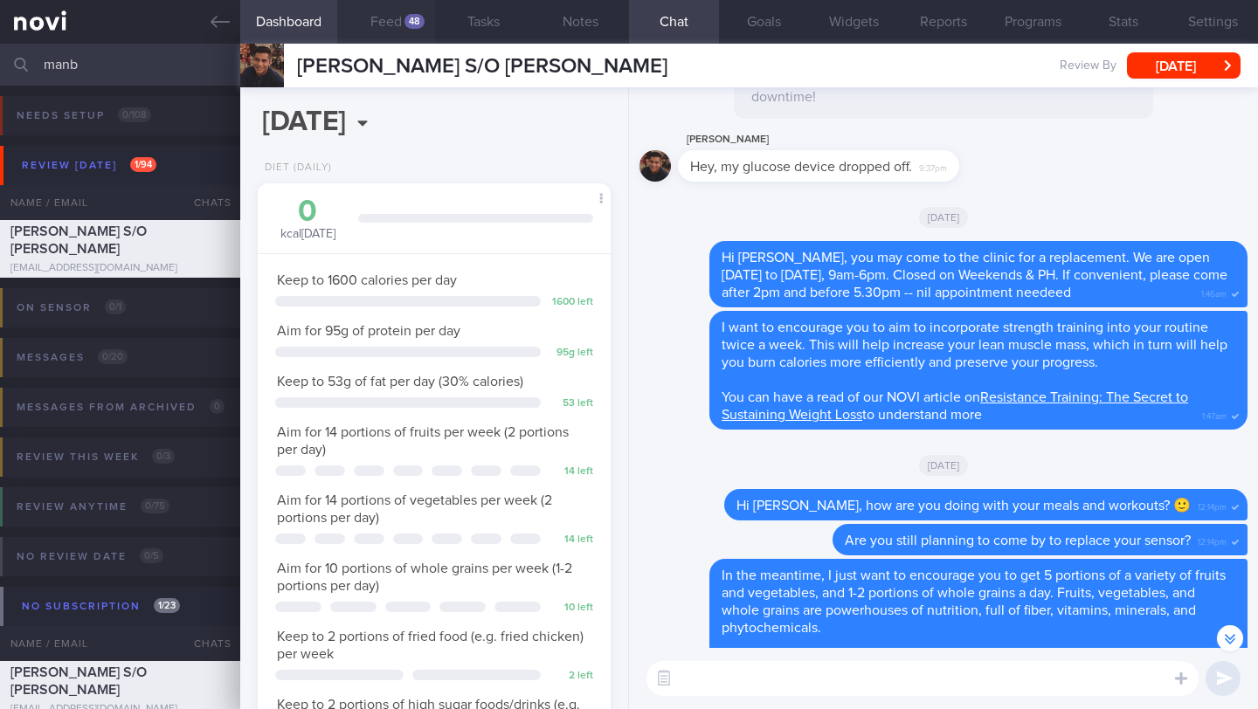
click at [411, 30] on button "Feed 48" at bounding box center [385, 22] width 97 height 44
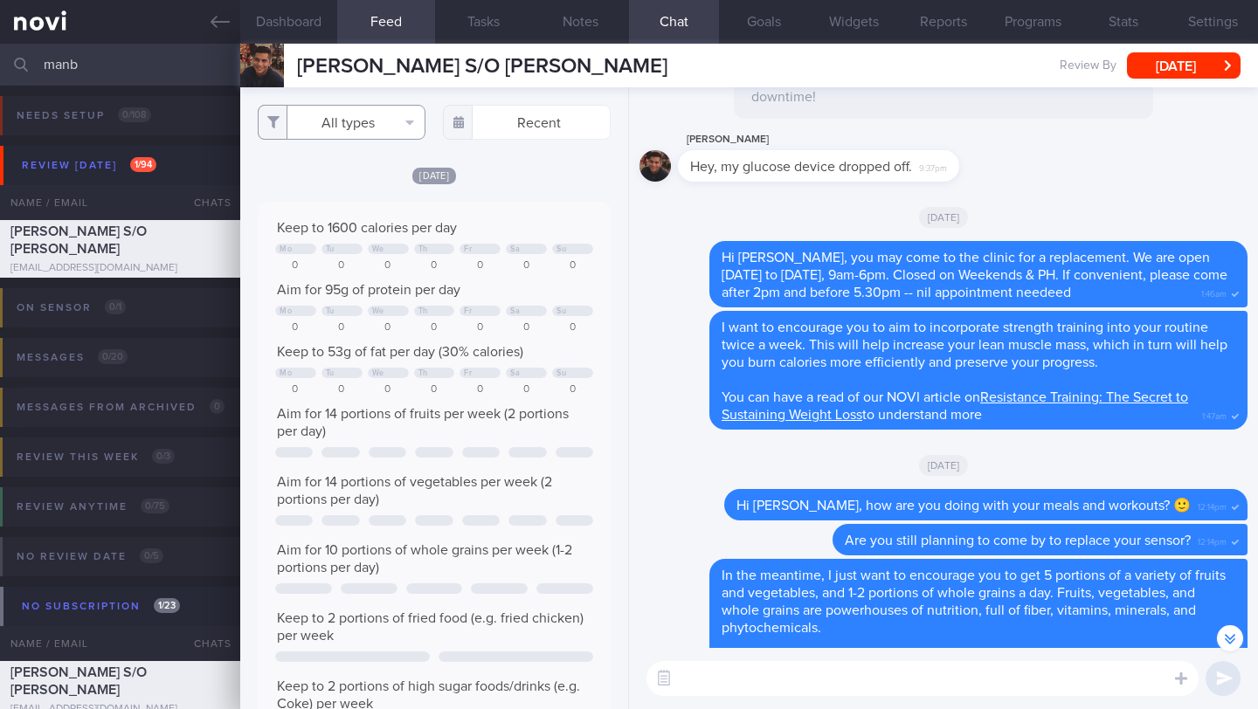
click at [366, 123] on button "All types" at bounding box center [342, 122] width 168 height 35
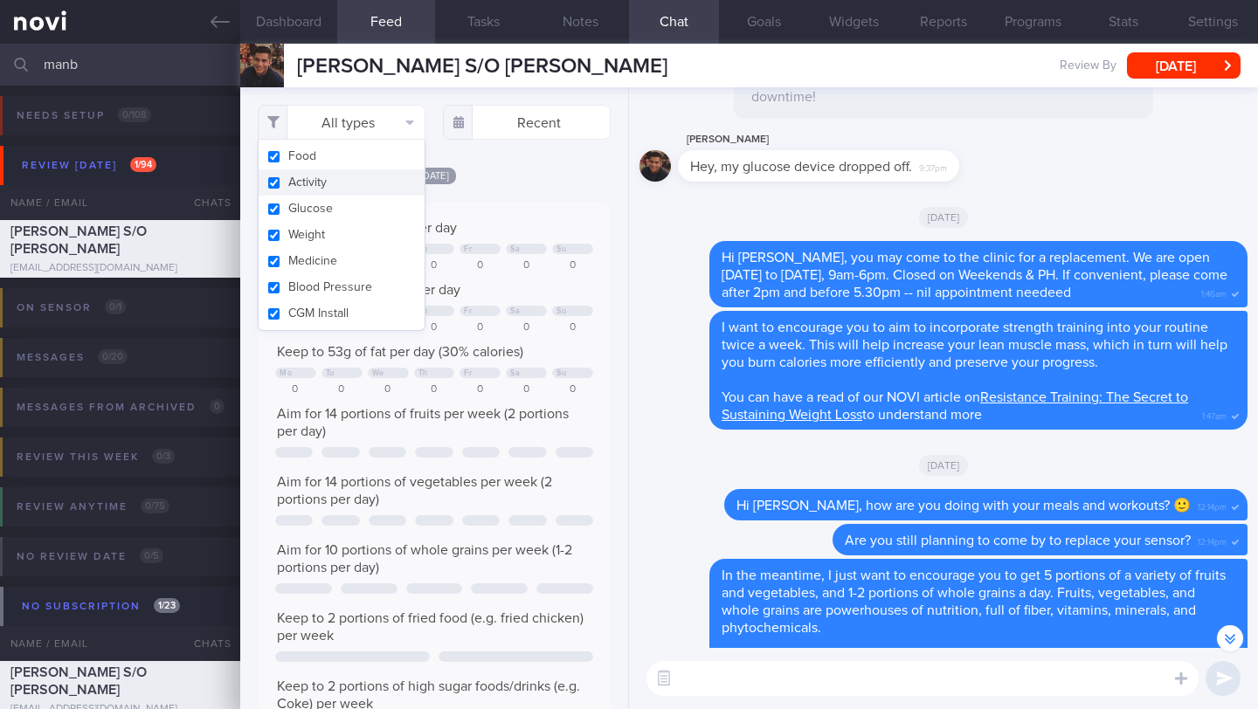
click at [343, 183] on button "Activity" at bounding box center [342, 182] width 166 height 26
checkbox input "false"
click at [501, 181] on div "Filtering type... Food Activity Glucose Weight Medicine Blood Pressure CGM Inst…" at bounding box center [434, 398] width 388 height 622
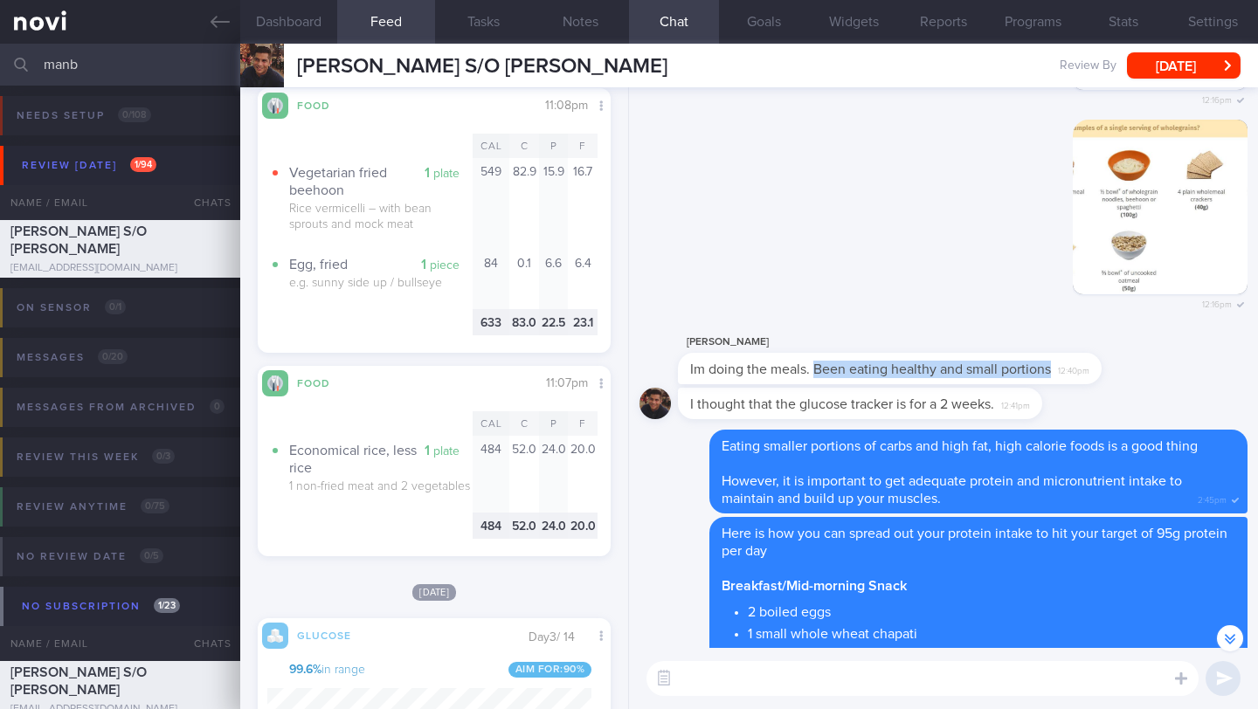
drag, startPoint x: 816, startPoint y: 391, endPoint x: 1052, endPoint y: 388, distance: 235.9
click at [1052, 384] on div "Im doing the meals. Been eating healthy and small portions 12:40pm" at bounding box center [890, 368] width 424 height 31
copy span "Been eating healthy and small portions"
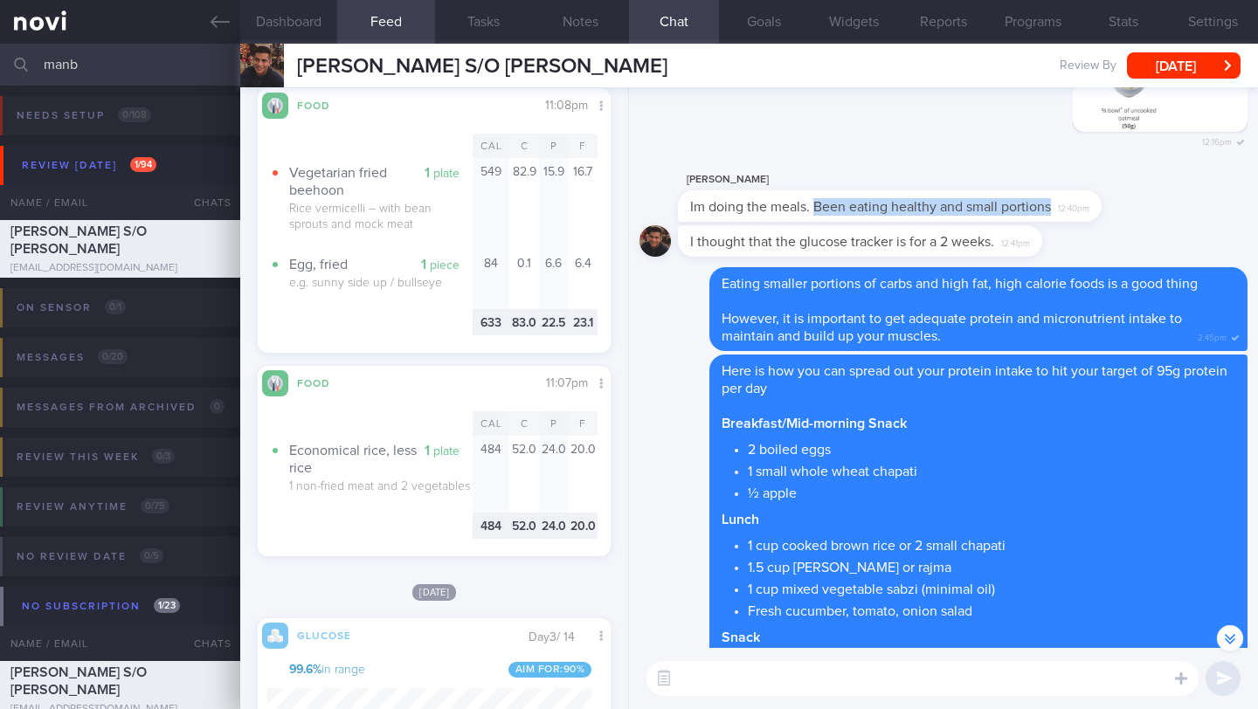
scroll to position [-875, 0]
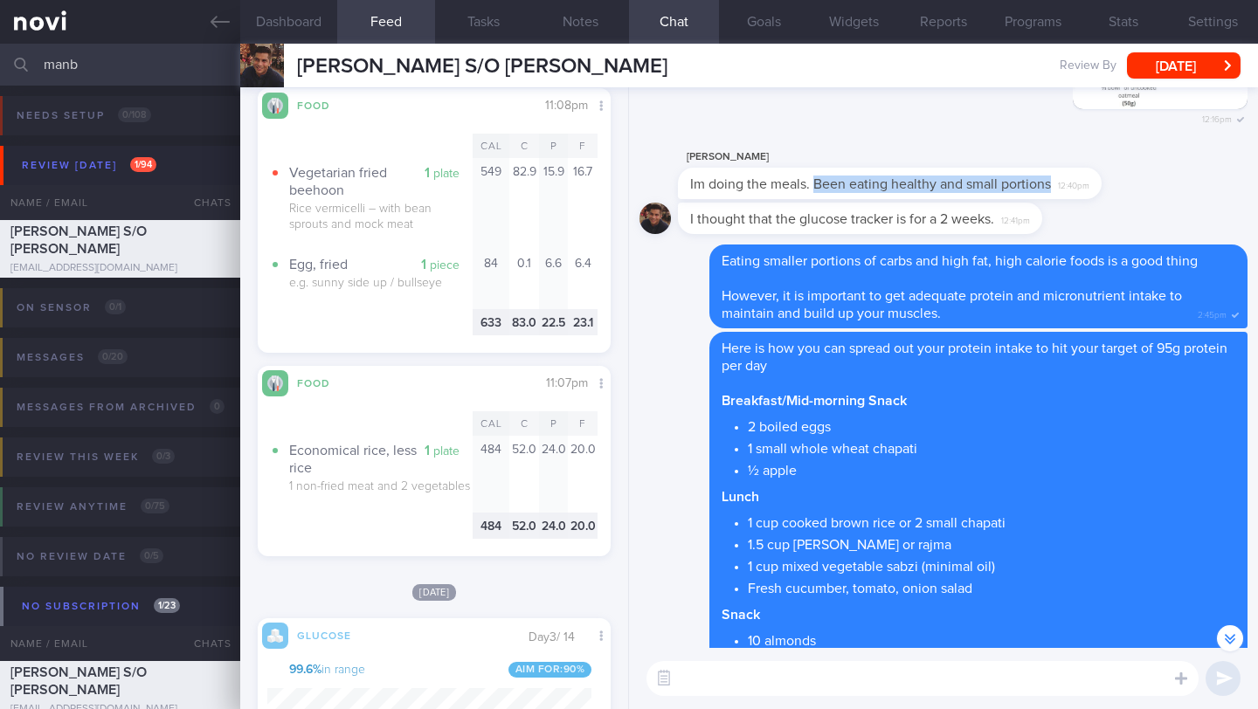
click at [1068, 199] on div "Im doing the meals. Been eating healthy and small portions 12:40pm" at bounding box center [890, 183] width 424 height 31
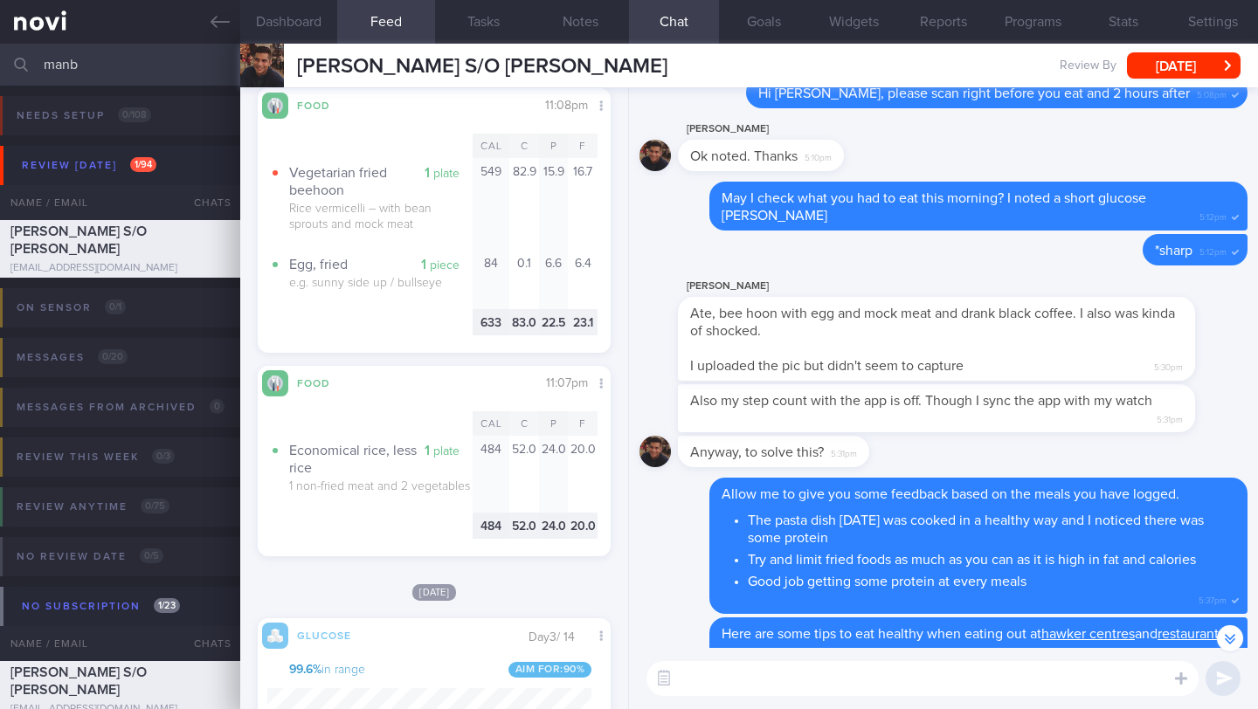
scroll to position [-4549, 0]
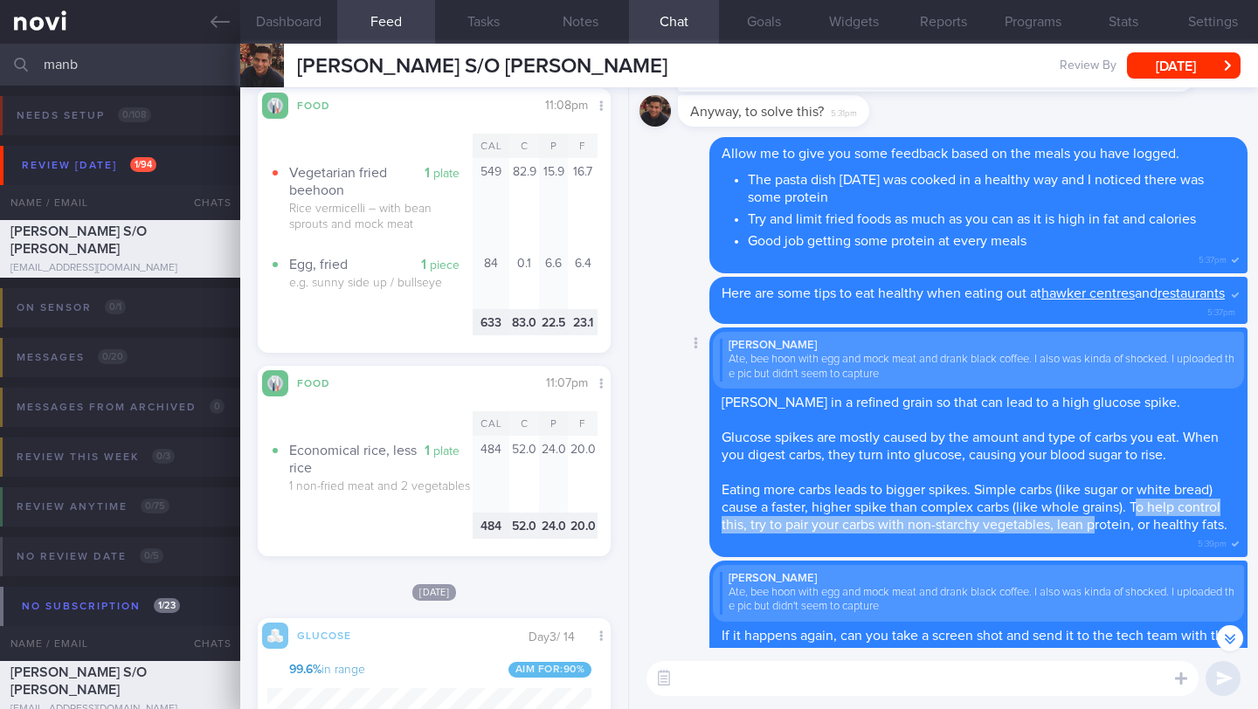
drag, startPoint x: 1137, startPoint y: 490, endPoint x: 1142, endPoint y: 508, distance: 19.1
click at [1142, 508] on span "Eating more carbs leads to bigger spikes. Simple carbs (like sugar or white bre…" at bounding box center [975, 507] width 506 height 49
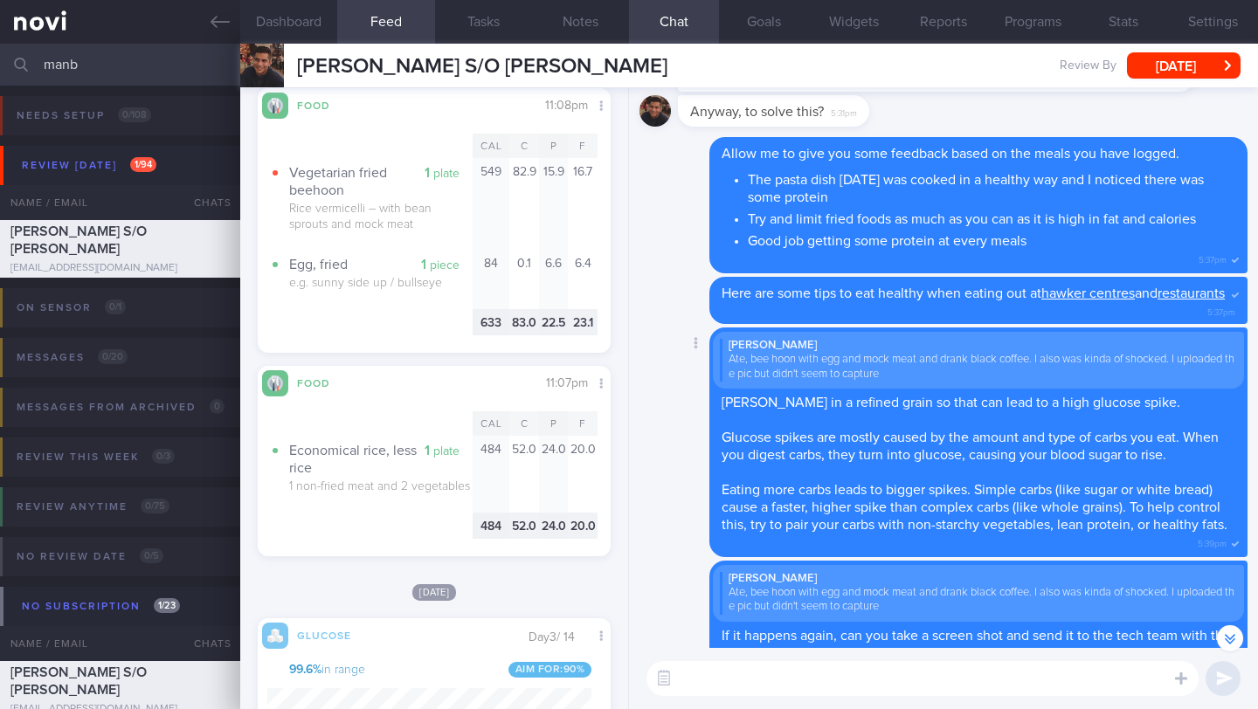
click at [1049, 518] on div "Manbir Bessy Ate, bee hoon with egg and mock meat and drank black coffee. I als…" at bounding box center [978, 443] width 538 height 230
drag, startPoint x: 798, startPoint y: 512, endPoint x: 807, endPoint y: 526, distance: 16.5
click at [807, 526] on div "Manbir Bessy Ate, bee hoon with egg and mock meat and drank black coffee. I als…" at bounding box center [978, 443] width 538 height 230
click at [805, 512] on span "Eating more carbs leads to bigger spikes. Simple carbs (like sugar or white bre…" at bounding box center [975, 507] width 506 height 49
drag, startPoint x: 797, startPoint y: 510, endPoint x: 807, endPoint y: 530, distance: 22.7
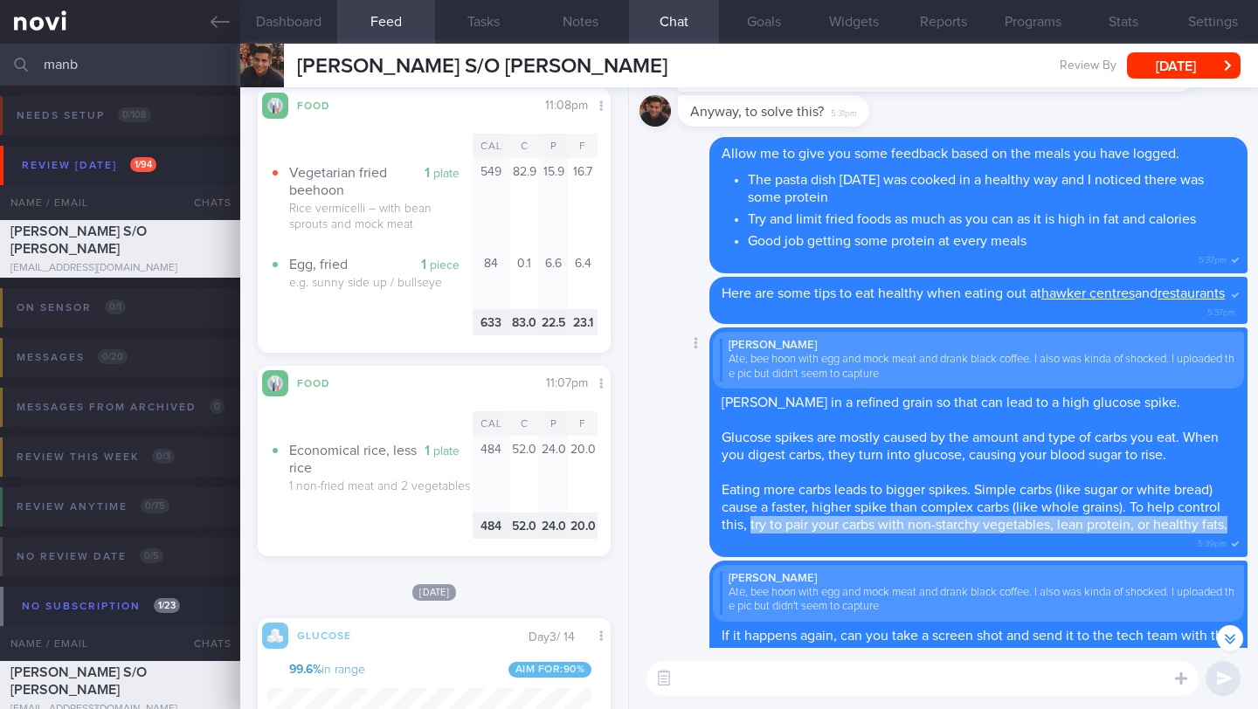
click at [807, 530] on div "Manbir Bessy Ate, bee hoon with egg and mock meat and drank black coffee. I als…" at bounding box center [978, 443] width 538 height 230
copy span "try to pair your carbs with non-starchy vegetables, lean protein, or healthy fa…"
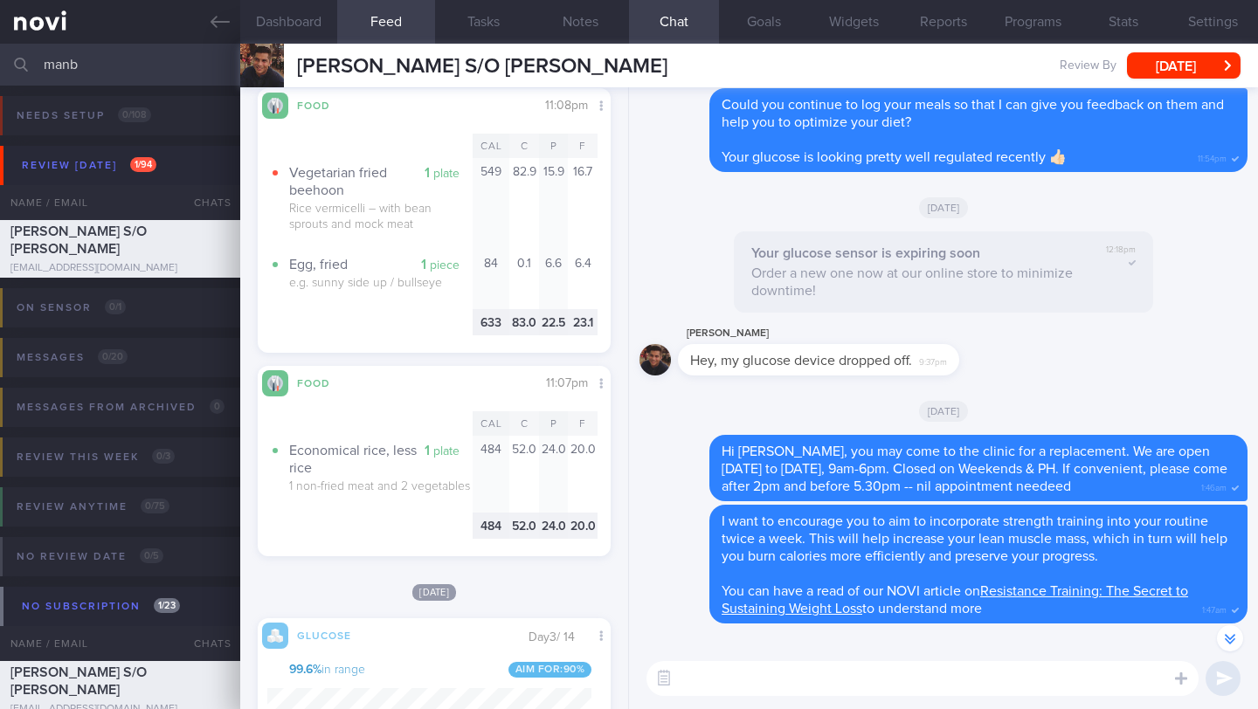
scroll to position [-2215, 0]
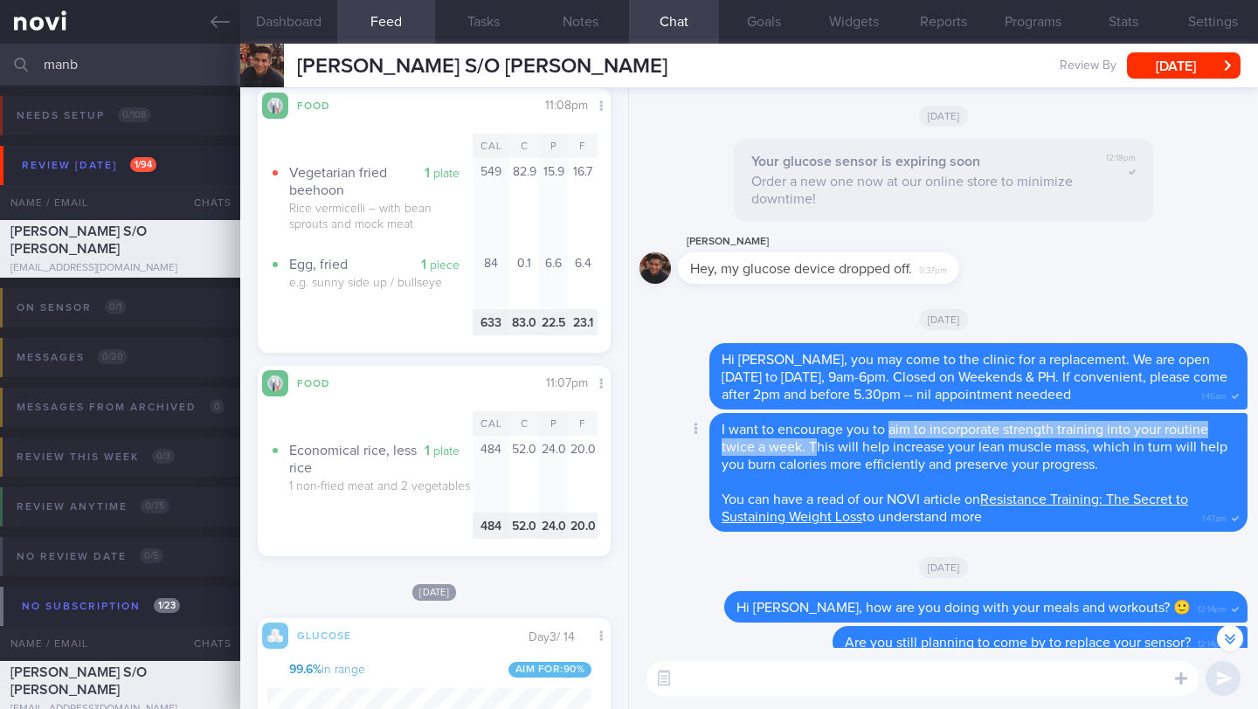
drag, startPoint x: 894, startPoint y: 429, endPoint x: 815, endPoint y: 451, distance: 81.6
click at [815, 451] on span "I want to encourage you to aim to incorporate strength training into your routi…" at bounding box center [975, 447] width 506 height 49
click at [798, 446] on span "I want to encourage you to aim to incorporate strength training into your routi…" at bounding box center [975, 447] width 506 height 49
drag, startPoint x: 888, startPoint y: 431, endPoint x: 804, endPoint y: 448, distance: 86.5
click at [804, 448] on span "I want to encourage you to aim to incorporate strength training into your routi…" at bounding box center [975, 447] width 506 height 49
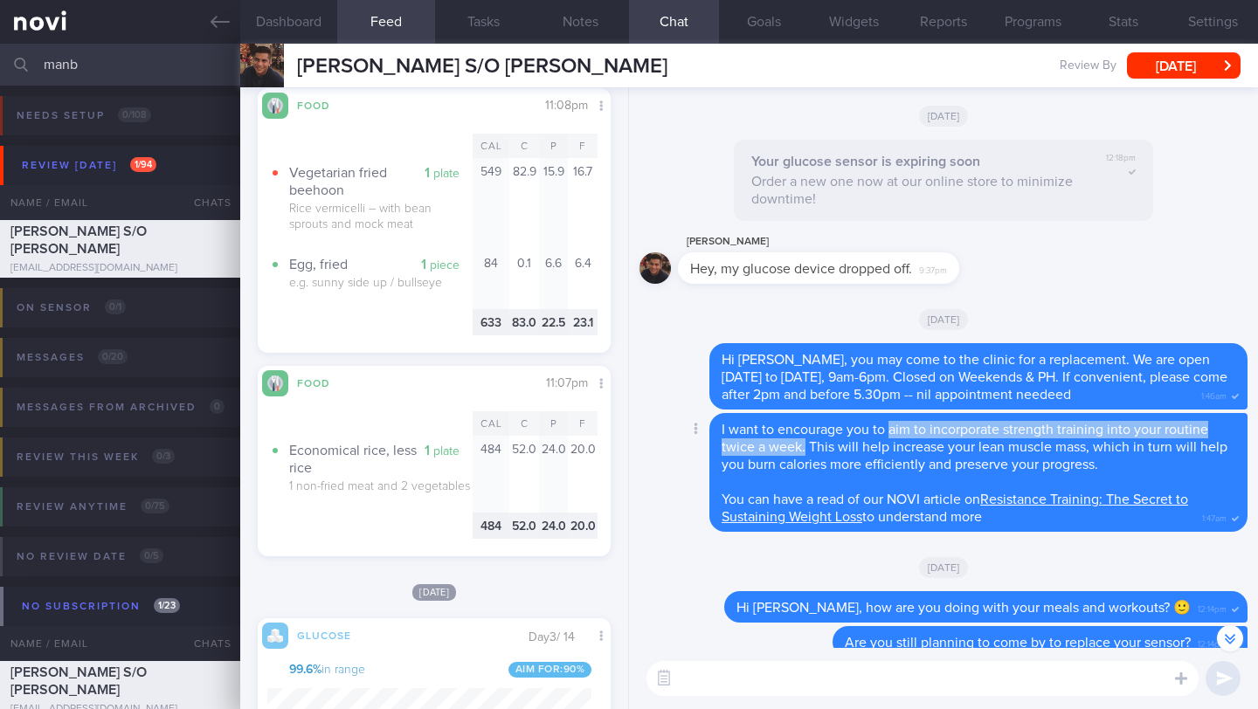
copy span "aim to incorporate strength training into your routine twice a week."
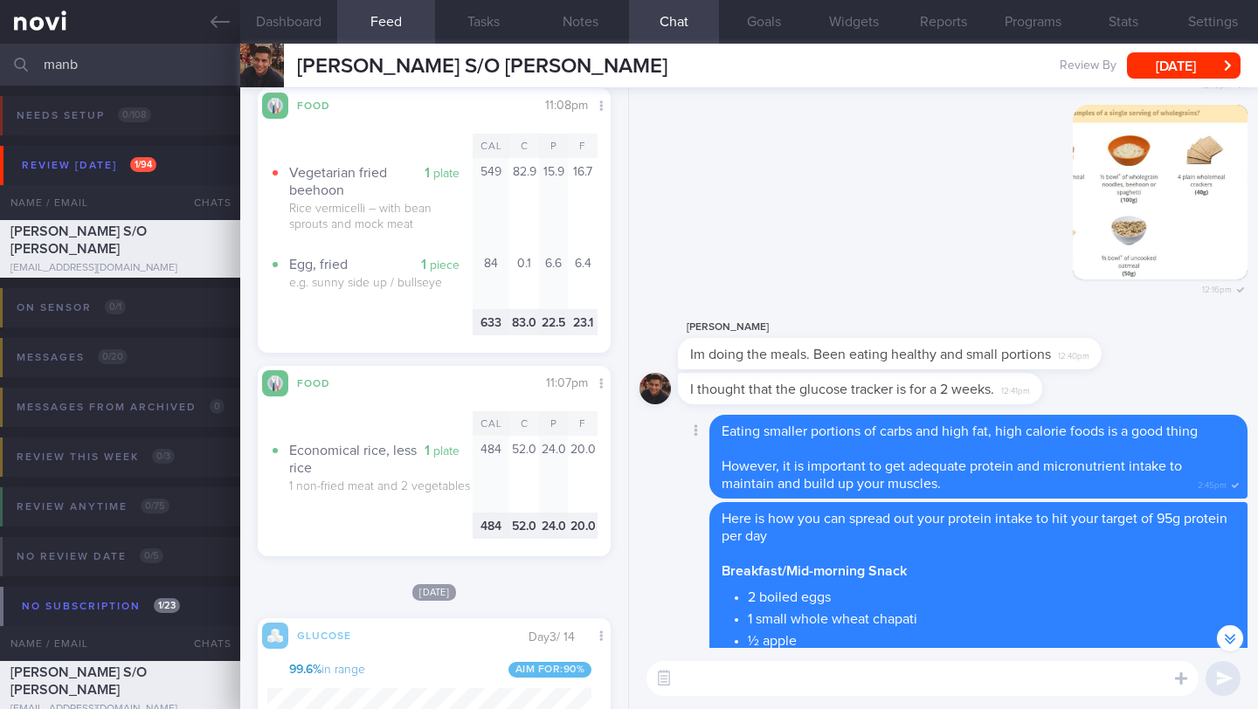
scroll to position [-979, 0]
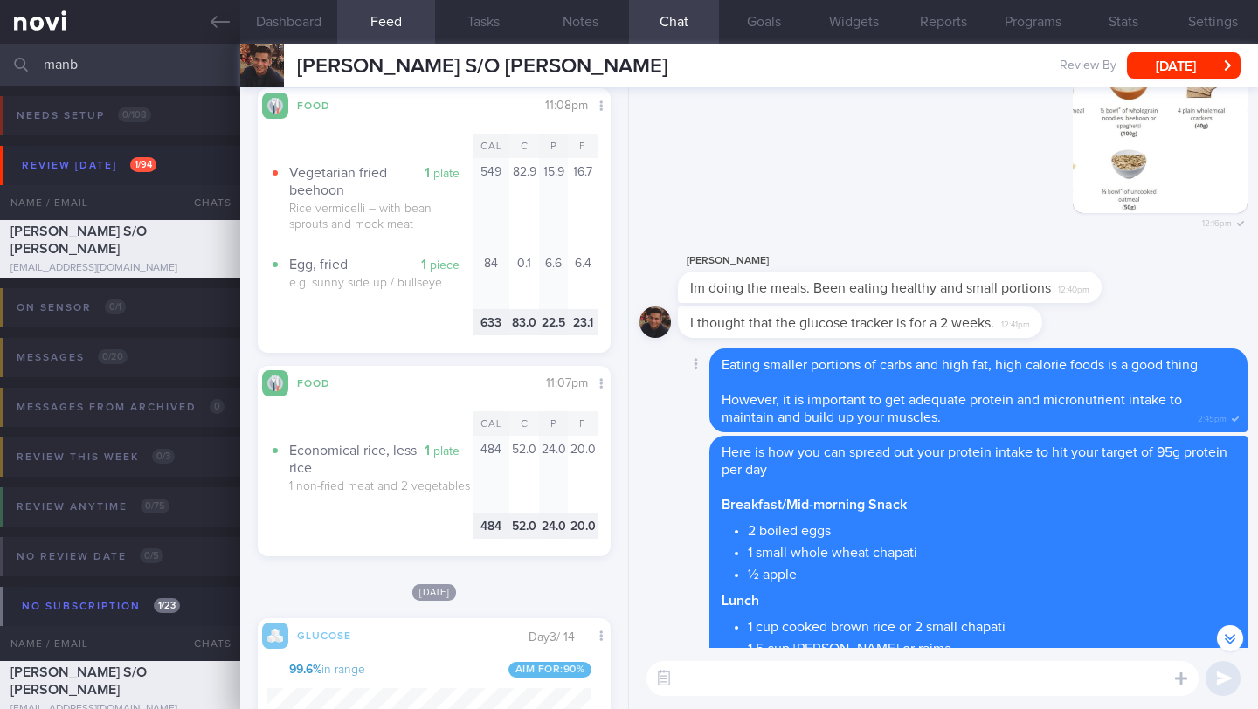
click at [802, 372] on span "Eating smaller portions of carbs and high fat, high calorie foods is a good thi…" at bounding box center [960, 365] width 476 height 14
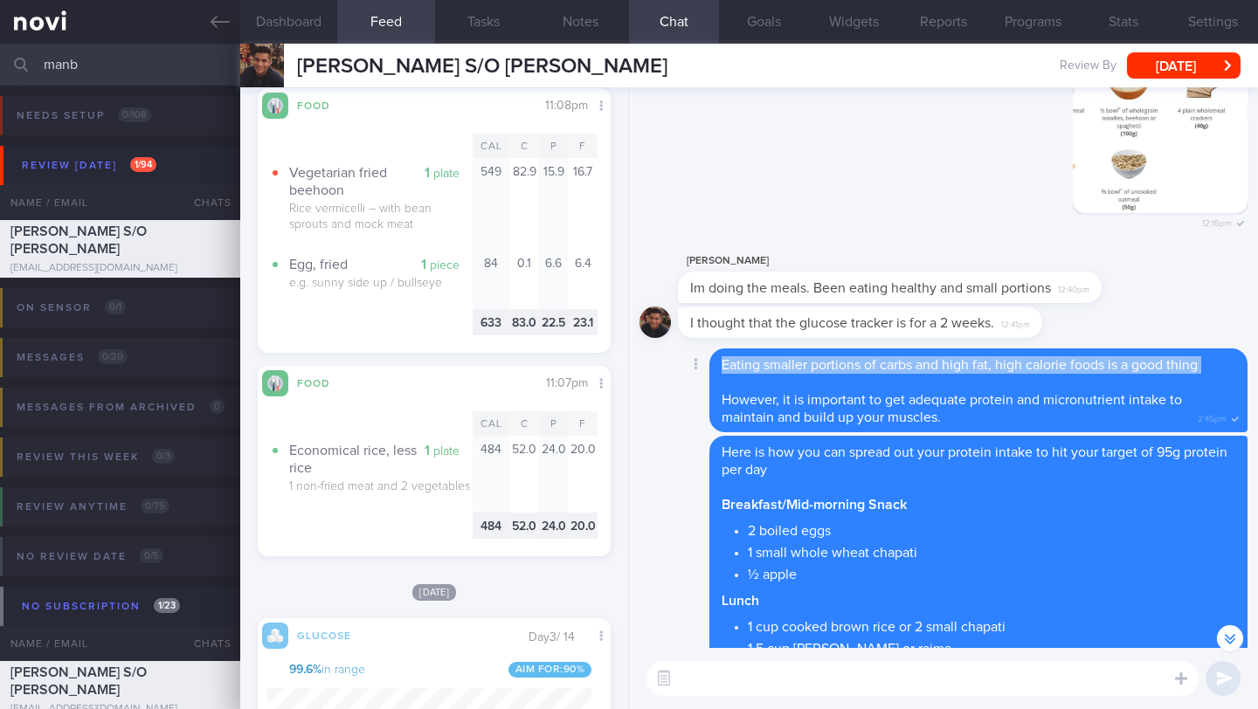
click at [801, 372] on span "Eating smaller portions of carbs and high fat, high calorie foods is a good thi…" at bounding box center [960, 365] width 476 height 14
copy span "Eating smaller portions of carbs and high fat, high calorie foods is a good thi…"
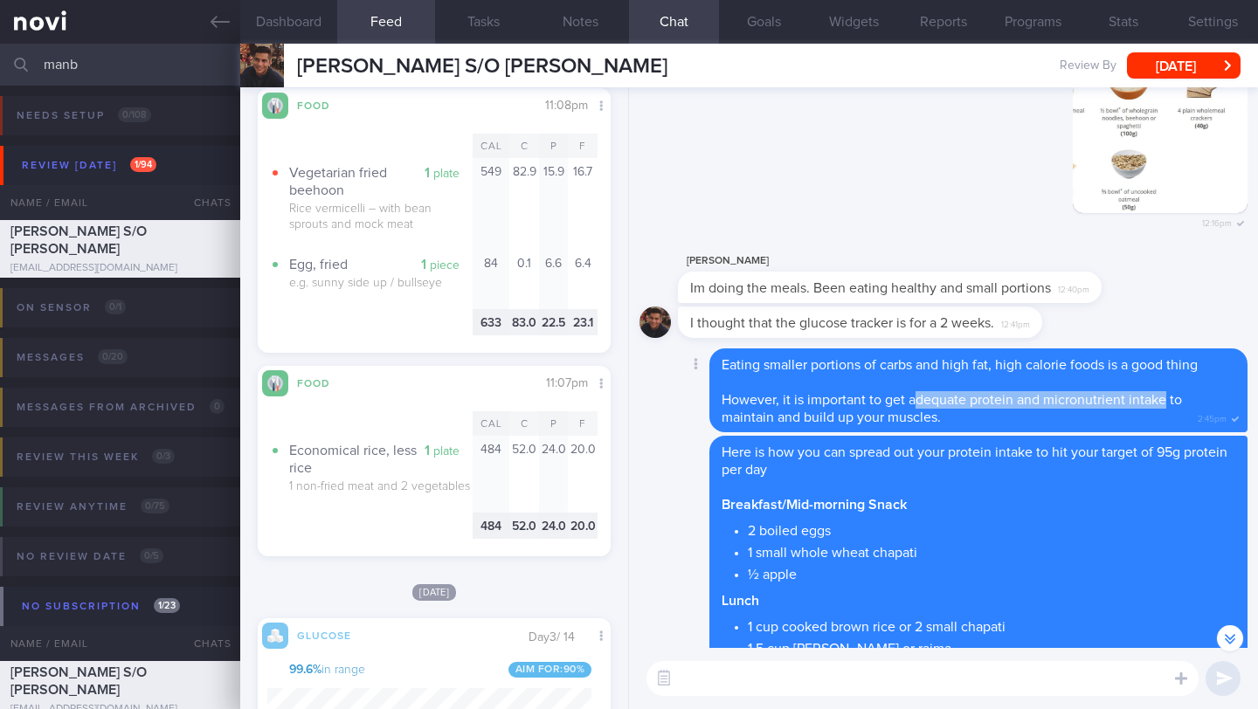
drag, startPoint x: 913, startPoint y: 418, endPoint x: 1165, endPoint y: 413, distance: 251.6
click at [1165, 413] on span "However, it is important to get adequate protein and micronutrient intake to ma…" at bounding box center [952, 408] width 460 height 31
copy span "dequate protein and micronutrient intake"
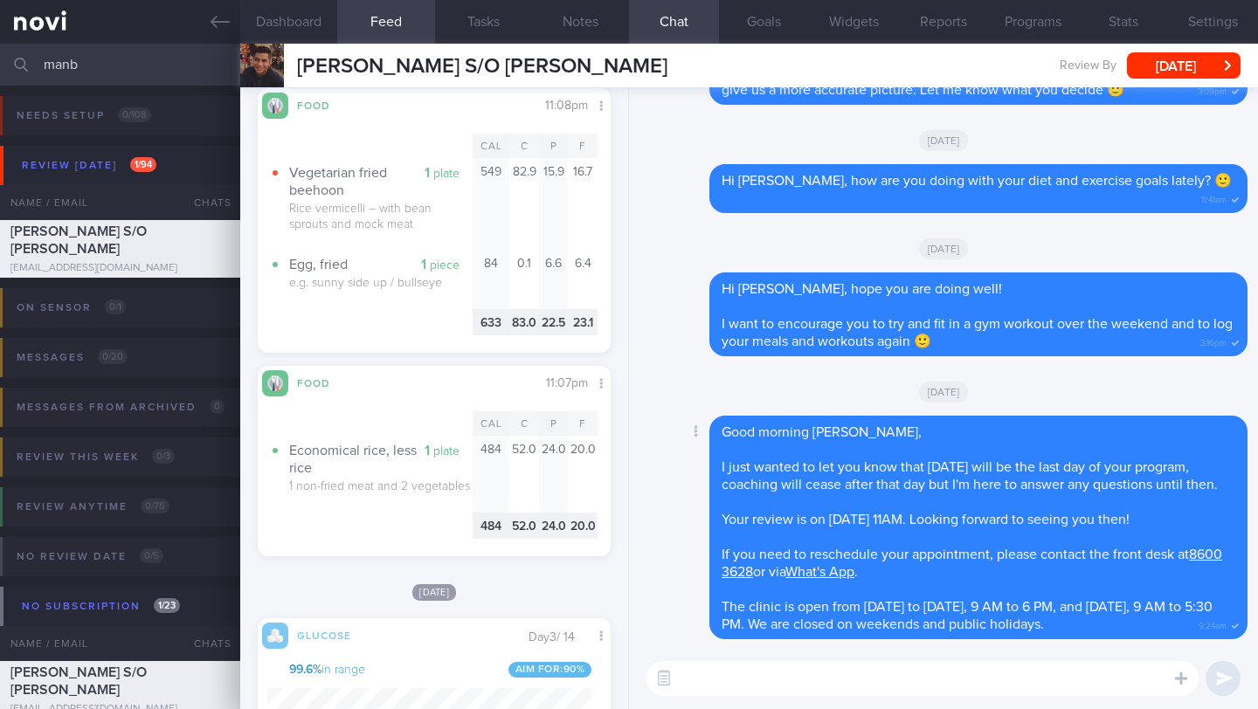
scroll to position [0, 0]
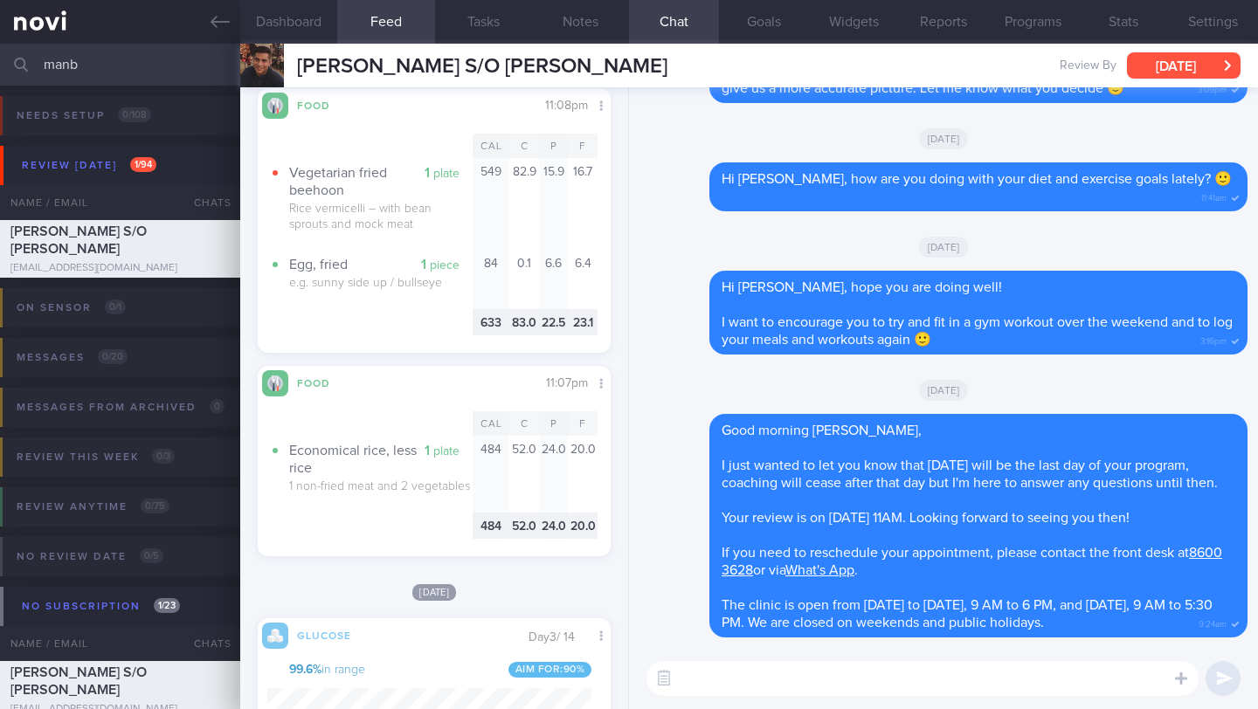
click at [1163, 59] on button "[DATE]" at bounding box center [1184, 65] width 114 height 26
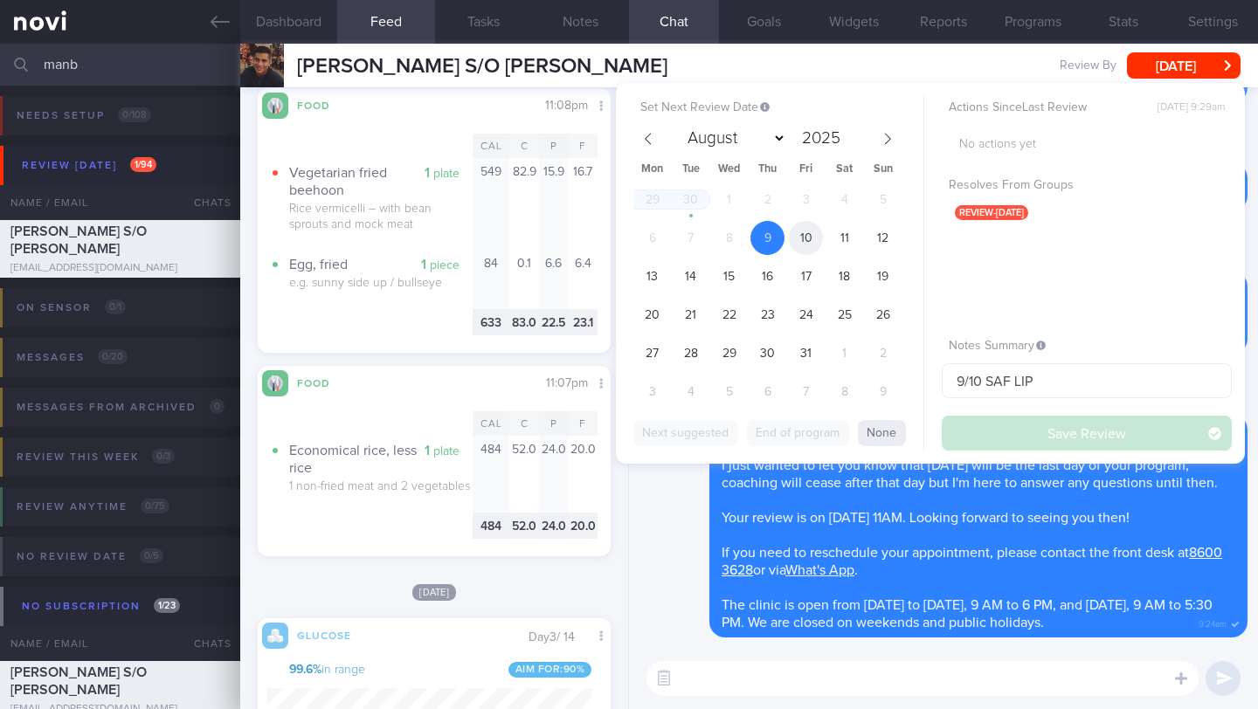
click at [796, 241] on span "10" at bounding box center [806, 238] width 34 height 34
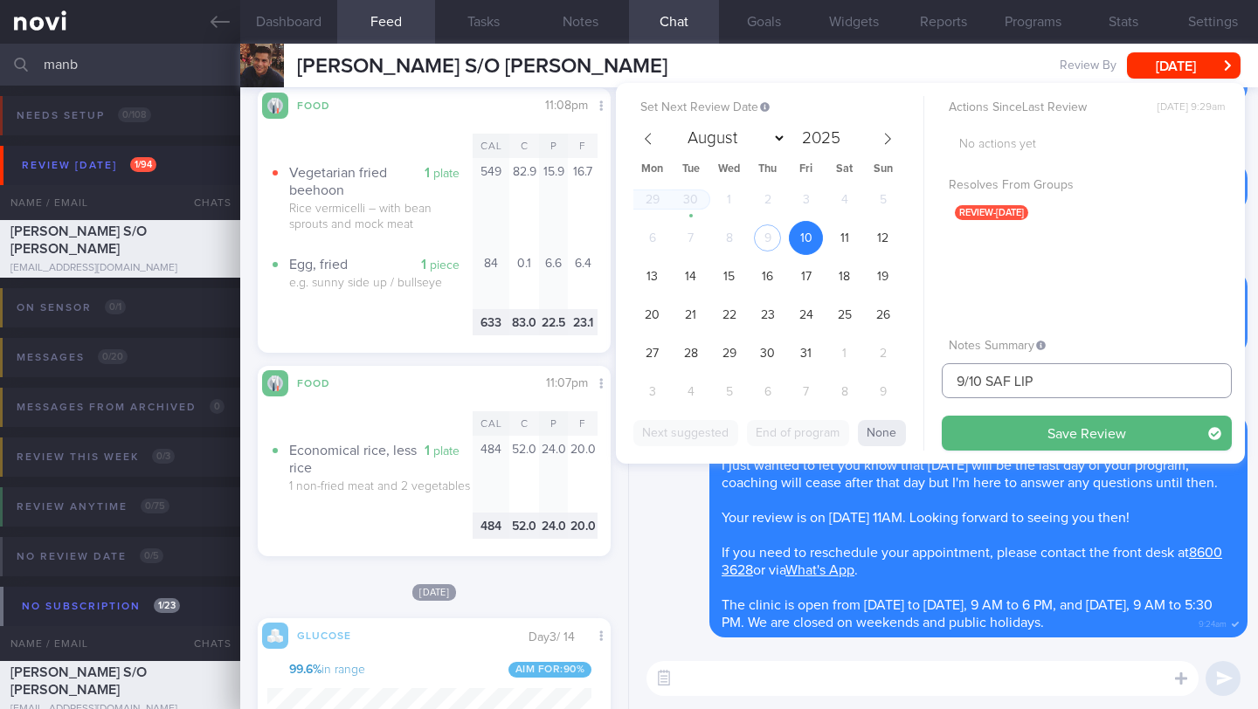
drag, startPoint x: 964, startPoint y: 381, endPoint x: 907, endPoint y: 370, distance: 57.7
click at [908, 371] on div "Set Next Review Date 10 Oct 2025 August September October November December 202…" at bounding box center [930, 273] width 629 height 381
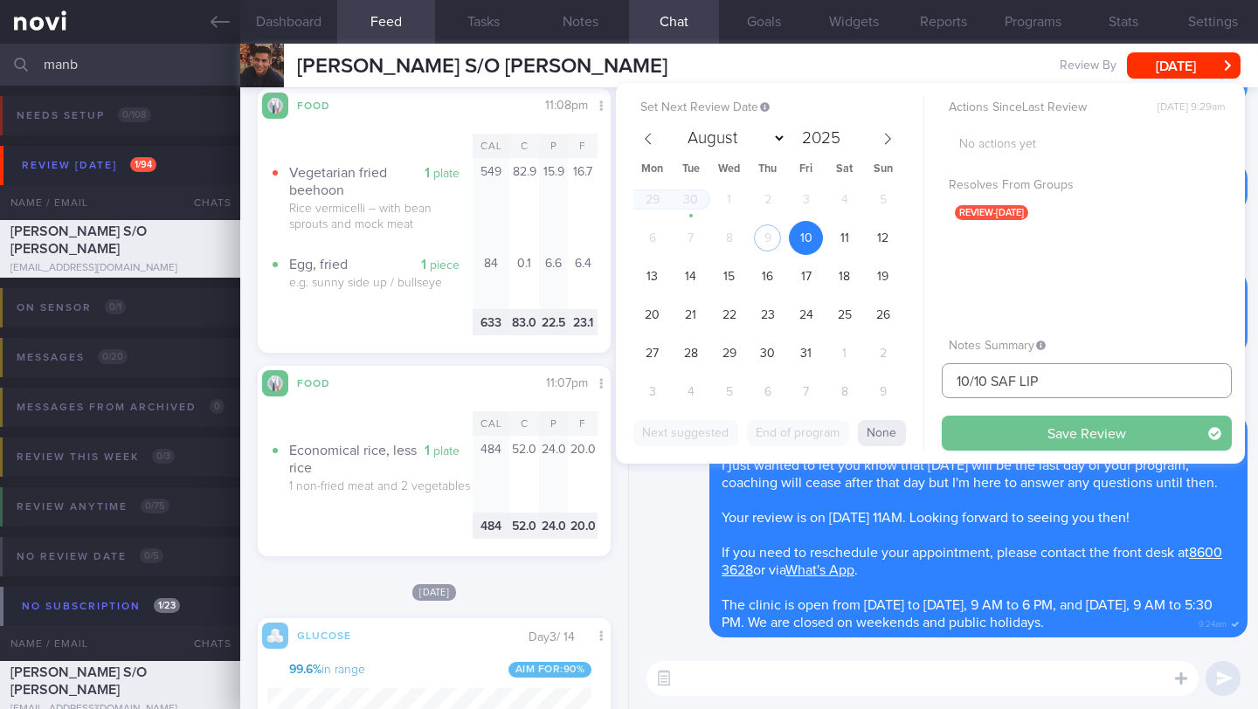
type input "10/10 SAF LIP"
click at [1024, 428] on button "Save Review" at bounding box center [1087, 433] width 290 height 35
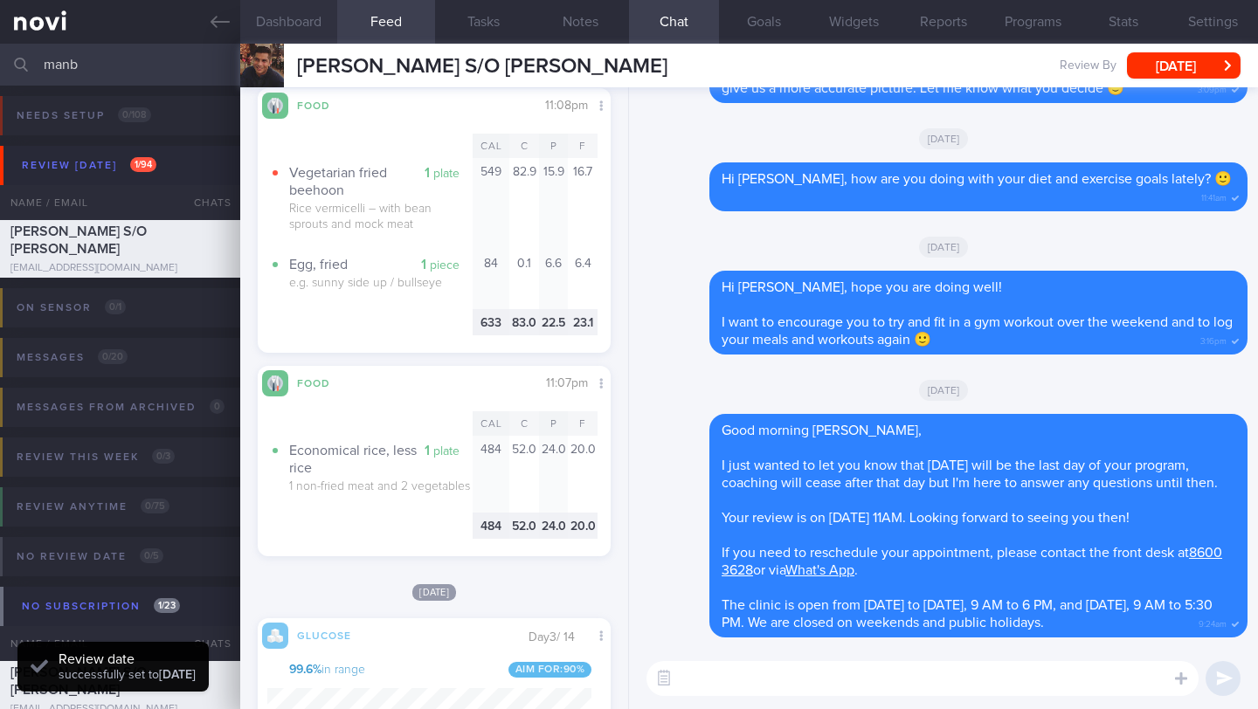
scroll to position [221, 324]
click at [124, 67] on input "manb" at bounding box center [629, 65] width 1258 height 42
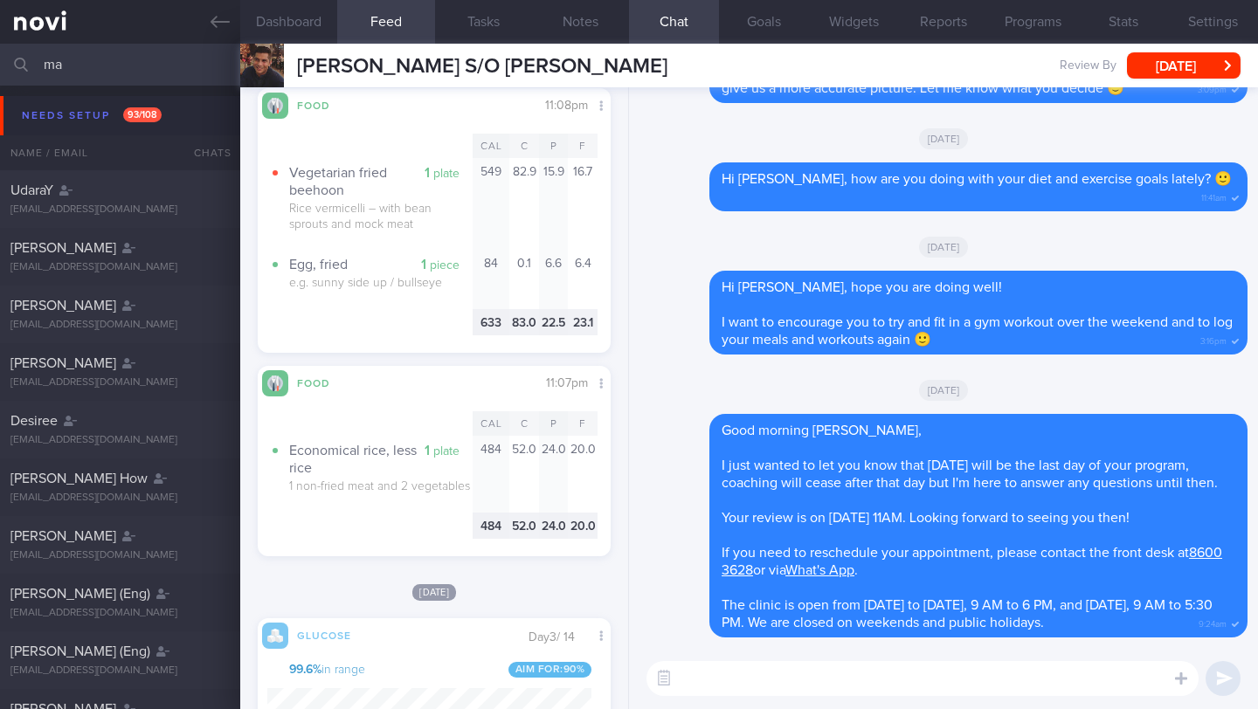
type input "m"
click at [213, 20] on icon at bounding box center [220, 22] width 19 height 12
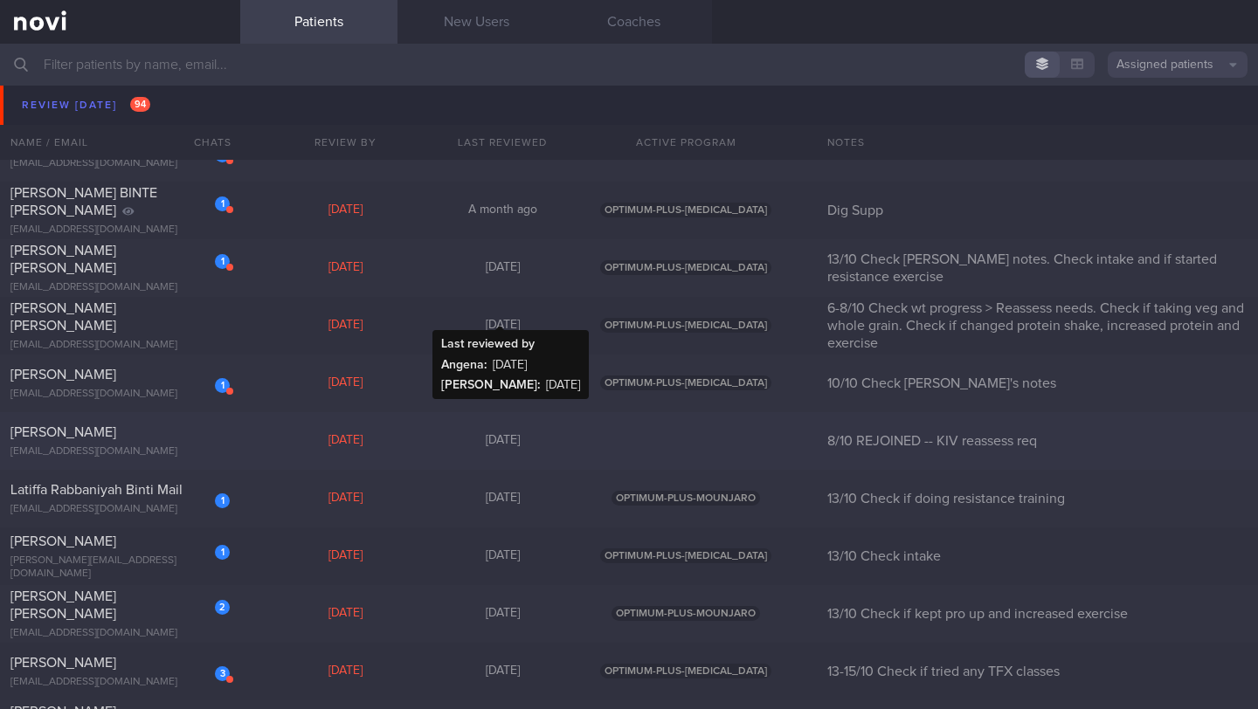
scroll to position [10166, 0]
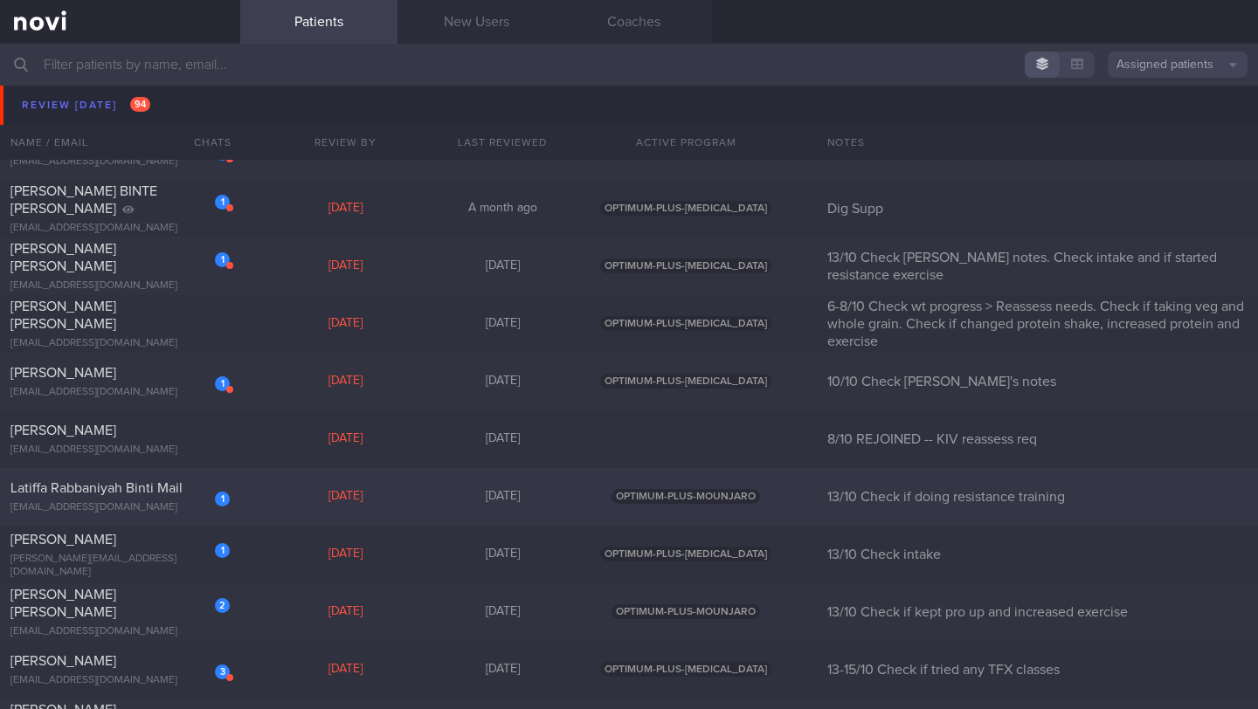
click at [166, 494] on div "Latiffa Rabbaniyah Binti Mail" at bounding box center [117, 488] width 215 height 17
select select "9"
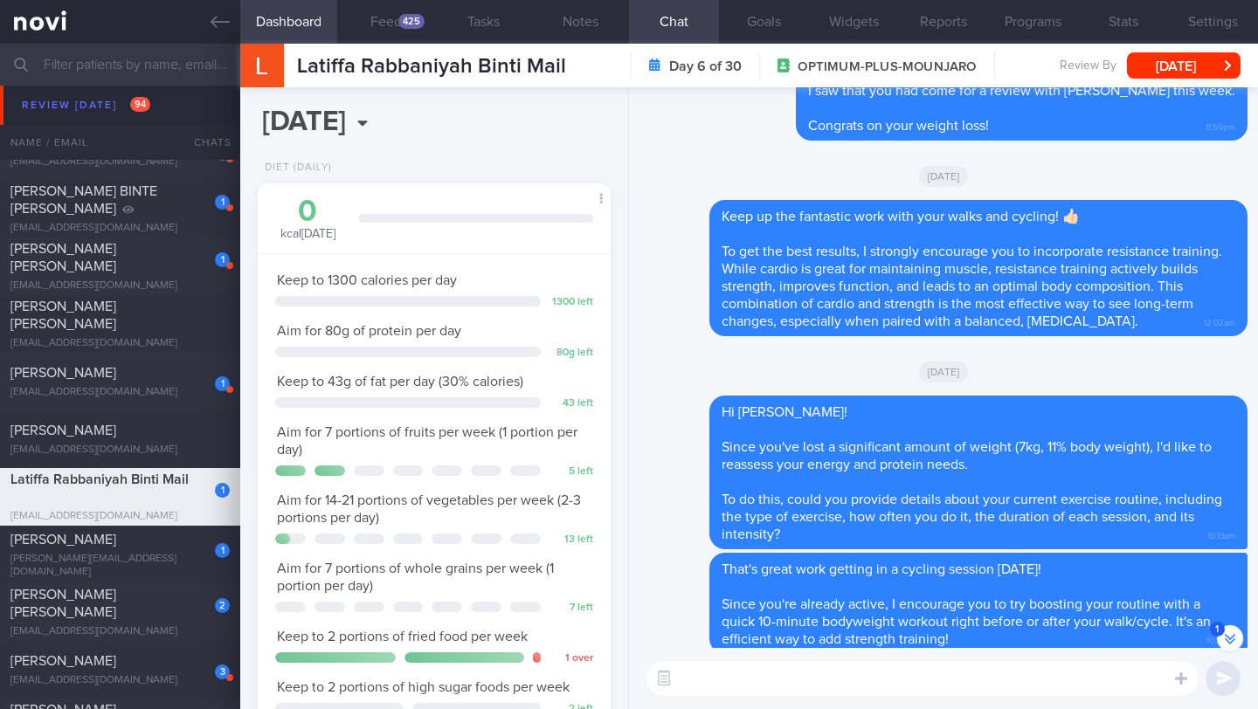
scroll to position [-467, 0]
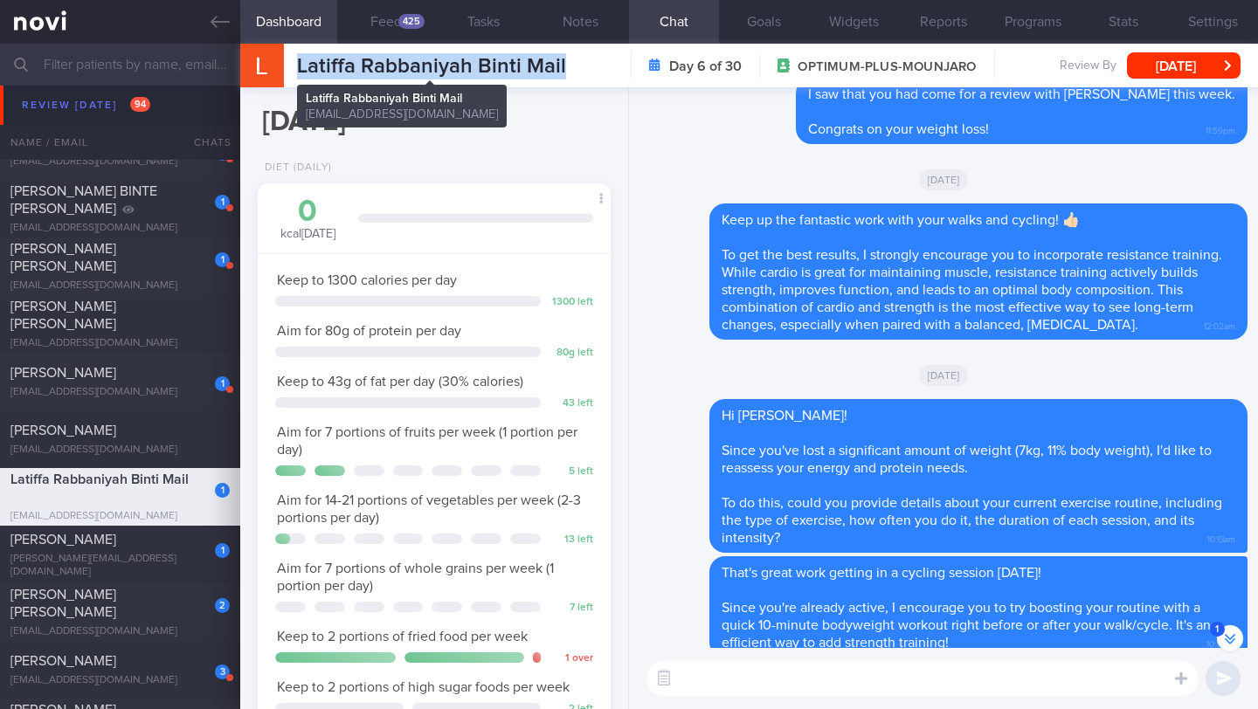
drag, startPoint x: 550, startPoint y: 66, endPoint x: 298, endPoint y: 76, distance: 252.7
click at [298, 76] on div "Latiffa Rabbaniyah Binti Mail Latiffa Rabbaniyah Binti Mail tiffy.froufrou@gmai…" at bounding box center [749, 66] width 1018 height 44
copy span "Latiffa Rabbaniyah Binti Mail"
click at [1055, 23] on button "Programs" at bounding box center [1033, 22] width 90 height 44
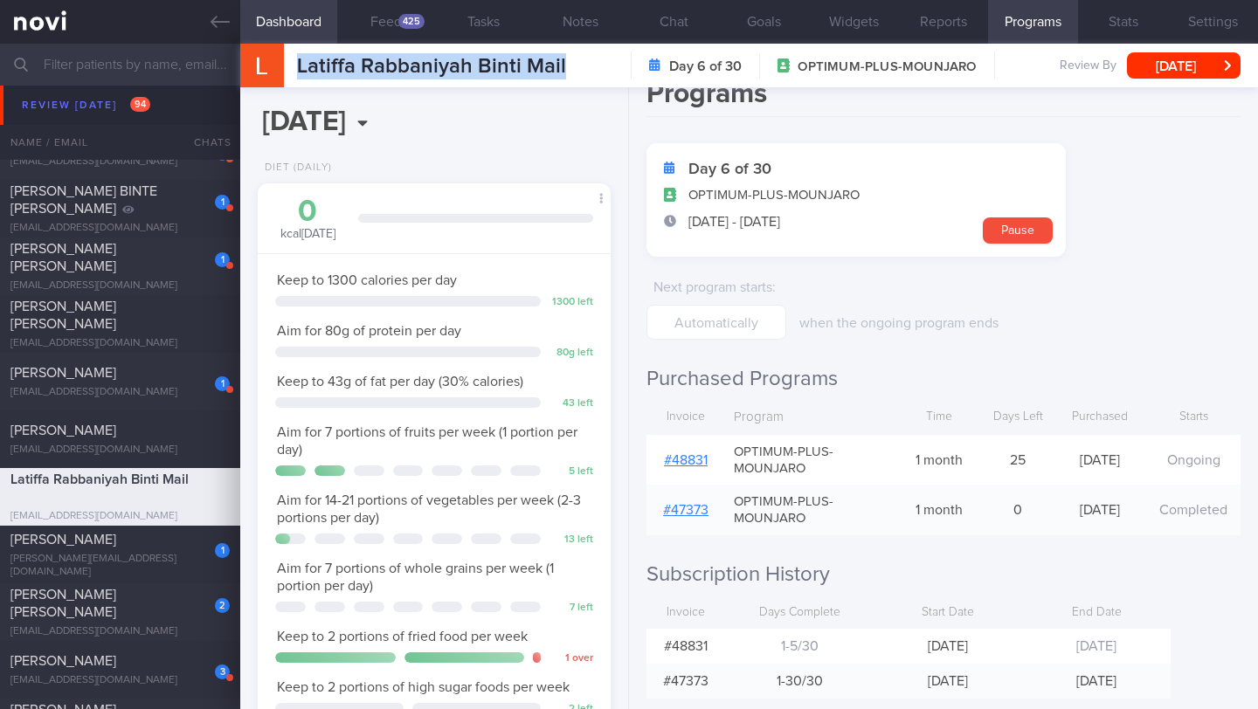
scroll to position [53, 0]
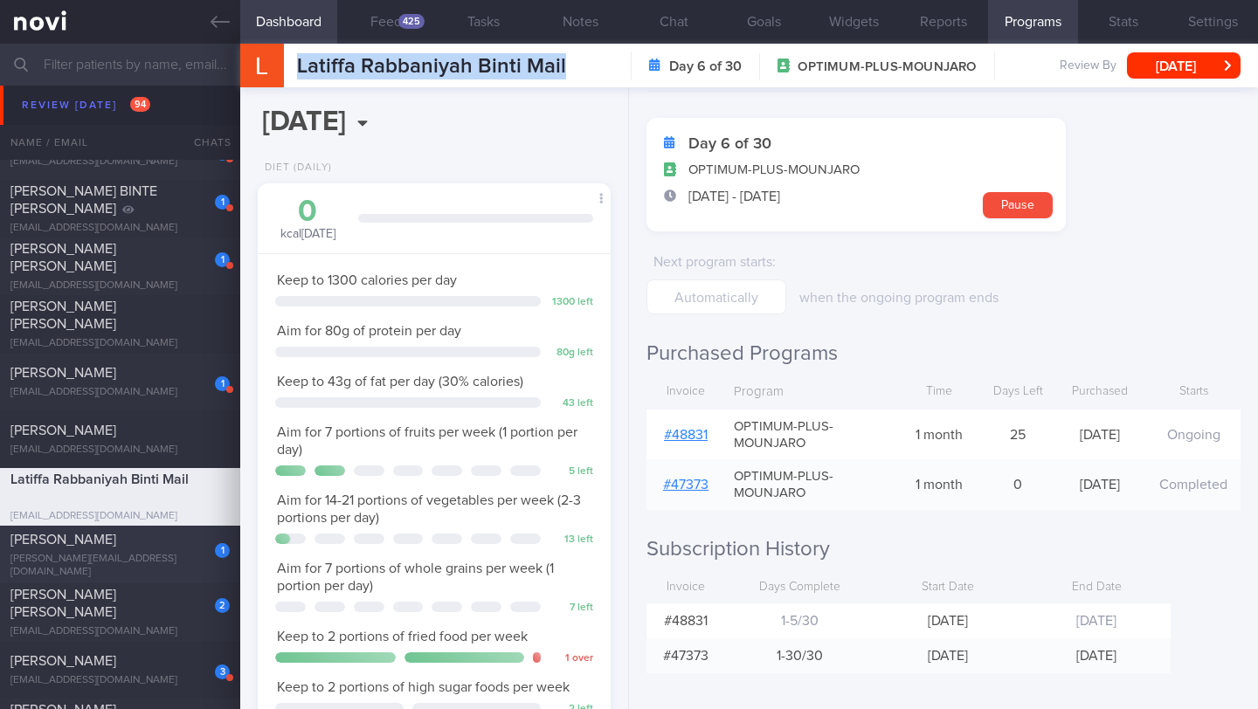
click at [129, 557] on div "1 Lee Taylor lee.taylor72@outlook.com" at bounding box center [120, 555] width 240 height 48
click at [1161, 65] on button "[DATE]" at bounding box center [1184, 65] width 114 height 26
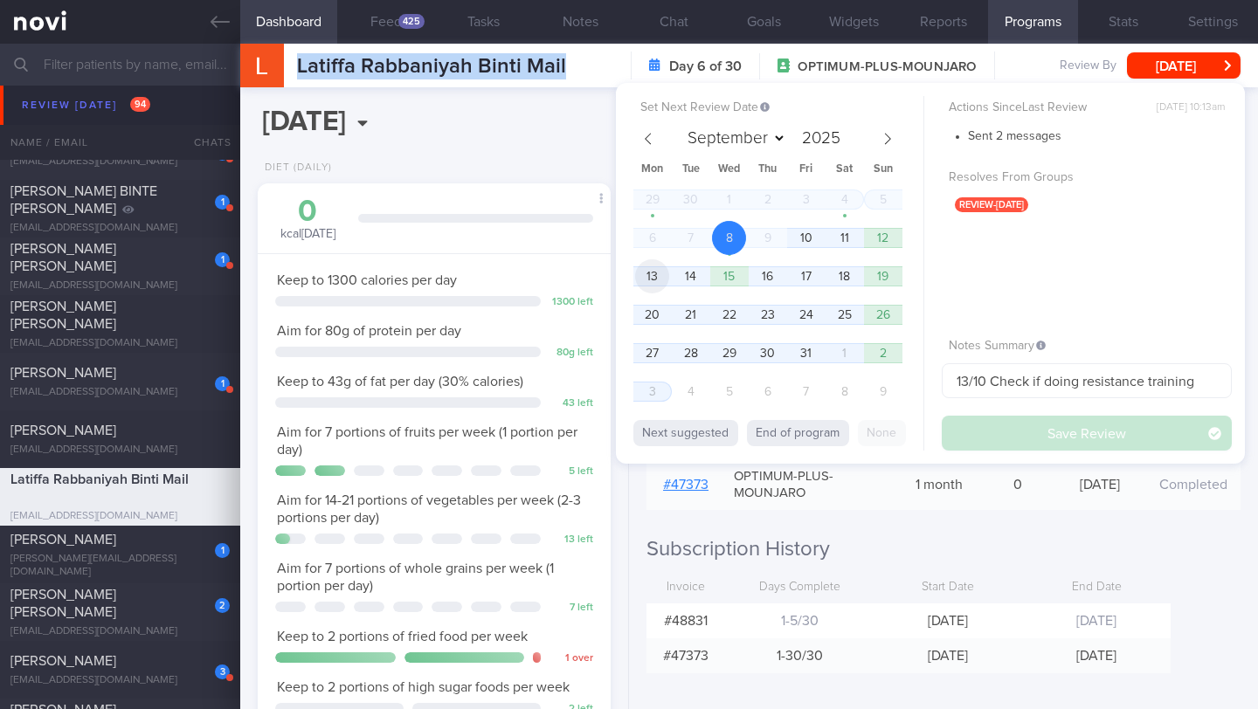
click at [643, 281] on span "13" at bounding box center [652, 276] width 34 height 34
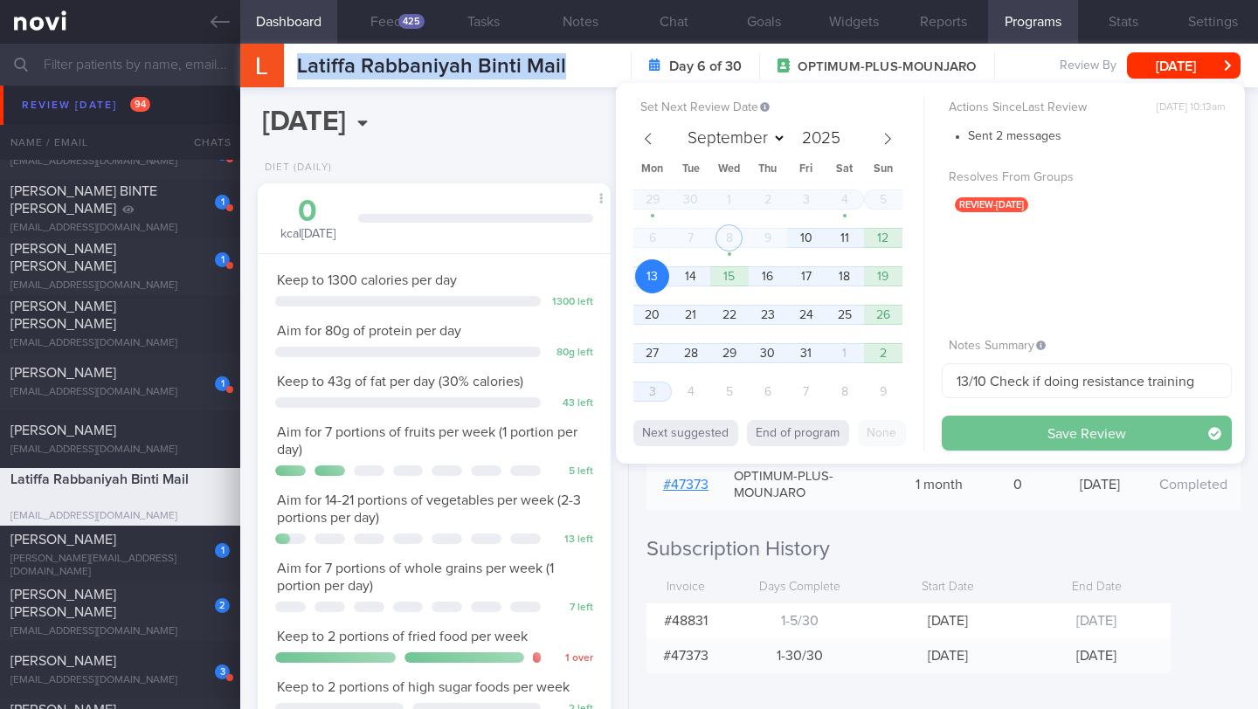
click at [990, 432] on button "Save Review" at bounding box center [1087, 433] width 290 height 35
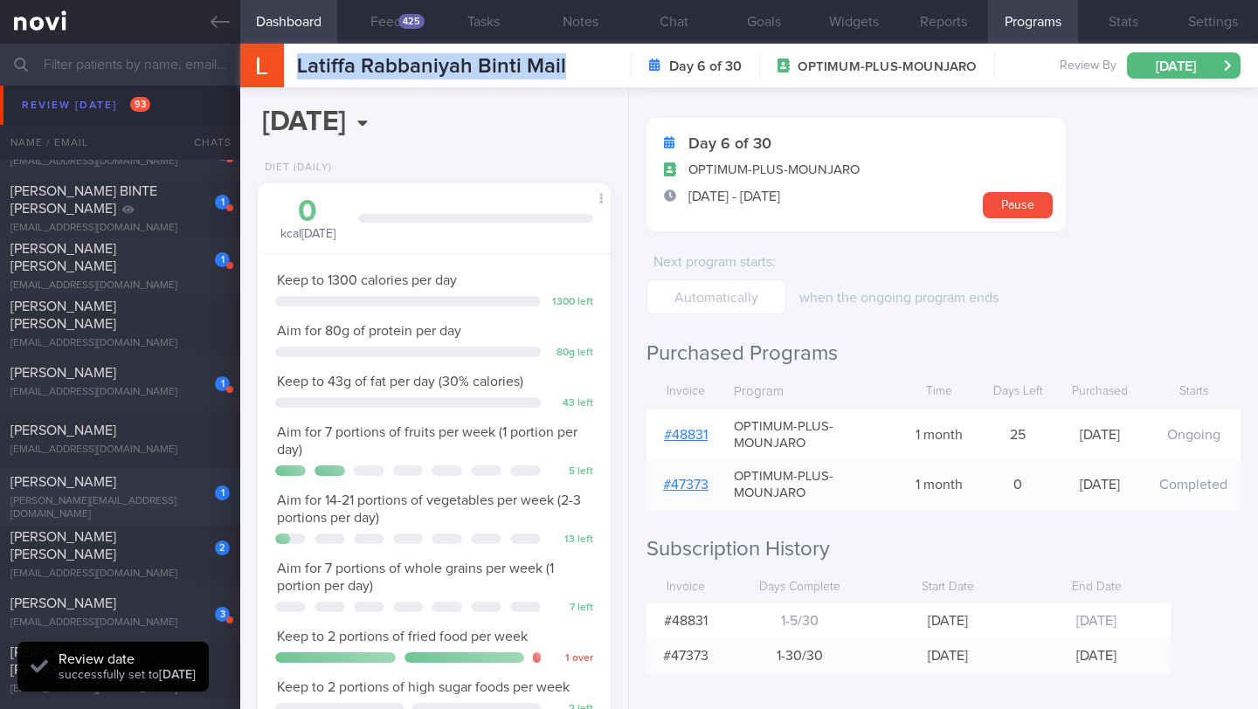
click at [168, 508] on div "[PERSON_NAME][EMAIL_ADDRESS][DOMAIN_NAME]" at bounding box center [119, 508] width 219 height 26
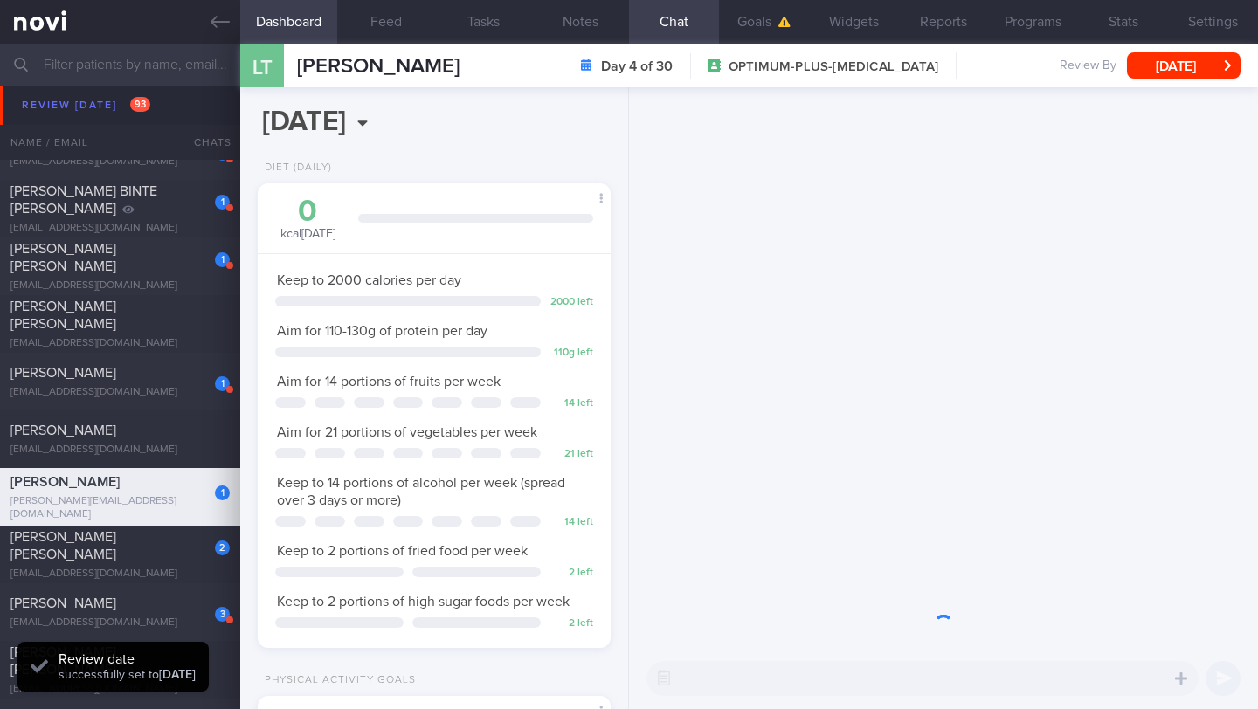
scroll to position [179, 308]
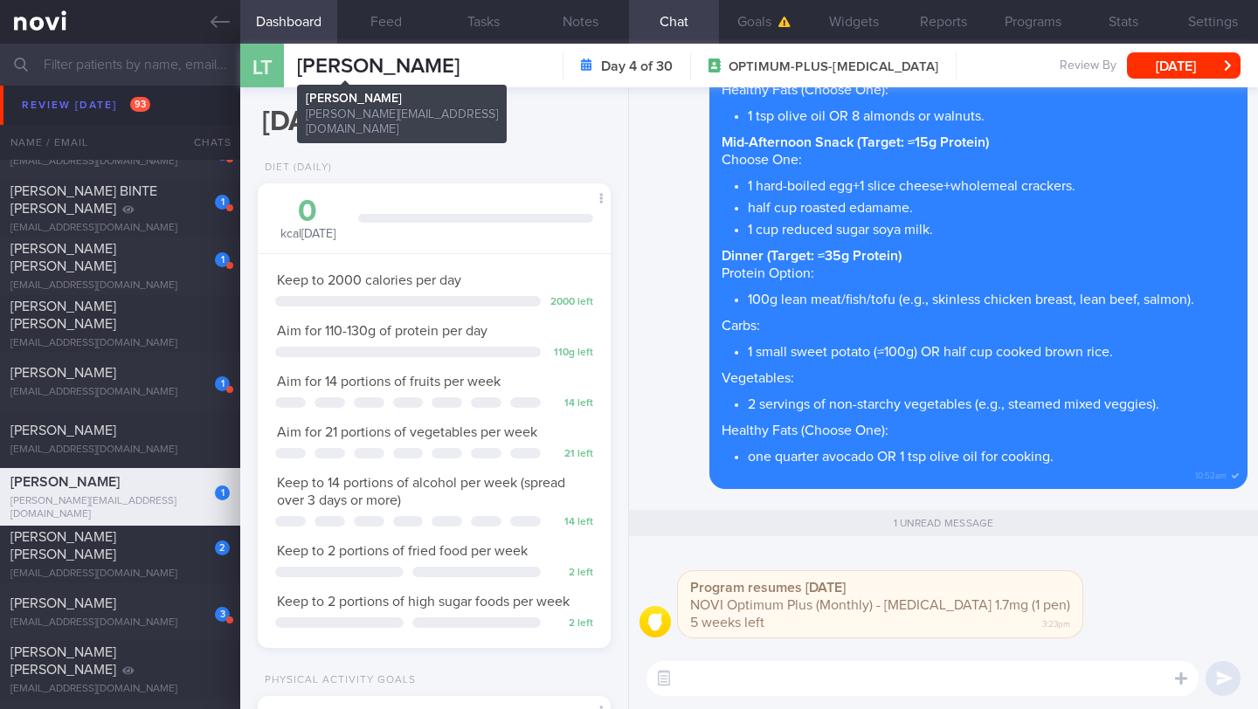
click at [356, 60] on span "[PERSON_NAME]" at bounding box center [378, 66] width 162 height 21
copy div "Lee Taylor Lee Taylor lee.taylor72@outlook.com"
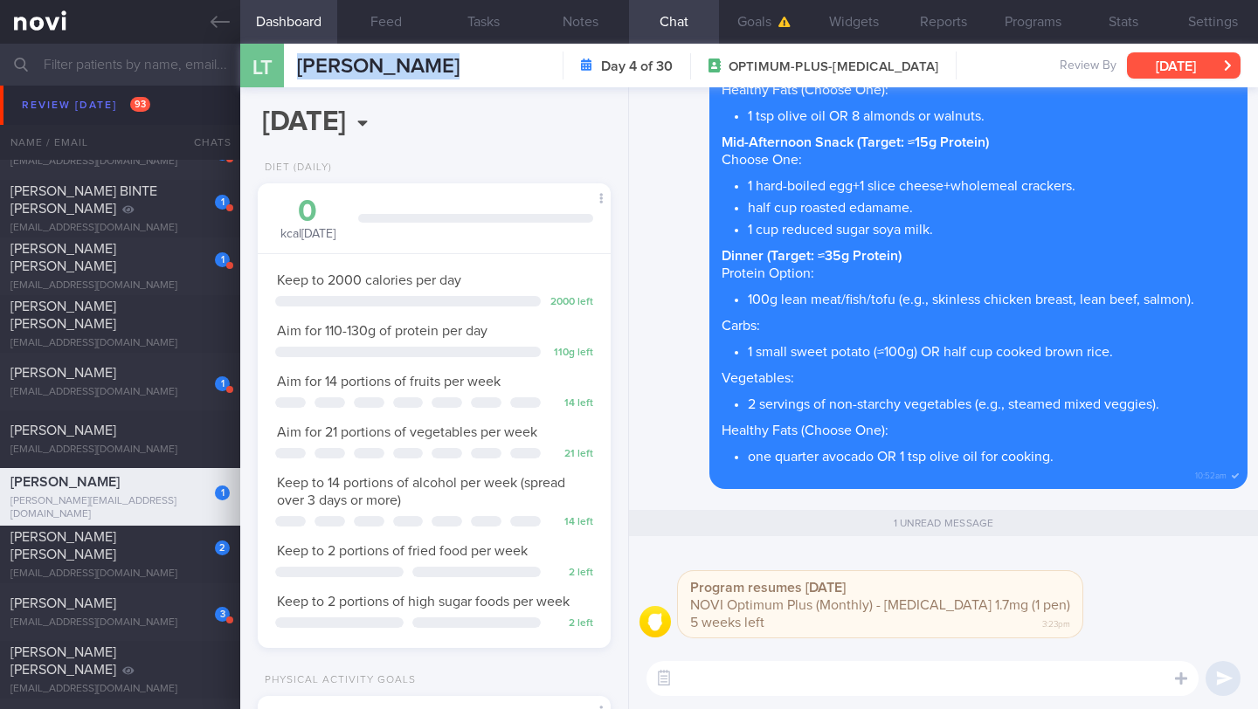
click at [1171, 59] on button "[DATE]" at bounding box center [1184, 65] width 114 height 26
click at [596, 19] on button "Notes" at bounding box center [580, 22] width 97 height 44
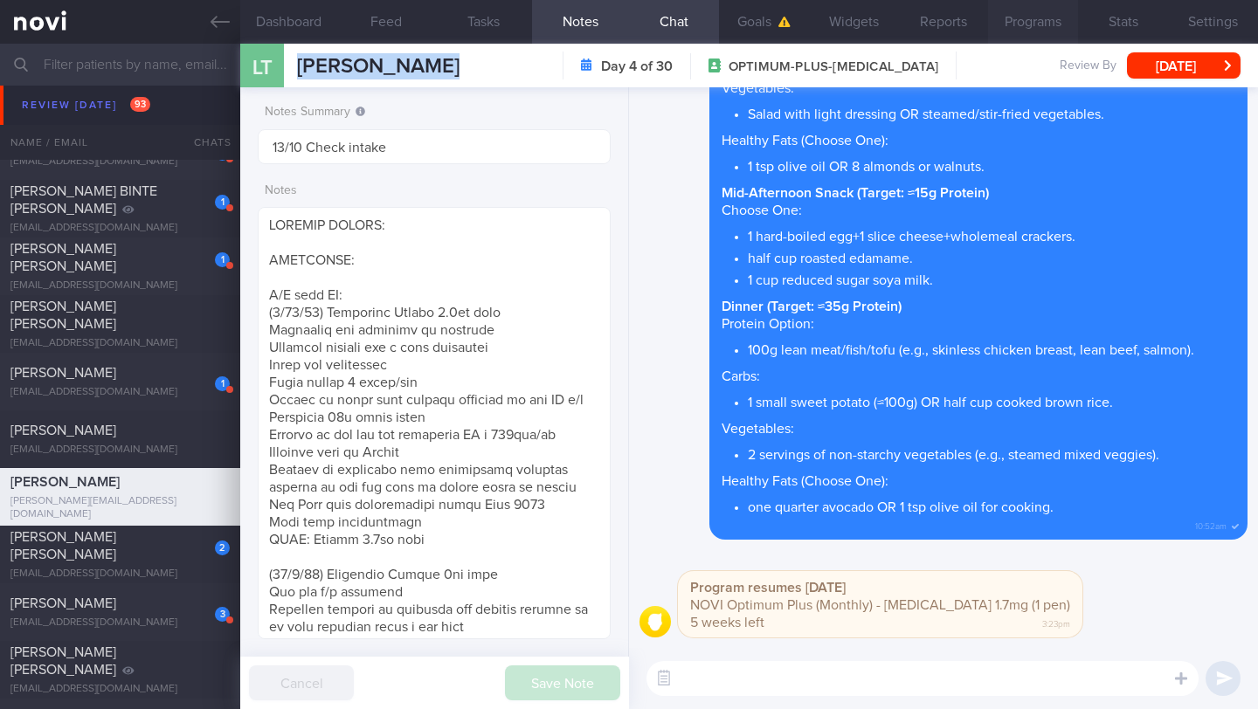
click at [1032, 20] on button "Programs" at bounding box center [1033, 22] width 90 height 44
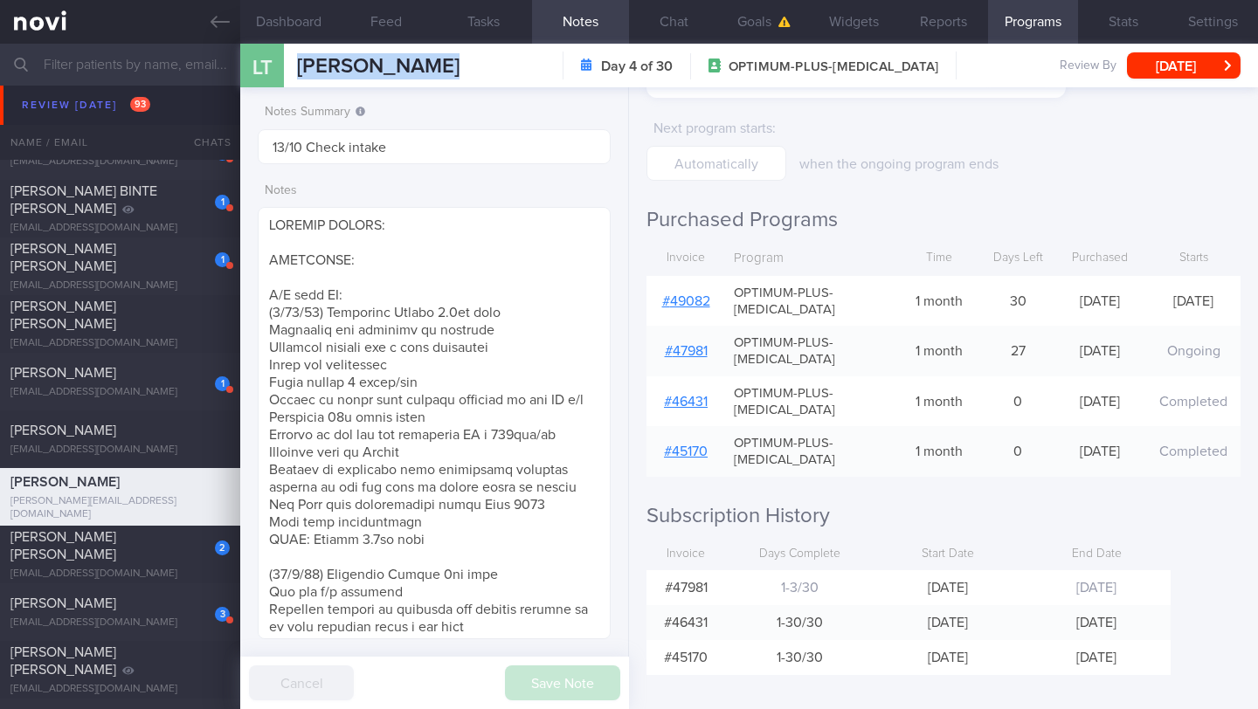
scroll to position [197, 0]
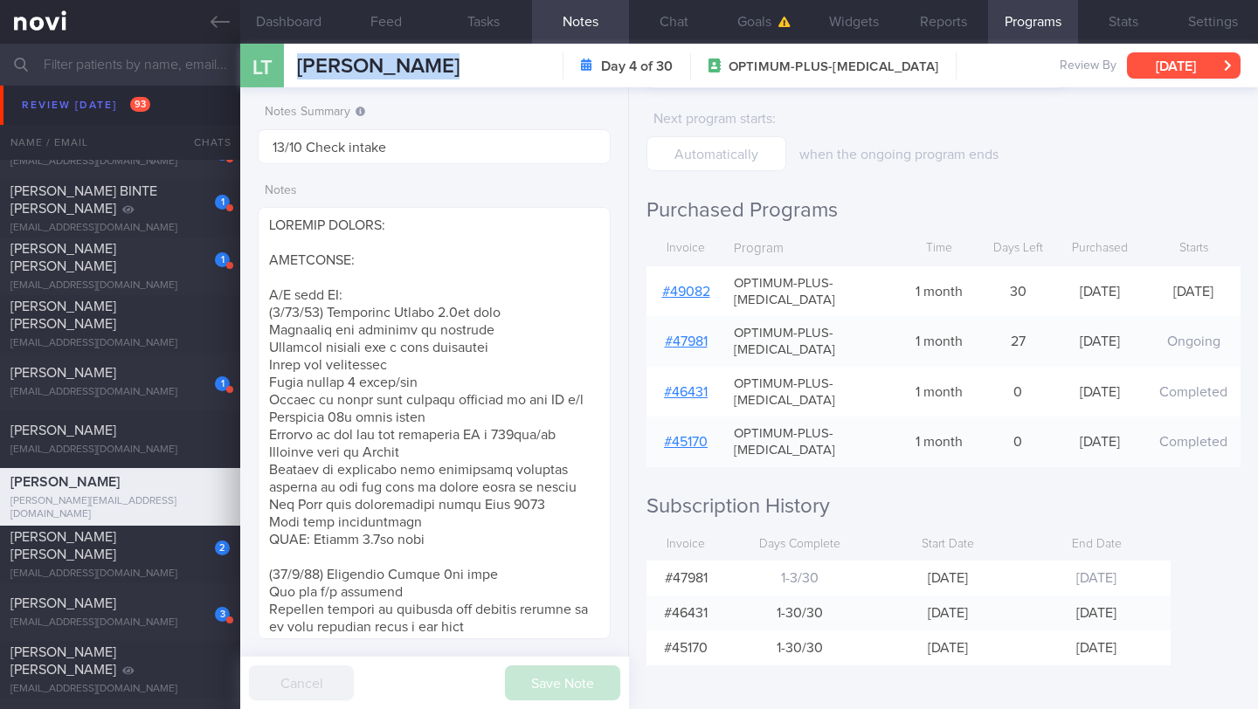
click at [1174, 65] on button "[DATE]" at bounding box center [1184, 65] width 114 height 26
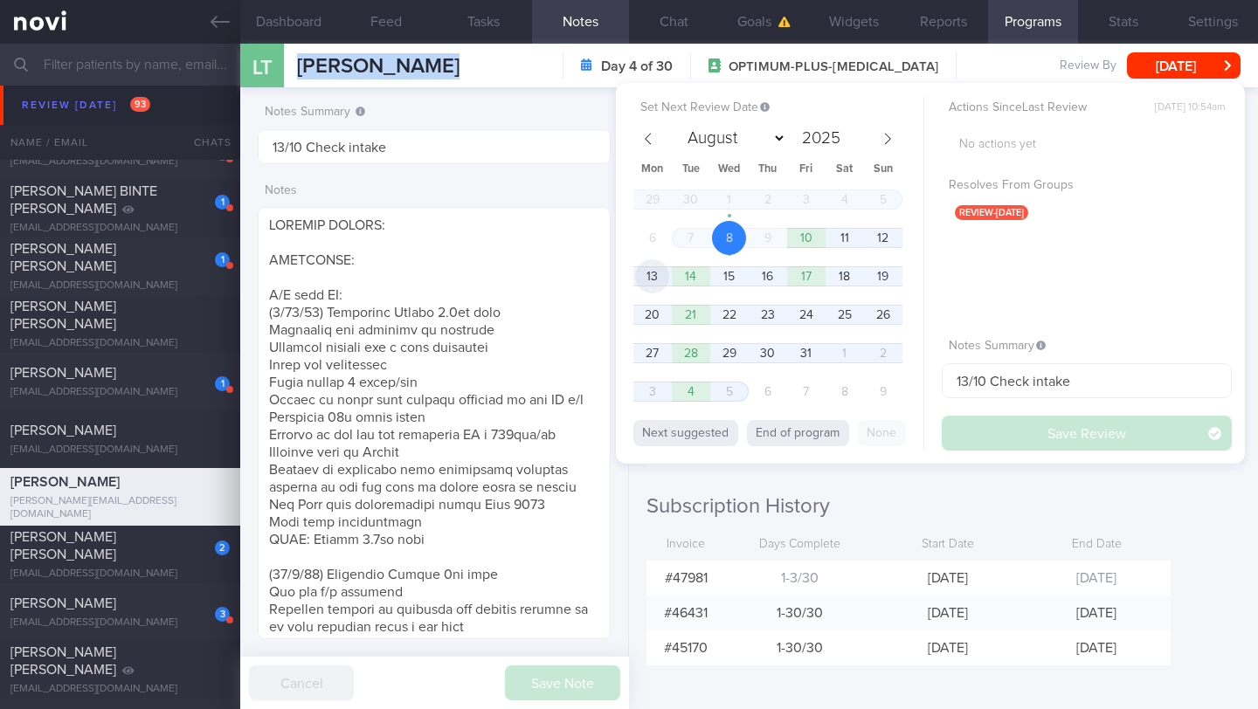
click at [639, 279] on span "13" at bounding box center [652, 276] width 34 height 34
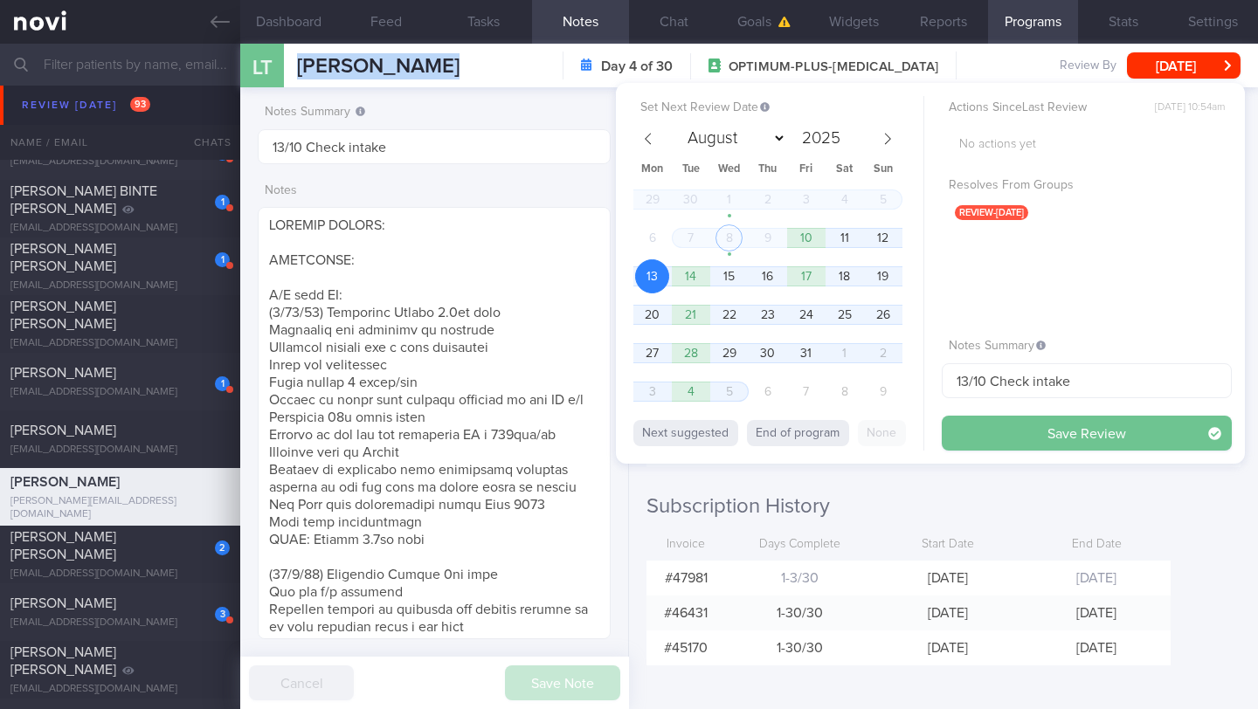
click at [1034, 437] on button "Save Review" at bounding box center [1087, 433] width 290 height 35
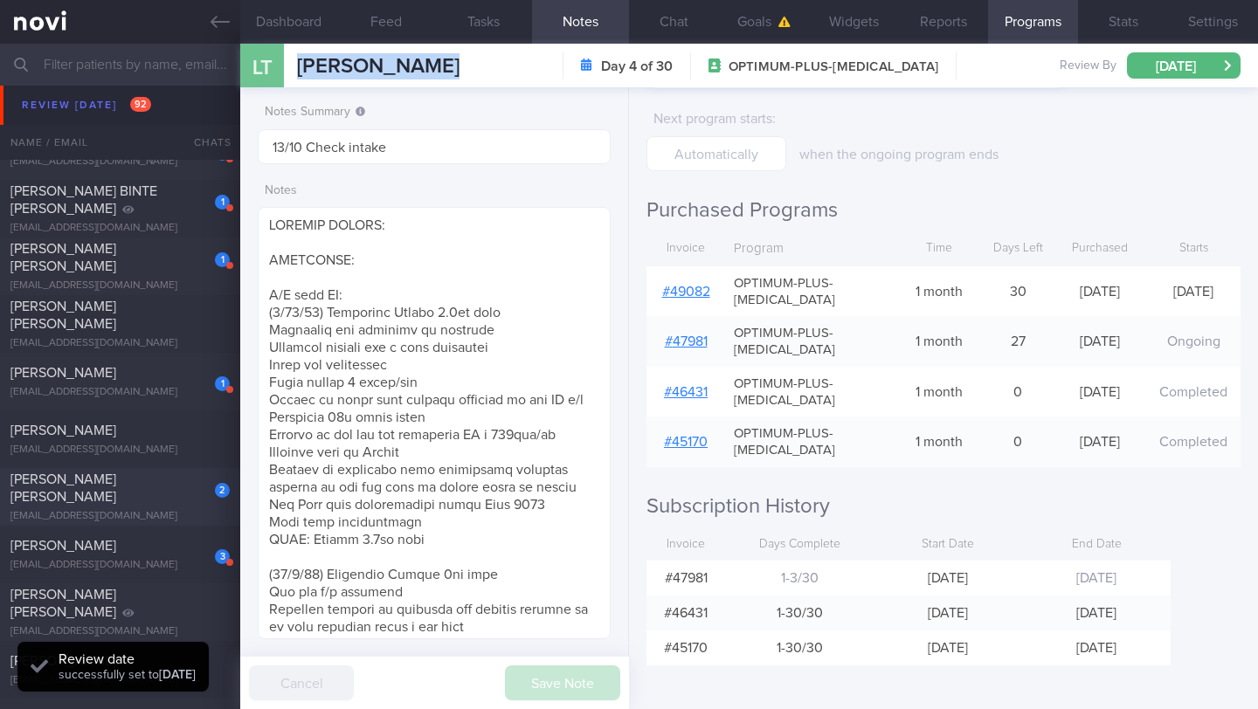
click at [107, 492] on span "[PERSON_NAME] [PERSON_NAME]" at bounding box center [63, 488] width 106 height 31
type input "13/10 Check if kept pro up and increased exercise"
type textarea "(3/6/25) Takes LAC brand PEA PROTEIN x2 scoops if he feels he needs to top up h…"
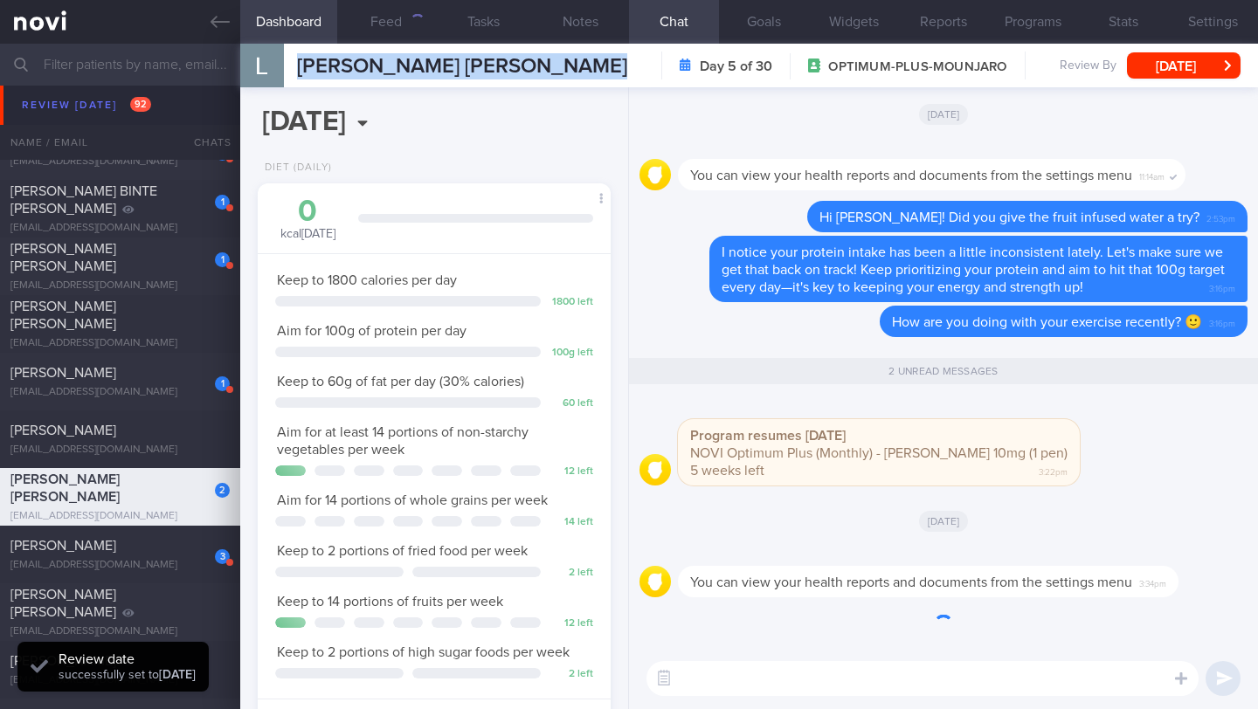
scroll to position [179, 308]
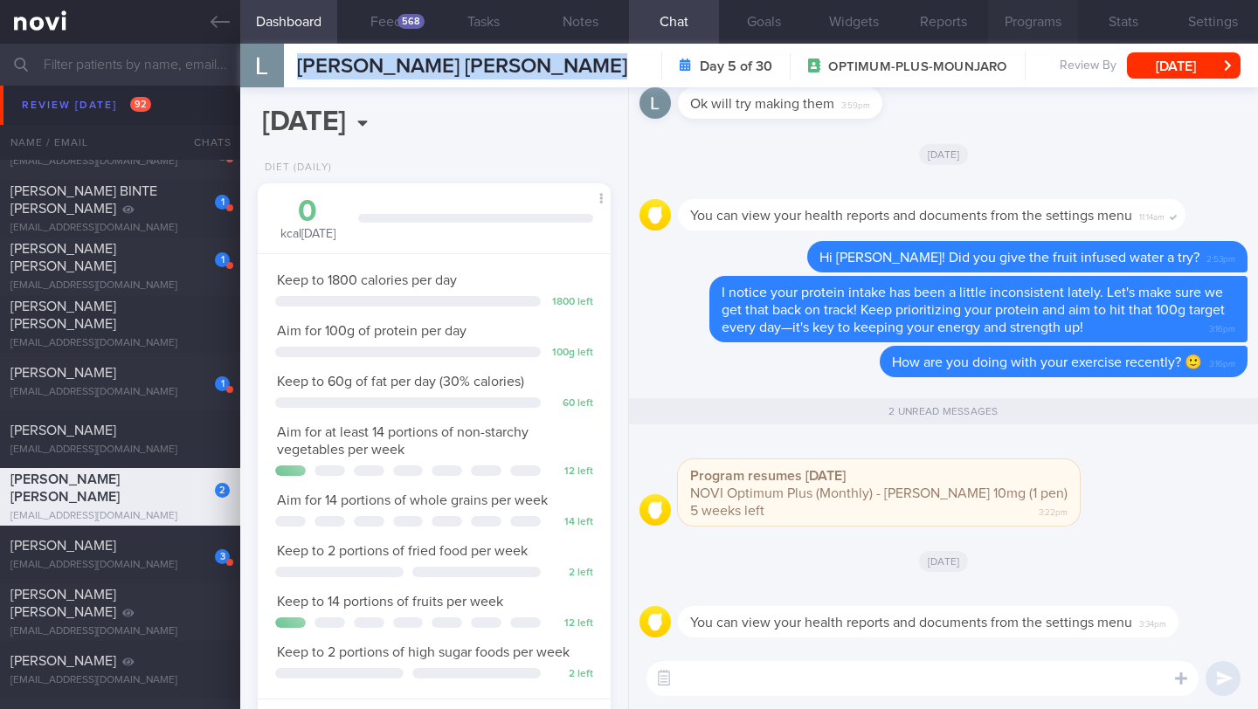
click at [1024, 19] on button "Programs" at bounding box center [1033, 22] width 90 height 44
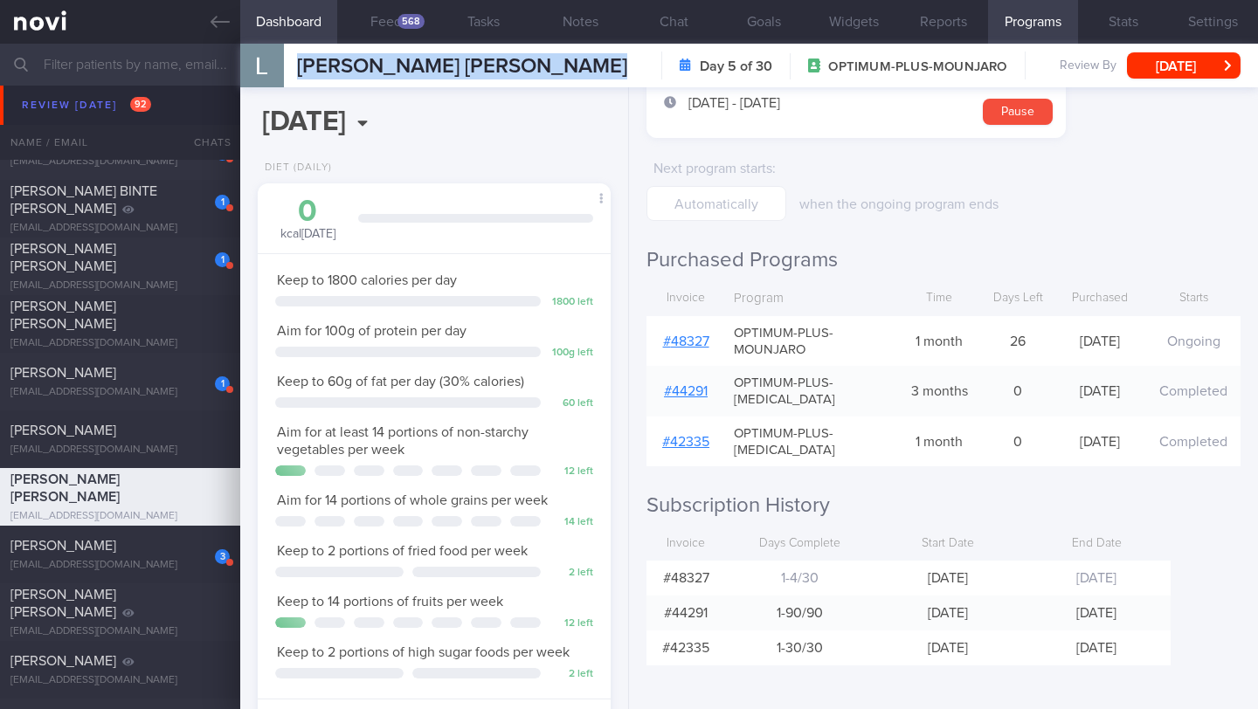
scroll to position [149, 0]
click at [1192, 58] on button "[DATE]" at bounding box center [1184, 65] width 114 height 26
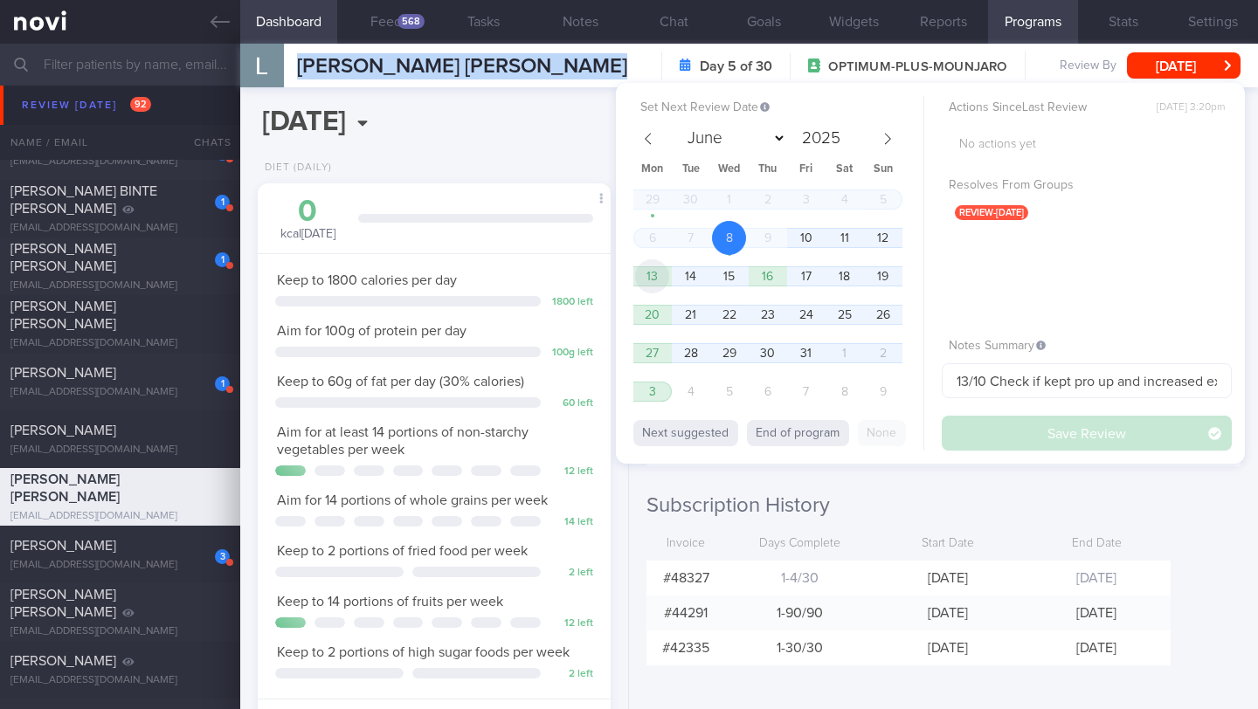
click at [657, 284] on span "13" at bounding box center [652, 276] width 34 height 34
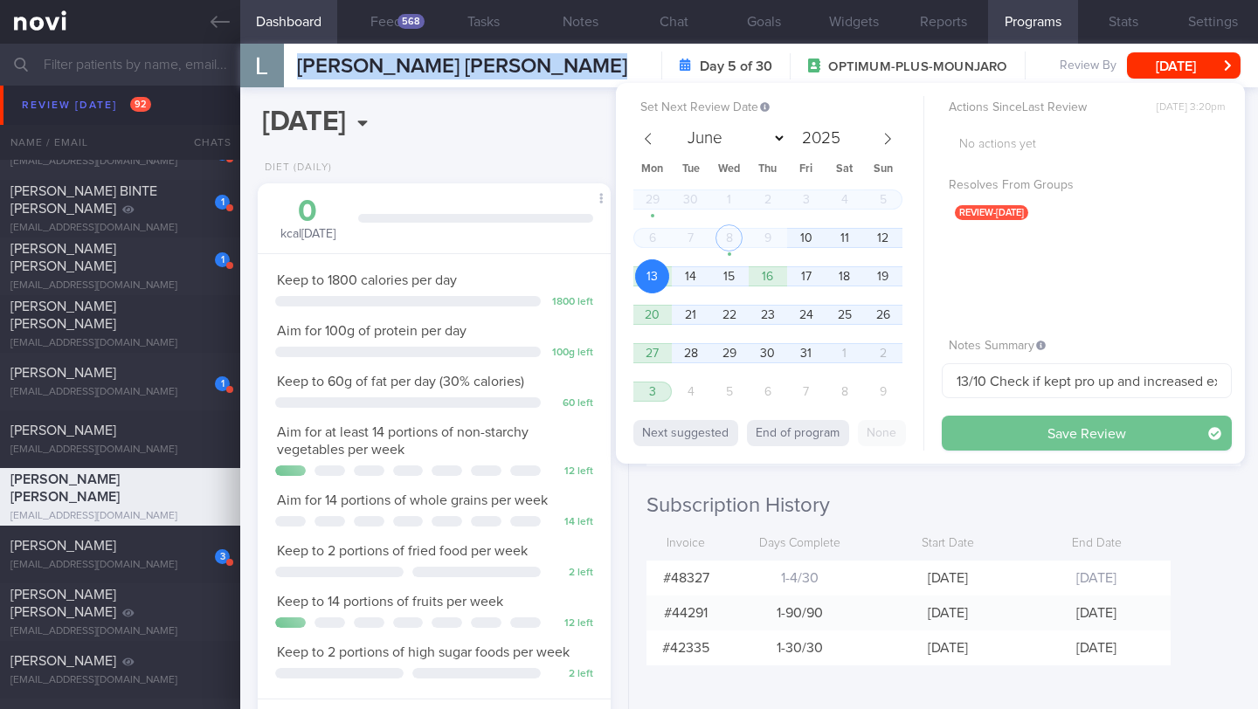
click at [1047, 432] on button "Save Review" at bounding box center [1087, 433] width 290 height 35
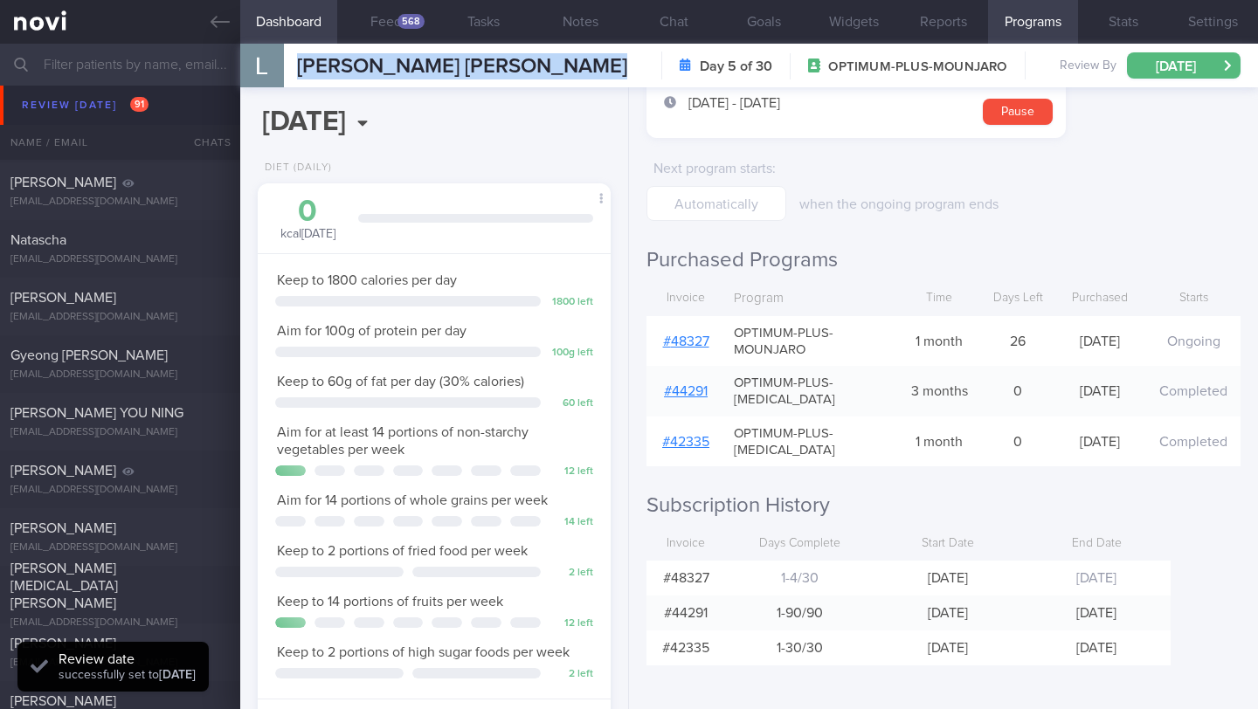
scroll to position [10663, 0]
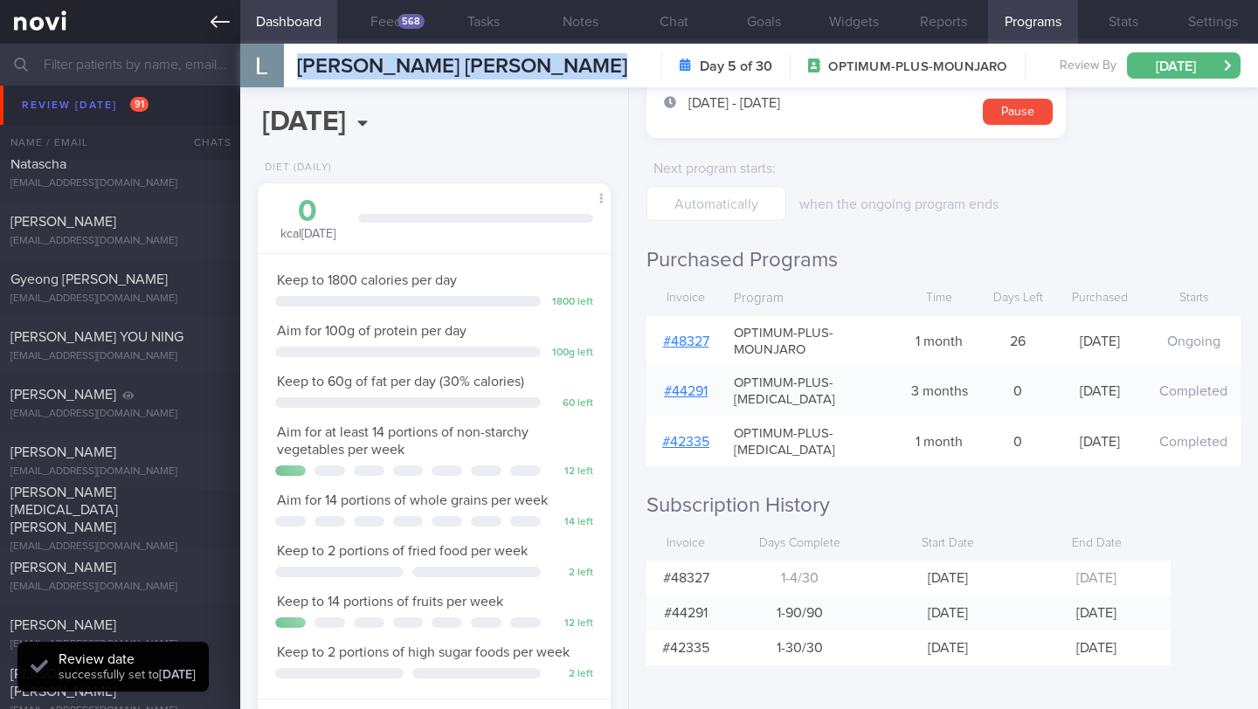
click at [224, 31] on icon at bounding box center [220, 21] width 19 height 19
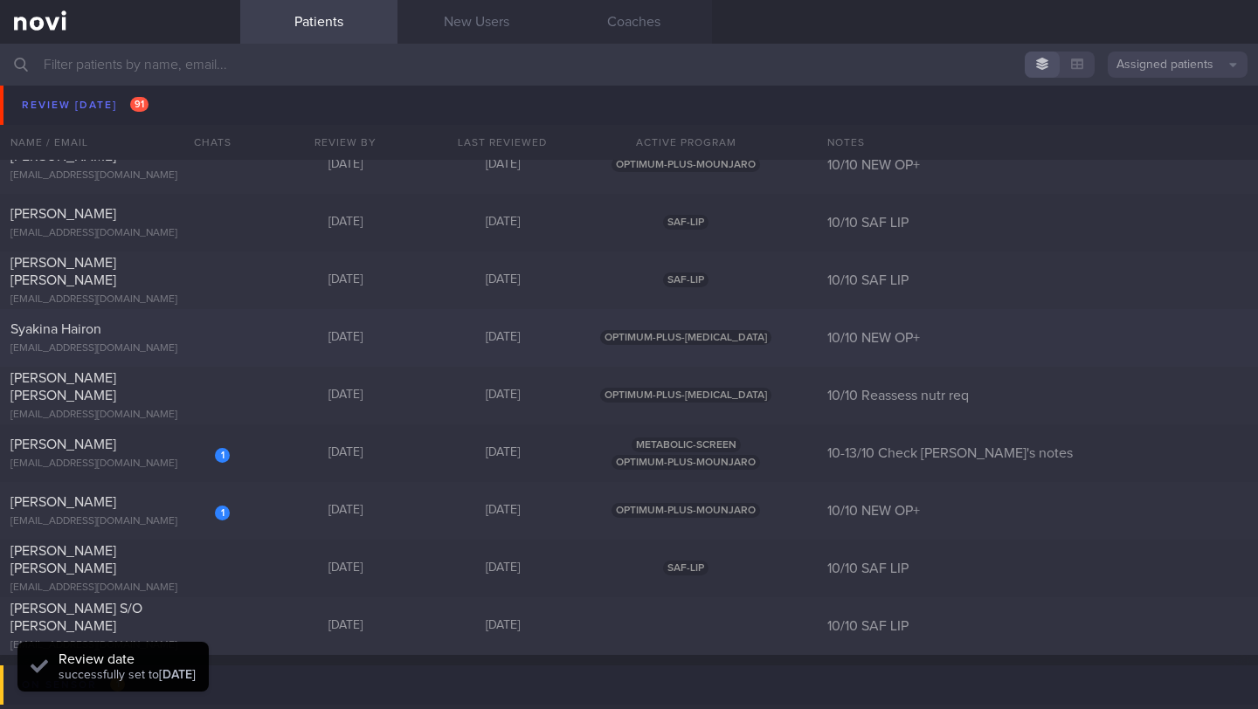
scroll to position [11076, 0]
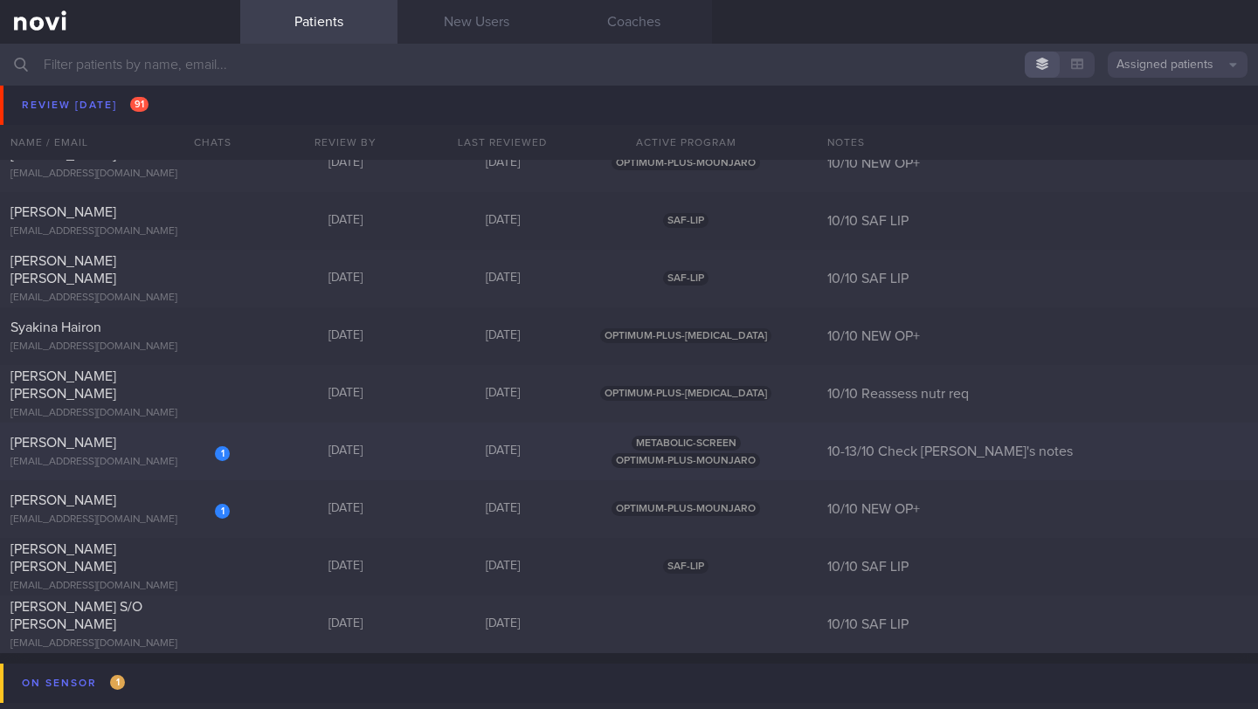
click at [161, 456] on div "[EMAIL_ADDRESS][DOMAIN_NAME]" at bounding box center [119, 462] width 219 height 13
select select "9"
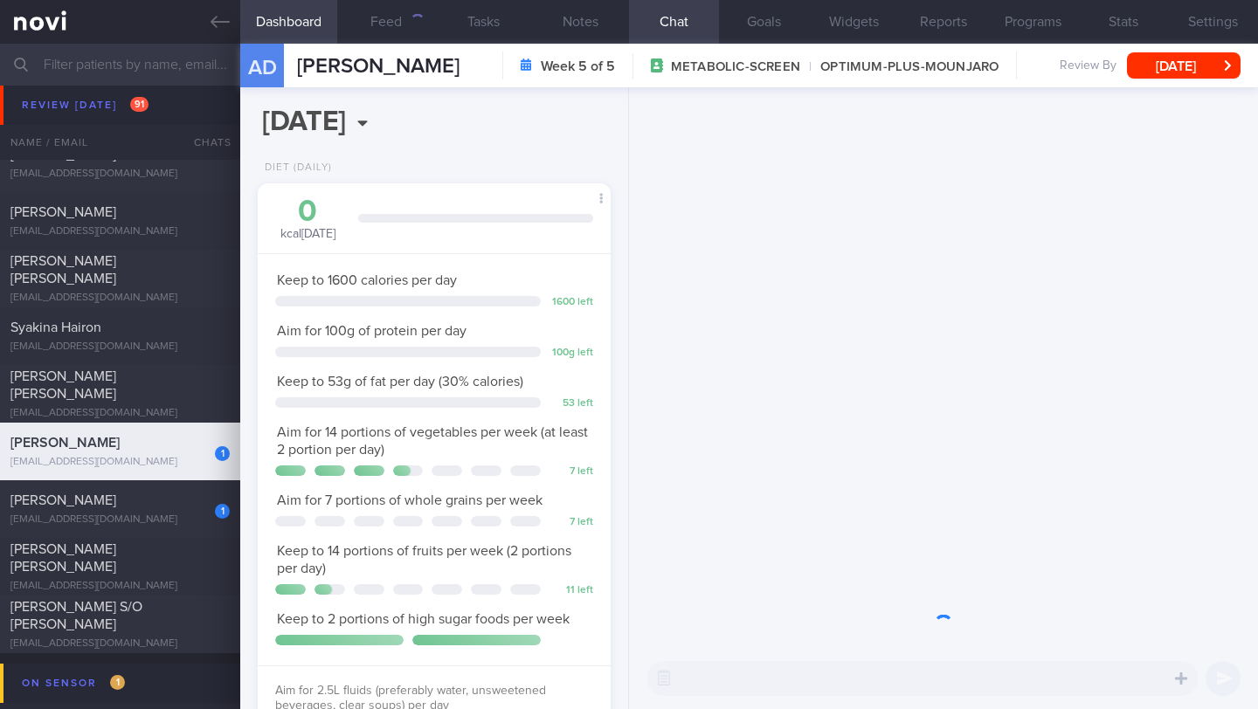
scroll to position [179, 308]
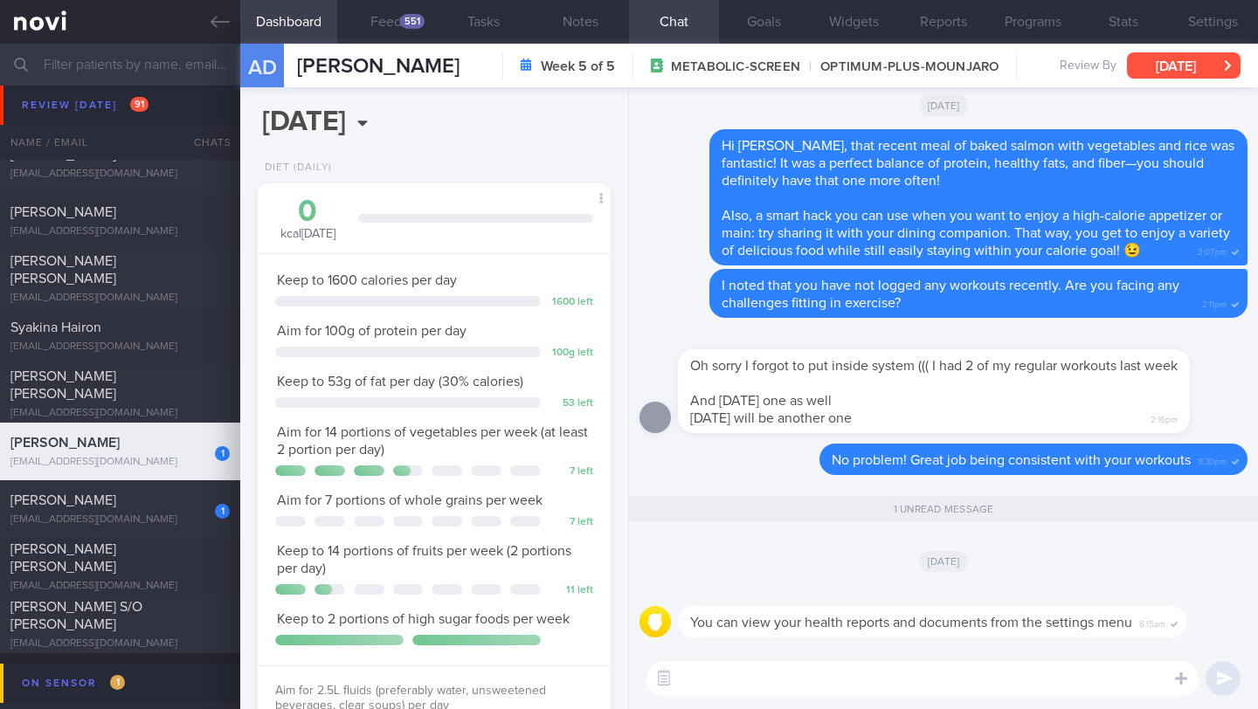
click at [1162, 67] on button "[DATE]" at bounding box center [1184, 65] width 114 height 26
click at [125, 526] on div "[EMAIL_ADDRESS][DOMAIN_NAME]" at bounding box center [119, 520] width 219 height 13
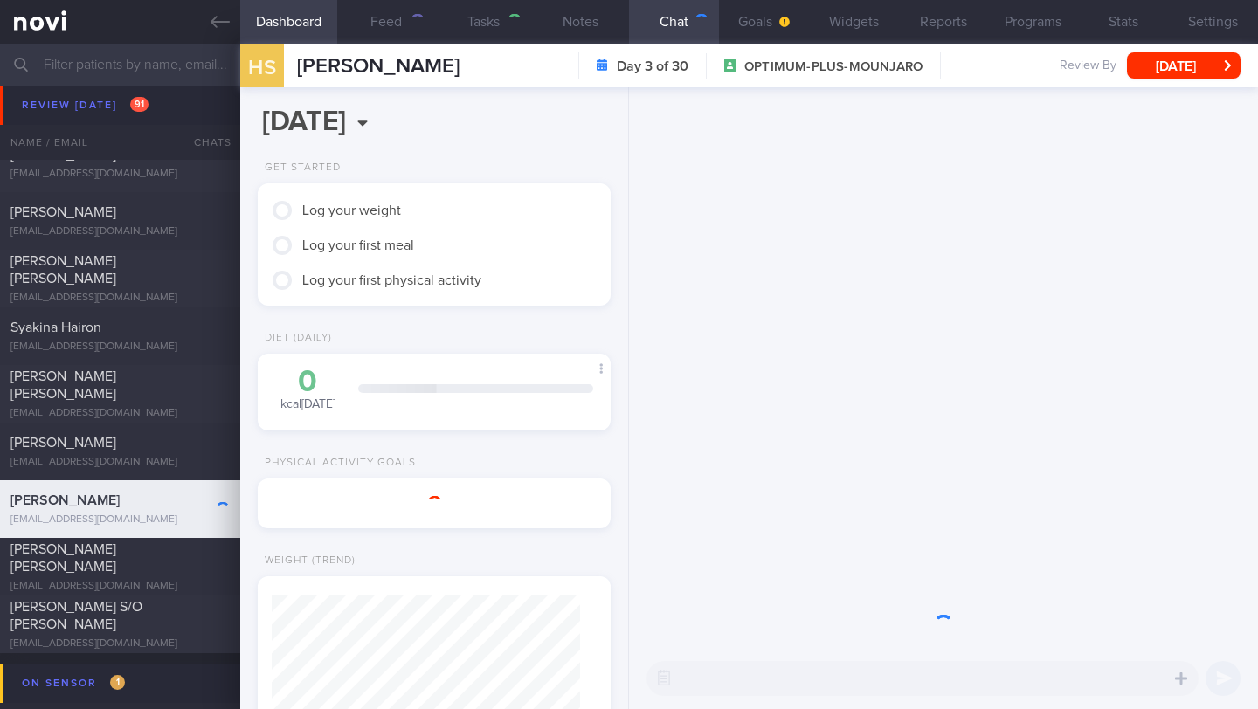
type input "10/10 NEW OP+"
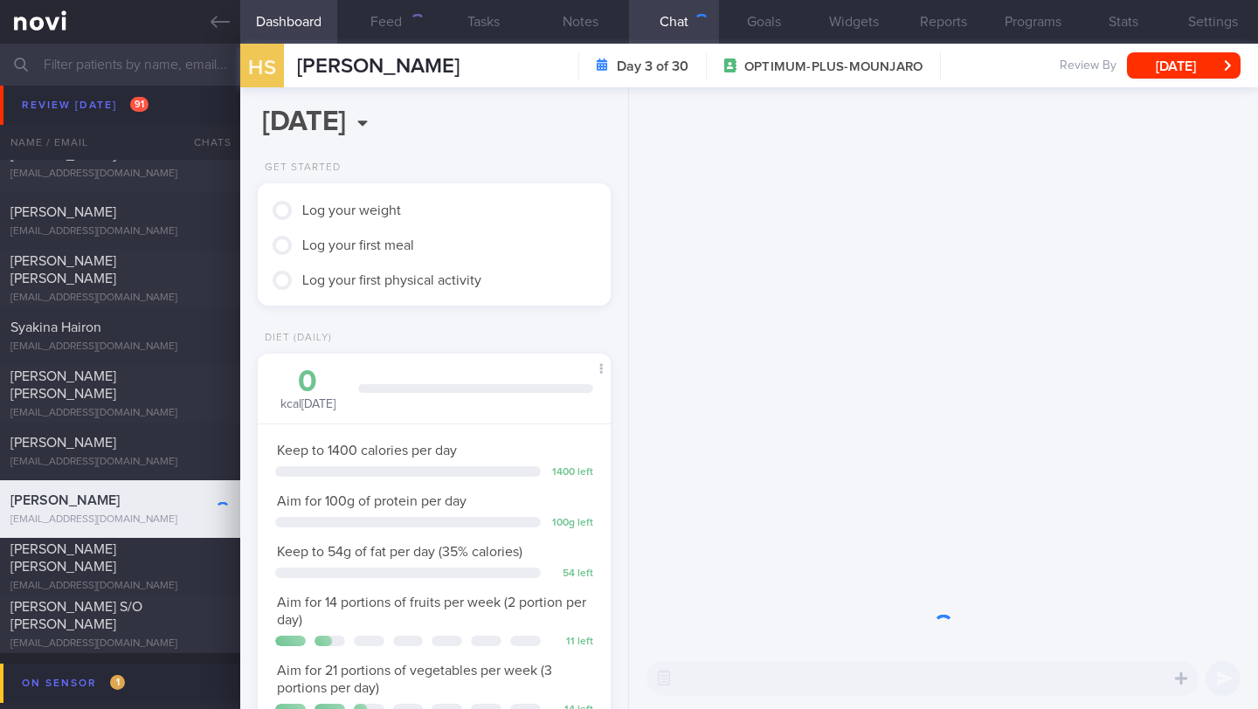
scroll to position [179, 308]
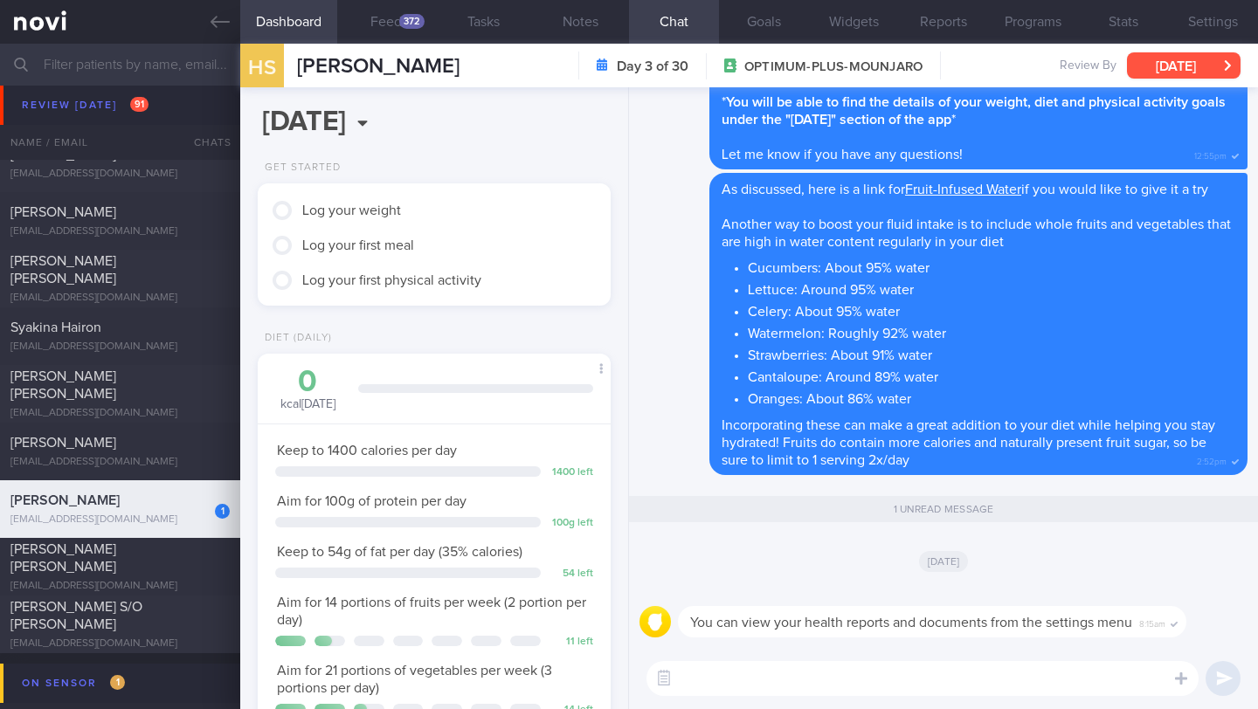
click at [1193, 66] on button "[DATE]" at bounding box center [1184, 65] width 114 height 26
click at [162, 312] on div "Syakina Hairon sasyakinahairon@gmail.com Today 3 days ago OPTIMUM-PLUS-WEGOVY 1…" at bounding box center [629, 337] width 1258 height 58
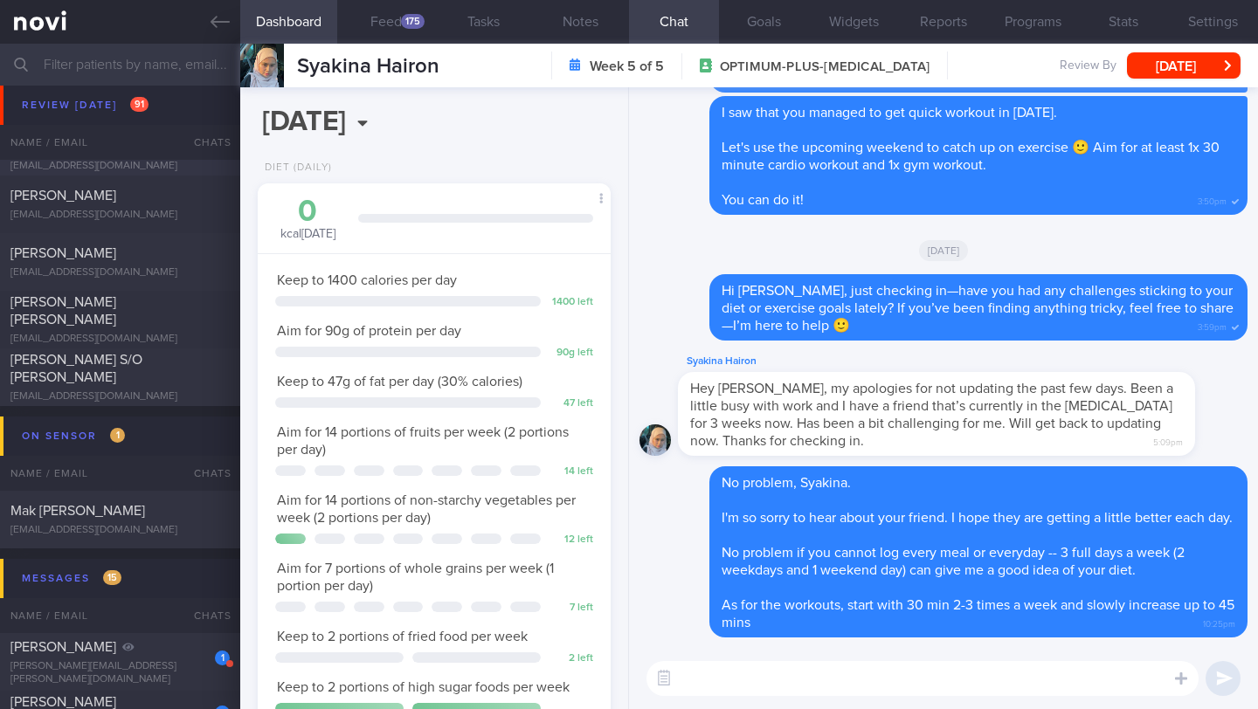
scroll to position [11504, 0]
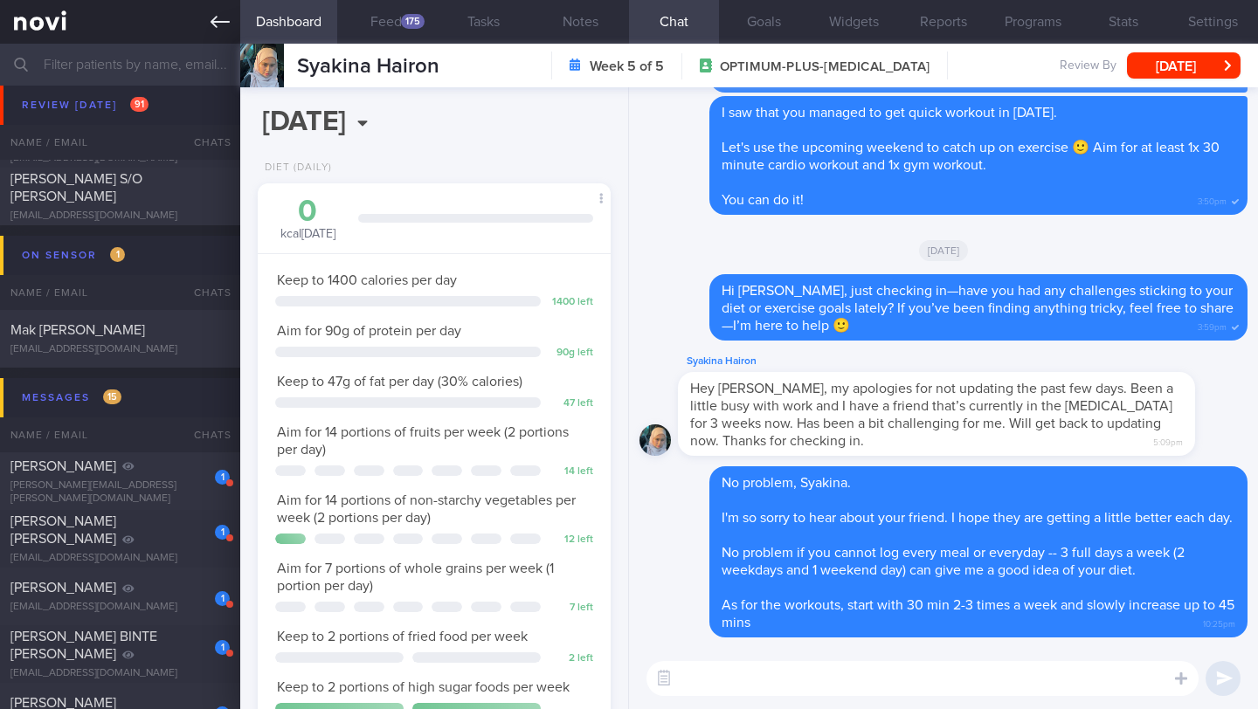
click at [220, 31] on icon at bounding box center [220, 21] width 19 height 19
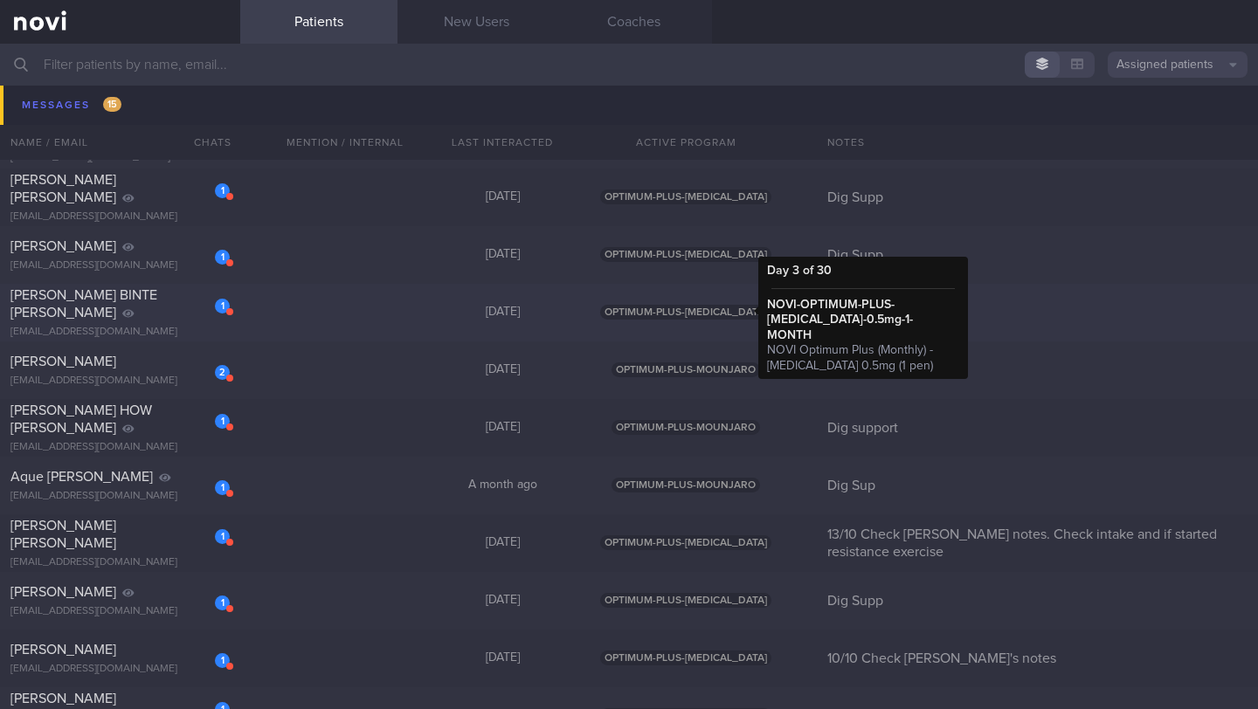
scroll to position [11984, 0]
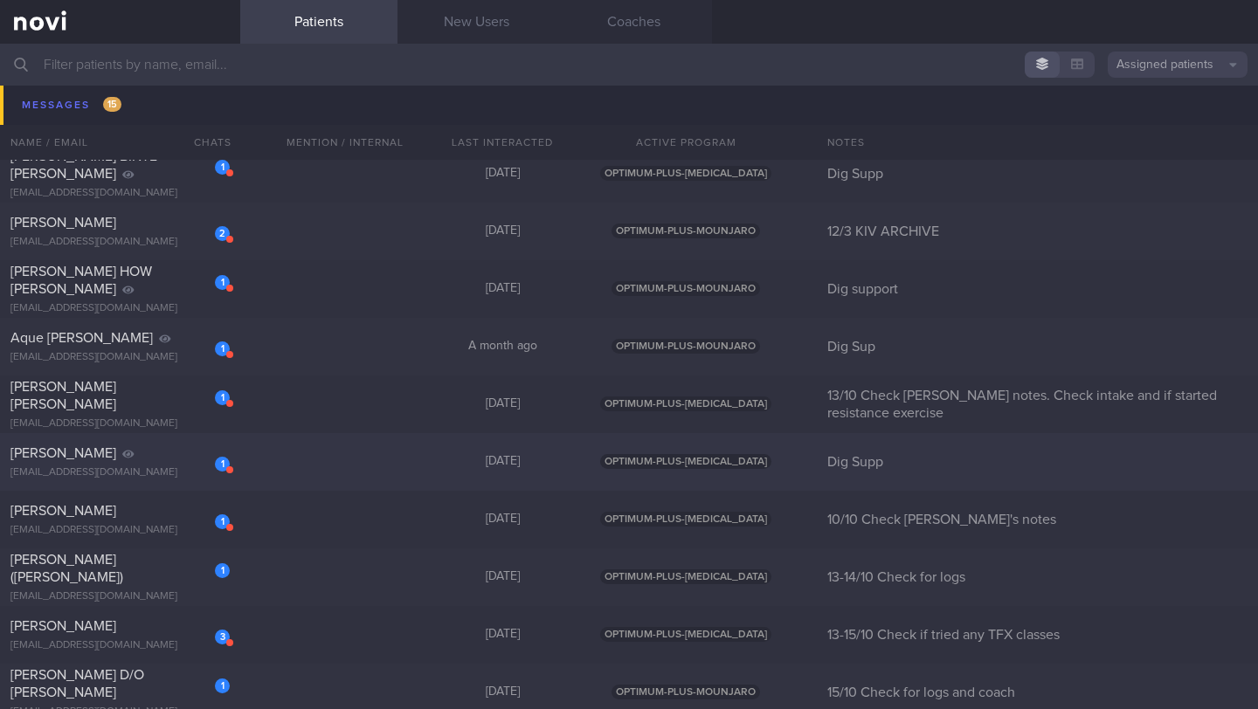
click at [156, 455] on div "[PERSON_NAME]" at bounding box center [117, 453] width 215 height 17
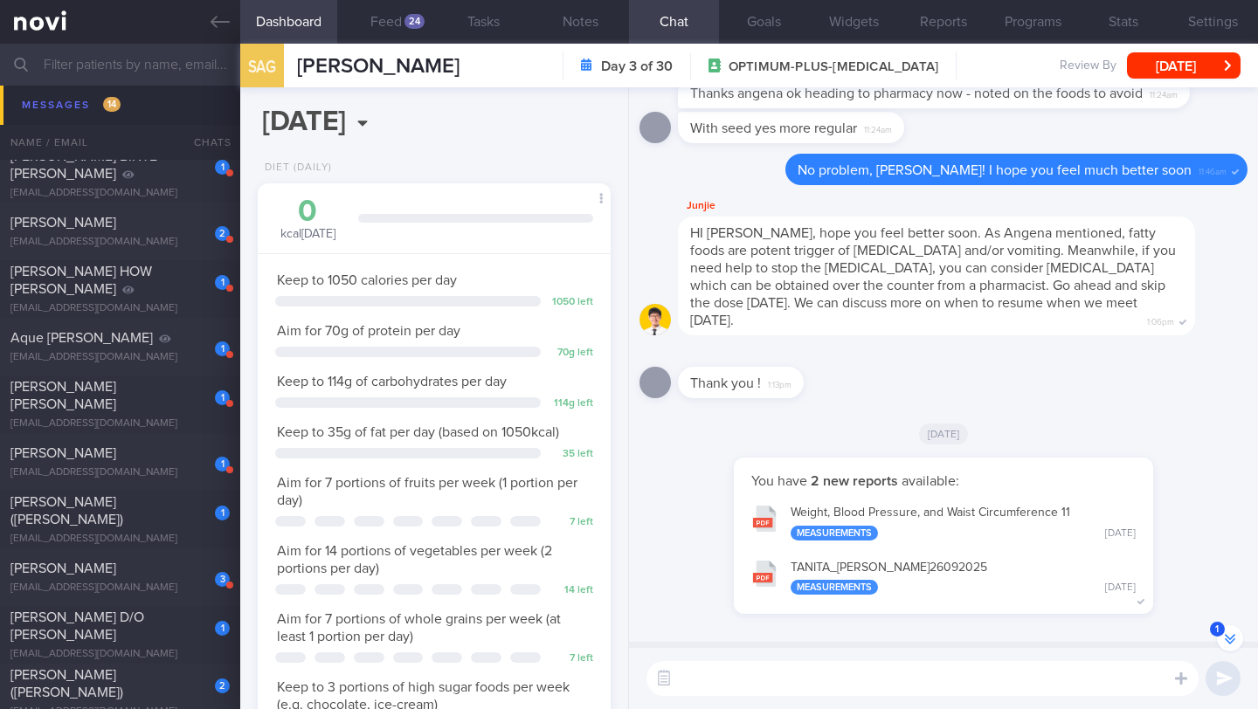
scroll to position [-260, 0]
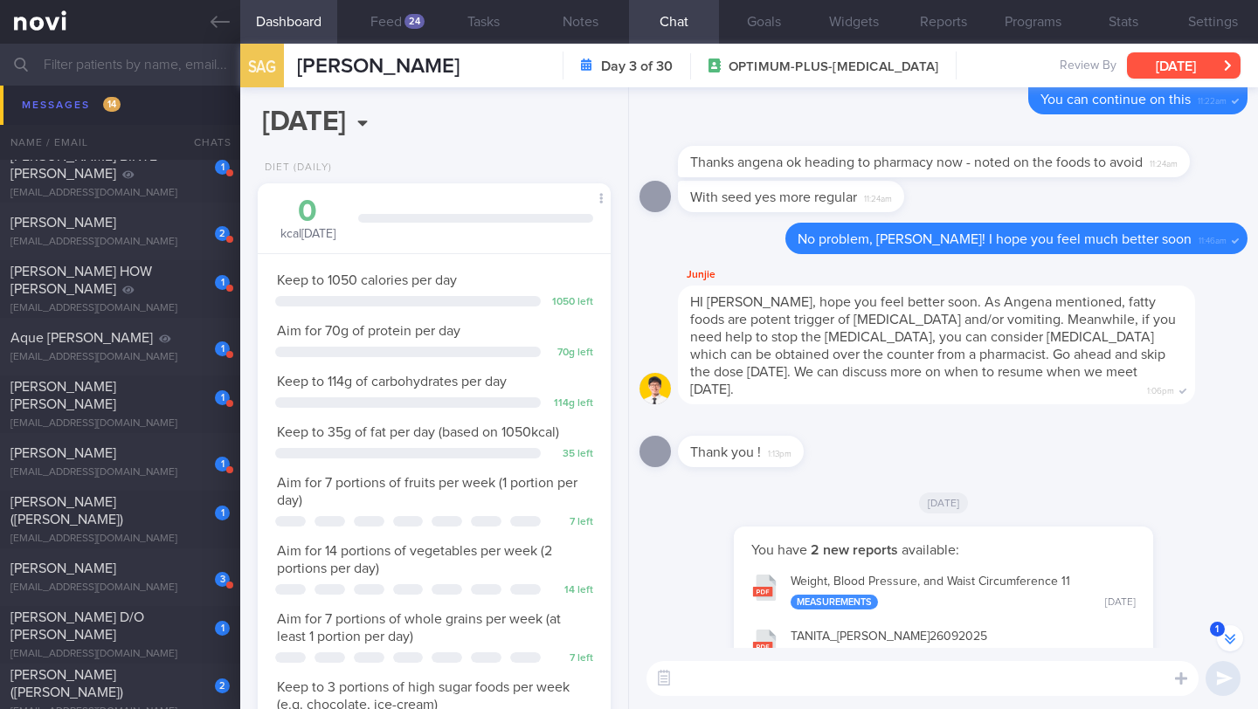
click at [1171, 66] on button "[DATE]" at bounding box center [1184, 65] width 114 height 26
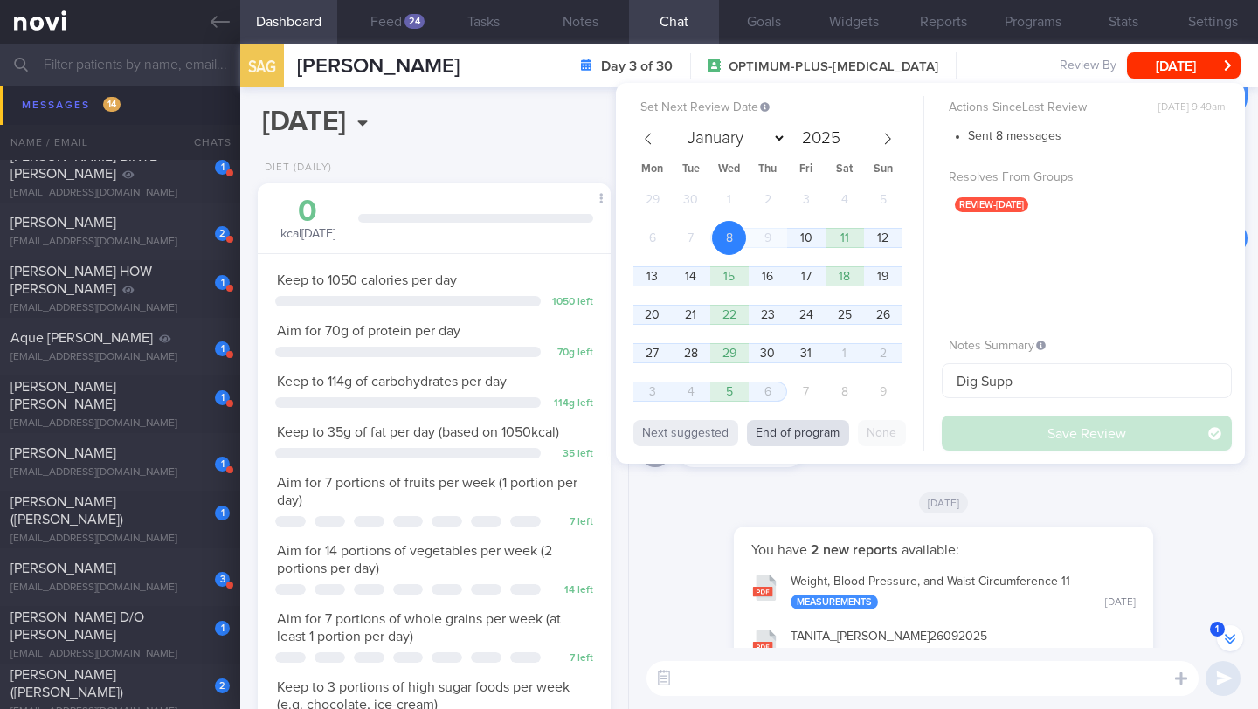
click at [774, 435] on button "End of program" at bounding box center [798, 433] width 102 height 26
select select "10"
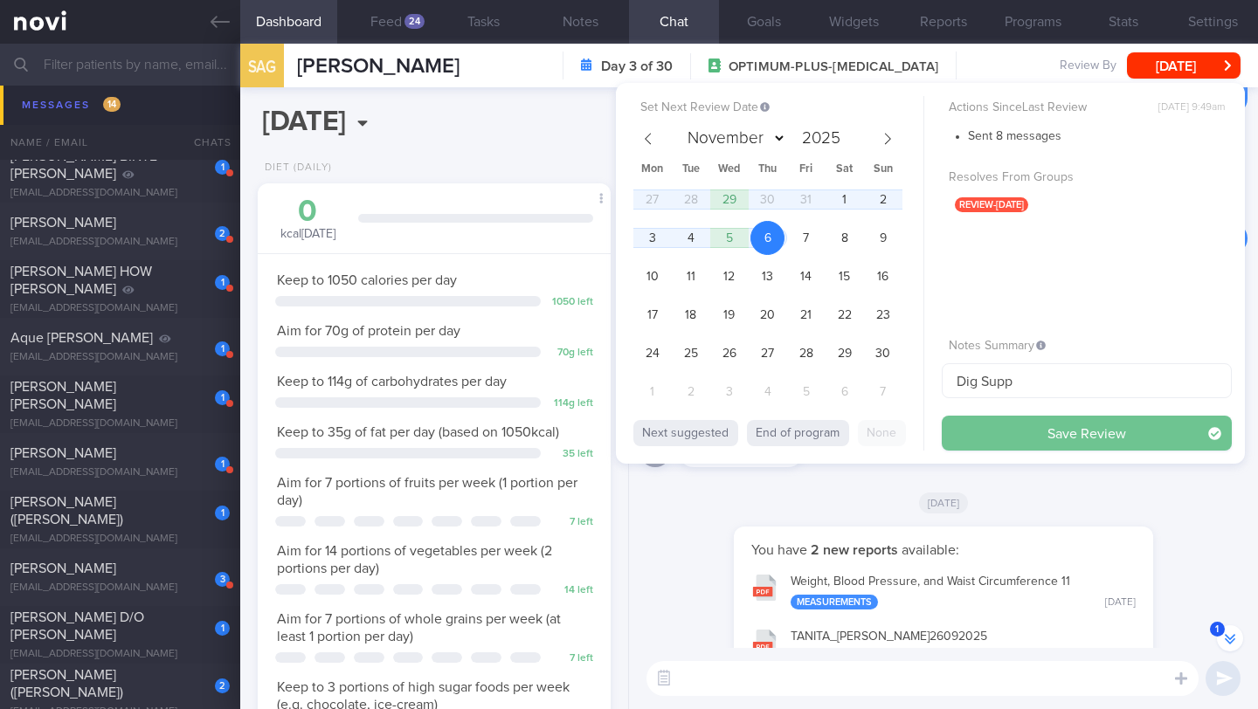
click at [1007, 425] on button "Save Review" at bounding box center [1087, 433] width 290 height 35
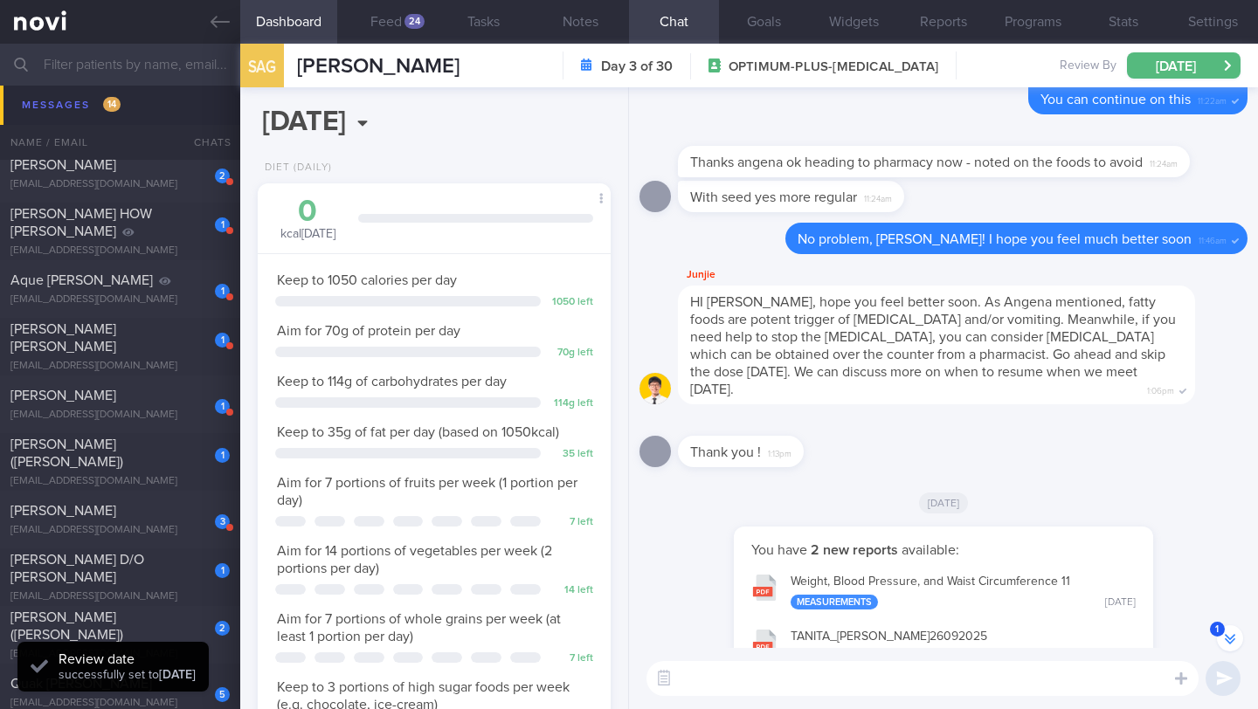
scroll to position [11927, 0]
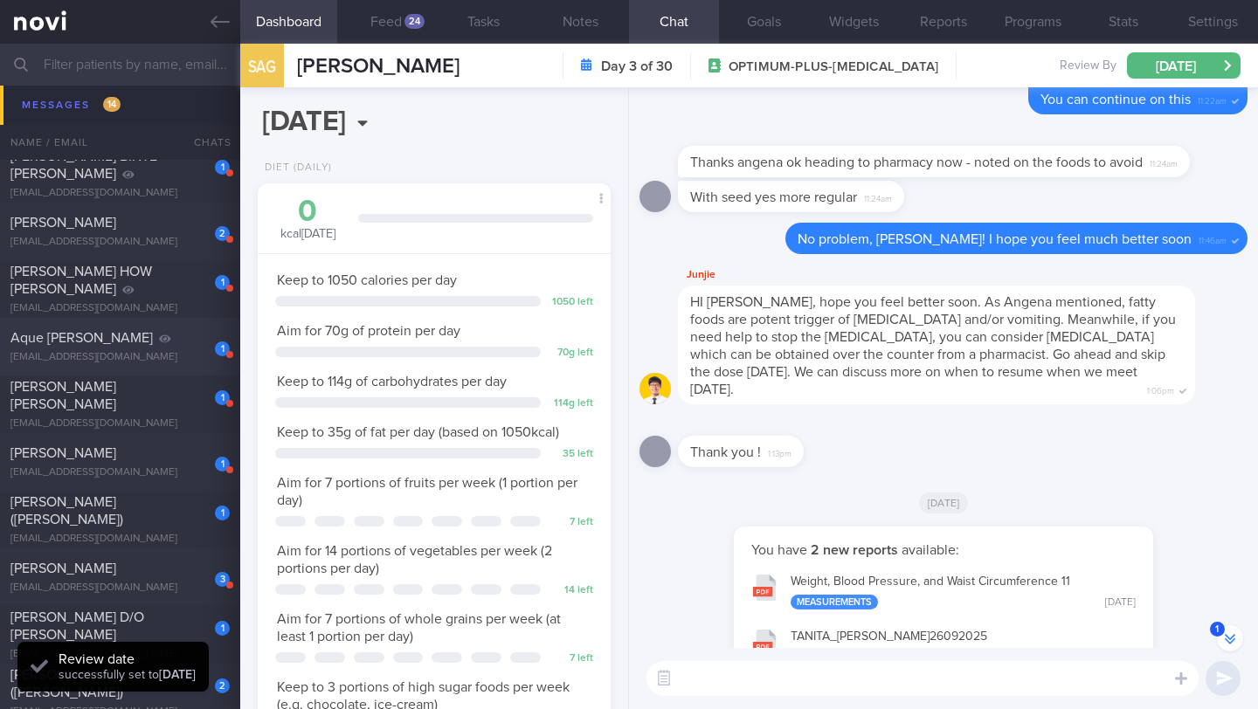
click at [142, 349] on div "1 Aque Margarita Espiritu maita_aque@yahoo.com" at bounding box center [120, 346] width 240 height 35
type input "Dig Sup"
select select "9"
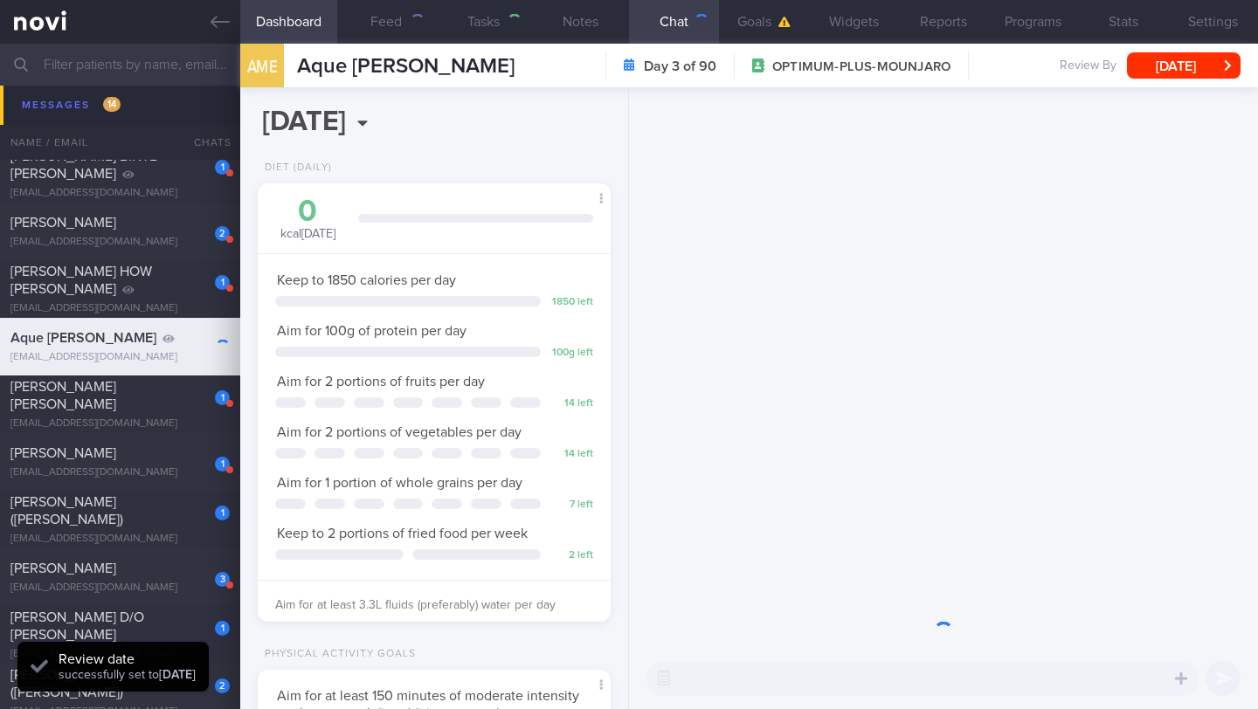
scroll to position [873450, 873321]
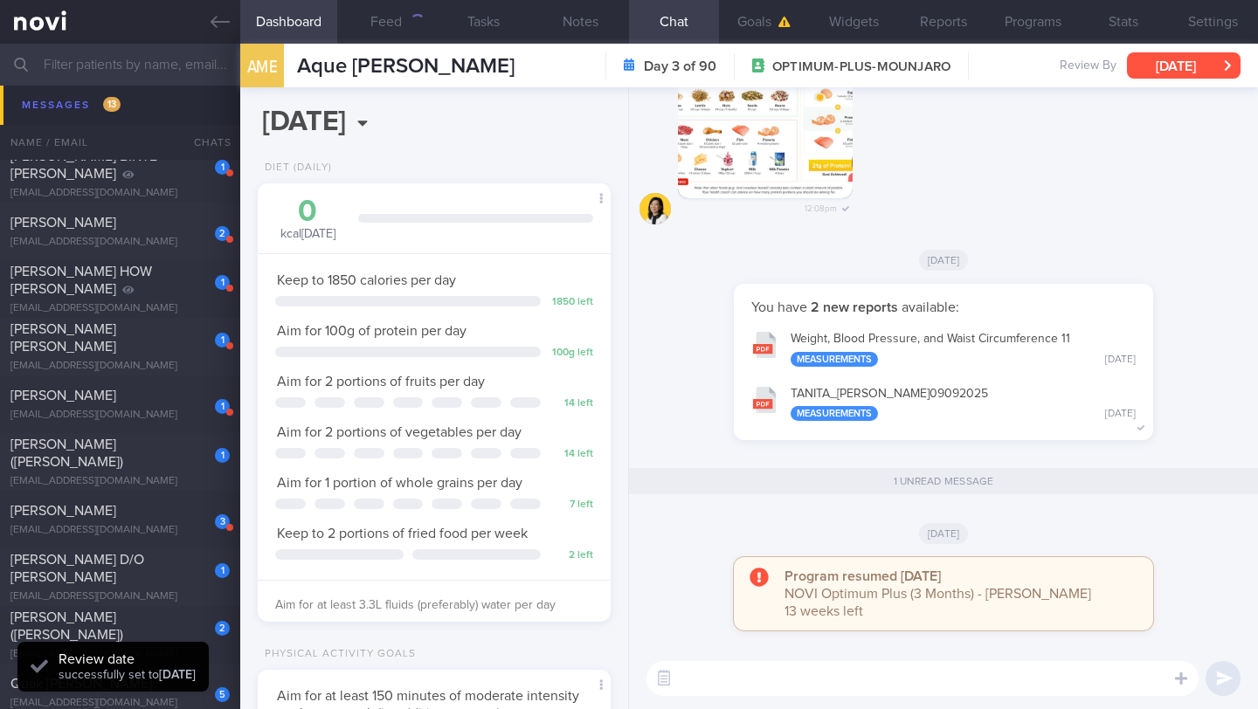
click at [1195, 61] on button "[DATE]" at bounding box center [1184, 65] width 114 height 26
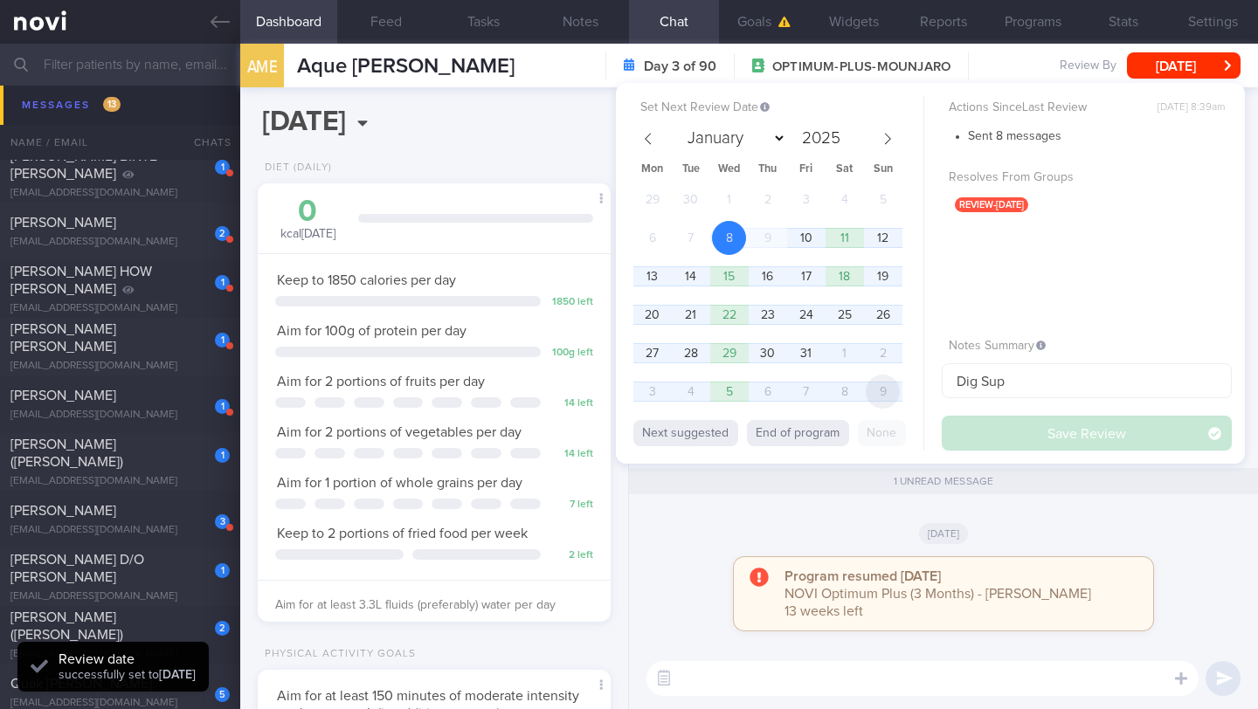
scroll to position [179, 308]
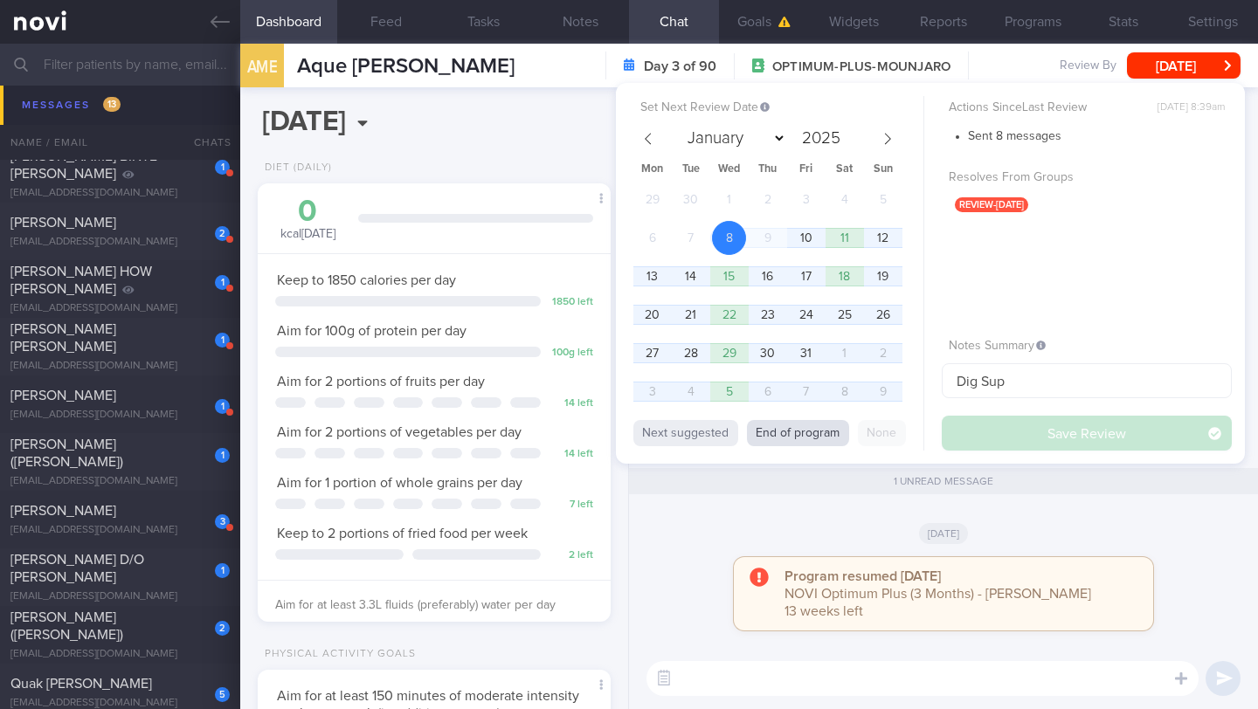
click at [819, 432] on button "End of program" at bounding box center [798, 433] width 102 height 26
type input "2026"
select select "0"
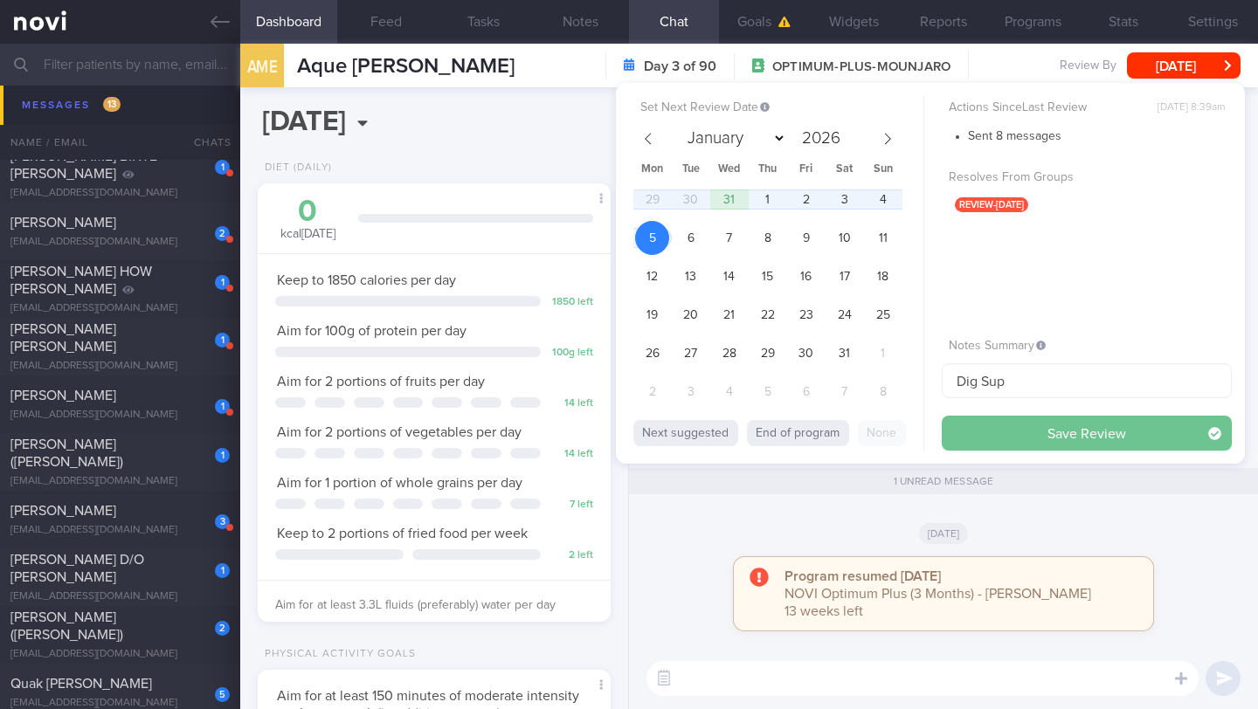
click at [982, 434] on button "Save Review" at bounding box center [1087, 433] width 290 height 35
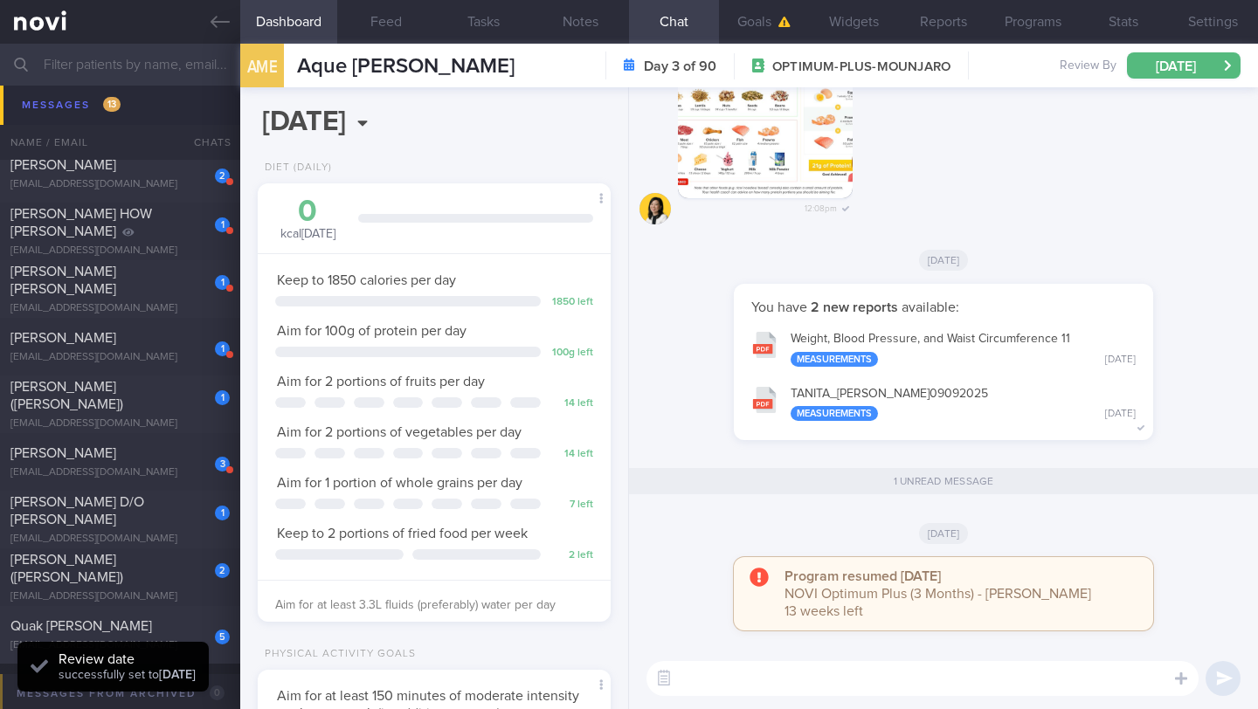
scroll to position [11869, 0]
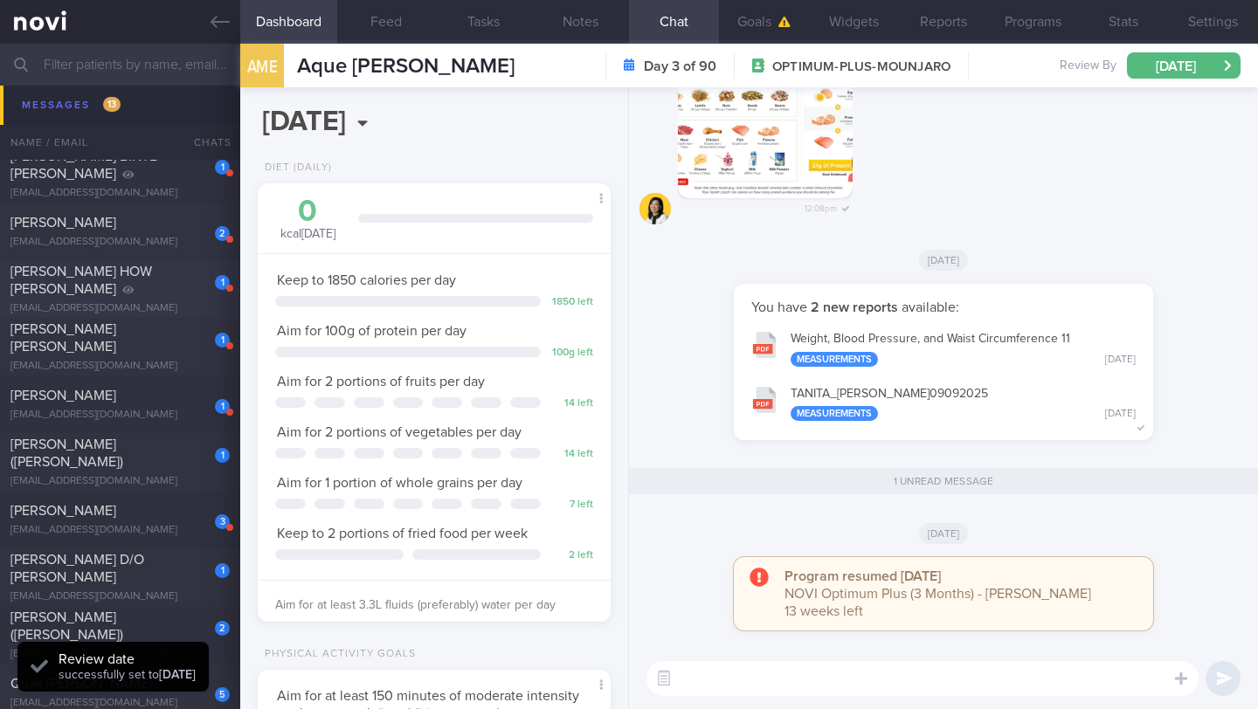
click at [158, 287] on div "[PERSON_NAME] HOW [PERSON_NAME]" at bounding box center [117, 280] width 215 height 35
type input "2025"
type input "Dig support"
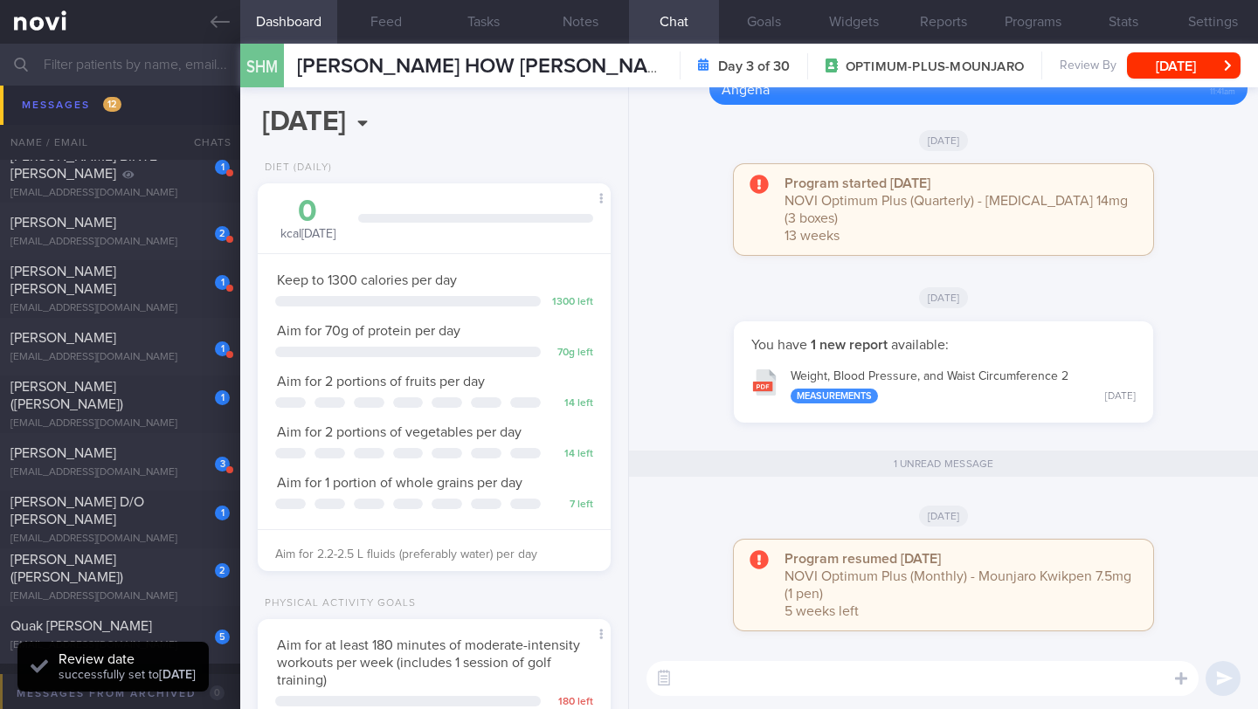
scroll to position [873450, 873321]
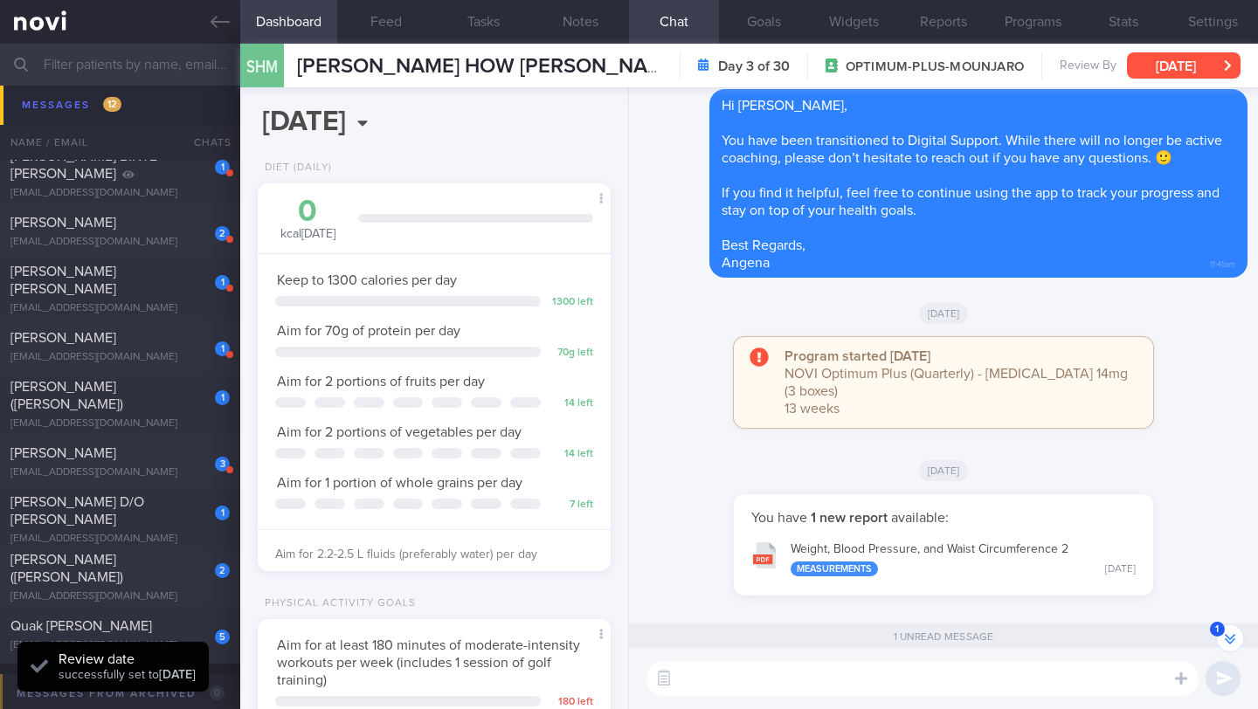
click at [1218, 58] on button "[DATE]" at bounding box center [1184, 65] width 114 height 26
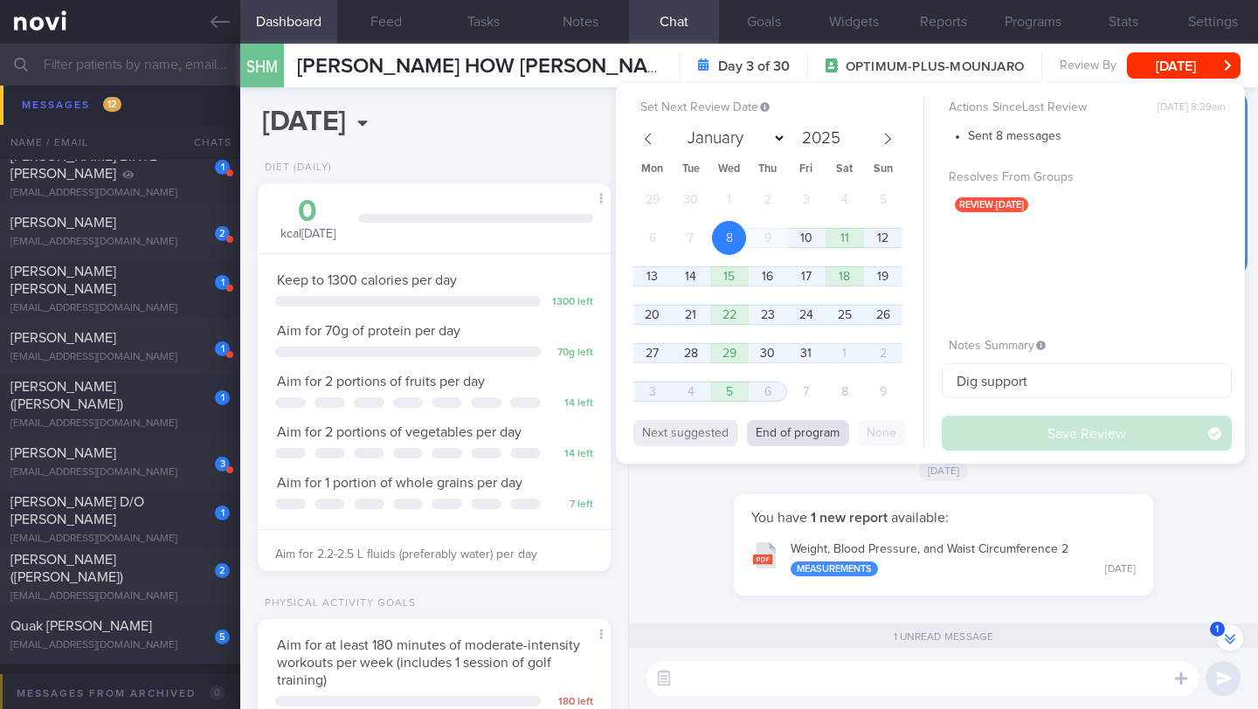
click at [804, 426] on button "End of program" at bounding box center [798, 433] width 102 height 26
select select "10"
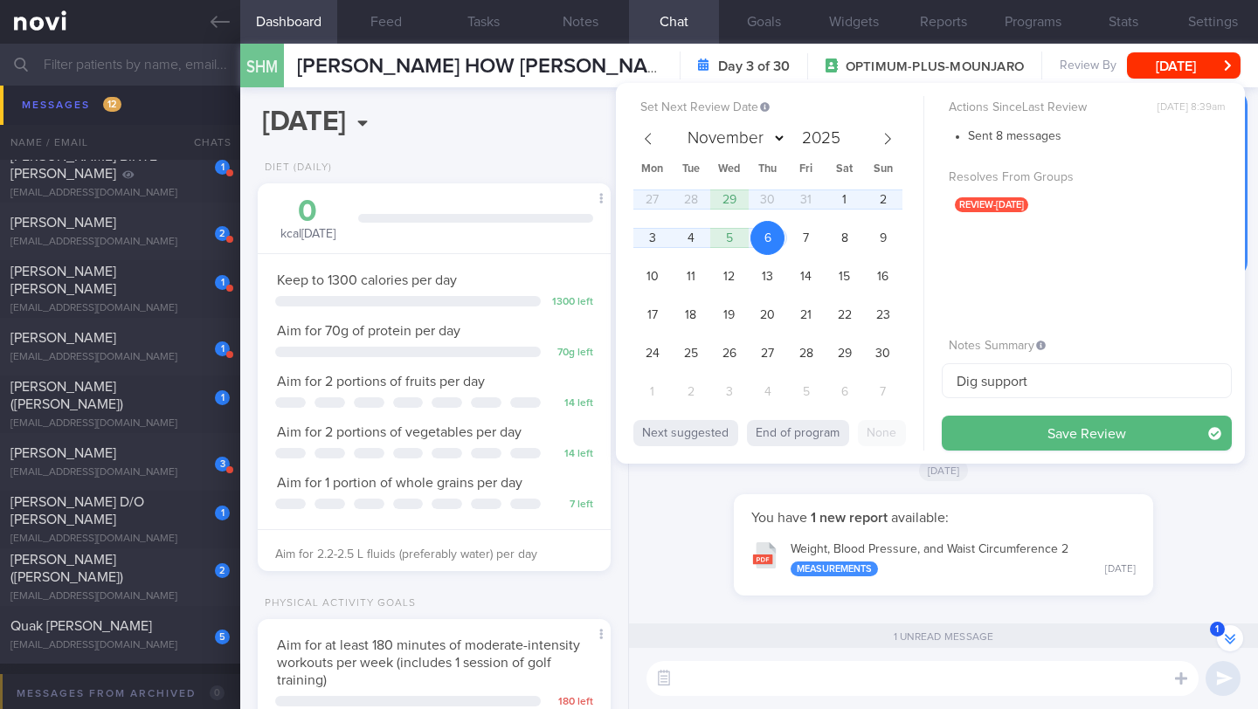
click at [1011, 427] on button "Save Review" at bounding box center [1087, 433] width 290 height 35
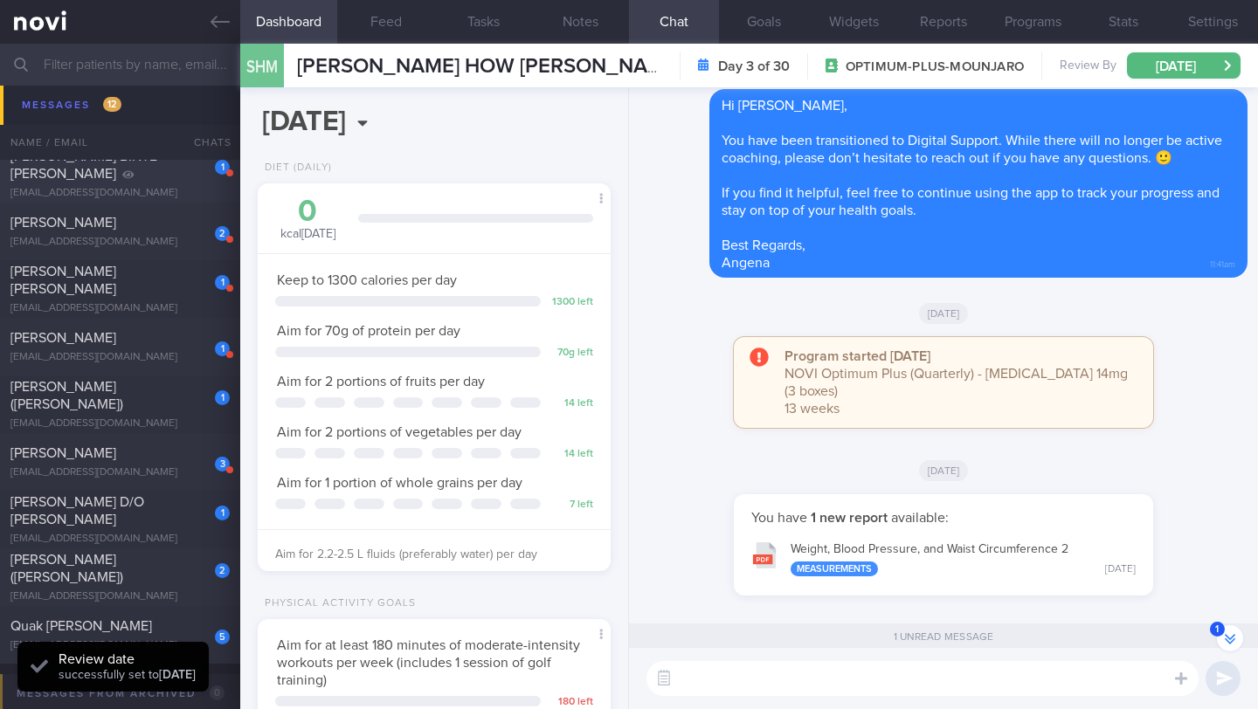
click at [176, 176] on div "1 AISHAH BINTE RAHMAT aishahrahmat93@gmail.com" at bounding box center [120, 174] width 240 height 52
type input "Dig Supp"
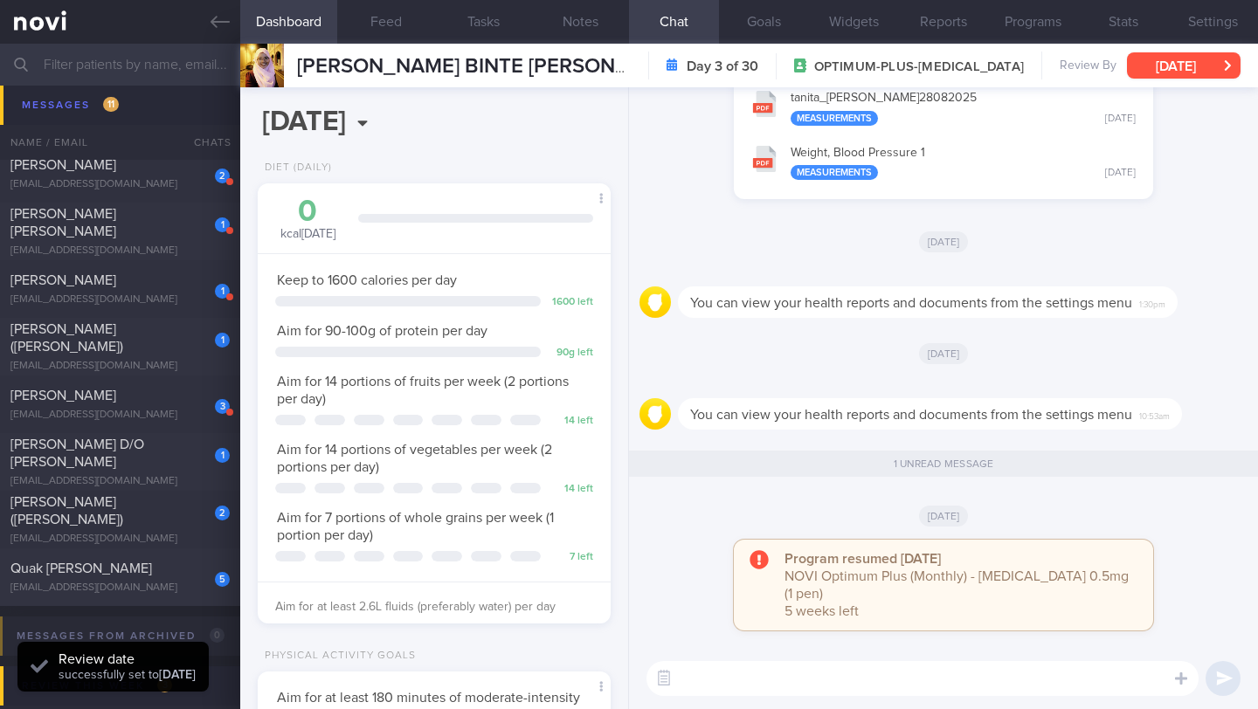
click at [1192, 65] on button "[DATE]" at bounding box center [1184, 65] width 114 height 26
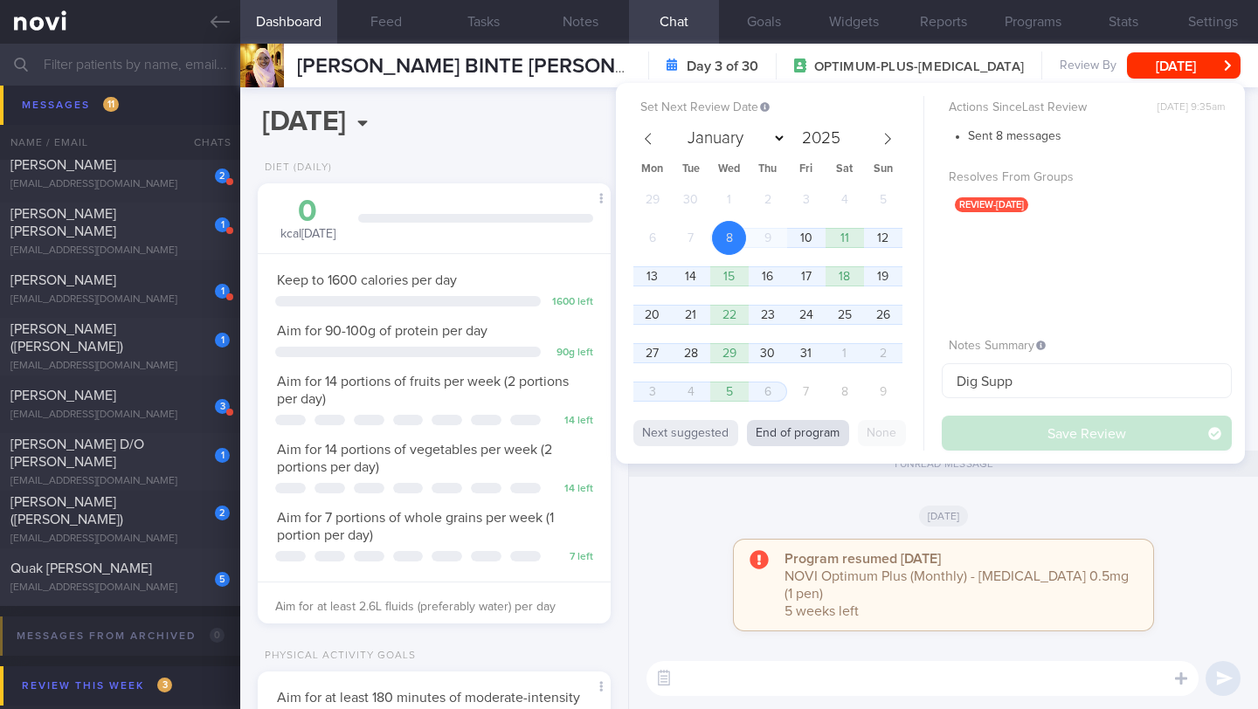
click at [797, 439] on button "End of program" at bounding box center [798, 433] width 102 height 26
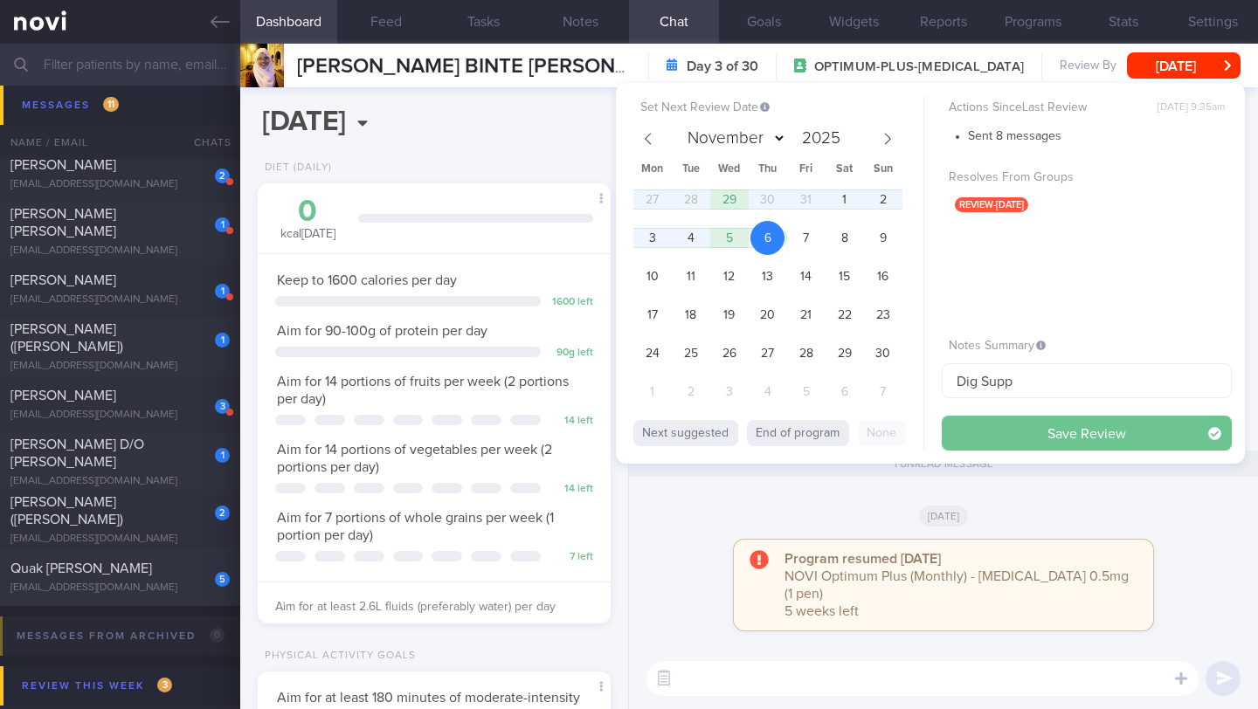
click at [1004, 436] on button "Save Review" at bounding box center [1087, 433] width 290 height 35
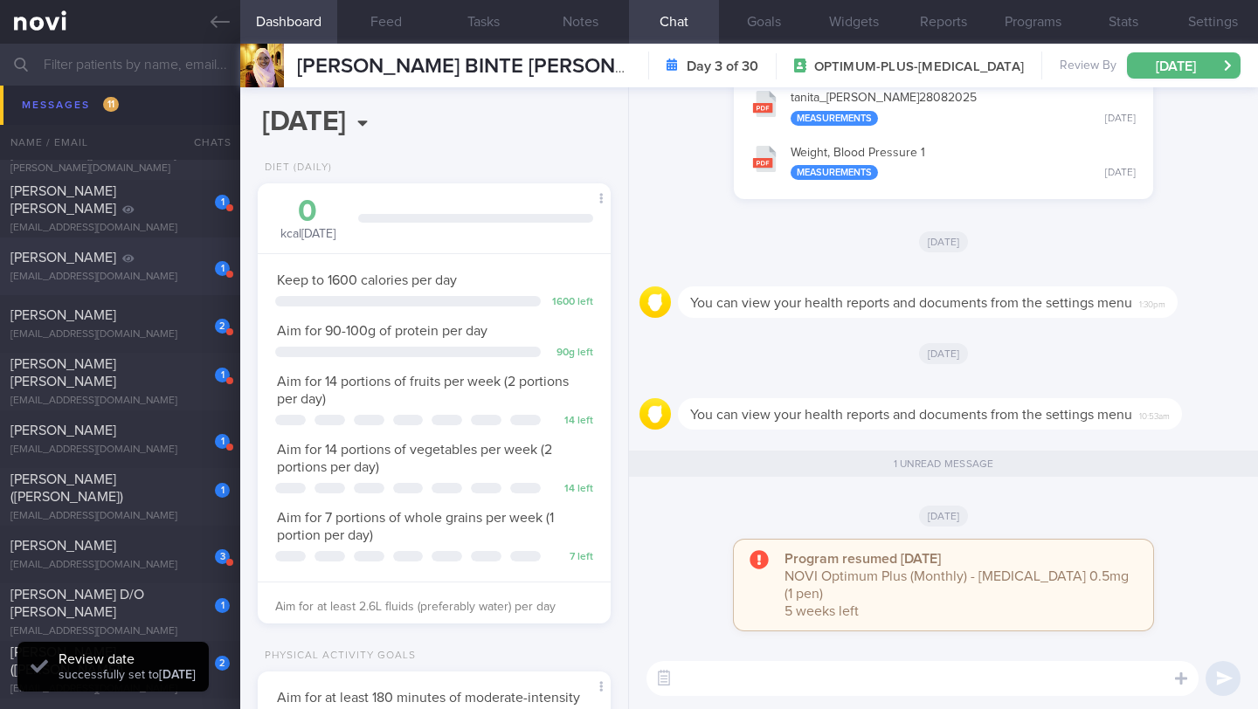
click at [122, 273] on div "[EMAIL_ADDRESS][DOMAIN_NAME]" at bounding box center [119, 277] width 219 height 13
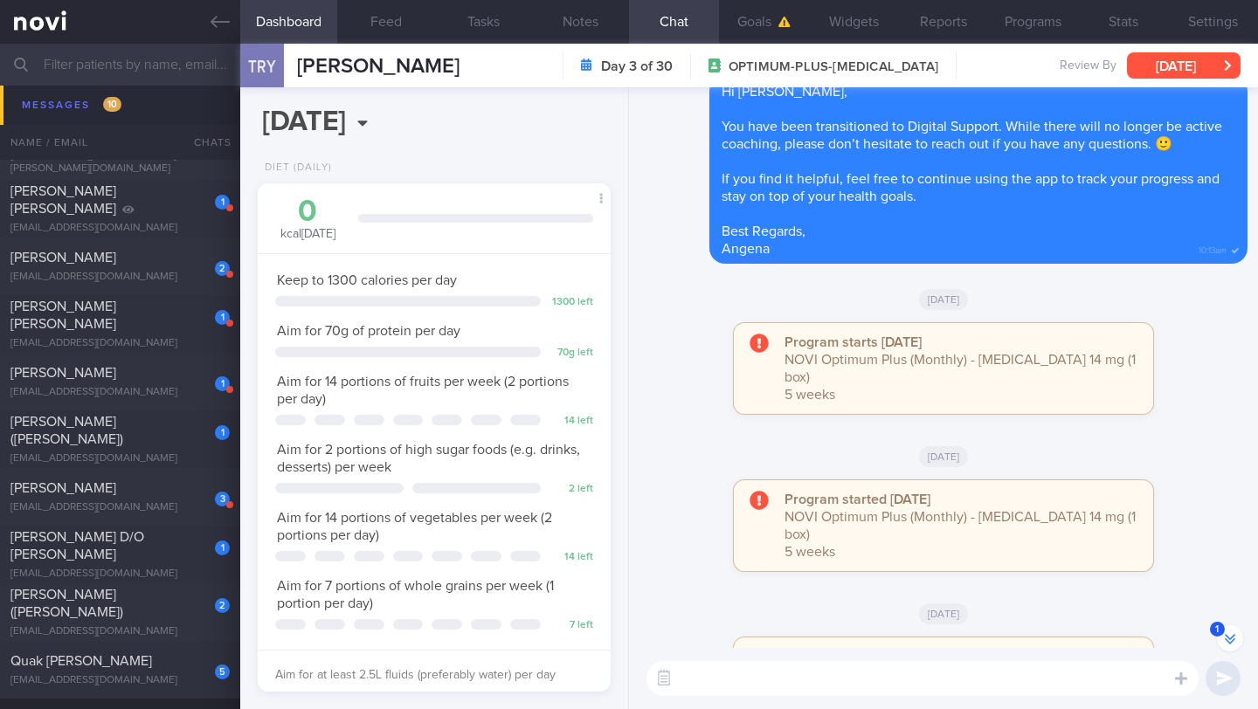
click at [1203, 67] on button "[DATE]" at bounding box center [1184, 65] width 114 height 26
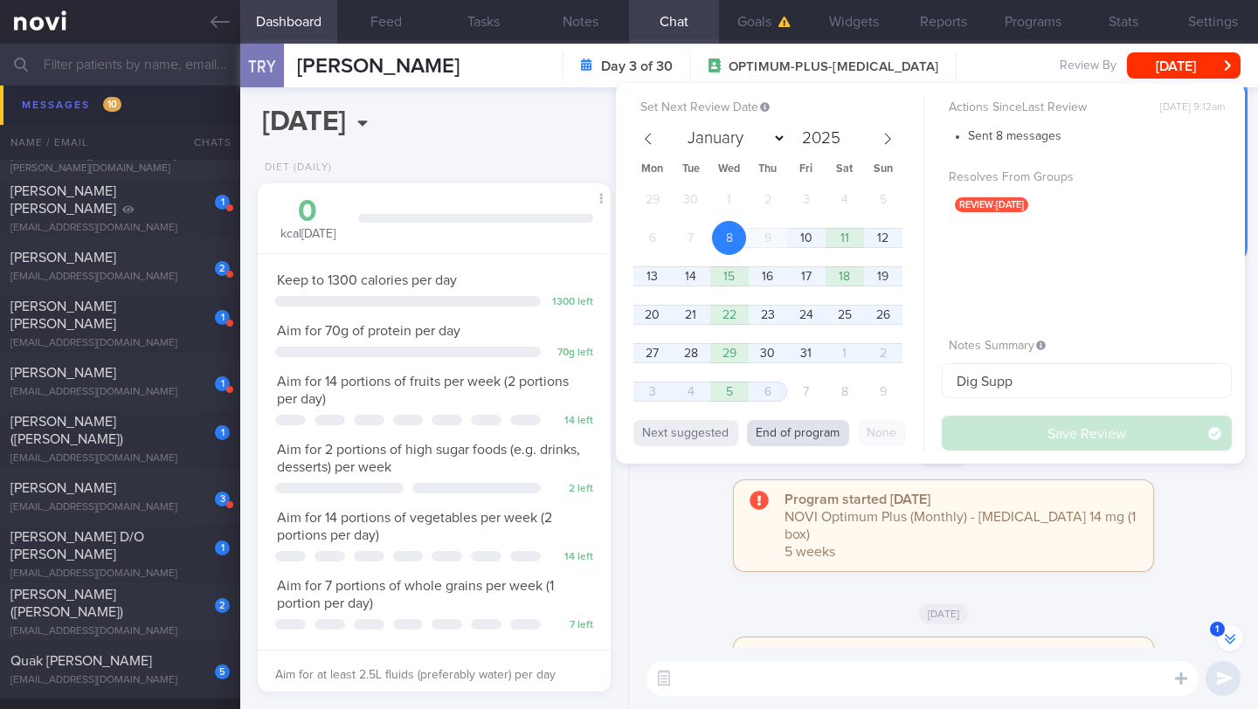
click at [780, 439] on button "End of program" at bounding box center [798, 433] width 102 height 26
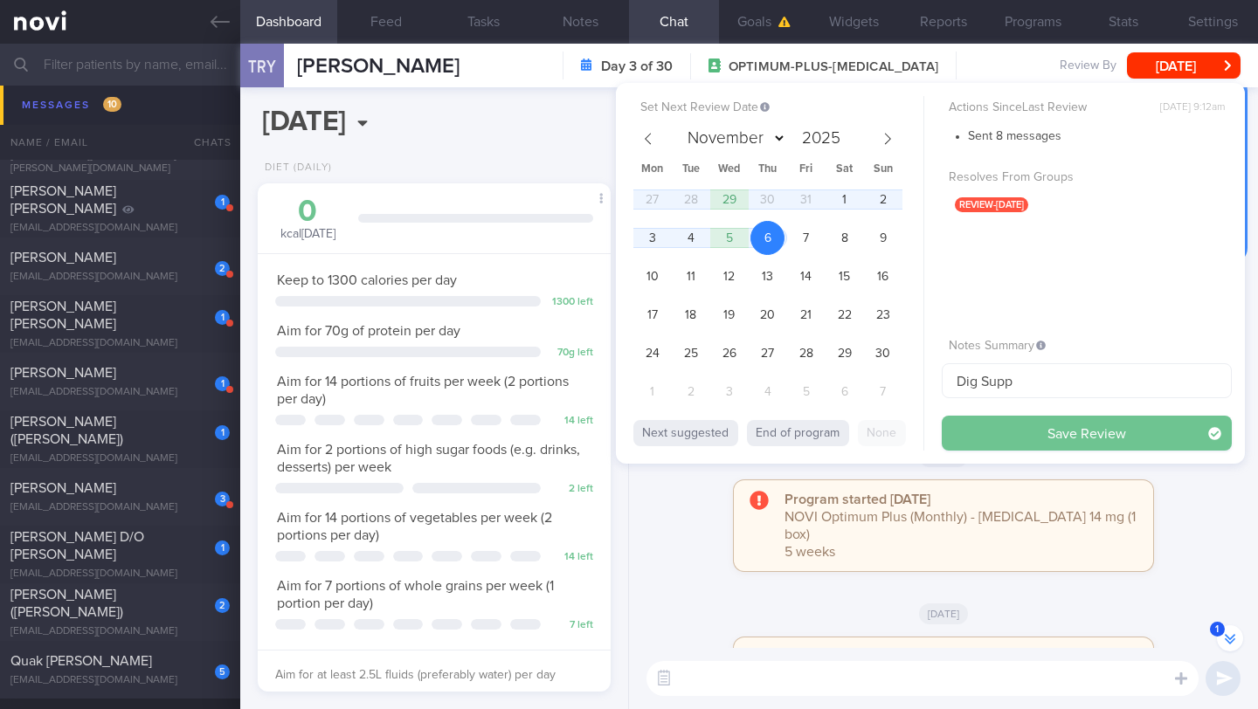
click at [986, 435] on button "Save Review" at bounding box center [1087, 433] width 290 height 35
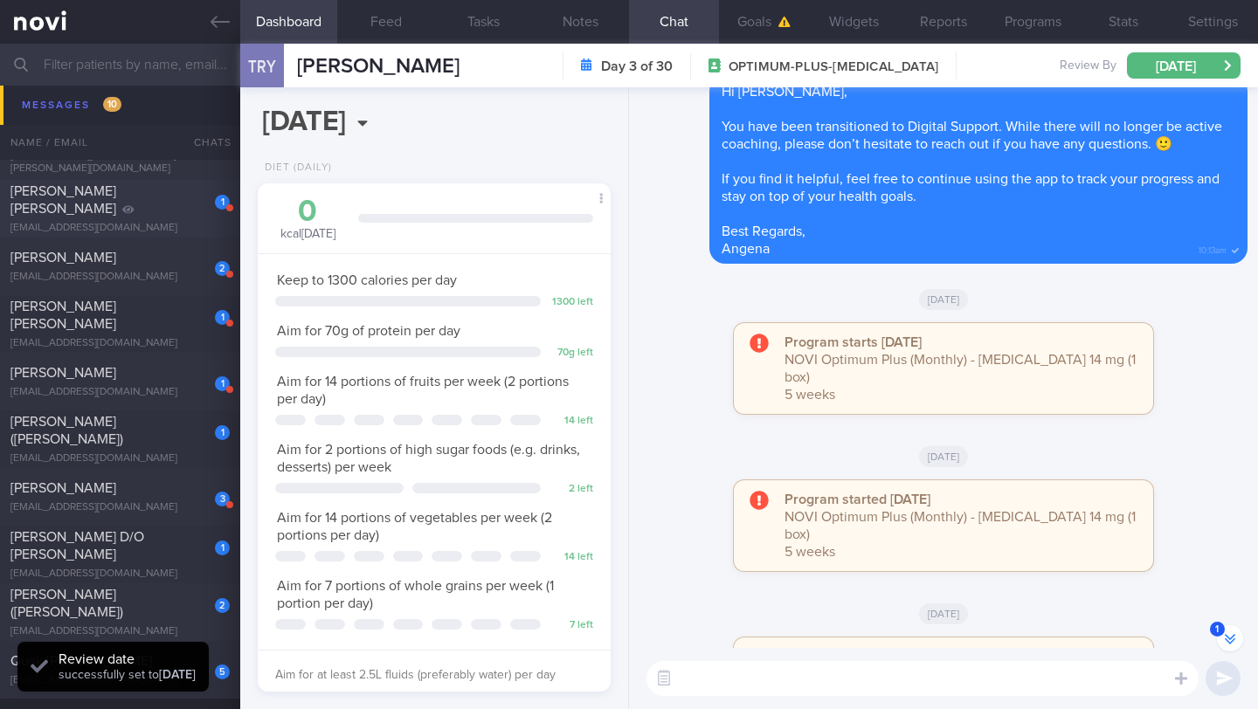
click at [125, 222] on div "[EMAIL_ADDRESS][DOMAIN_NAME]" at bounding box center [119, 228] width 219 height 13
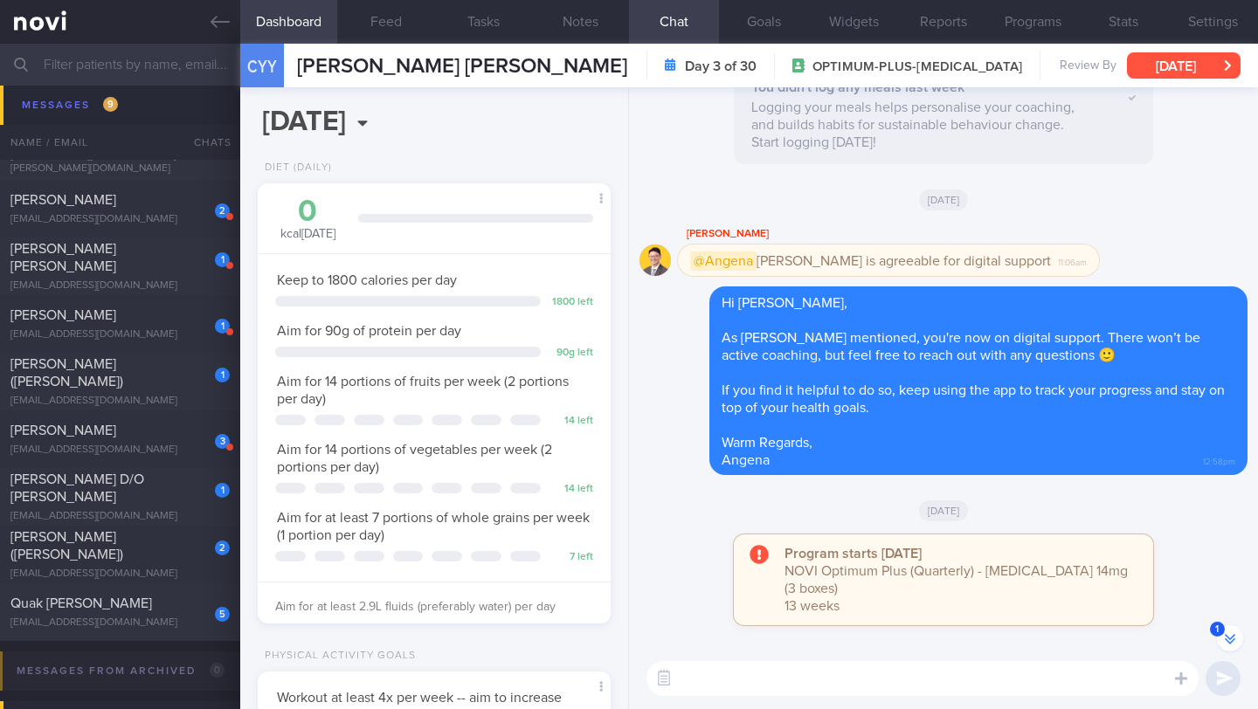
click at [1158, 54] on button "[DATE]" at bounding box center [1184, 65] width 114 height 26
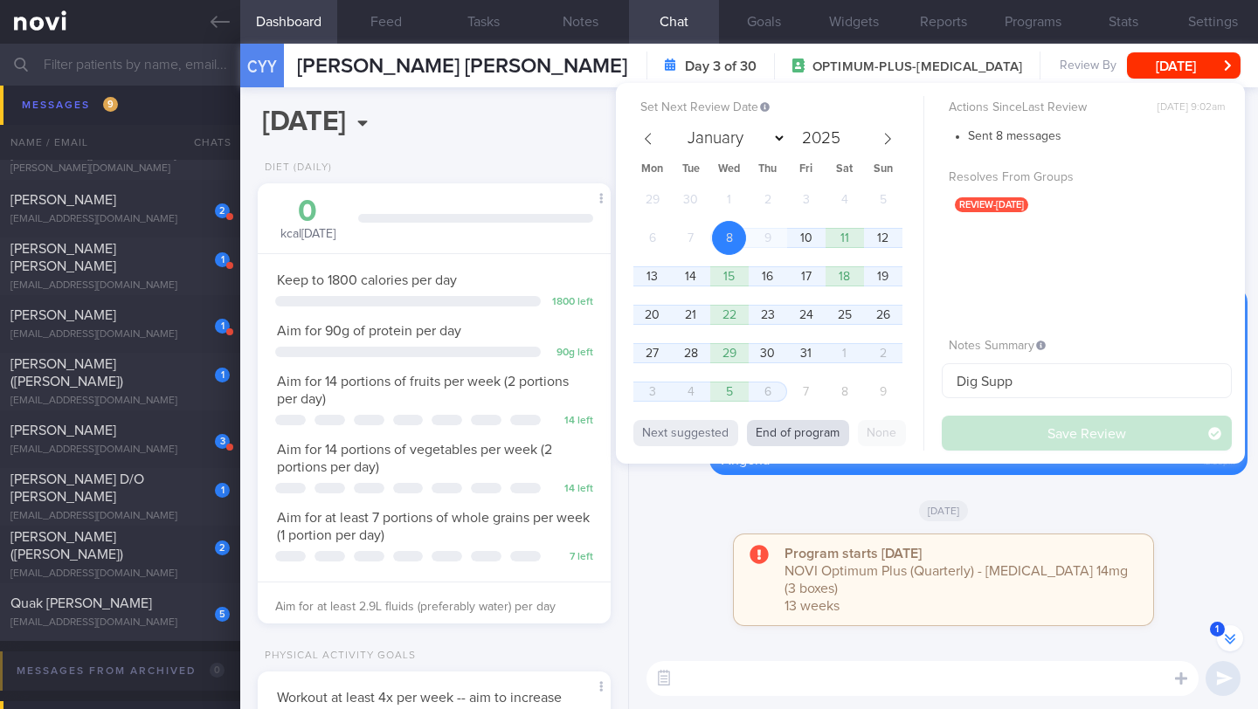
click at [812, 439] on button "End of program" at bounding box center [798, 433] width 102 height 26
select select "10"
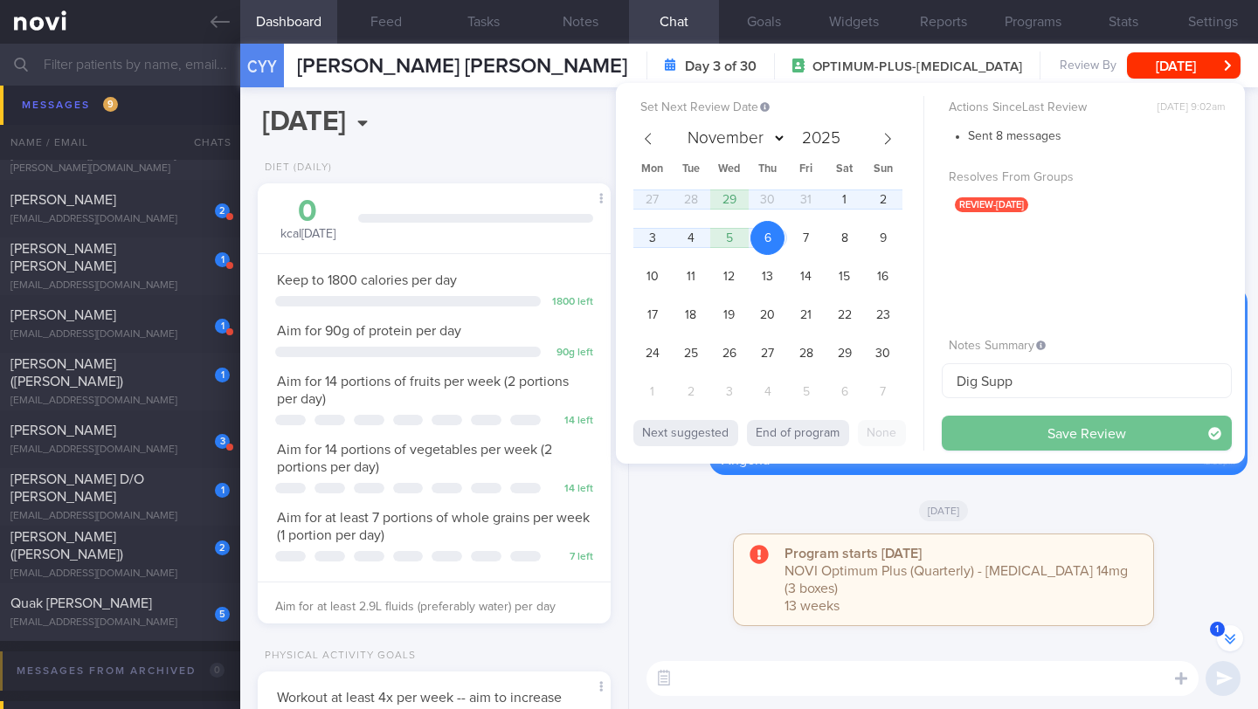
click at [989, 436] on button "Save Review" at bounding box center [1087, 433] width 290 height 35
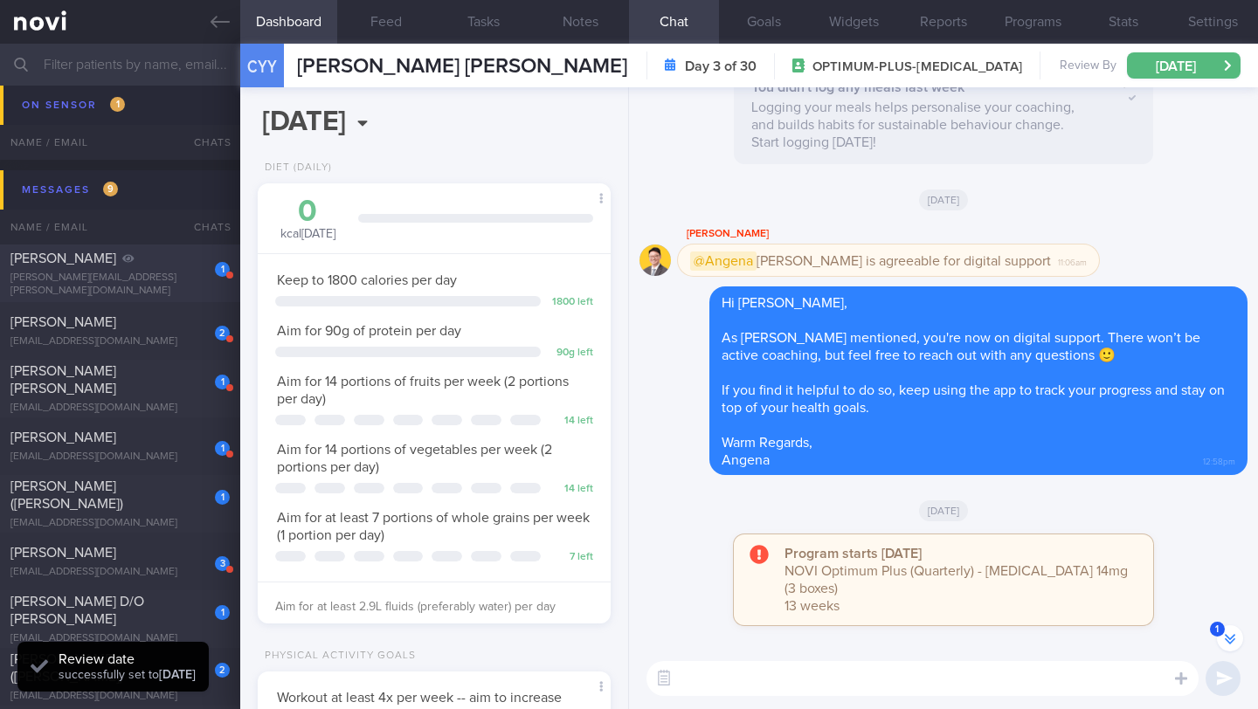
click at [183, 276] on div "1 Lyanne Tan lyanne.r.tan@gmail.com" at bounding box center [120, 274] width 240 height 48
type input "Dig Supp **Will ask questions if any**"
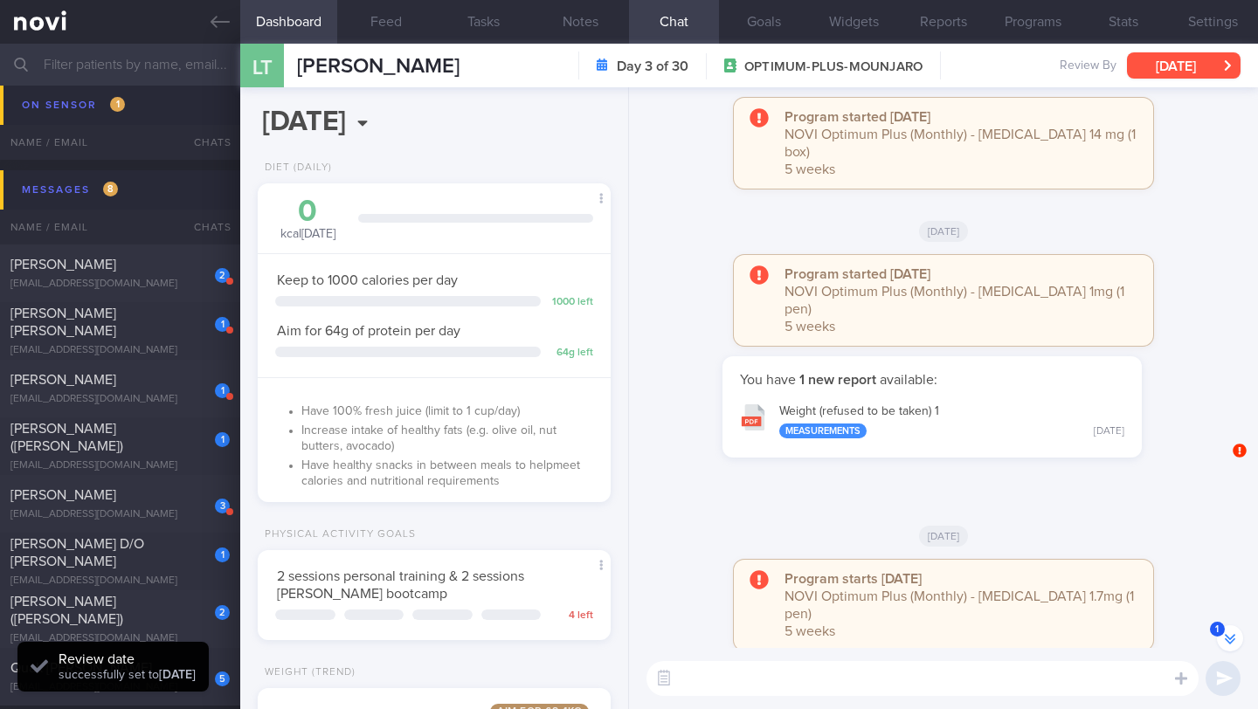
click at [1164, 69] on button "[DATE]" at bounding box center [1184, 65] width 114 height 26
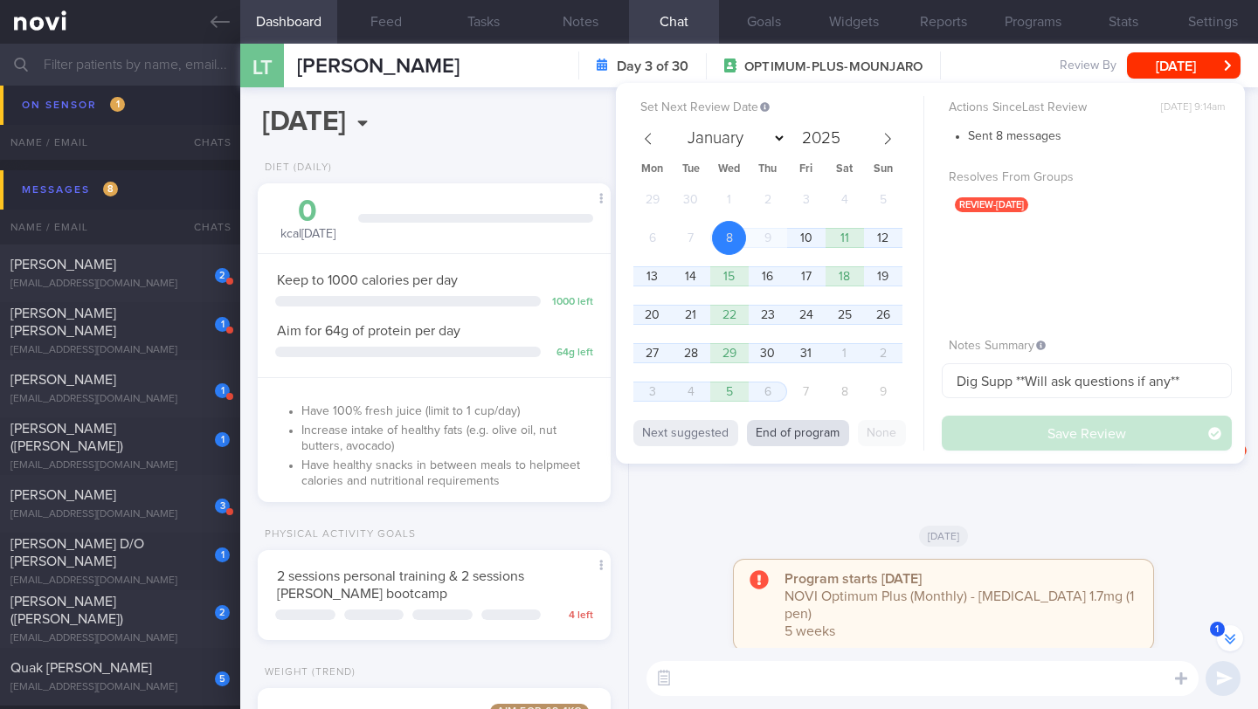
click at [819, 433] on button "End of program" at bounding box center [798, 433] width 102 height 26
select select "10"
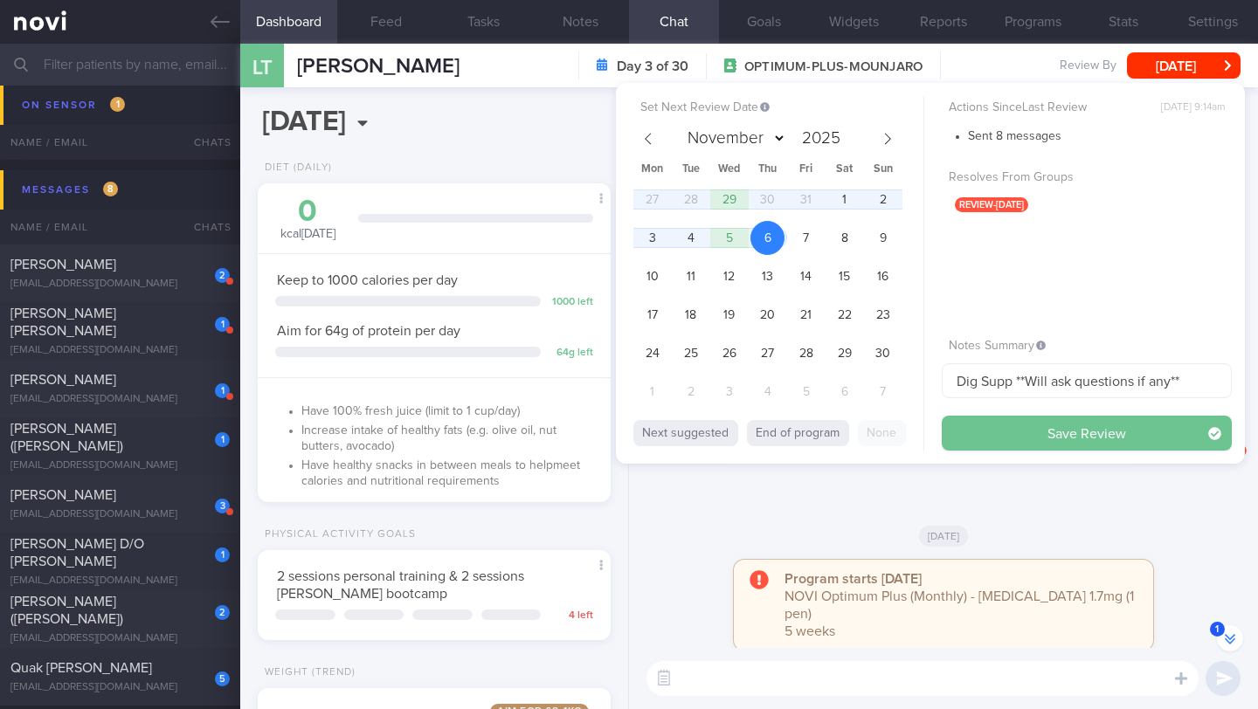
click at [970, 437] on button "Save Review" at bounding box center [1087, 433] width 290 height 35
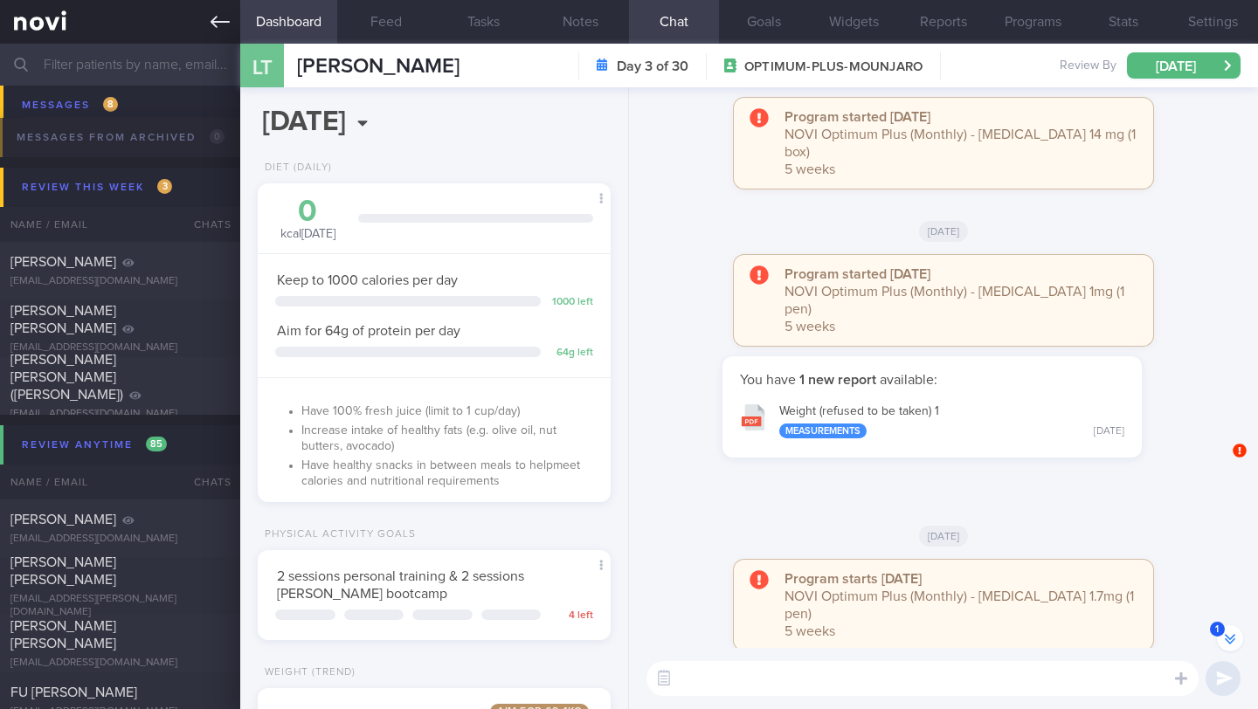
click at [216, 31] on icon at bounding box center [220, 21] width 19 height 19
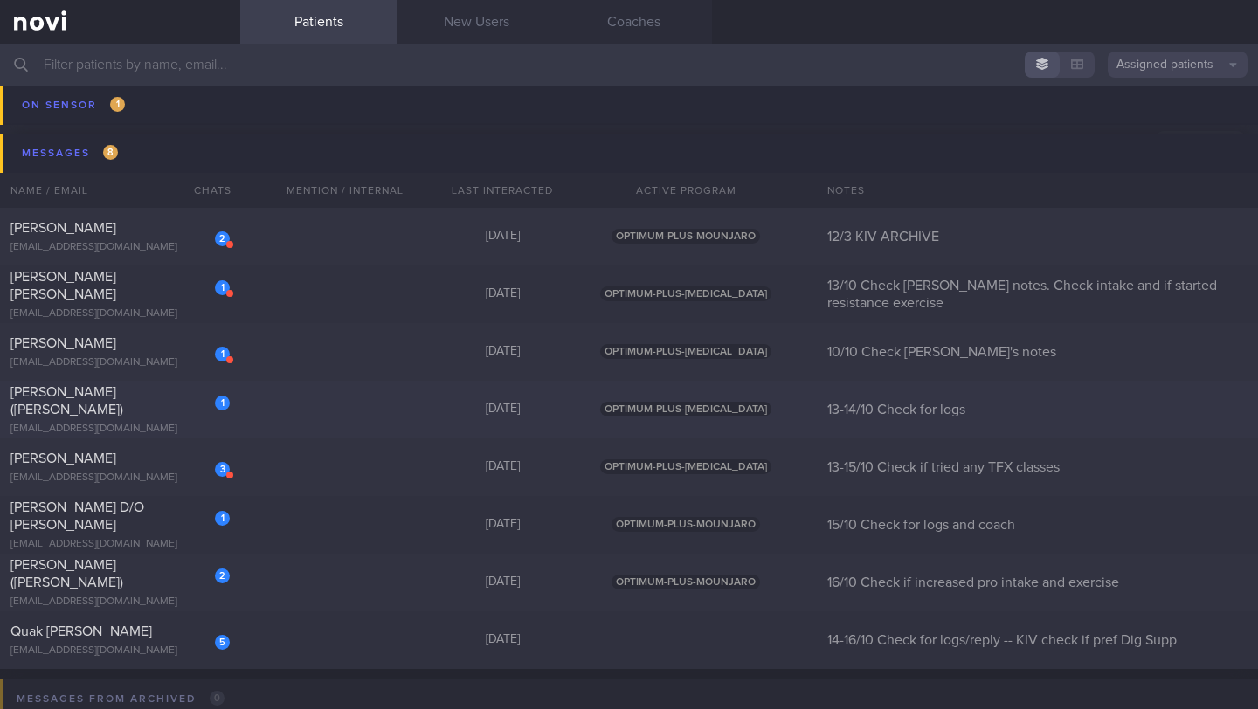
click at [63, 404] on span "[PERSON_NAME] ([PERSON_NAME])" at bounding box center [66, 400] width 113 height 31
select select "9"
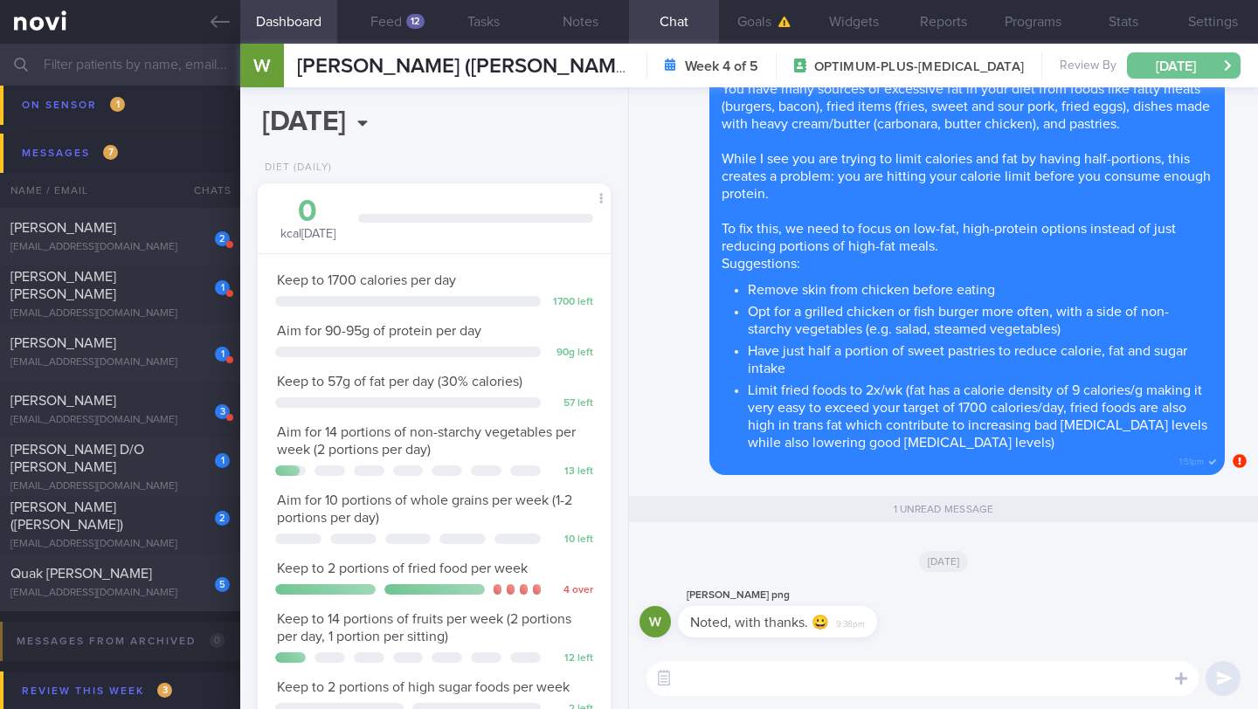
click at [1190, 68] on button "[DATE]" at bounding box center [1184, 65] width 114 height 26
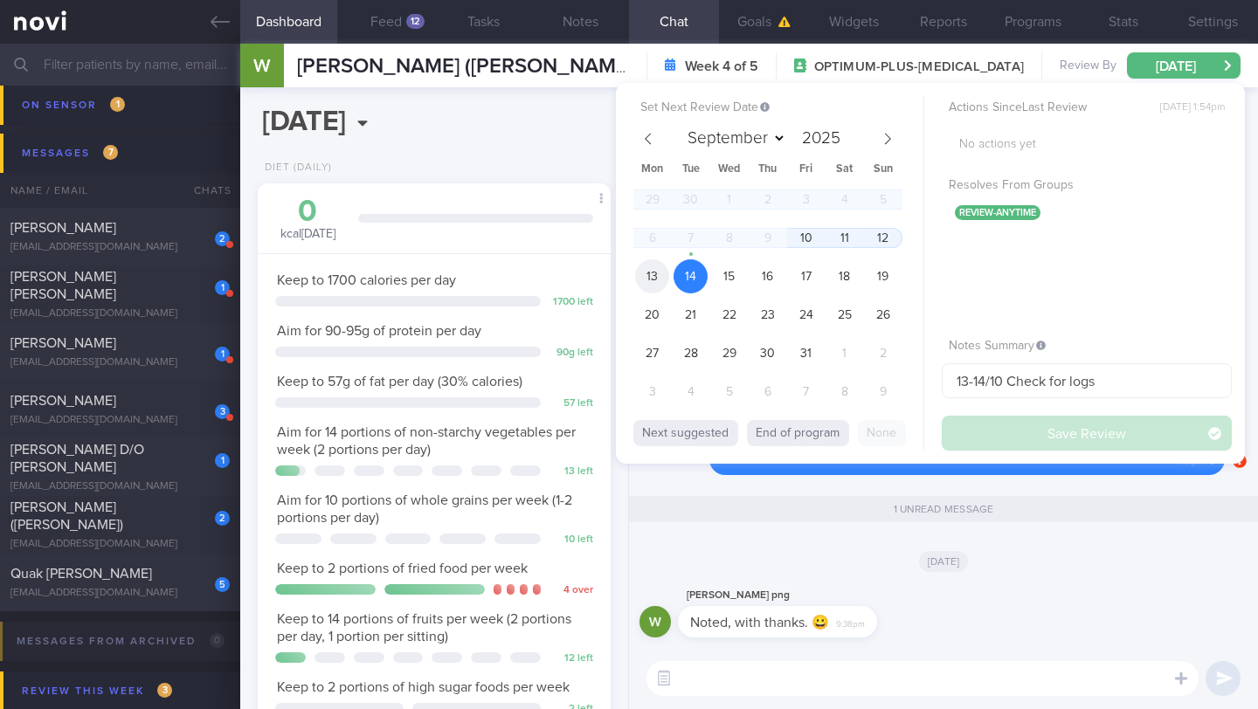
click at [657, 275] on span "13" at bounding box center [652, 276] width 34 height 34
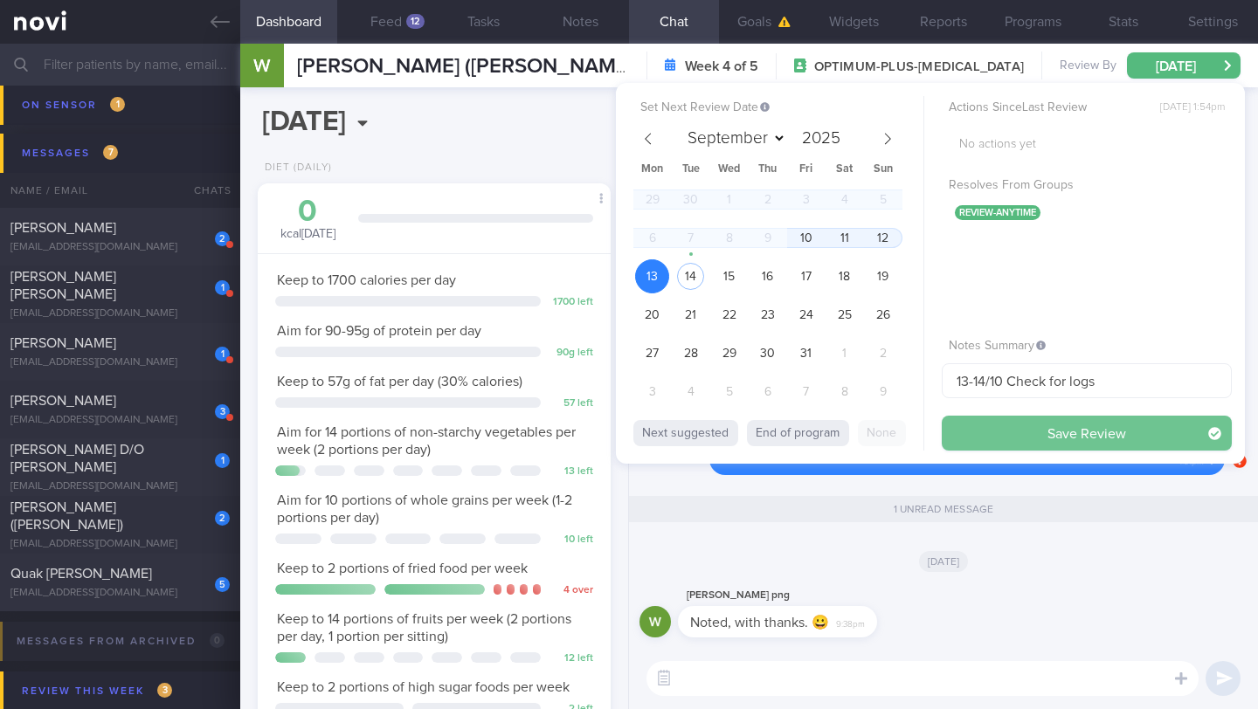
click at [1019, 425] on button "Save Review" at bounding box center [1087, 433] width 290 height 35
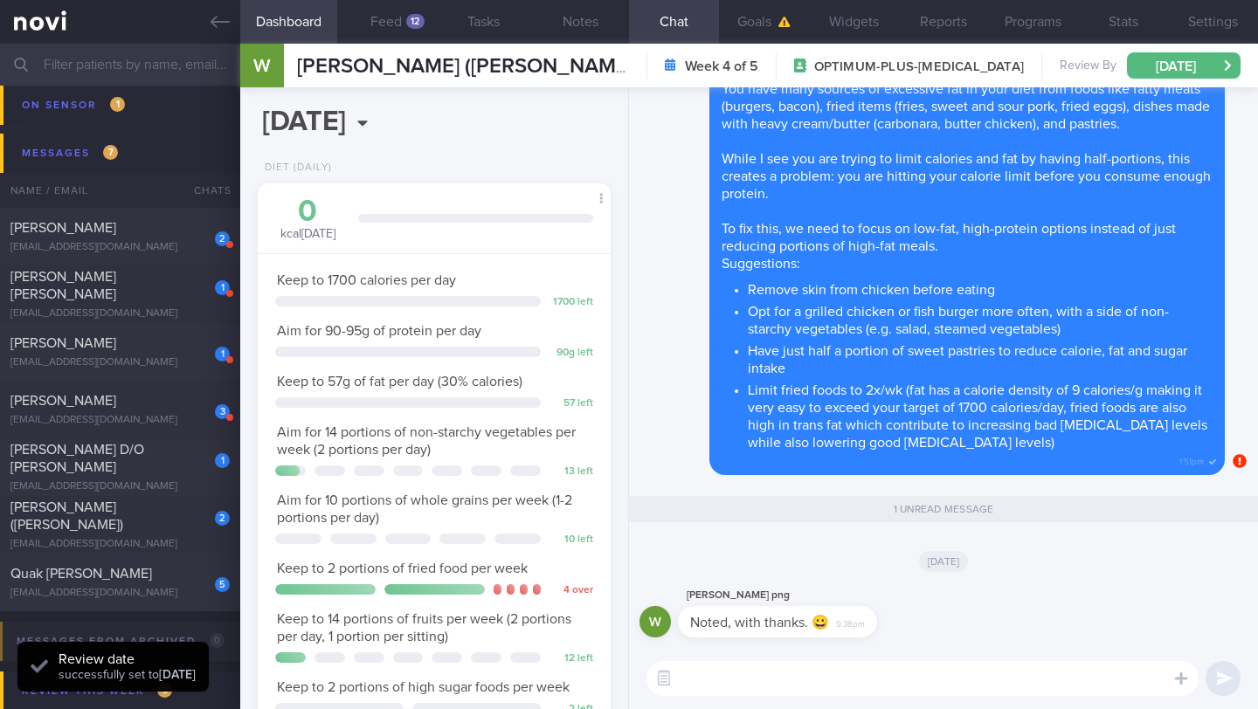
click at [1046, 626] on div "william png Noted, with thanks. 😀 9:38pm" at bounding box center [943, 616] width 608 height 63
click at [142, 458] on div "[PERSON_NAME] D/O [PERSON_NAME]" at bounding box center [117, 458] width 215 height 35
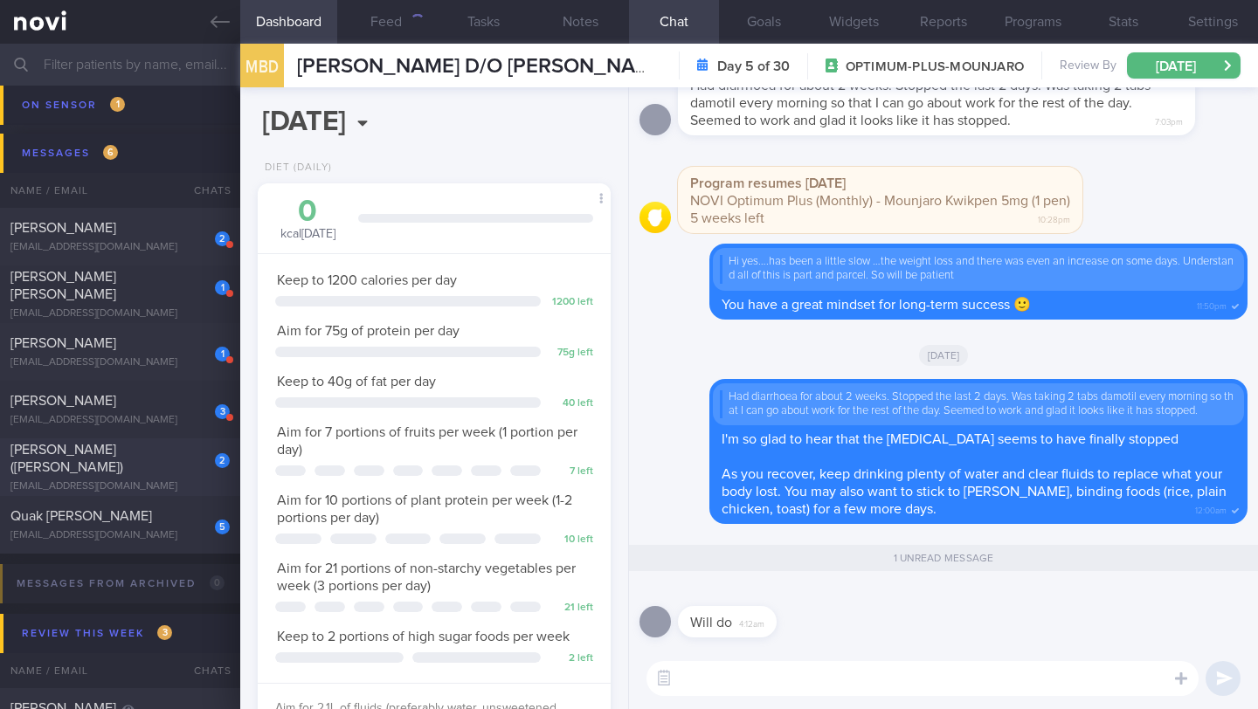
scroll to position [873450, 873321]
click at [1162, 73] on button "Wed, 15 Oct" at bounding box center [1184, 65] width 114 height 26
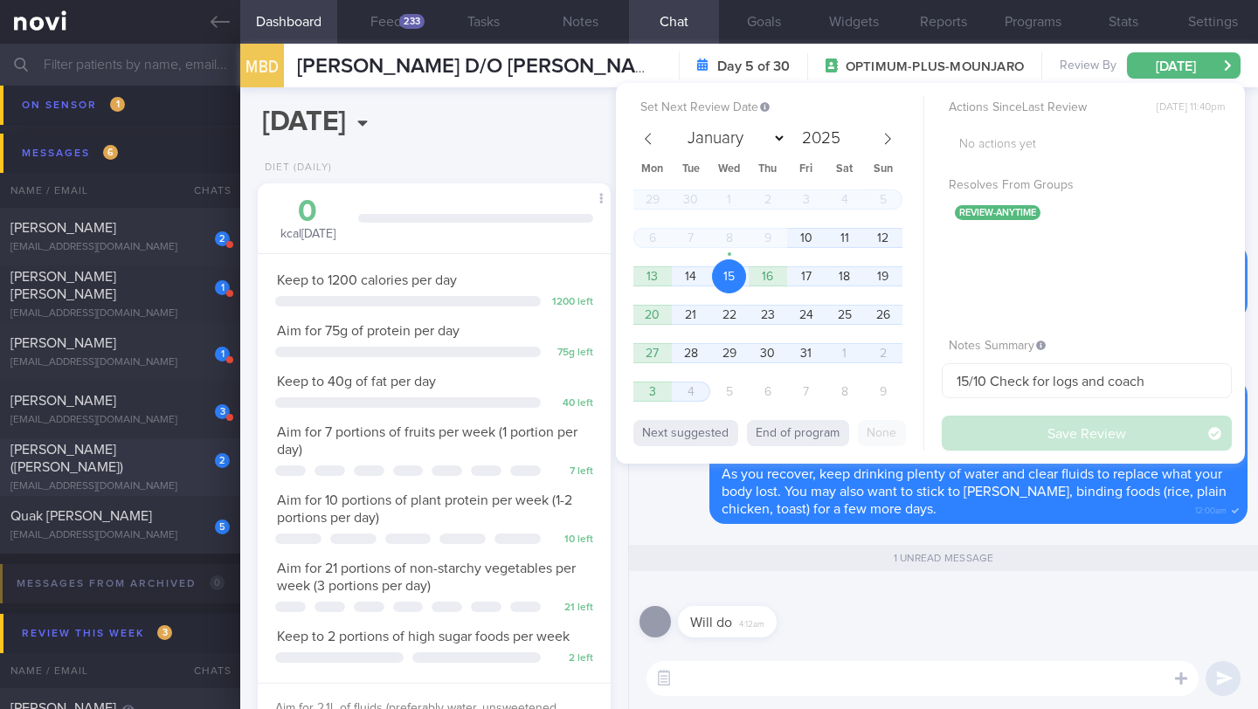
click at [180, 467] on div "[PERSON_NAME] ([PERSON_NAME])" at bounding box center [117, 458] width 215 height 35
type input "16/10 Check if increased pro intake and exercise"
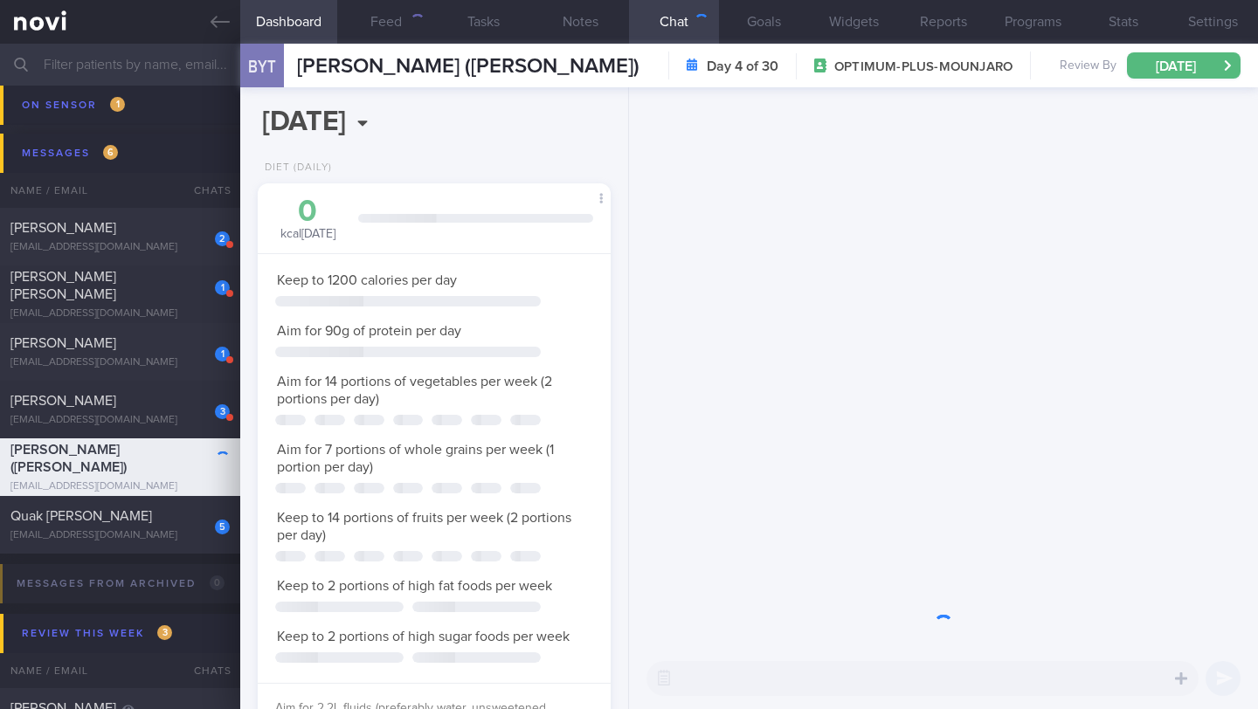
scroll to position [179, 308]
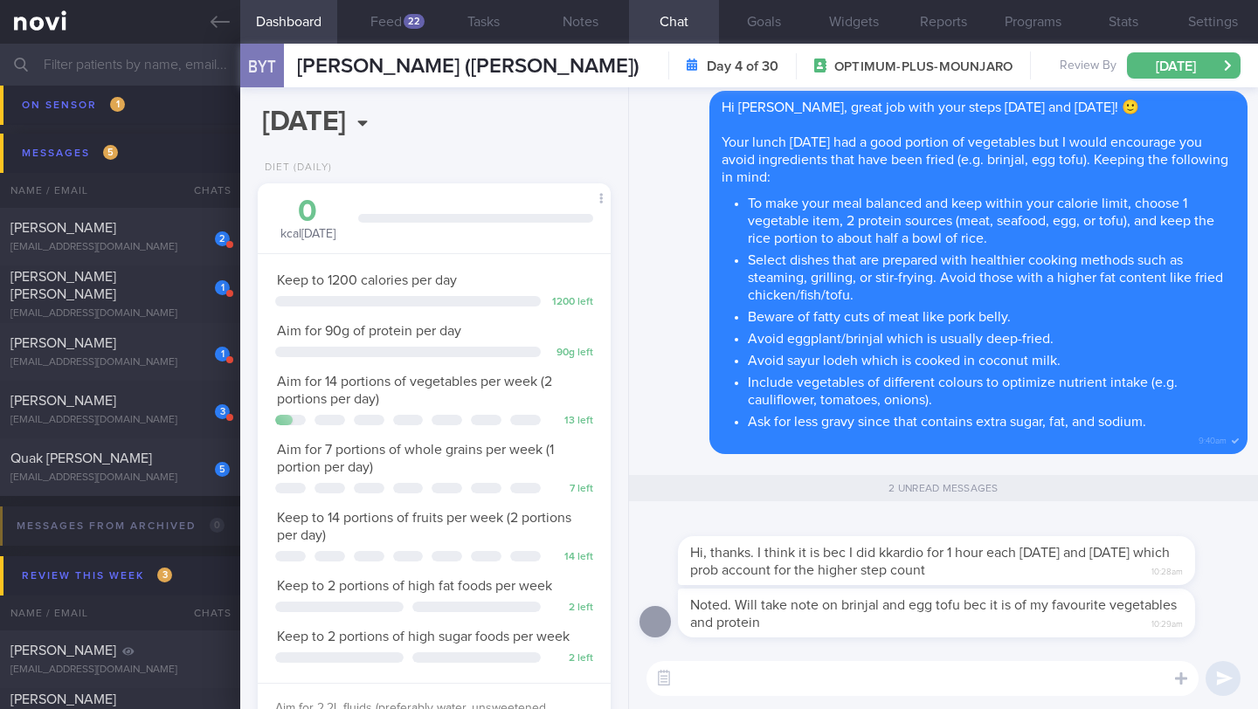
click at [704, 610] on span "Noted. Will take note on brinjal and egg tofu bec it is of my favourite vegetab…" at bounding box center [933, 613] width 487 height 31
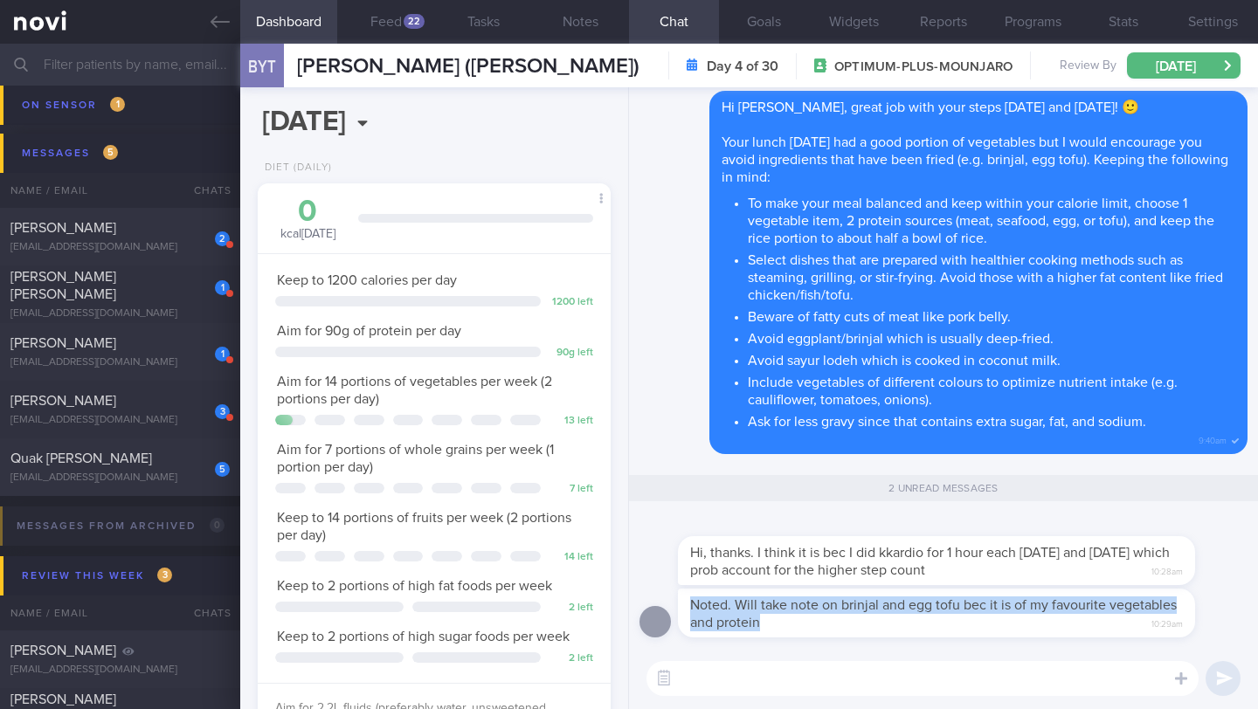
click at [704, 610] on span "Noted. Will take note on brinjal and egg tofu bec it is of my favourite vegetab…" at bounding box center [933, 613] width 487 height 31
copy div "Noted. Will take note on brinjal and egg tofu bec it is of my favourite vegetab…"
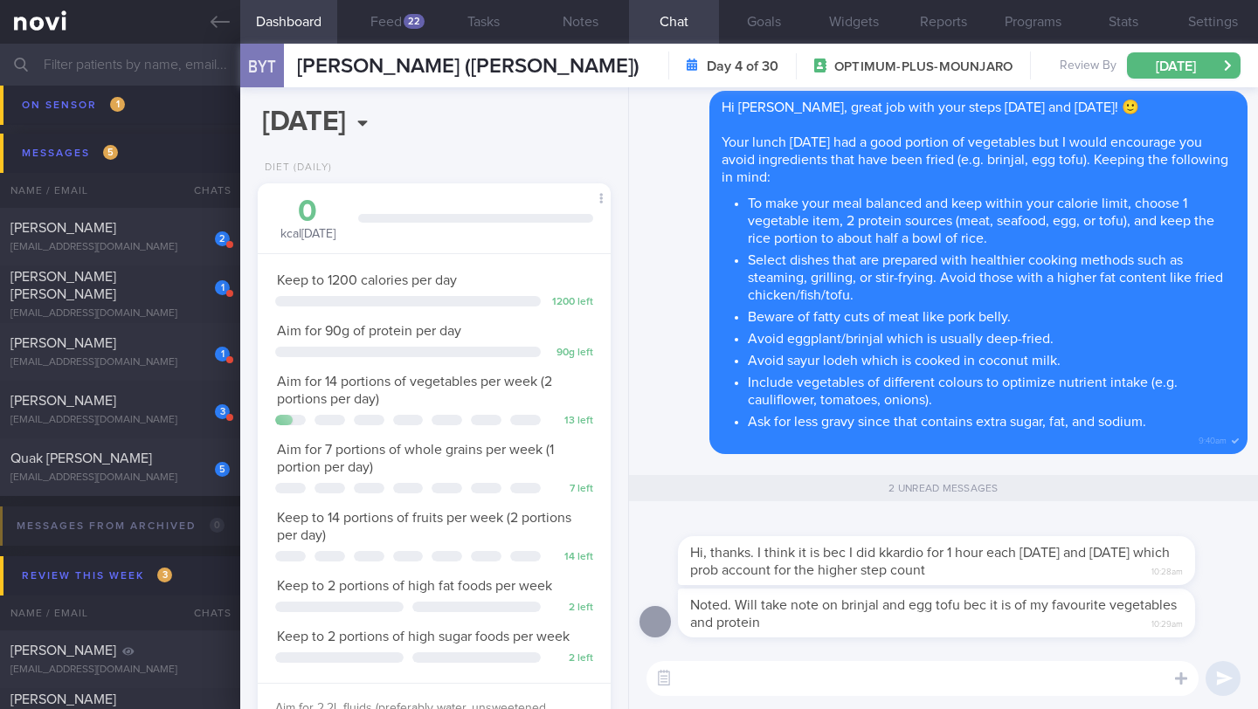
click at [726, 684] on textarea at bounding box center [922, 678] width 552 height 35
drag, startPoint x: 682, startPoint y: 602, endPoint x: 880, endPoint y: 604, distance: 197.4
click at [880, 604] on div "Noted. Will take note on brinjal and egg tofu bec it is of my favourite vegetab…" at bounding box center [963, 613] width 570 height 49
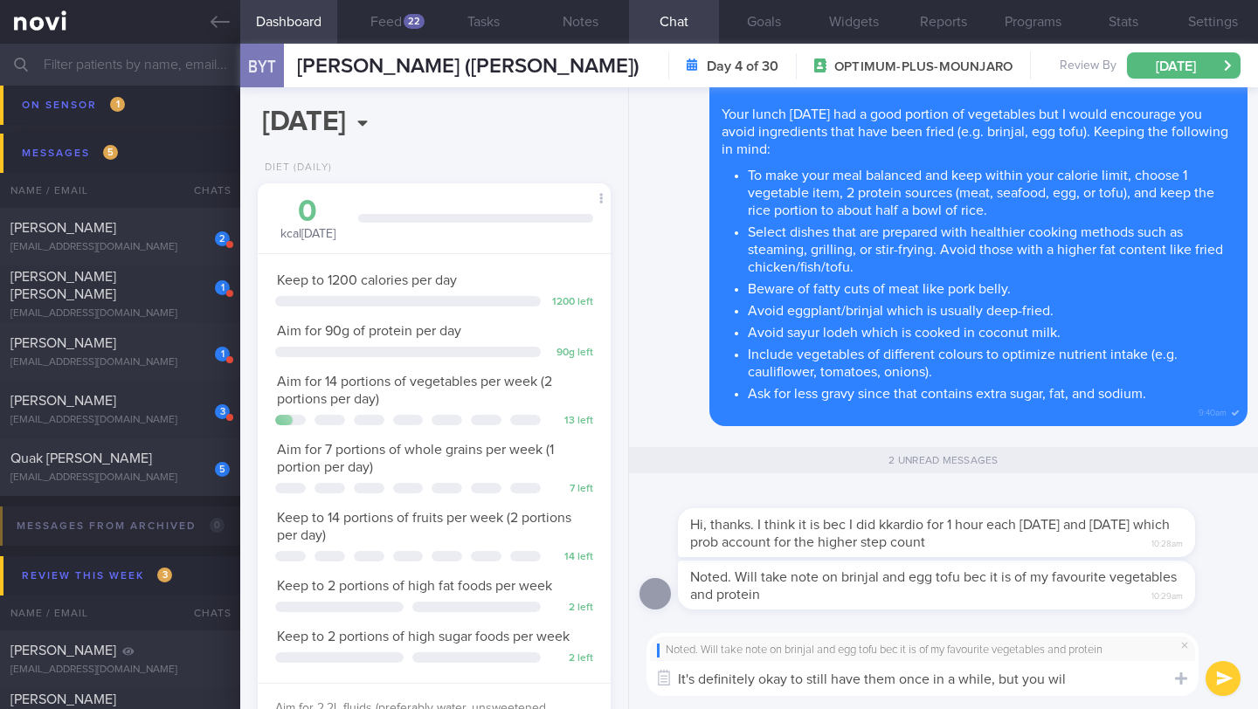
click at [987, 678] on textarea "It's definitely okay to still have them once in a while, but you wil" at bounding box center [922, 678] width 552 height 35
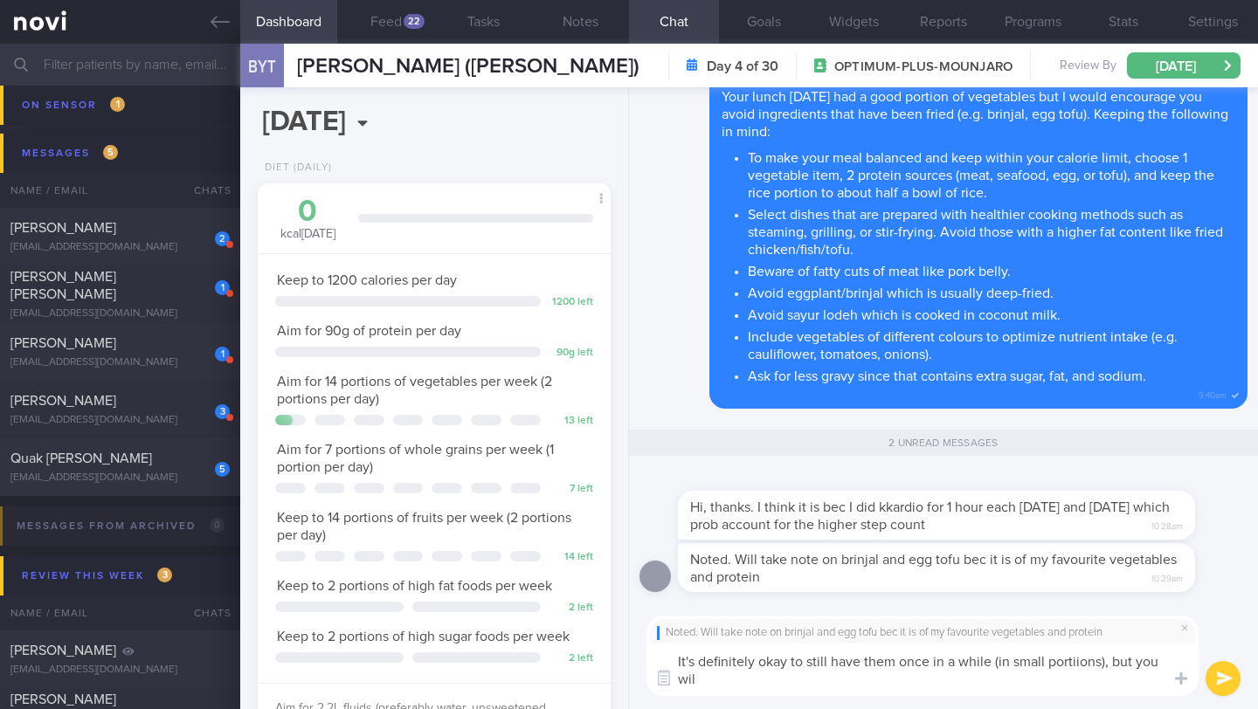
click at [1035, 669] on textarea "It's definitely okay to still have them once in a while (in small portiions), b…" at bounding box center [922, 670] width 552 height 52
click at [1078, 662] on textarea "It's definitely okay to still have them once in a while (in small portiions), b…" at bounding box center [922, 670] width 552 height 52
click at [758, 685] on textarea "It's definitely okay to still have them once in a while (in small portions), bu…" at bounding box center [922, 670] width 552 height 52
drag, startPoint x: 681, startPoint y: 666, endPoint x: 846, endPoint y: 684, distance: 166.1
click at [846, 684] on textarea "It's definitely okay to still have them once in a while (in small portions), bu…" at bounding box center [922, 670] width 552 height 52
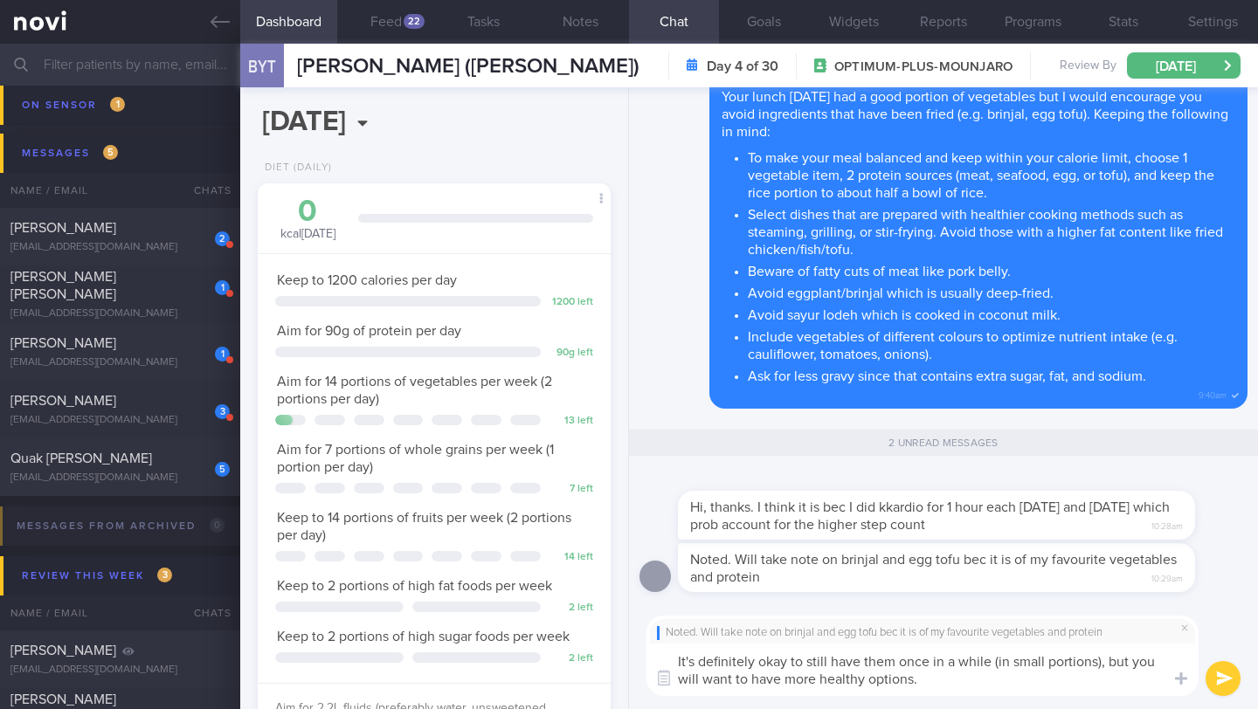
click at [952, 682] on textarea "It's definitely okay to still have them once in a while (in small portions), bu…" at bounding box center [922, 670] width 552 height 52
drag, startPoint x: 951, startPoint y: 683, endPoint x: 674, endPoint y: 660, distance: 277.9
click at [674, 660] on textarea "It's definitely okay to still have them once in a while (in small portions), bu…" at bounding box center [922, 670] width 552 height 52
paste textarea "enjoy those foods once in a while (in small portions), but let's focus on addin…"
click at [573, 26] on button "Notes" at bounding box center [580, 22] width 97 height 44
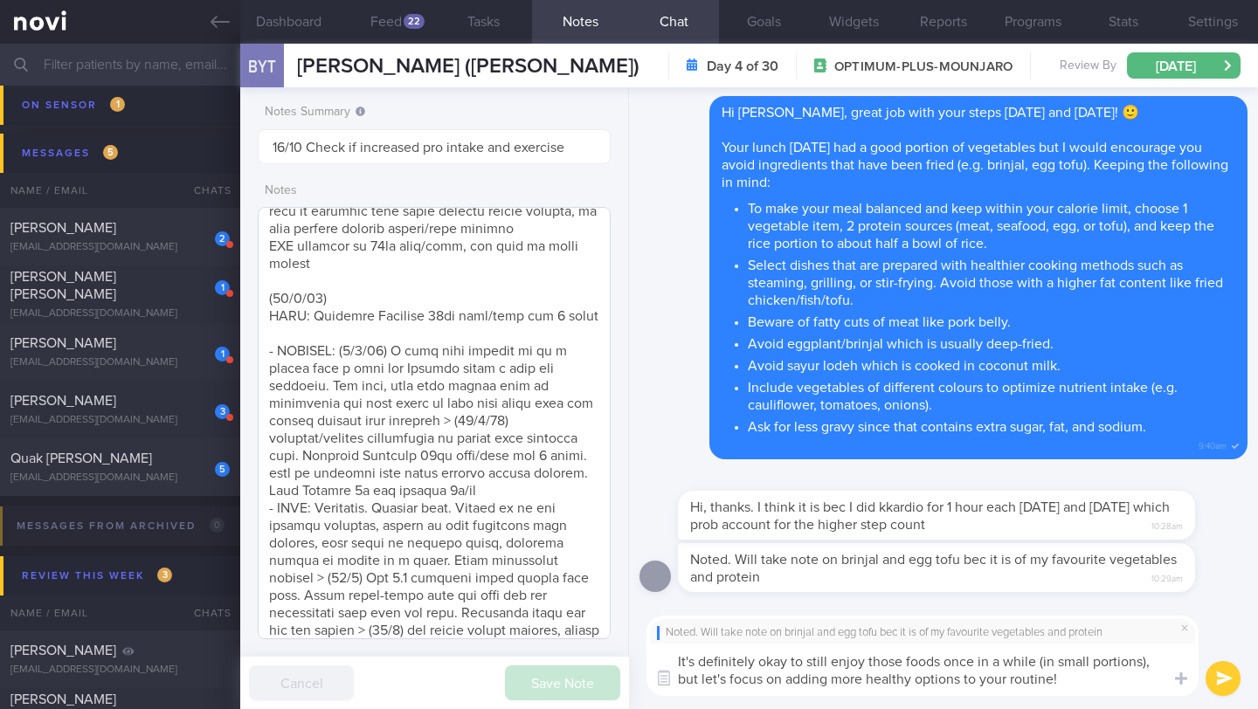
scroll to position [424, 0]
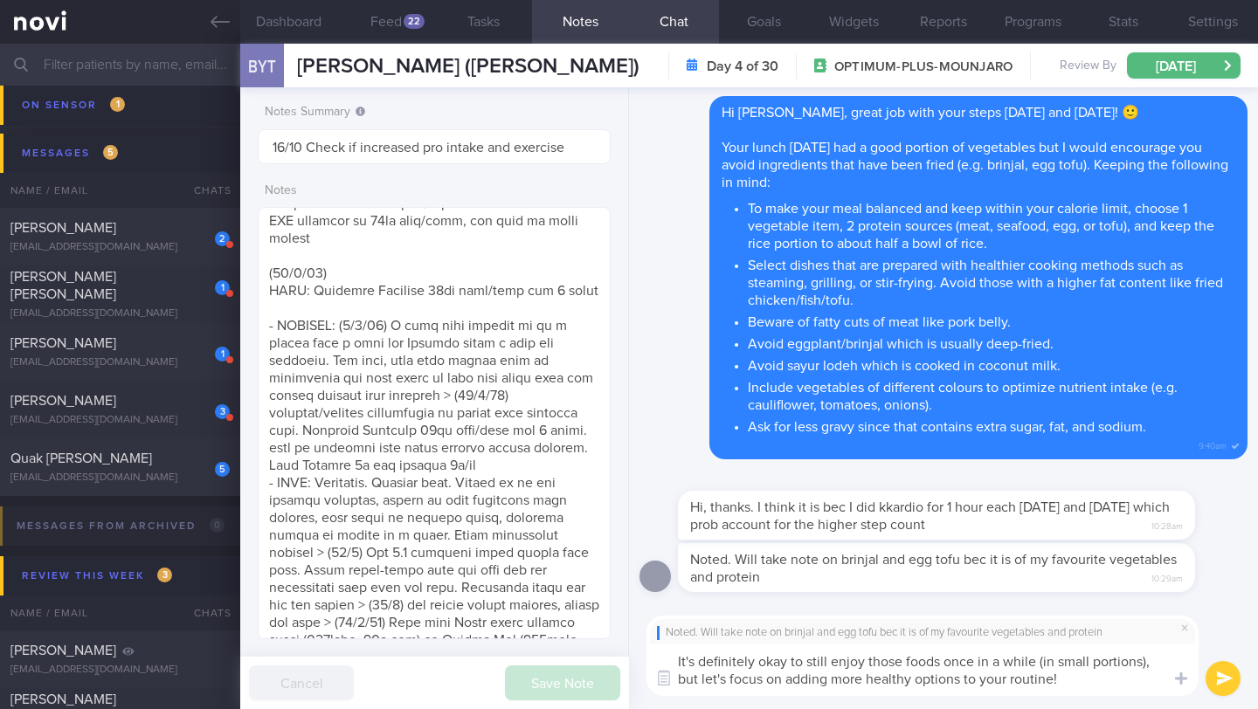
click at [1089, 681] on textarea "It's definitely okay to still enjoy those foods once in a while (in small porti…" at bounding box center [922, 670] width 552 height 52
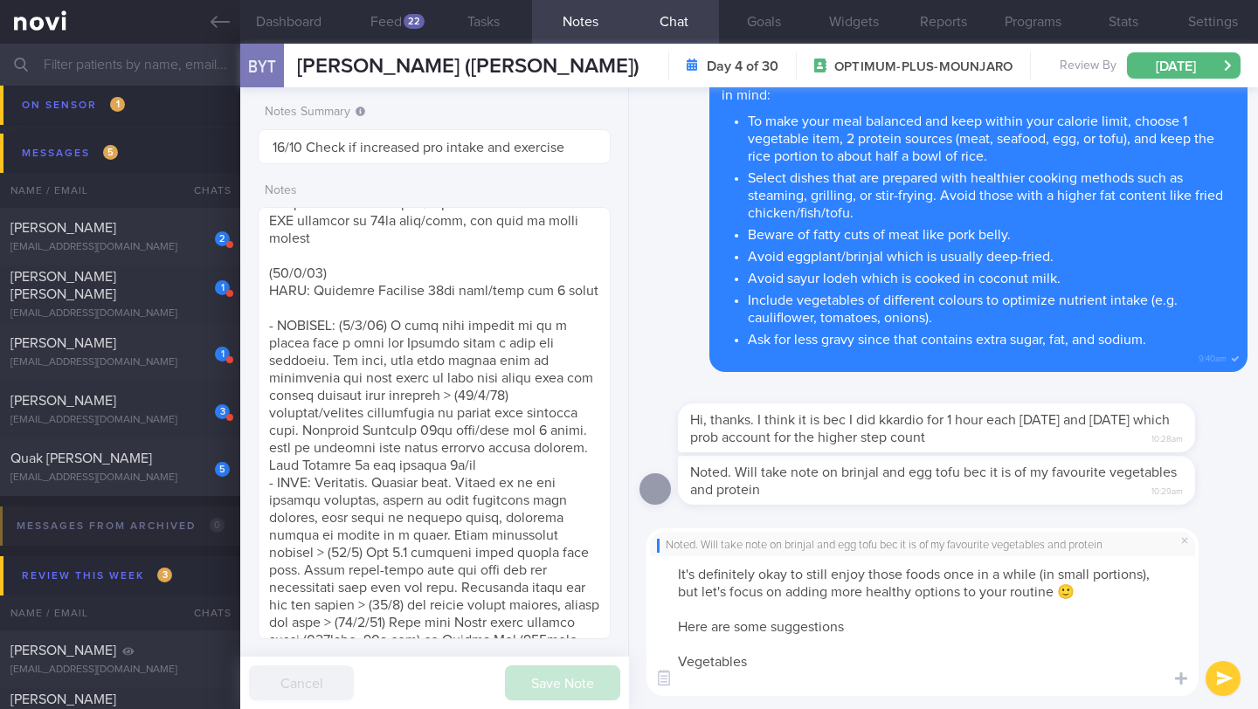
scroll to position [0, 0]
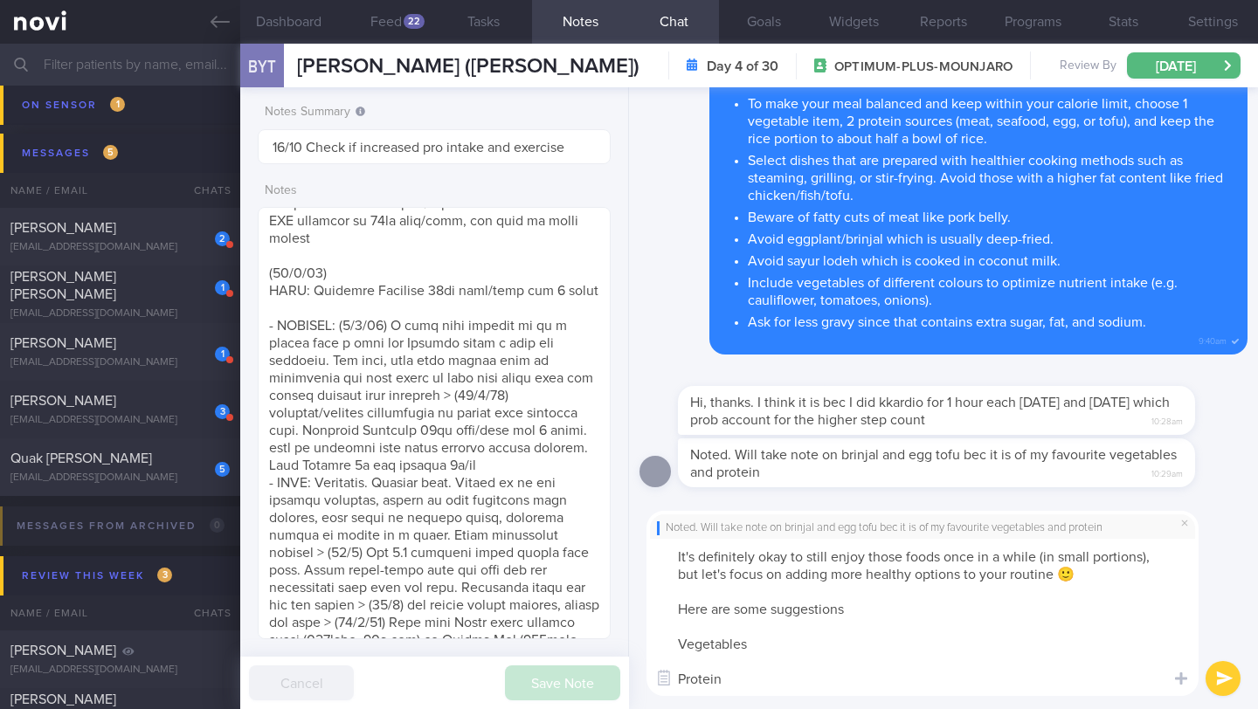
click at [753, 666] on textarea "It's definitely okay to still enjoy those foods once in a while (in small porti…" at bounding box center [922, 617] width 552 height 157
paste textarea "Steamed/Boiled Greens: Ask for a side dish of boiled or steamed kailan, chye si…"
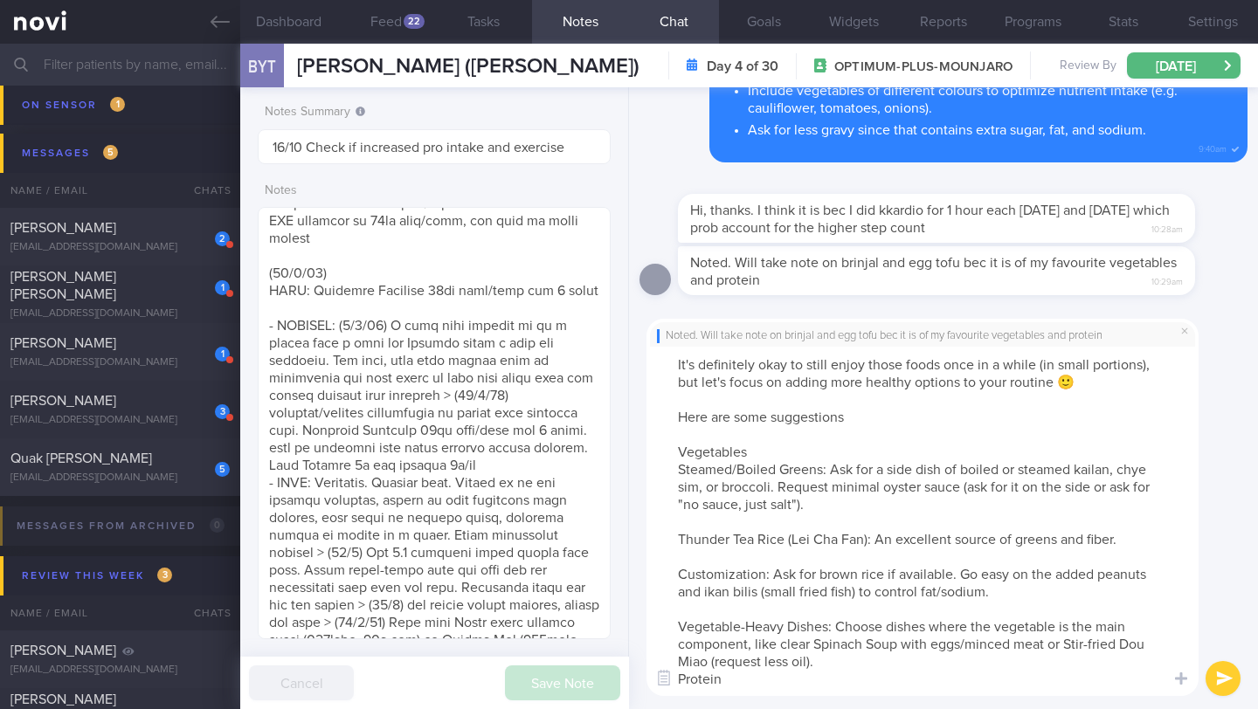
click at [661, 461] on textarea "It's definitely okay to still enjoy those foods once in a while (in small porti…" at bounding box center [922, 521] width 552 height 349
click at [660, 453] on textarea "It's definitely okay to still enjoy those foods once in a while (in small porti…" at bounding box center [922, 521] width 552 height 349
click at [753, 446] on textarea "It's definitely okay to still enjoy those foods once in a while (in small porti…" at bounding box center [922, 521] width 552 height 349
click at [688, 527] on textarea "It's definitely okay to still enjoy those foods once in a while (in small porti…" at bounding box center [922, 521] width 552 height 349
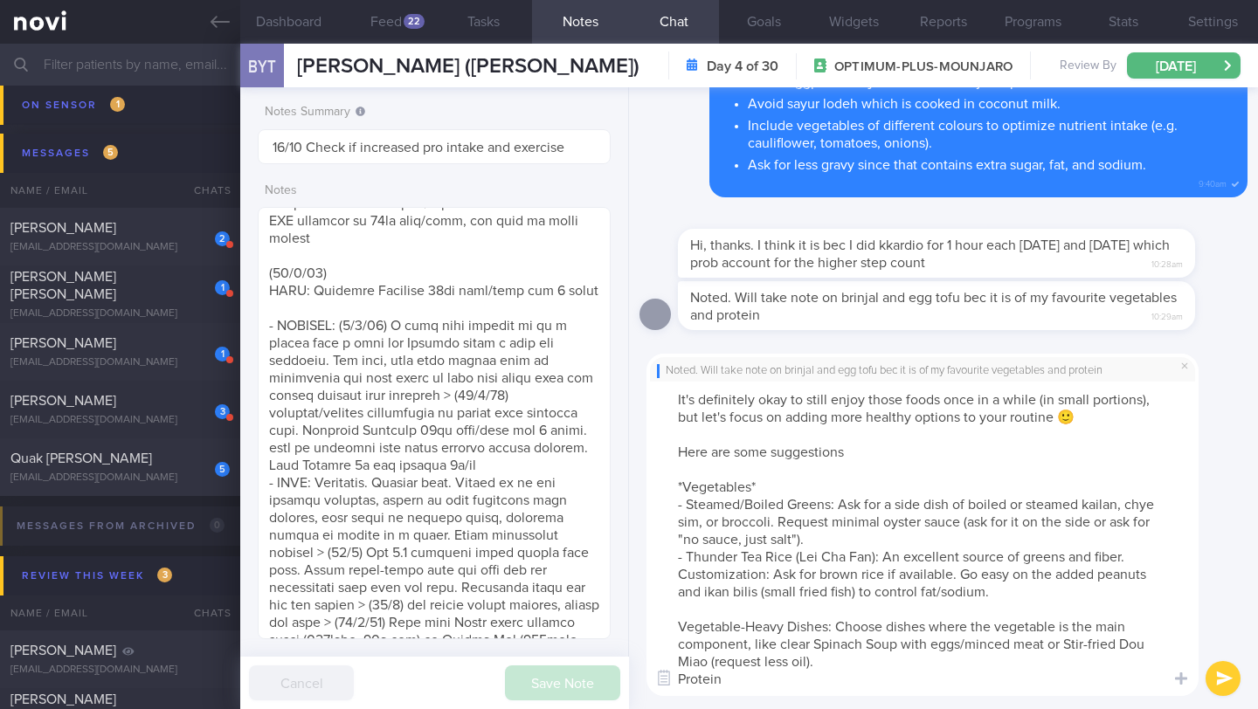
click at [660, 634] on textarea "It's definitely okay to still enjoy those foods once in a while (in small porti…" at bounding box center [922, 539] width 552 height 315
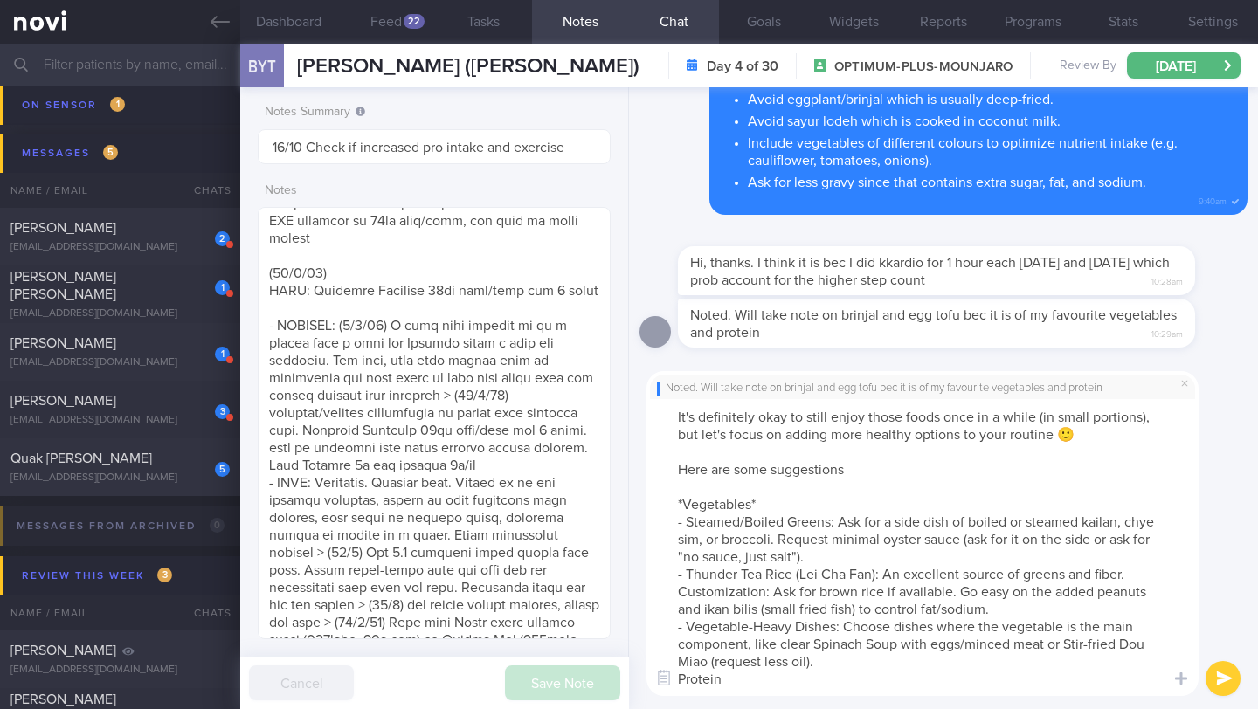
click at [831, 540] on textarea "It's definitely okay to still enjoy those foods once in a while (in small porti…" at bounding box center [922, 547] width 552 height 297
drag, startPoint x: 880, startPoint y: 538, endPoint x: 780, endPoint y: 543, distance: 99.7
click at [780, 543] on textarea "It's definitely okay to still enjoy those foods once in a while (in small porti…" at bounding box center [922, 547] width 552 height 297
drag, startPoint x: 967, startPoint y: 543, endPoint x: 781, endPoint y: 543, distance: 186.1
click at [781, 543] on textarea "It's definitely okay to still enjoy those foods once in a while (in small porti…" at bounding box center [922, 547] width 552 height 297
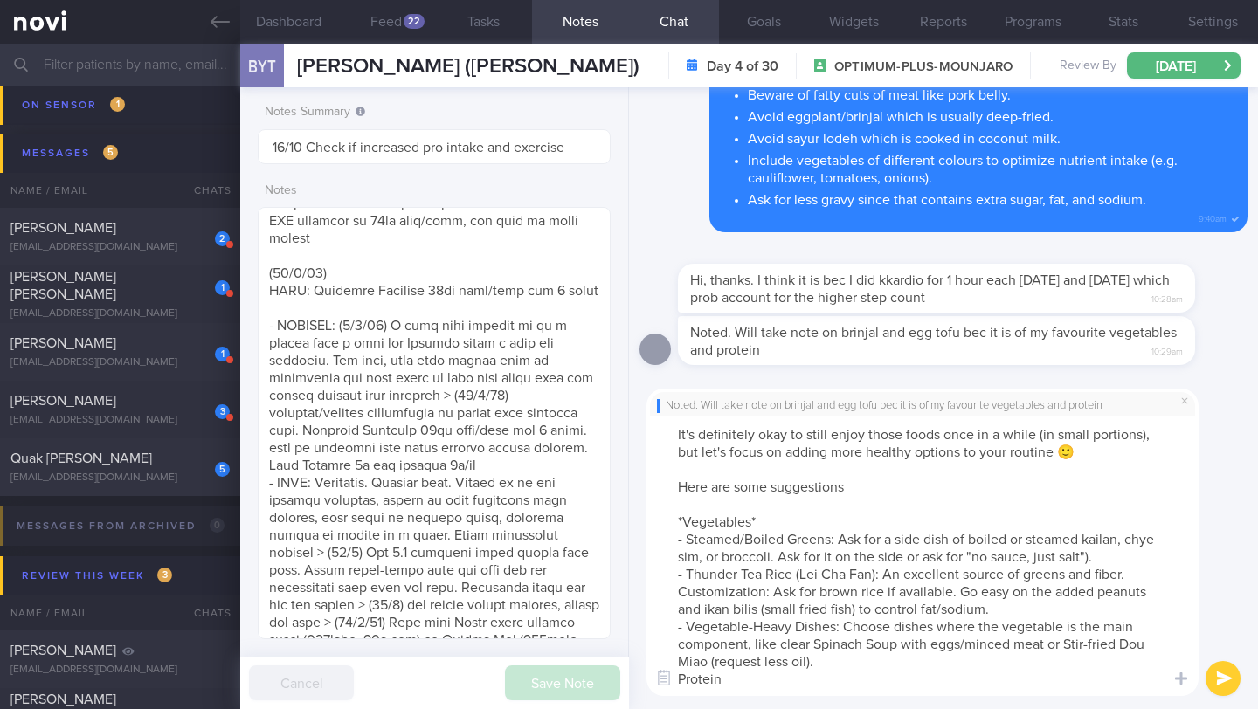
click at [833, 557] on textarea "It's definitely okay to still enjoy those foods once in a while (in small porti…" at bounding box center [922, 557] width 552 height 280
click at [1166, 560] on textarea "It's definitely okay to still enjoy those foods once in a while (in small porti…" at bounding box center [922, 557] width 552 height 280
drag, startPoint x: 770, startPoint y: 589, endPoint x: 890, endPoint y: 574, distance: 121.5
click at [890, 574] on textarea "It's definitely okay to still enjoy those foods once in a while (in small porti…" at bounding box center [922, 557] width 552 height 280
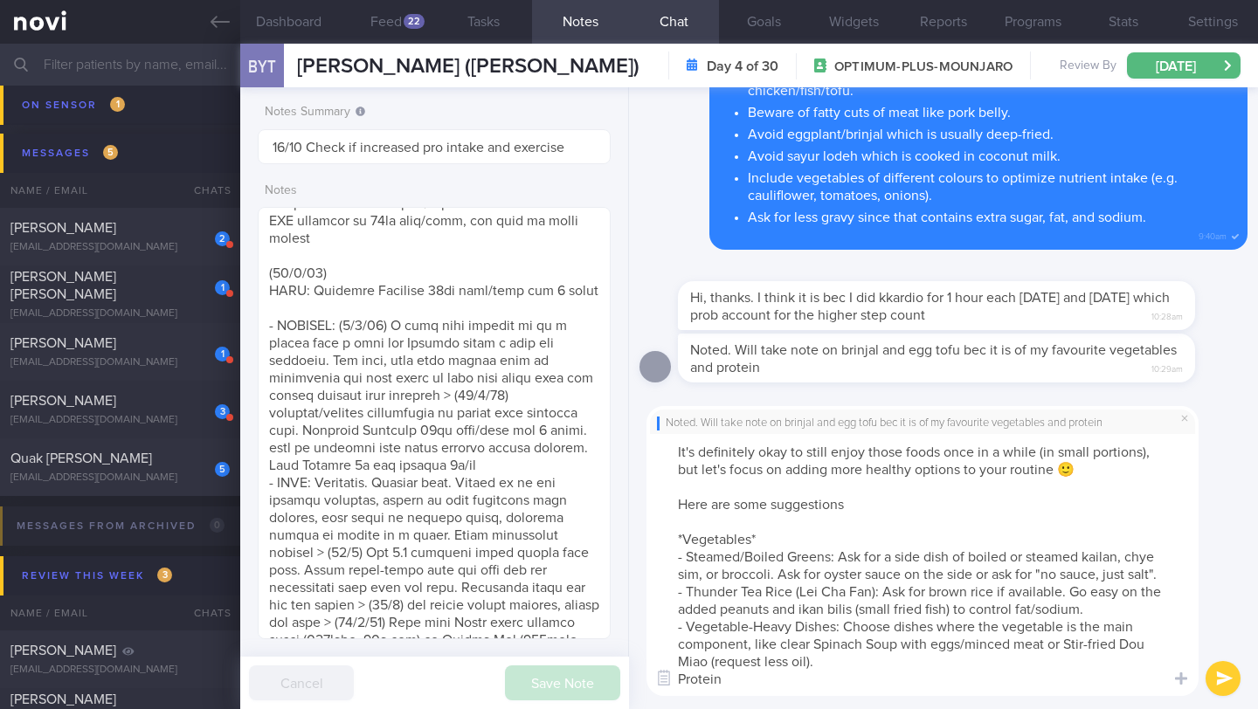
drag, startPoint x: 954, startPoint y: 614, endPoint x: 918, endPoint y: 613, distance: 35.8
click at [918, 613] on textarea "It's definitely okay to still enjoy those foods once in a while (in small porti…" at bounding box center [922, 565] width 552 height 262
click at [840, 667] on textarea "It's definitely okay to still enjoy those foods once in a while (in small porti…" at bounding box center [922, 565] width 552 height 262
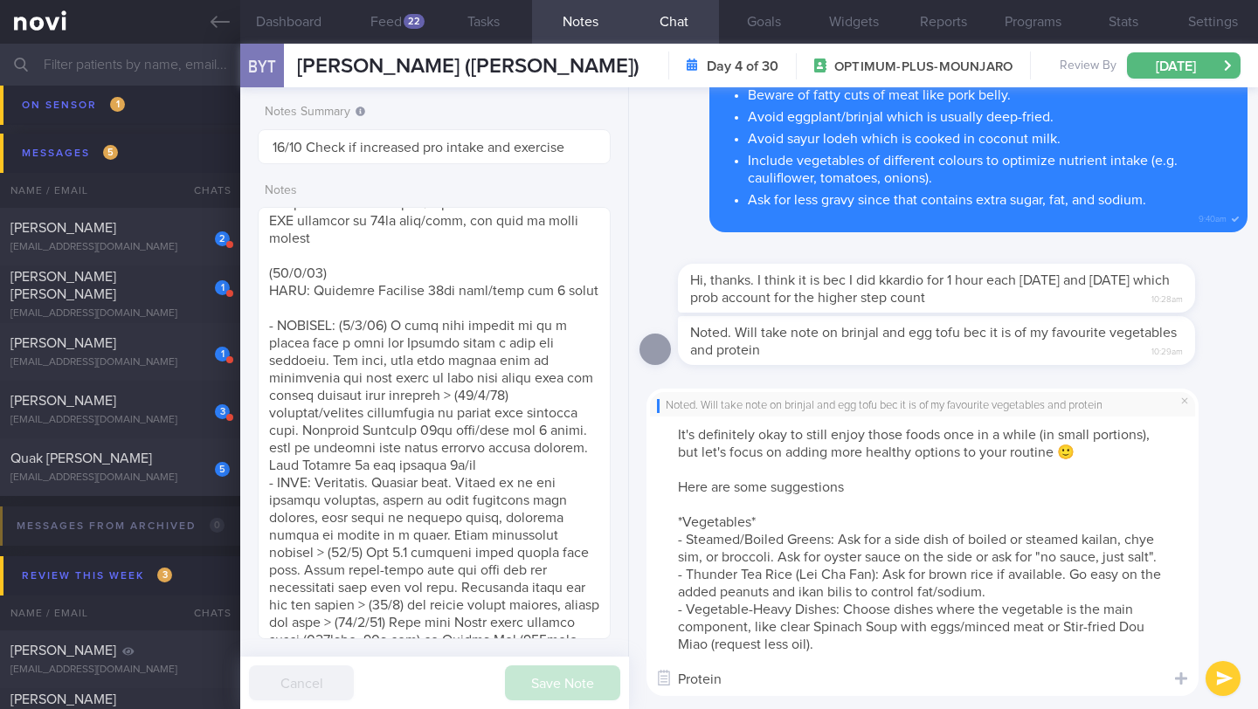
click at [814, 681] on textarea "It's definitely okay to still enjoy those foods once in a while (in small porti…" at bounding box center [922, 557] width 552 height 280
click at [759, 691] on textarea "It's definitely okay to still enjoy those foods once in a while (in small porti…" at bounding box center [922, 557] width 552 height 280
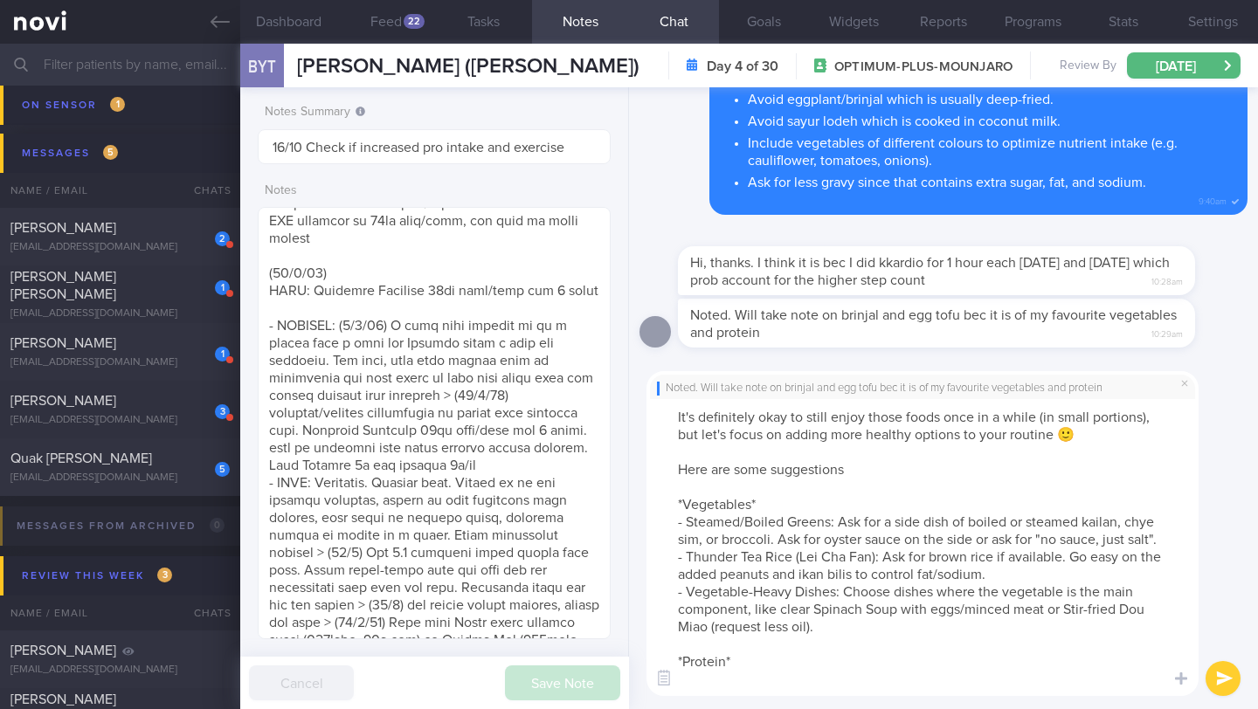
paste textarea "There are plenty of healthy options for vegetables and protein at Singapore's h…"
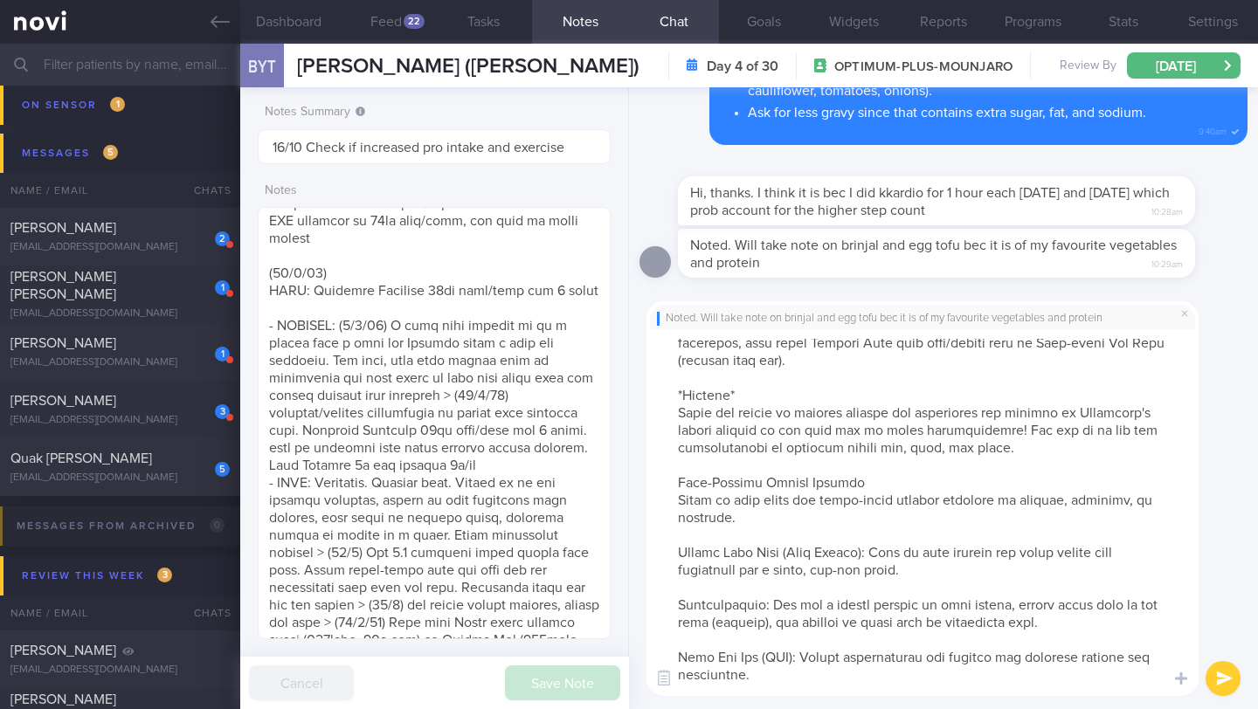
scroll to position [162, 0]
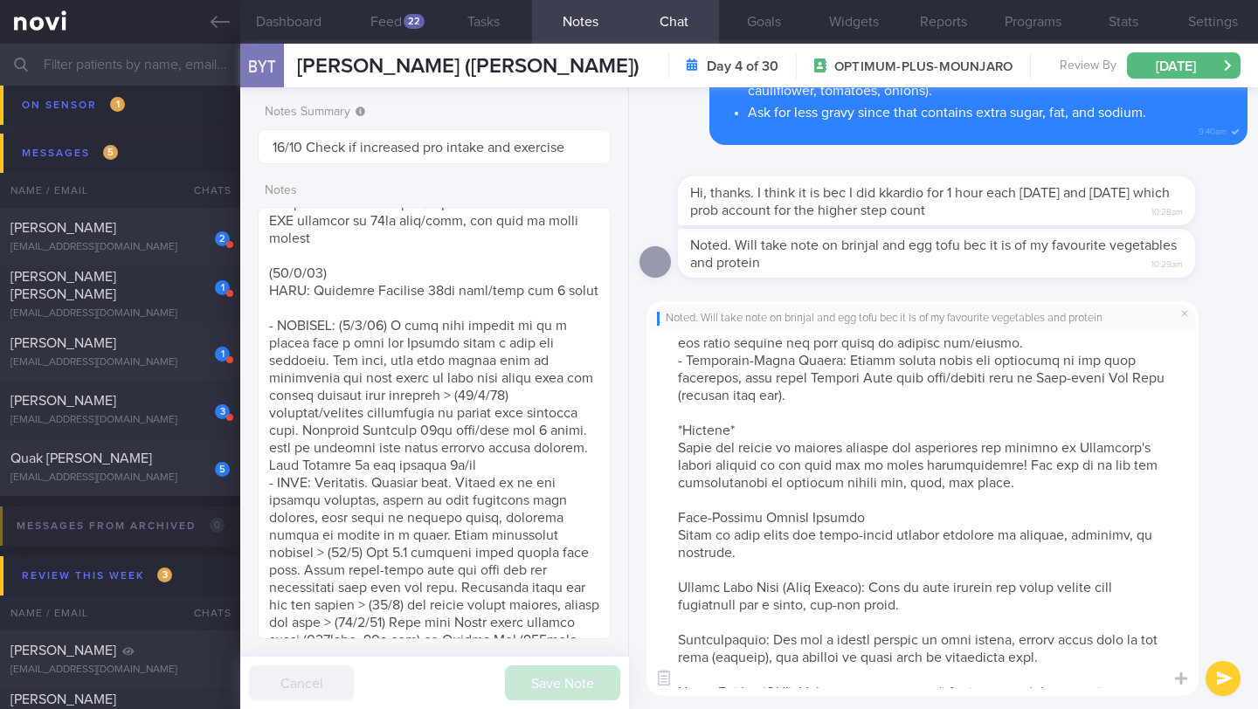
click at [652, 457] on textarea at bounding box center [922, 512] width 552 height 367
drag, startPoint x: 1040, startPoint y: 501, endPoint x: 650, endPoint y: 473, distance: 390.6
click at [650, 473] on textarea at bounding box center [922, 512] width 552 height 367
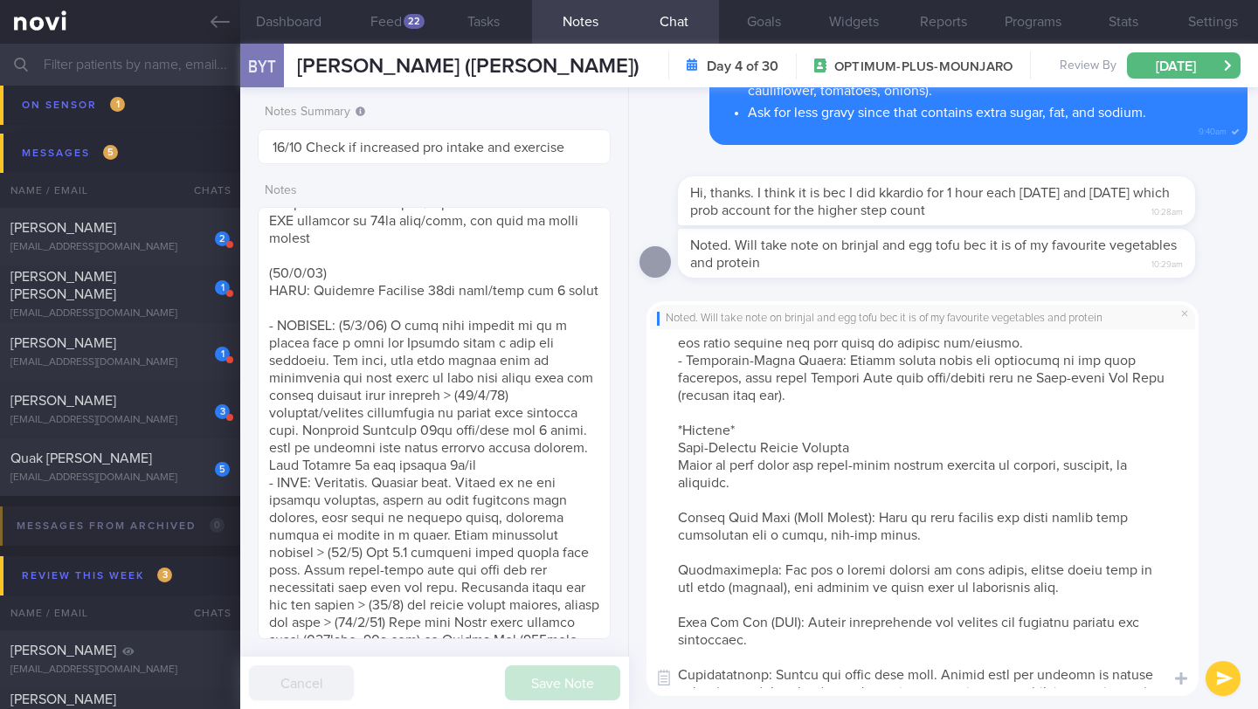
drag, startPoint x: 873, startPoint y: 465, endPoint x: 637, endPoint y: 467, distance: 235.9
click at [637, 467] on div "Noted. Will take note on brinjal and egg tofu bec it is of my favourite vegetab…" at bounding box center [943, 498] width 629 height 421
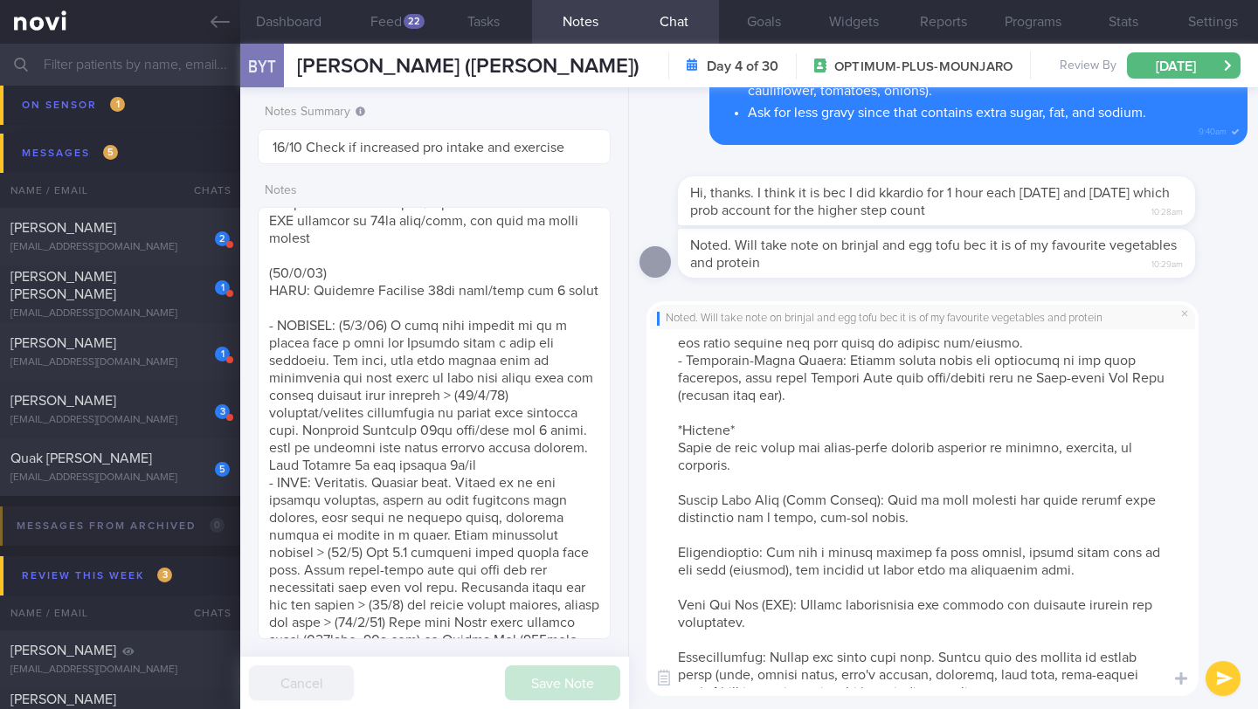
click at [670, 515] on textarea at bounding box center [922, 512] width 552 height 367
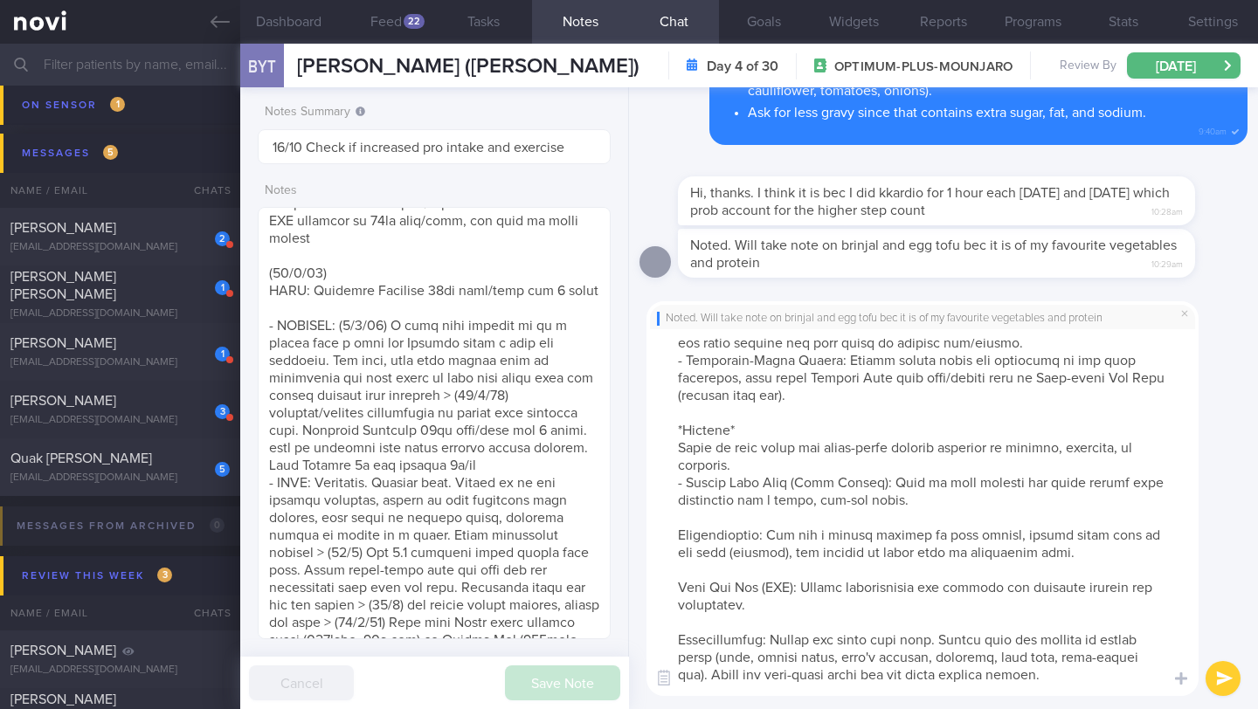
drag, startPoint x: 772, startPoint y: 554, endPoint x: 883, endPoint y: 497, distance: 124.6
click at [883, 497] on textarea at bounding box center [922, 512] width 552 height 367
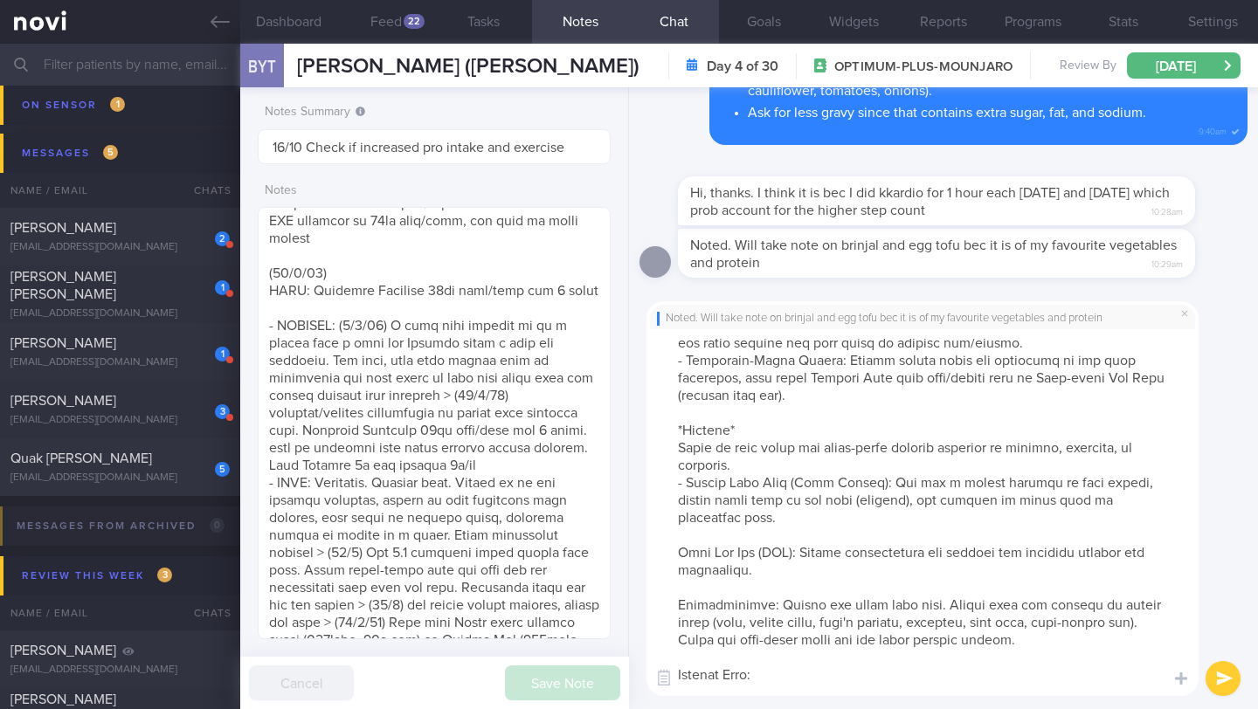
click at [660, 570] on textarea at bounding box center [922, 512] width 552 height 367
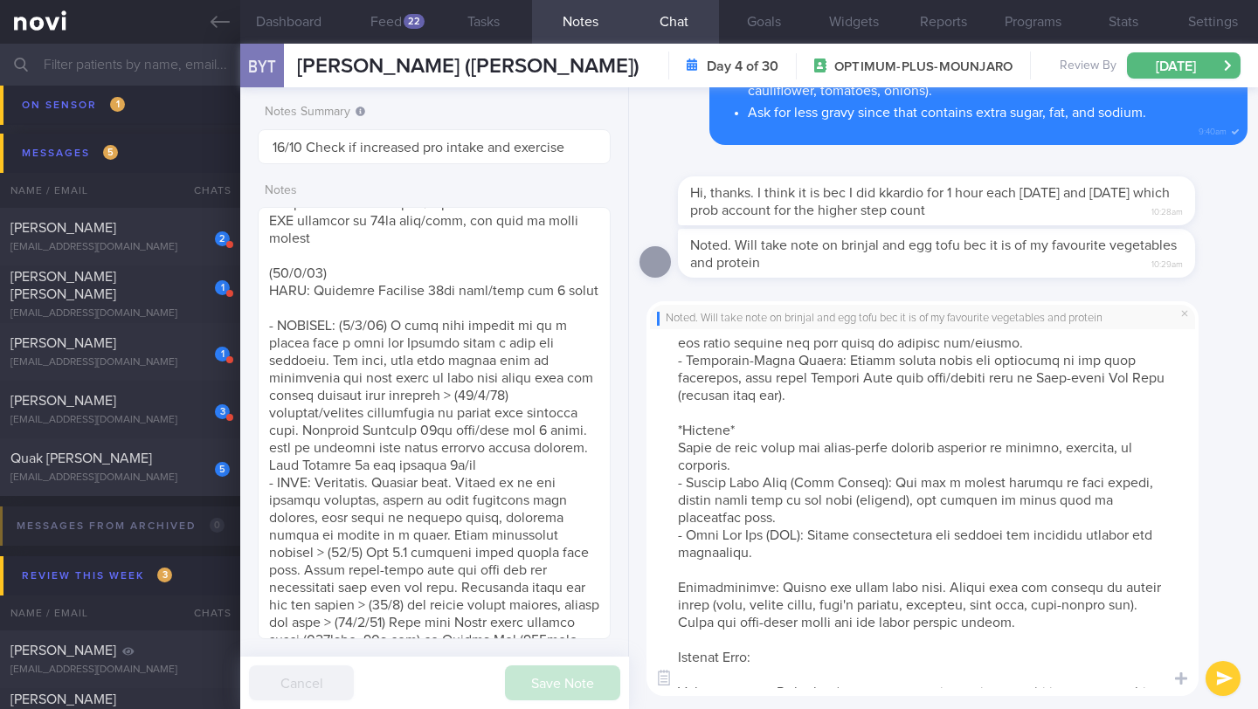
drag, startPoint x: 773, startPoint y: 603, endPoint x: 813, endPoint y: 552, distance: 64.7
click at [813, 552] on textarea at bounding box center [922, 512] width 552 height 367
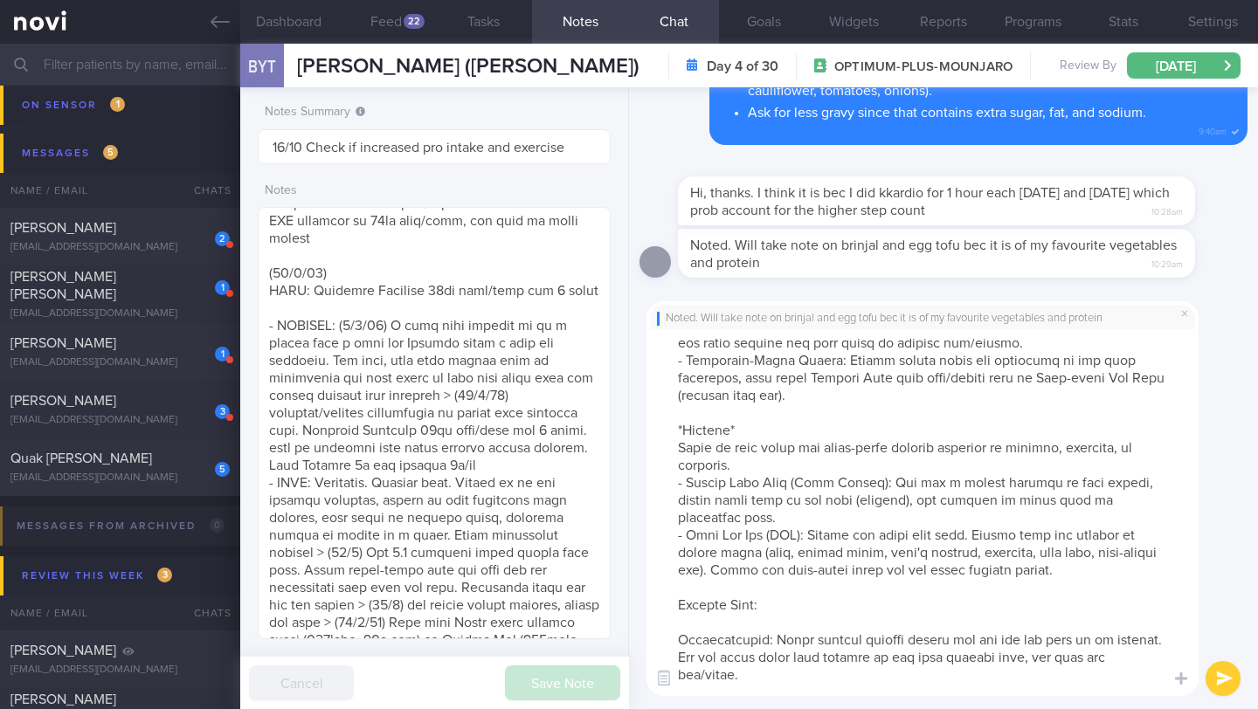
click at [677, 627] on textarea at bounding box center [922, 512] width 552 height 367
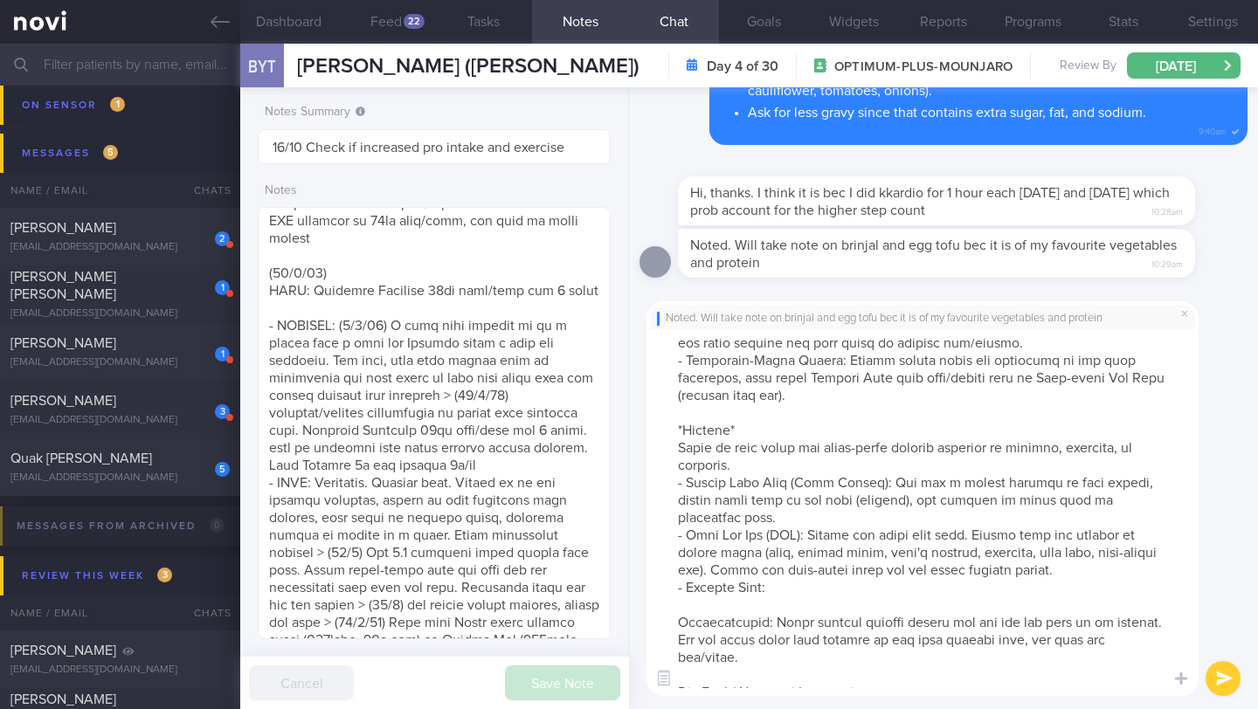
drag, startPoint x: 771, startPoint y: 639, endPoint x: 651, endPoint y: 638, distance: 119.7
click at [651, 638] on textarea at bounding box center [922, 512] width 552 height 367
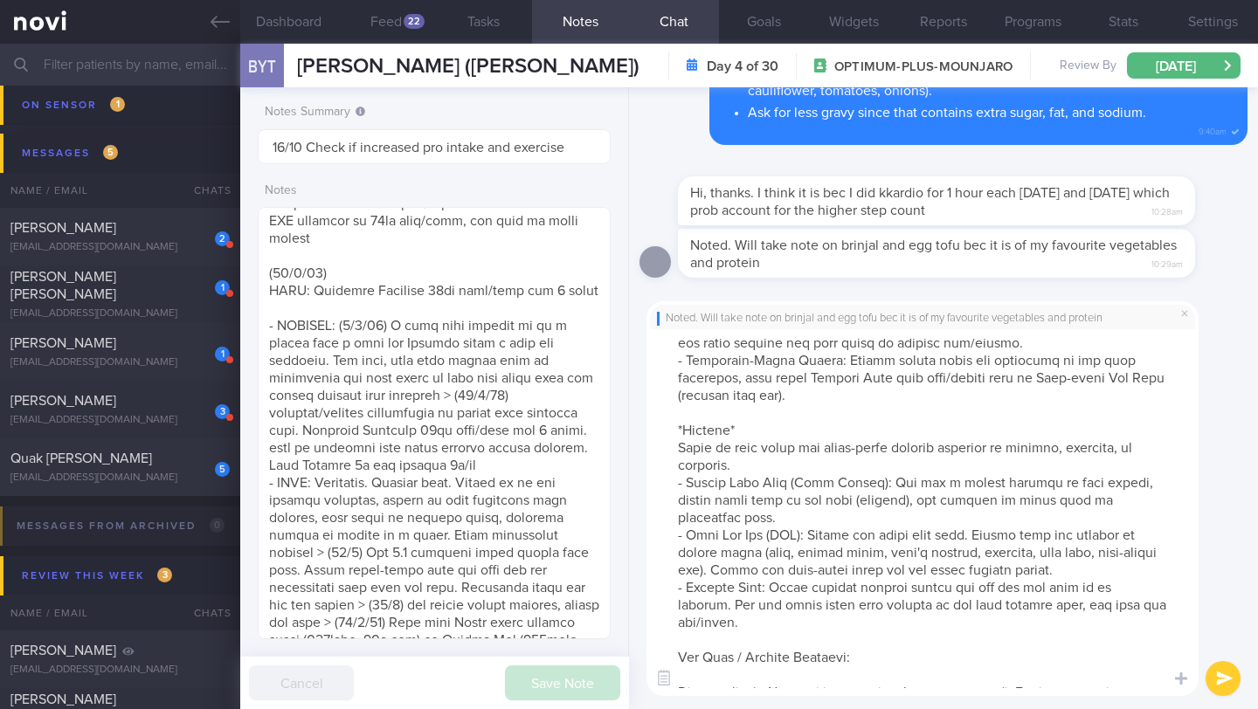
click at [750, 661] on textarea at bounding box center [922, 512] width 552 height 367
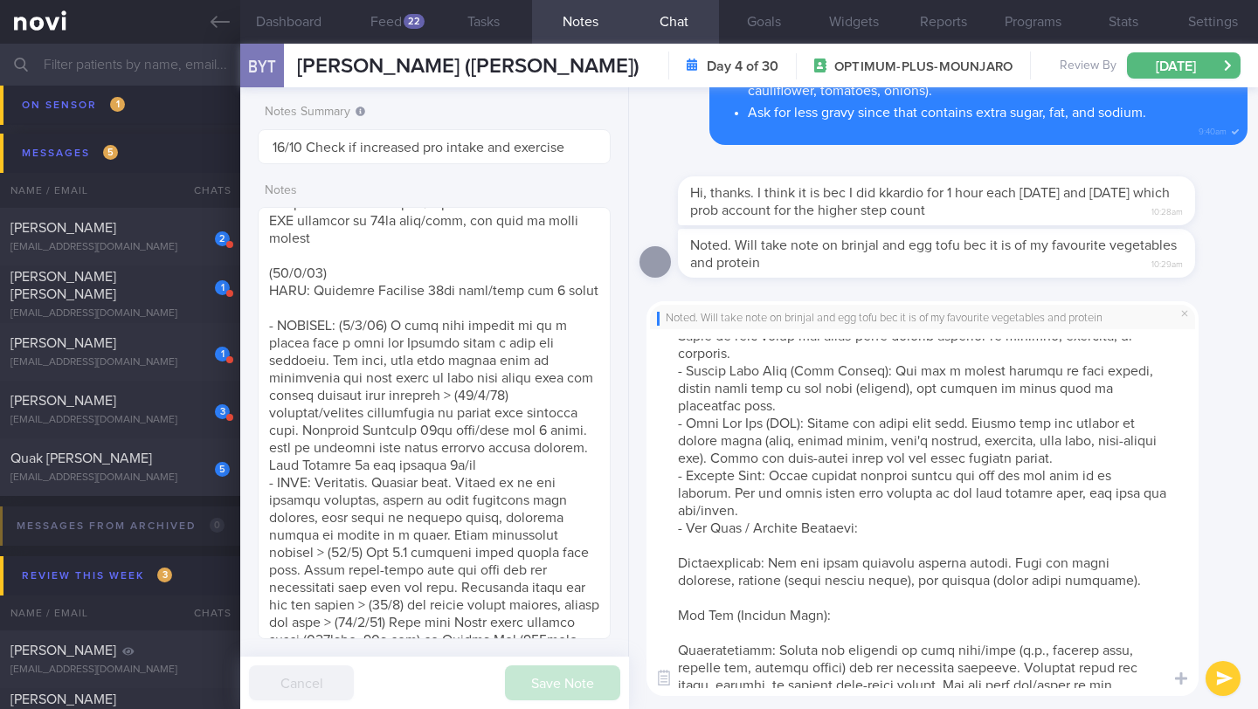
scroll to position [307, 0]
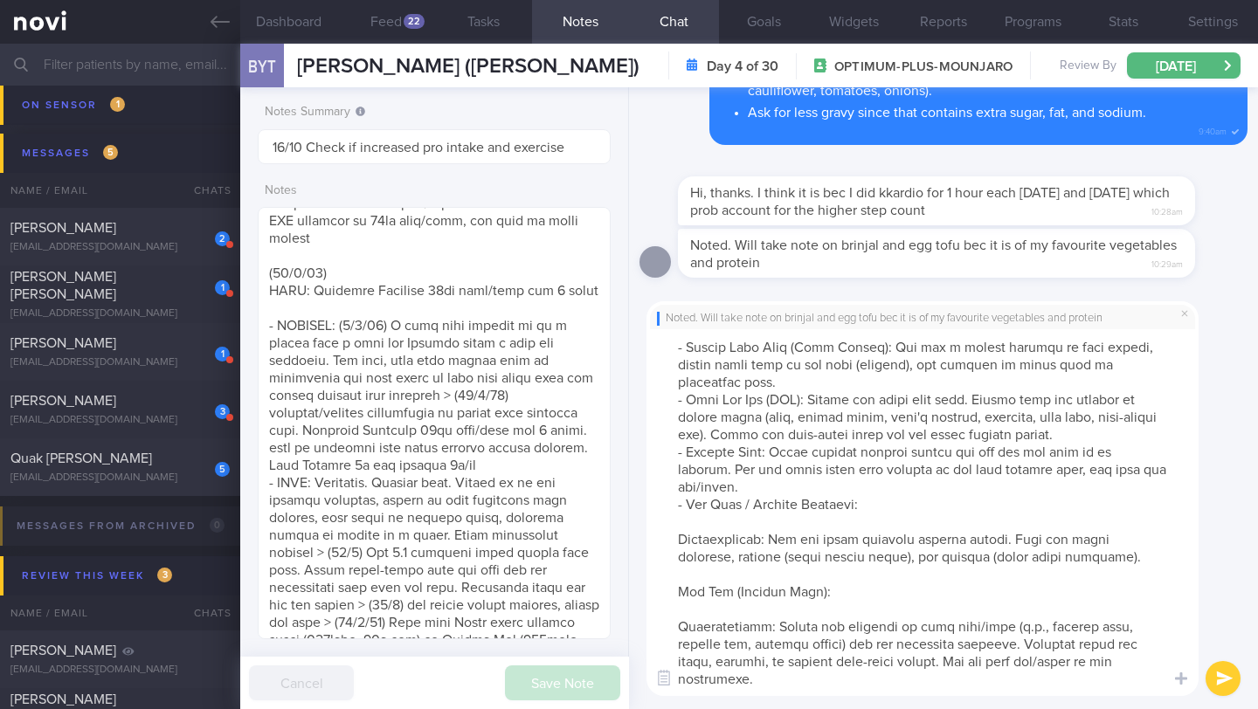
drag, startPoint x: 773, startPoint y: 541, endPoint x: 681, endPoint y: 545, distance: 92.7
click at [681, 545] on textarea at bounding box center [922, 512] width 552 height 367
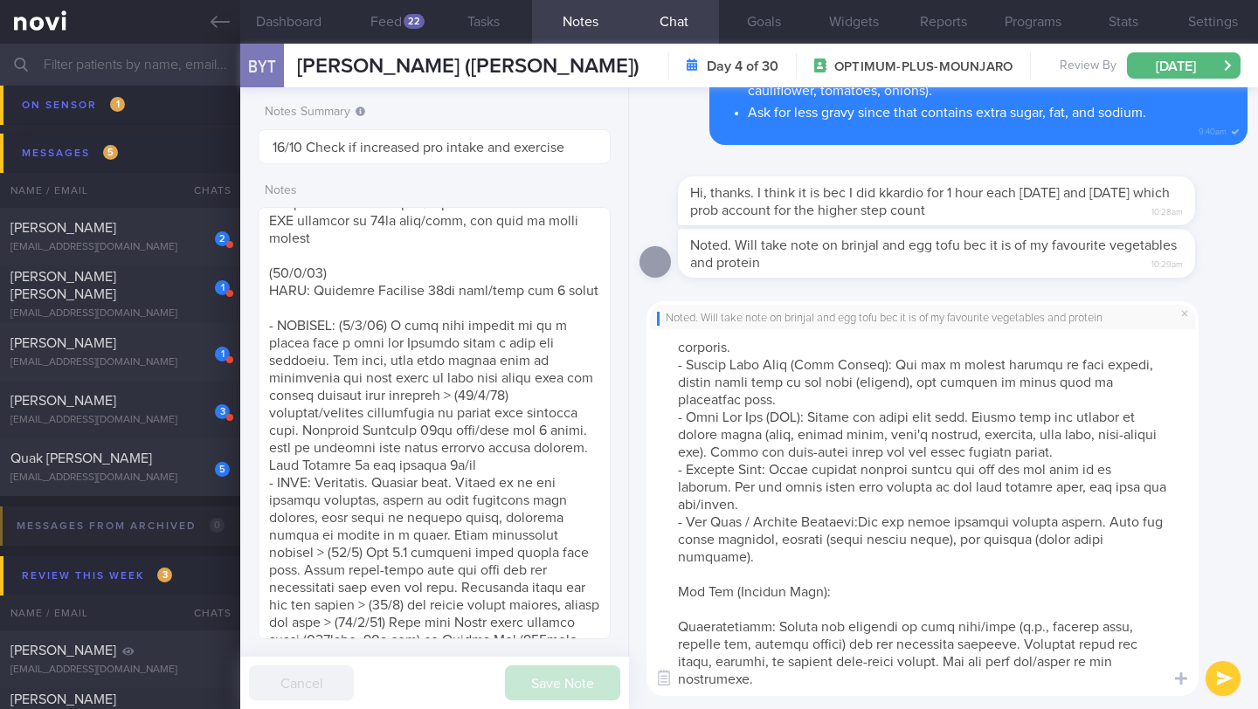
scroll to position [280, 0]
click at [676, 566] on textarea at bounding box center [922, 512] width 552 height 367
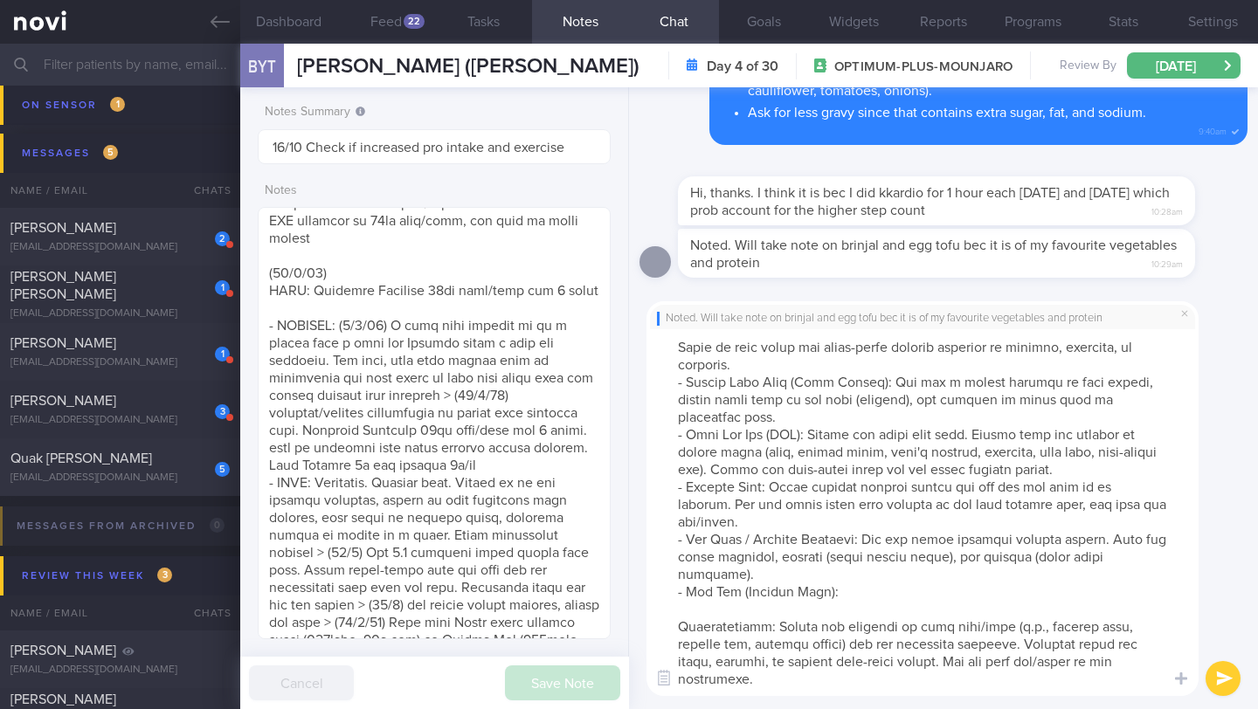
scroll to position [262, 0]
drag, startPoint x: 740, startPoint y: 559, endPoint x: 826, endPoint y: 554, distance: 86.6
click at [826, 554] on textarea at bounding box center [922, 512] width 552 height 367
drag, startPoint x: 772, startPoint y: 589, endPoint x: 688, endPoint y: 590, distance: 84.7
click at [688, 590] on textarea at bounding box center [922, 512] width 552 height 367
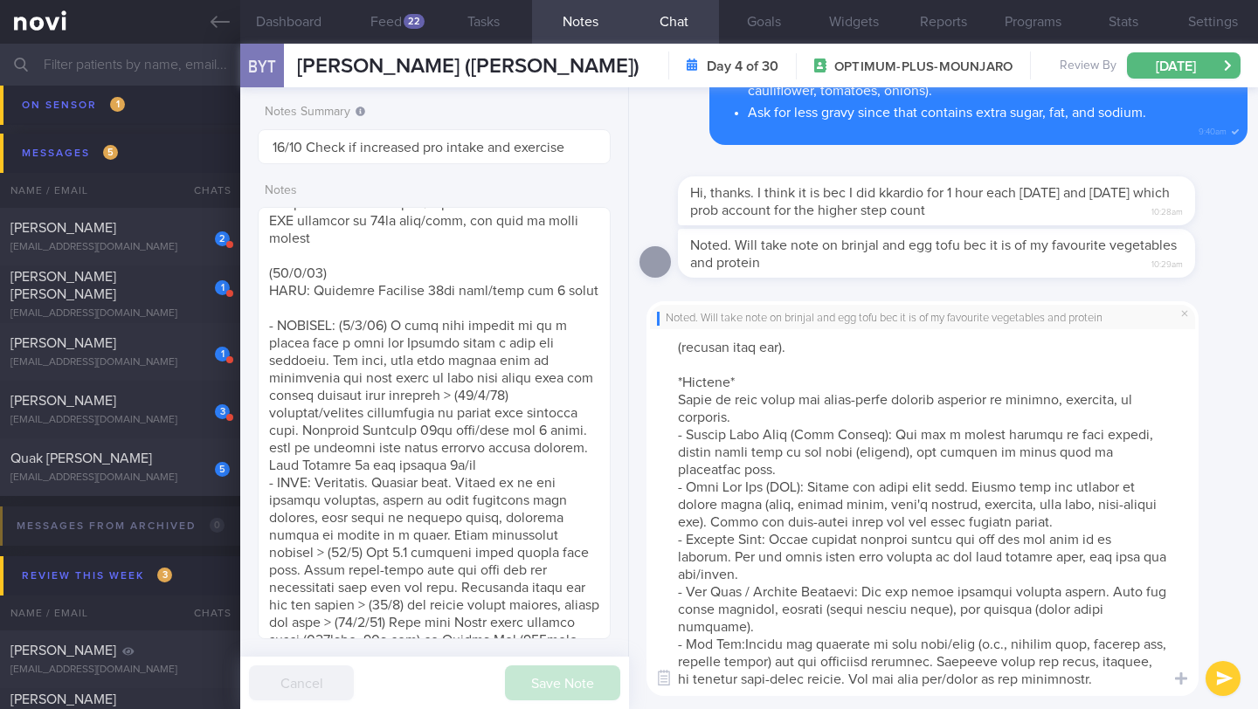
scroll to position [210, 0]
drag, startPoint x: 1031, startPoint y: 577, endPoint x: 1174, endPoint y: 577, distance: 143.3
click at [1174, 577] on textarea at bounding box center [922, 512] width 552 height 367
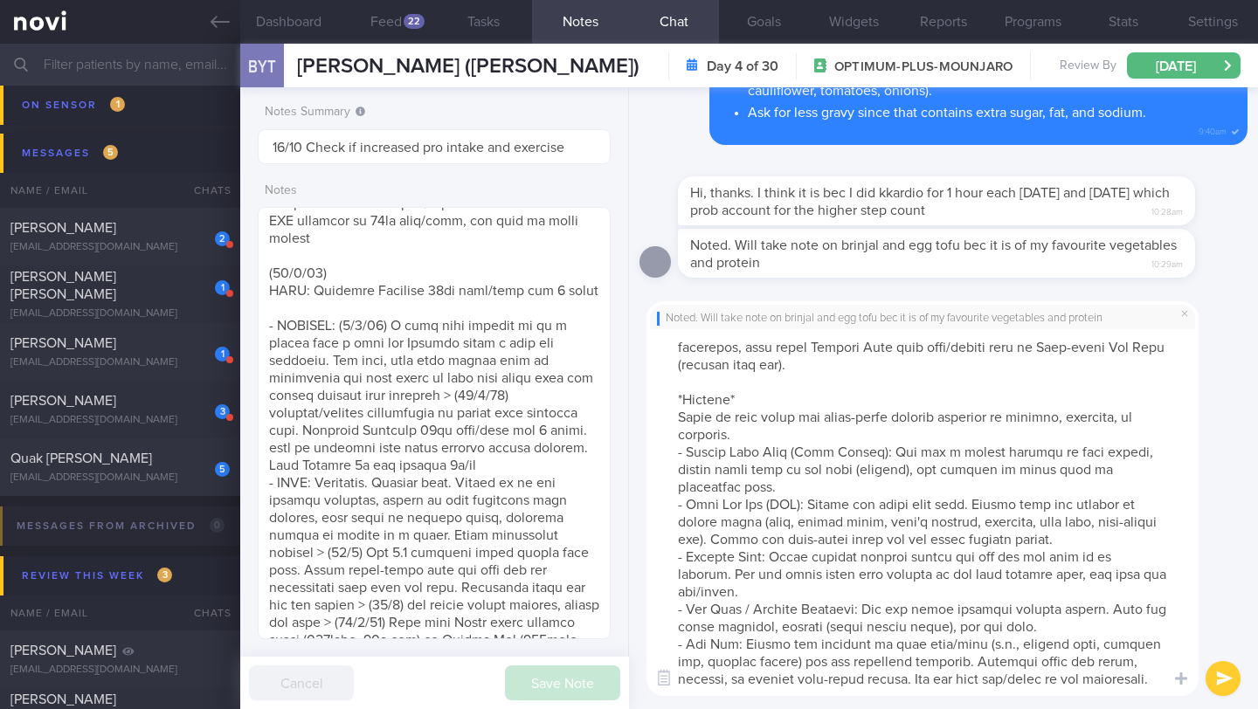
drag, startPoint x: 948, startPoint y: 577, endPoint x: 868, endPoint y: 573, distance: 80.4
click at [868, 573] on textarea at bounding box center [922, 512] width 552 height 367
click at [803, 453] on textarea at bounding box center [922, 512] width 552 height 367
click at [869, 397] on textarea at bounding box center [922, 512] width 552 height 367
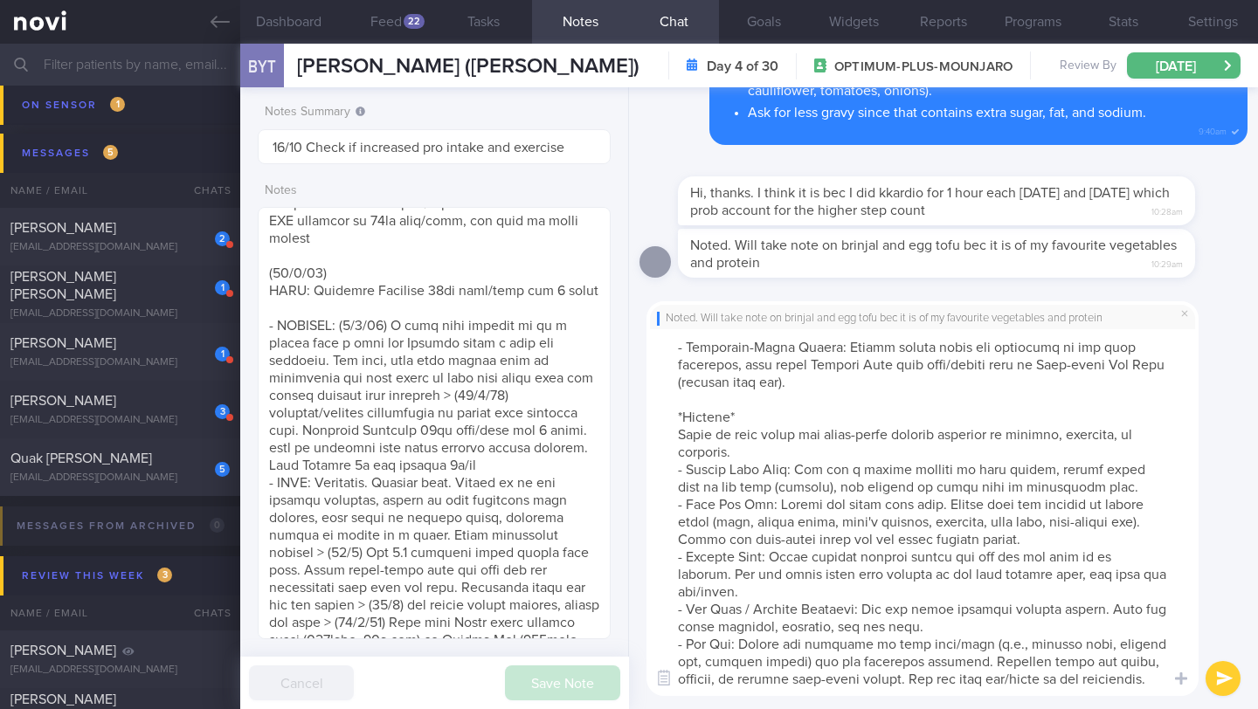
click at [850, 403] on textarea at bounding box center [922, 512] width 552 height 367
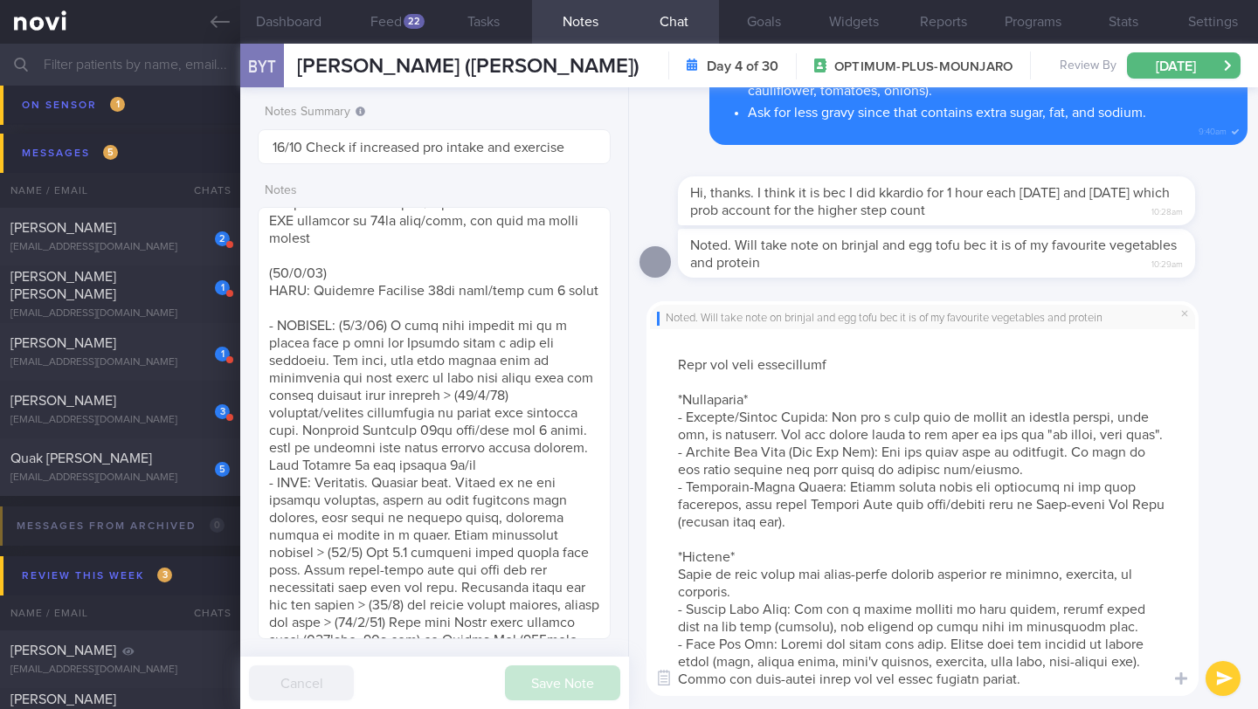
scroll to position [0, 0]
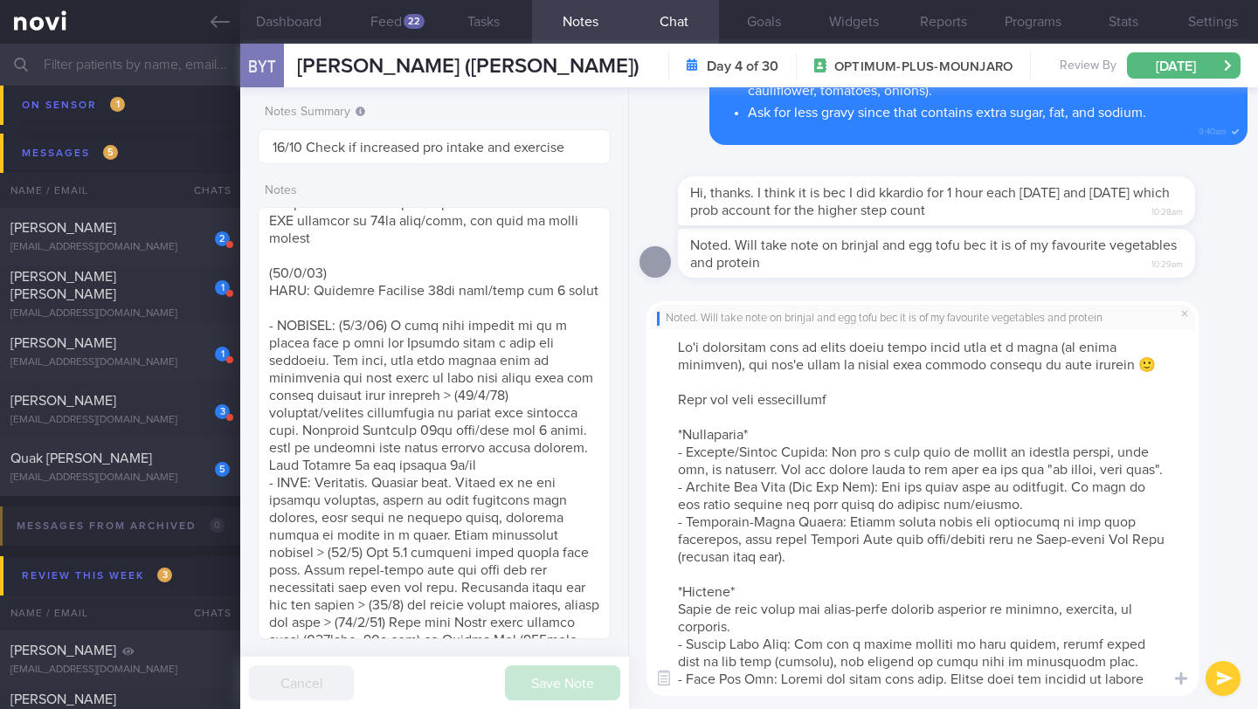
click at [884, 391] on textarea at bounding box center [922, 512] width 552 height 367
click at [874, 504] on textarea at bounding box center [922, 512] width 552 height 367
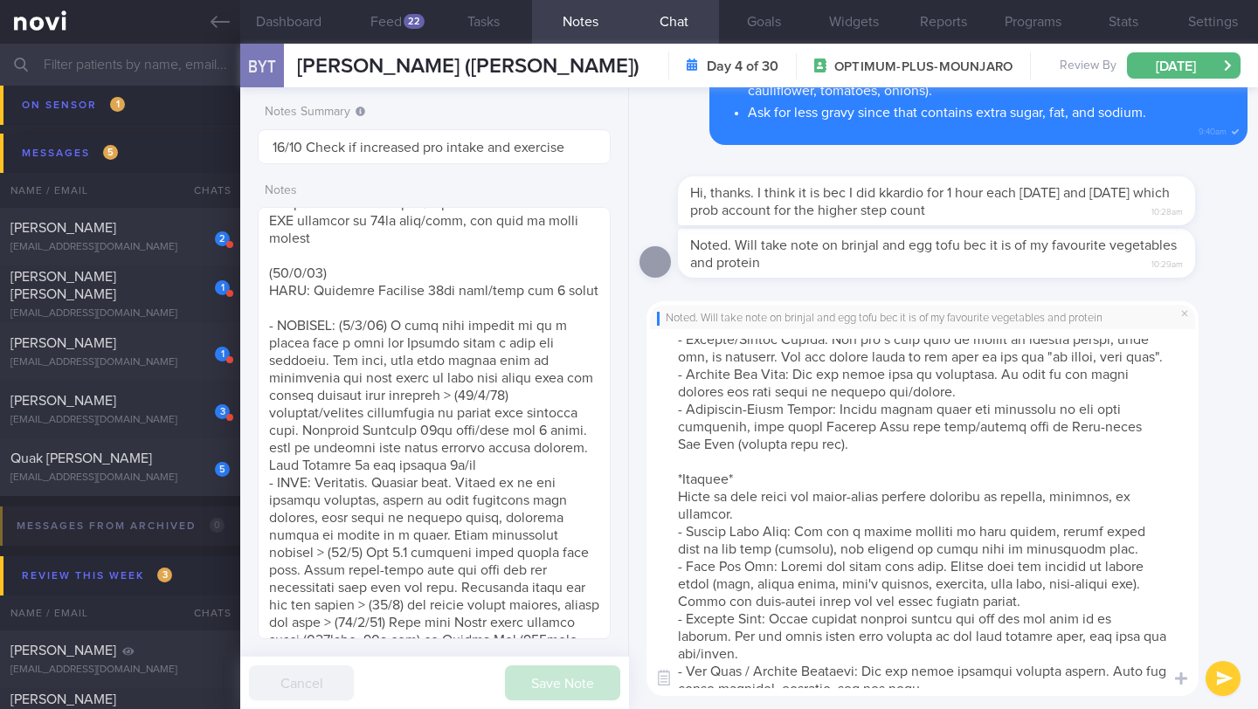
scroll to position [114, 0]
click at [794, 570] on textarea at bounding box center [922, 512] width 552 height 367
drag, startPoint x: 1032, startPoint y: 630, endPoint x: 992, endPoint y: 633, distance: 39.5
click at [992, 633] on textarea at bounding box center [922, 512] width 552 height 367
drag, startPoint x: 731, startPoint y: 653, endPoint x: 644, endPoint y: 643, distance: 87.9
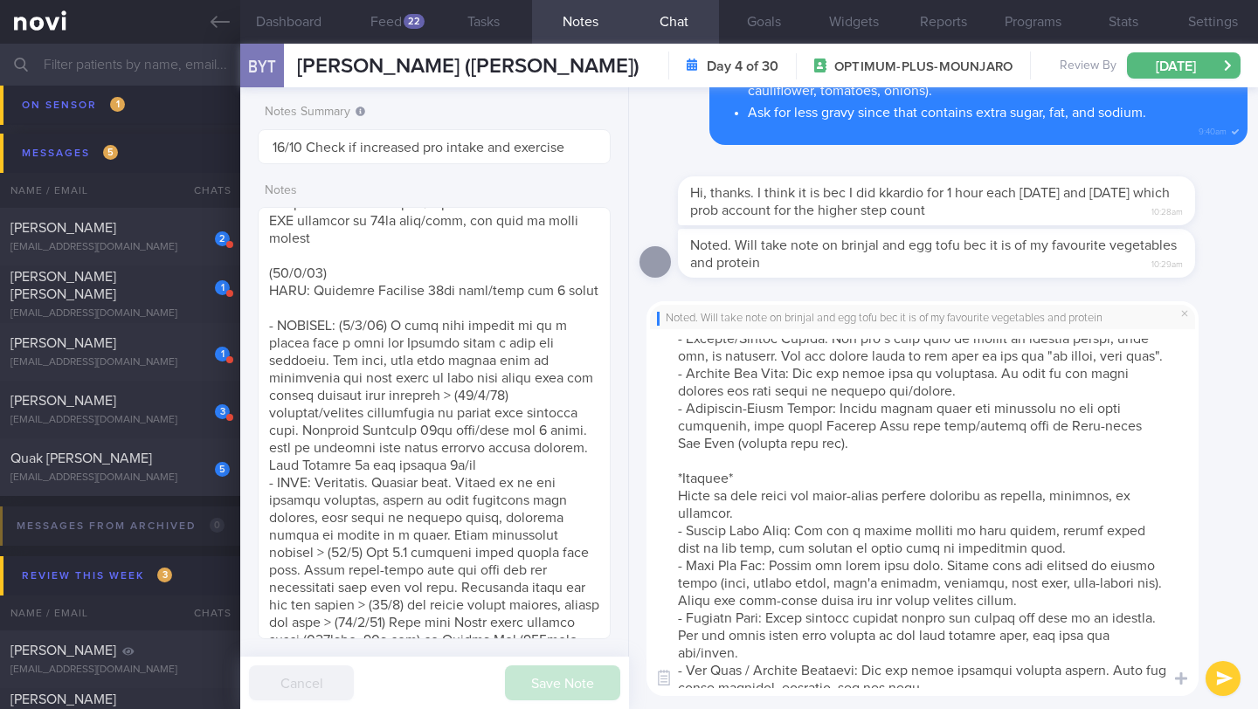
click at [644, 643] on div "Noted. Will take note on brinjal and egg tofu bec it is of my favourite vegetab…" at bounding box center [943, 498] width 629 height 421
click at [742, 651] on textarea at bounding box center [922, 512] width 552 height 367
drag, startPoint x: 729, startPoint y: 653, endPoint x: 678, endPoint y: 654, distance: 50.7
click at [678, 654] on textarea at bounding box center [922, 512] width 552 height 367
drag, startPoint x: 977, startPoint y: 656, endPoint x: 941, endPoint y: 654, distance: 35.9
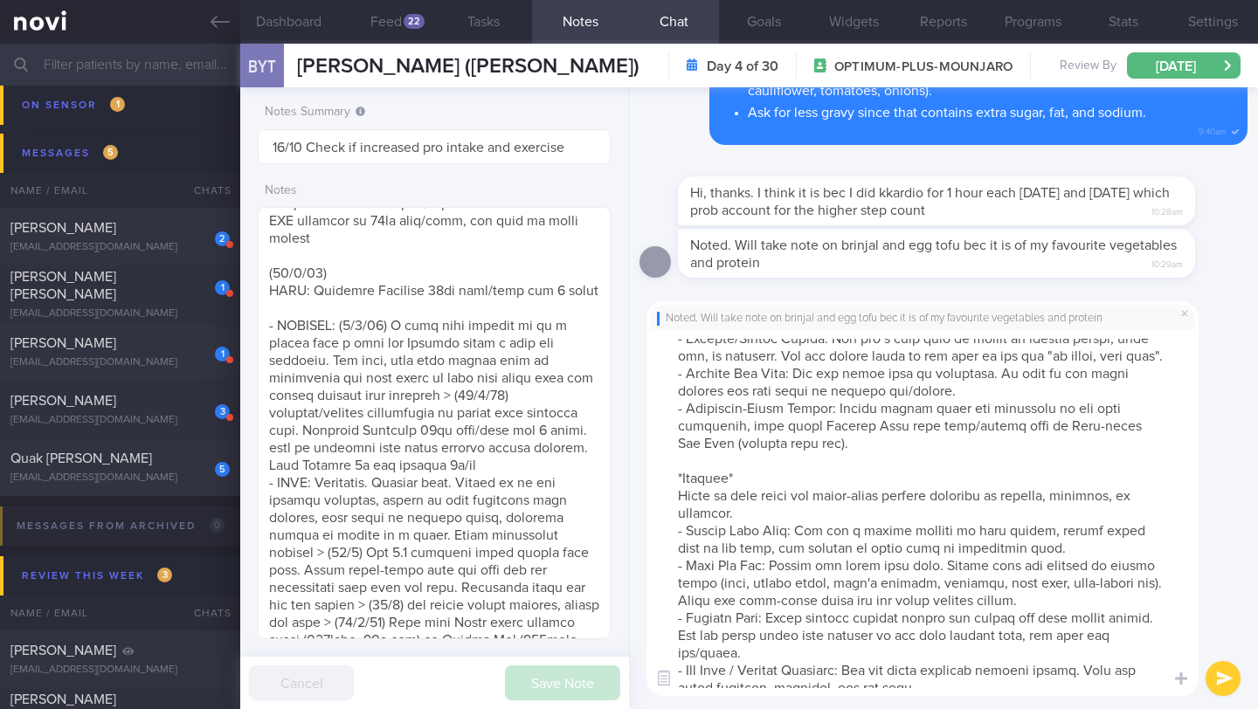
click at [941, 654] on textarea at bounding box center [922, 512] width 552 height 367
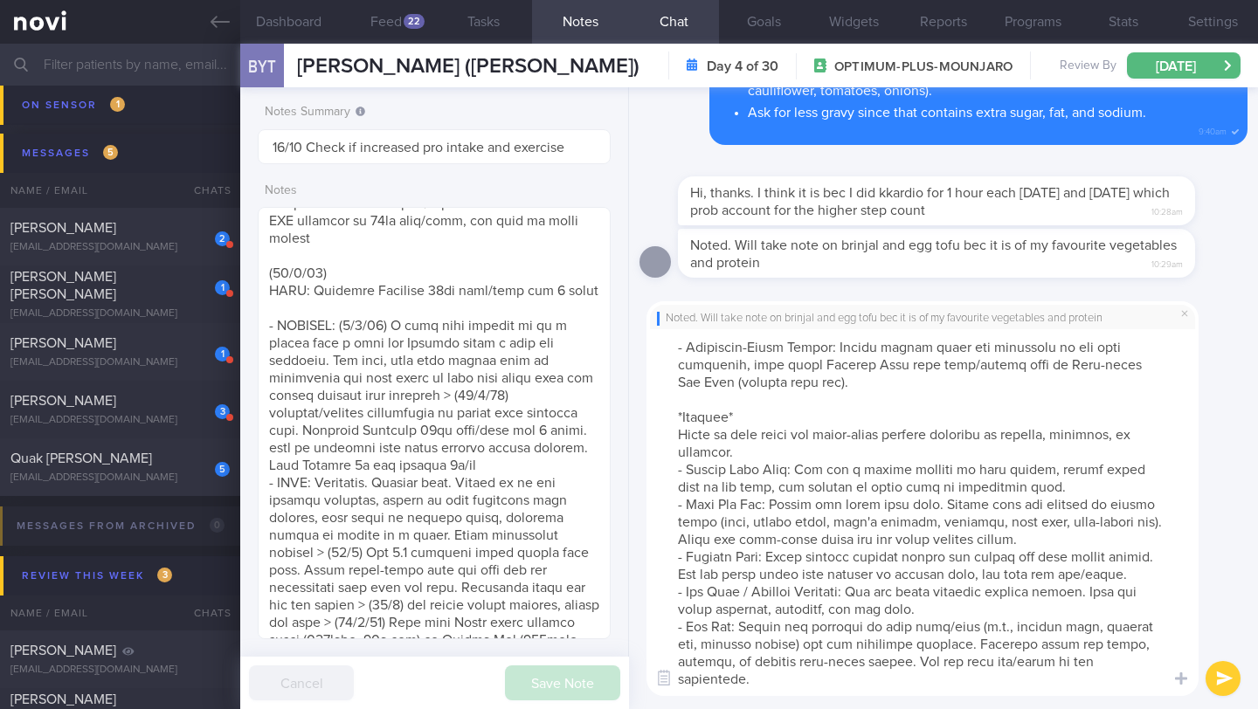
scroll to position [227, 0]
drag, startPoint x: 1033, startPoint y: 609, endPoint x: 995, endPoint y: 609, distance: 37.6
click at [995, 609] on textarea at bounding box center [922, 512] width 552 height 367
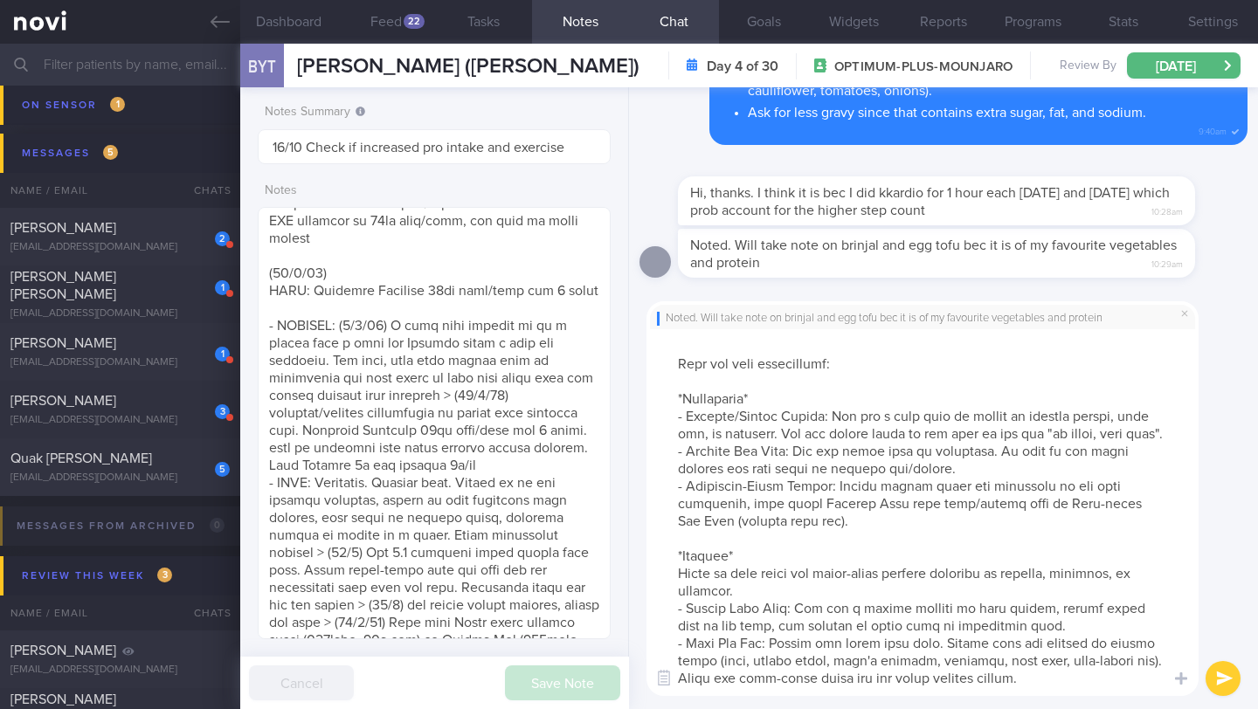
scroll to position [0, 0]
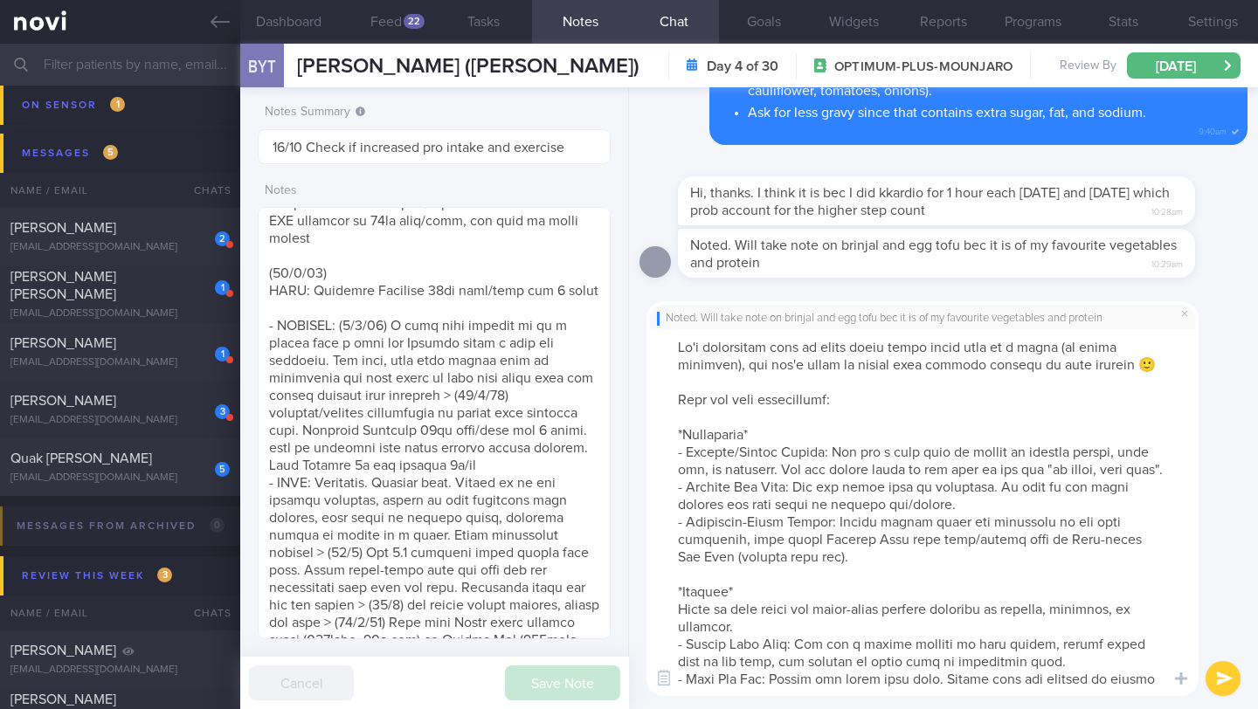
drag, startPoint x: 1089, startPoint y: 633, endPoint x: 661, endPoint y: 351, distance: 512.2
click at [661, 351] on textarea at bounding box center [922, 512] width 552 height 367
type textarea "It's definitely okay to still enjoy those foods once in a while (in small porti…"
click at [1221, 681] on button "submit" at bounding box center [1223, 678] width 35 height 35
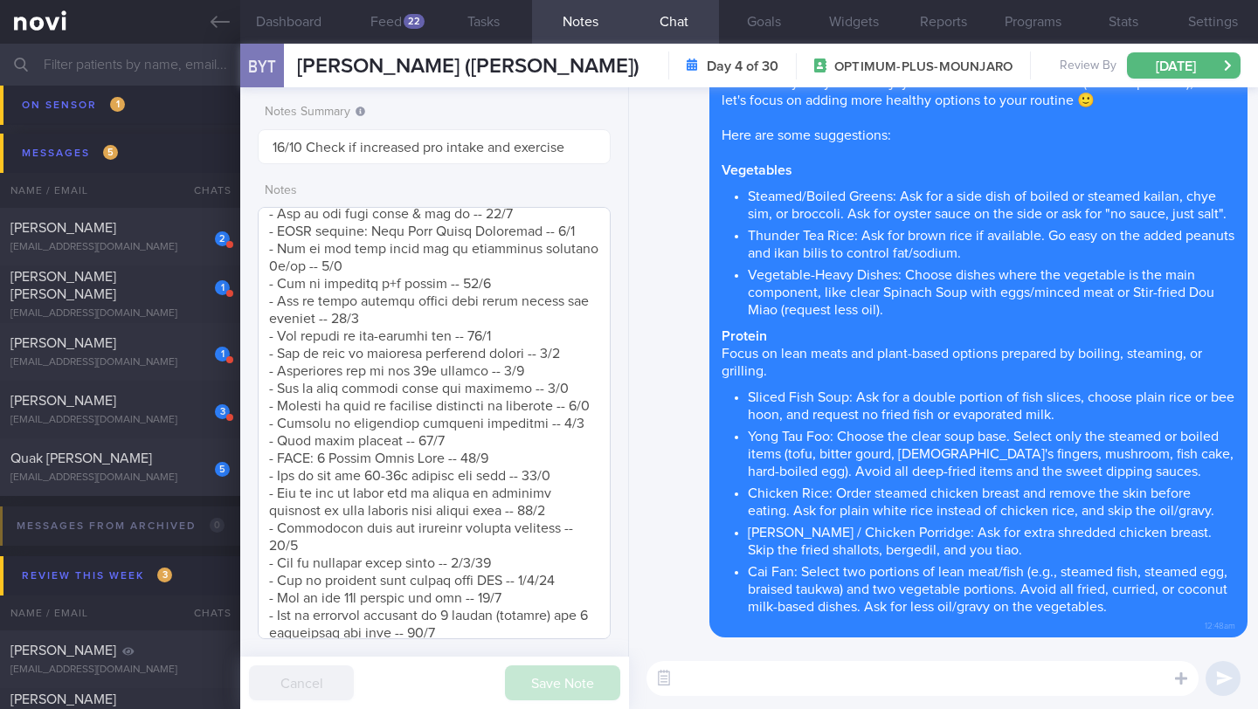
scroll to position [2557, 0]
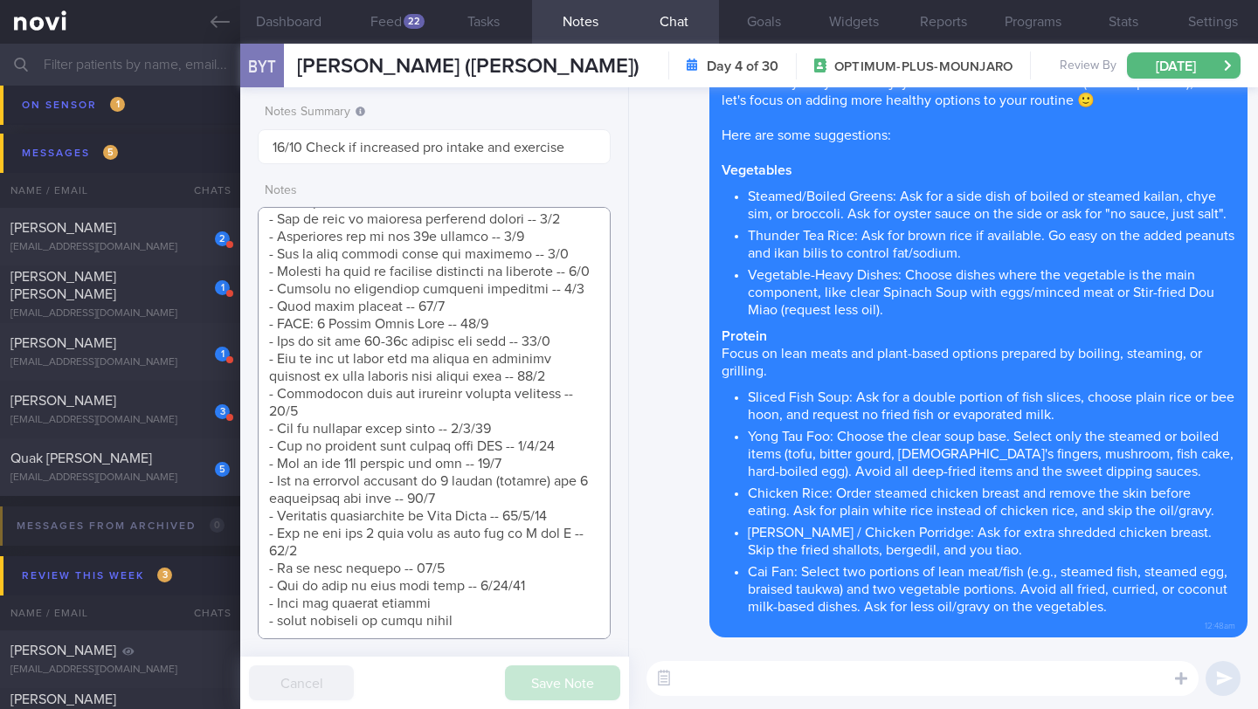
click at [536, 563] on textarea at bounding box center [434, 423] width 353 height 432
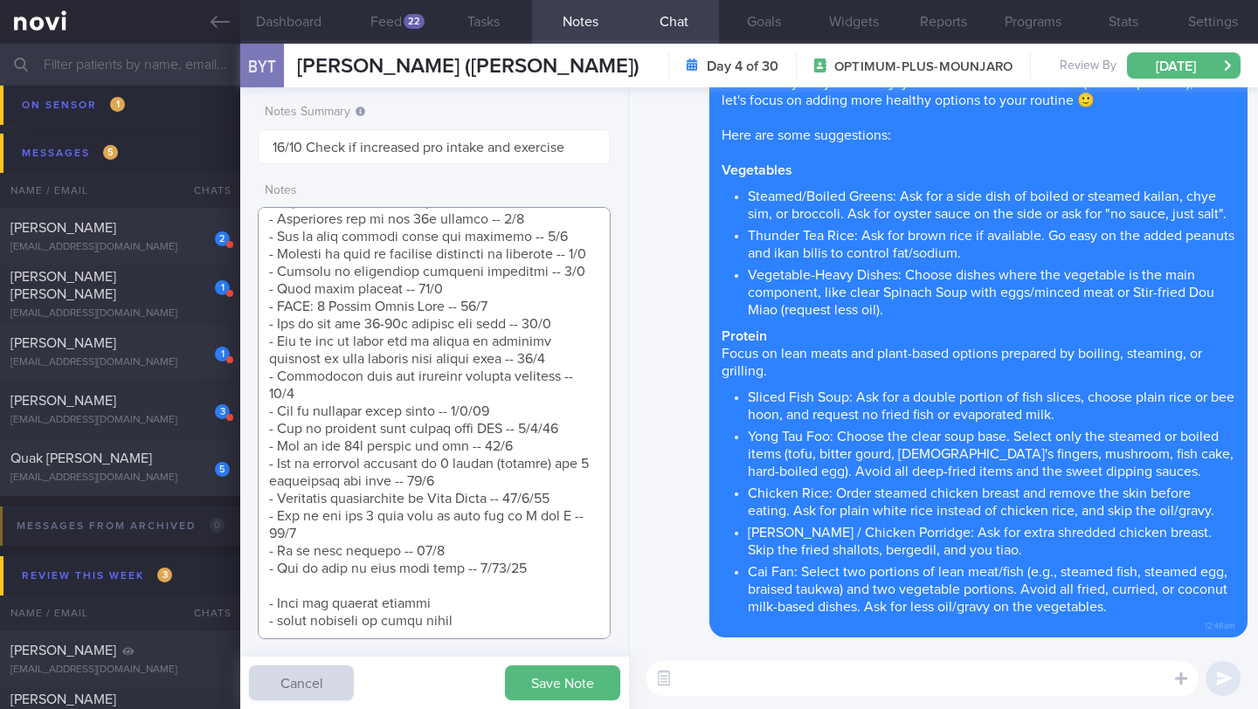
scroll to position [2575, 0]
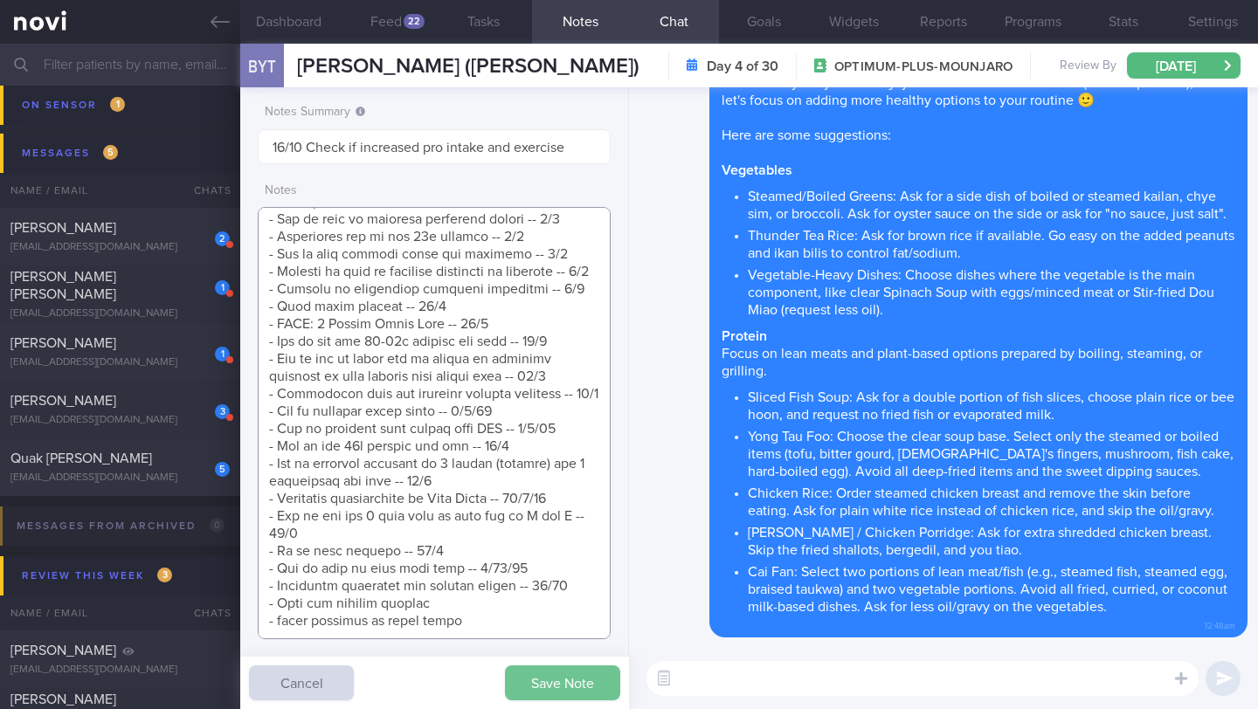
type textarea "Logging meals. Responsive on app (17/9/25) Have also started attending 1 more k…"
click at [546, 666] on button "Save Note" at bounding box center [562, 683] width 115 height 35
